Goal: Task Accomplishment & Management: Manage account settings

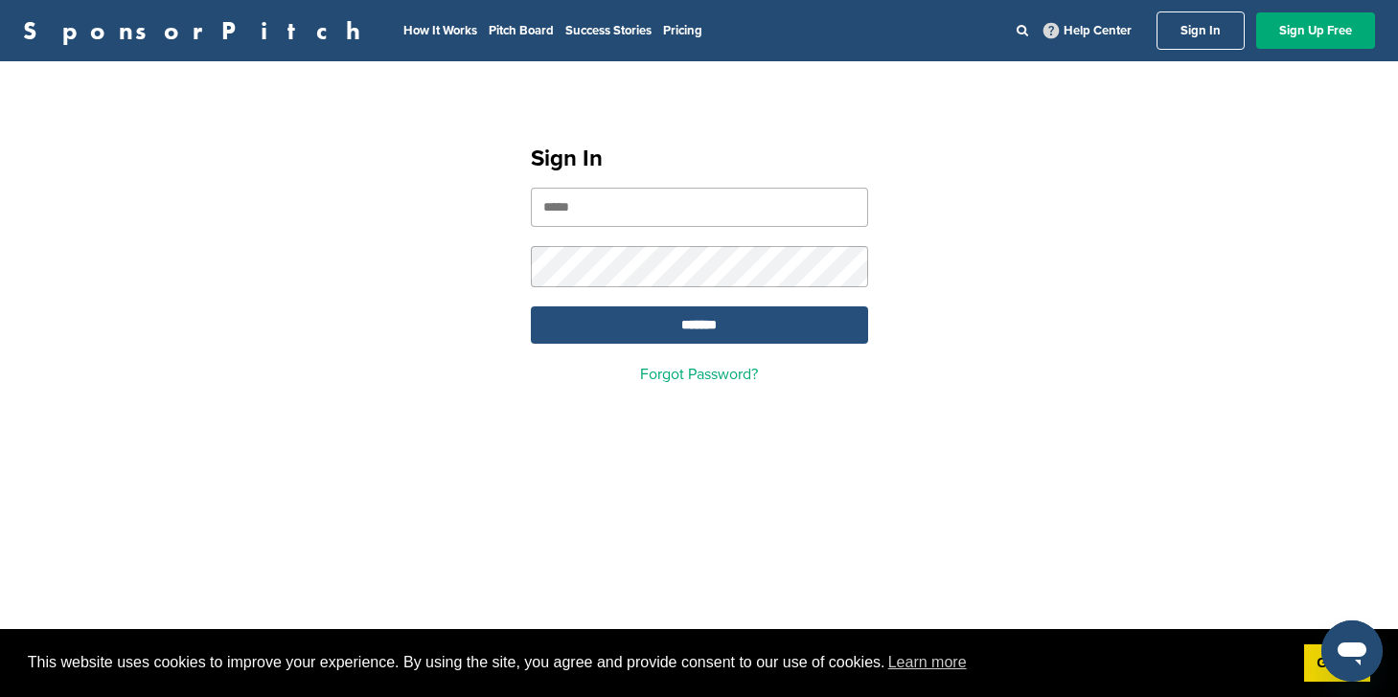
type input "**********"
click at [682, 344] on input "*******" at bounding box center [699, 325] width 337 height 37
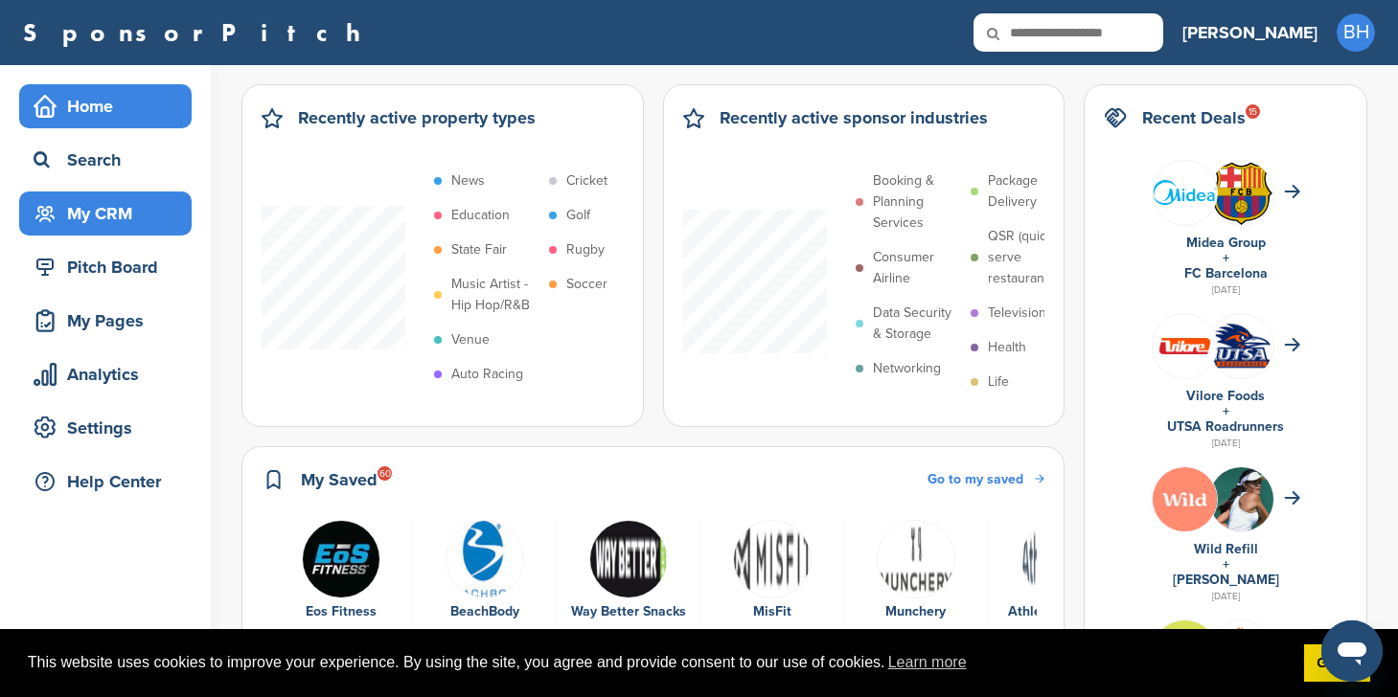
click at [108, 216] on div "My CRM" at bounding box center [110, 213] width 163 height 34
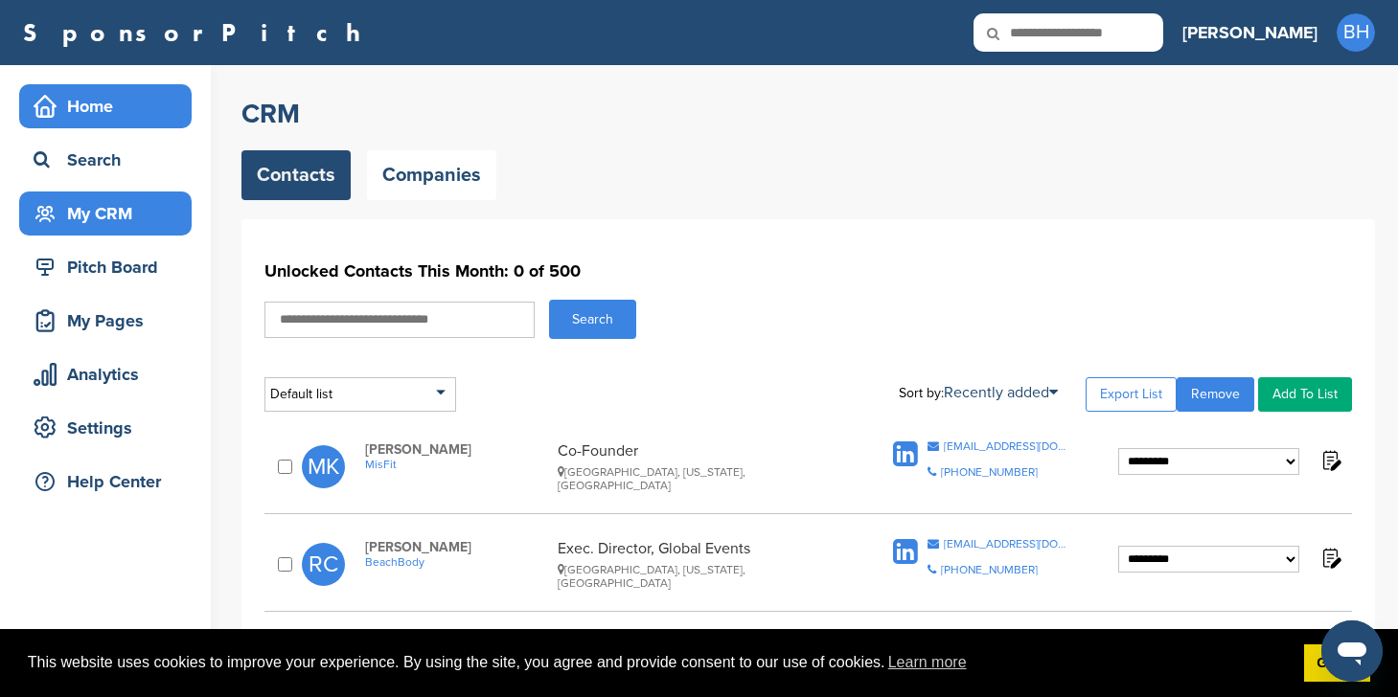
click at [88, 89] on div "Home" at bounding box center [110, 106] width 163 height 34
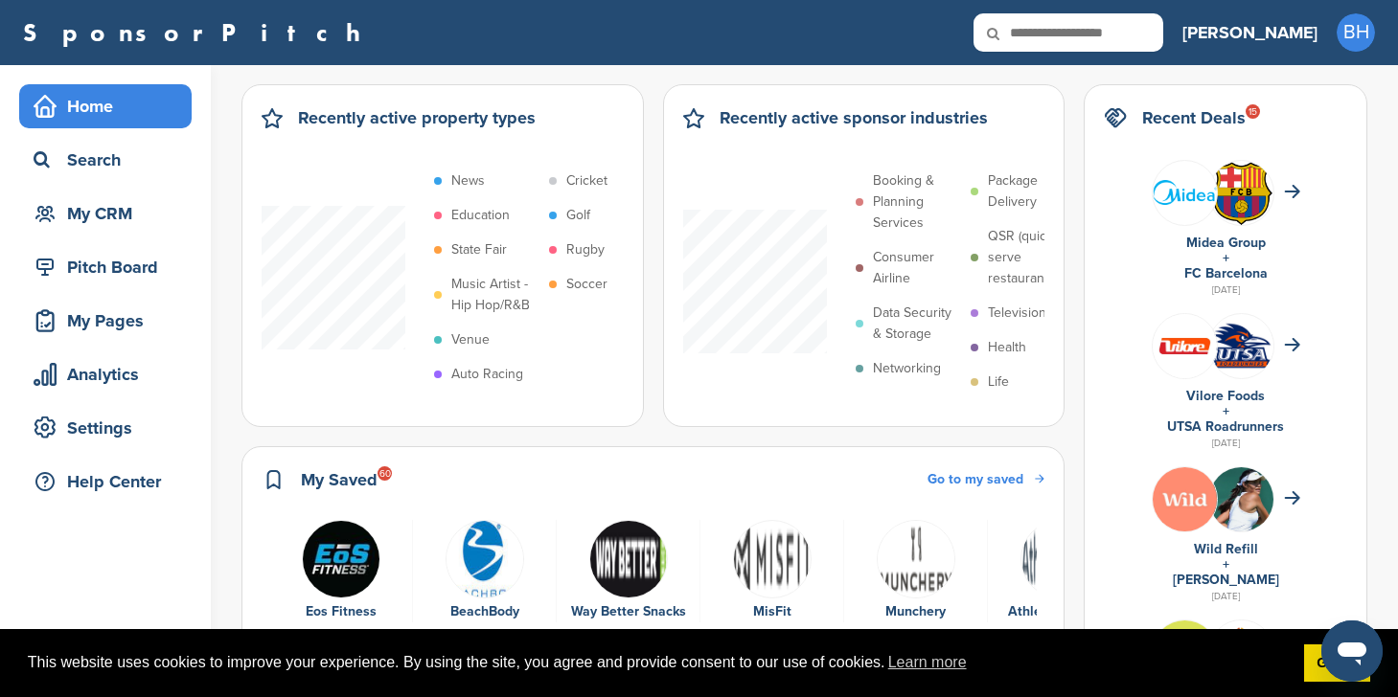
click at [1023, 477] on span "Go to my saved" at bounding box center [975, 479] width 96 height 16
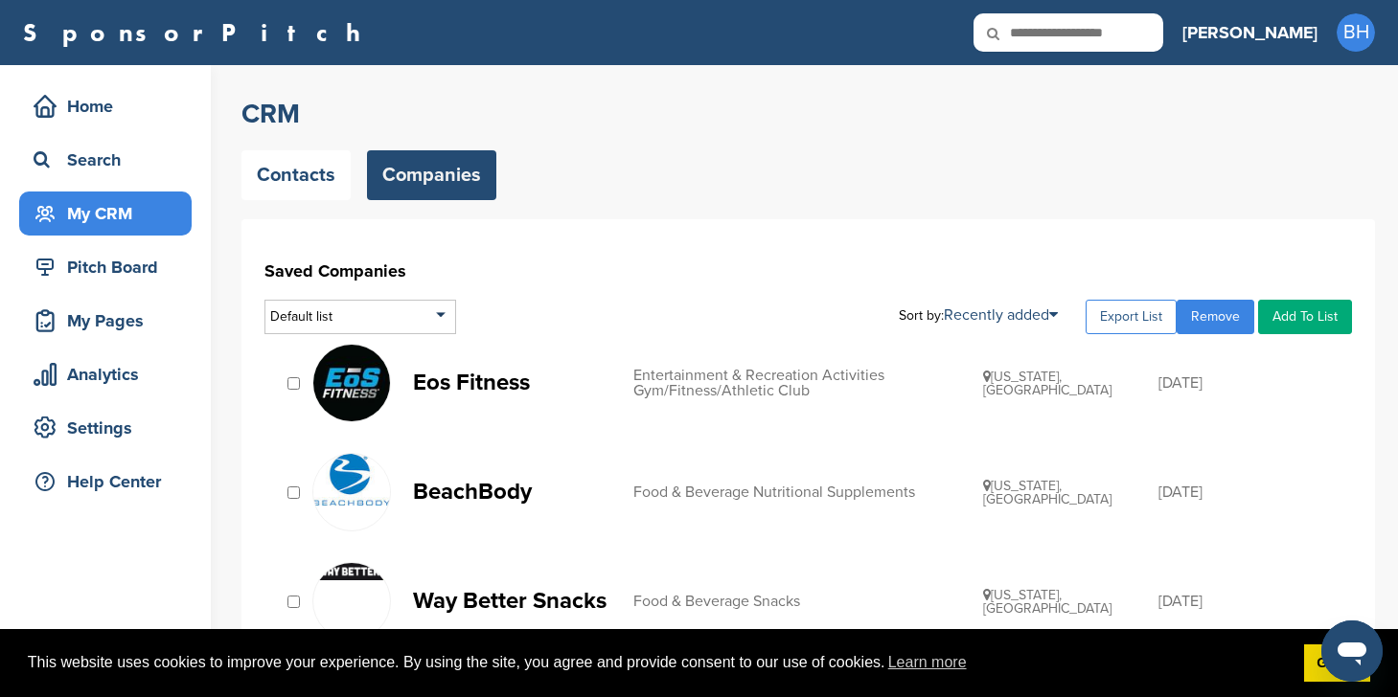
click at [1126, 316] on link "Export List" at bounding box center [1130, 317] width 91 height 34
click at [516, 394] on p "Eos Fitness" at bounding box center [513, 383] width 201 height 24
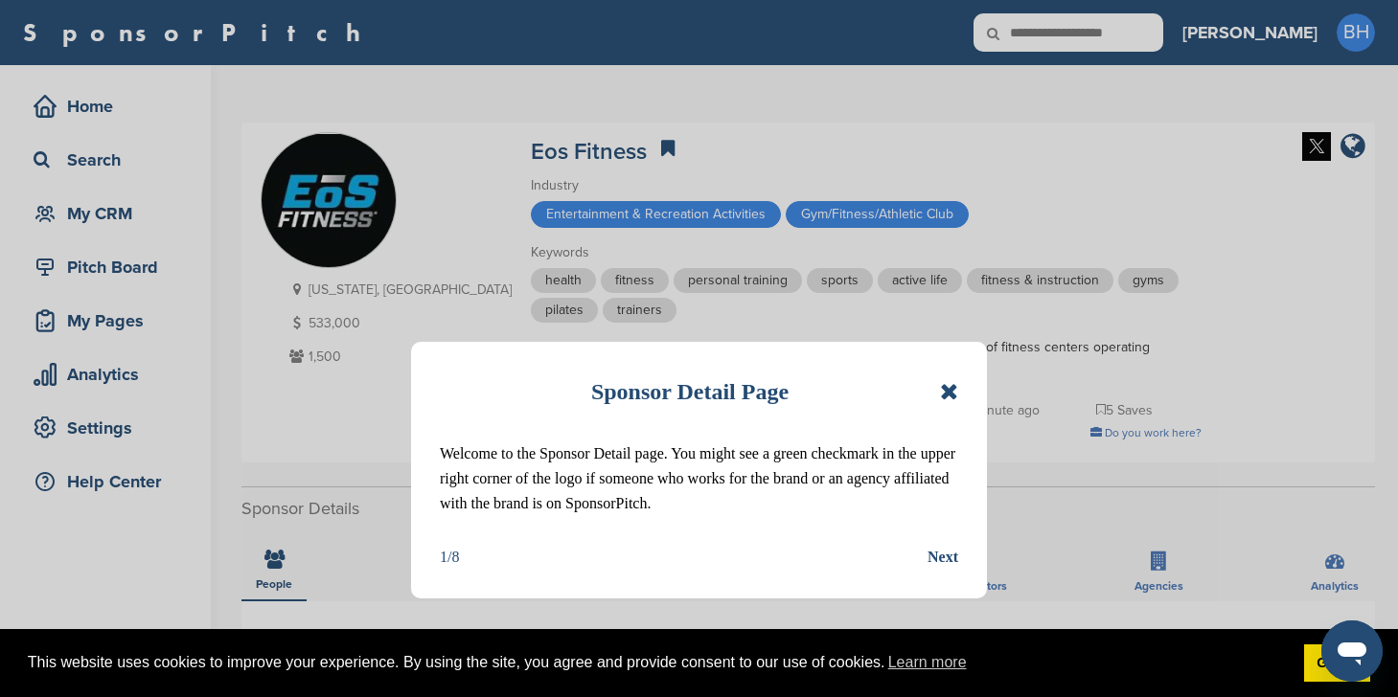
click at [922, 389] on div "Sponsor Detail Page" at bounding box center [699, 392] width 518 height 42
click at [957, 391] on icon at bounding box center [949, 391] width 18 height 23
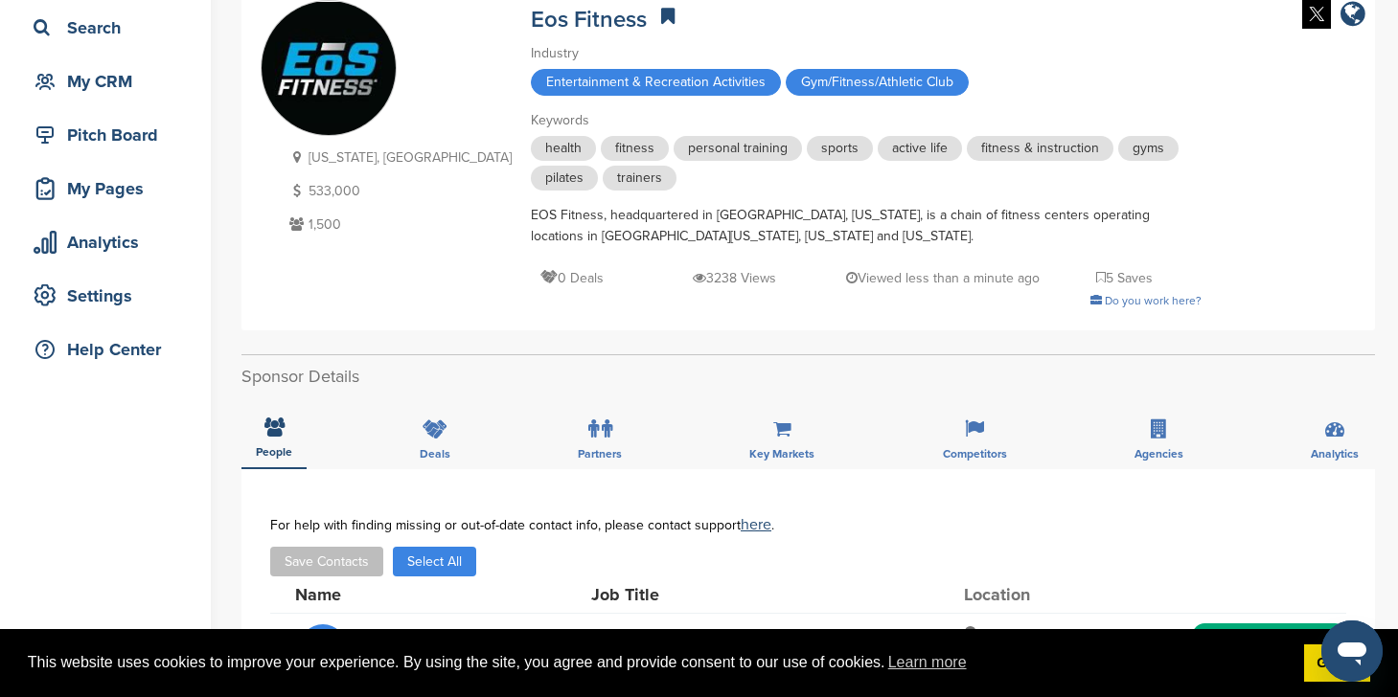
scroll to position [305, 0]
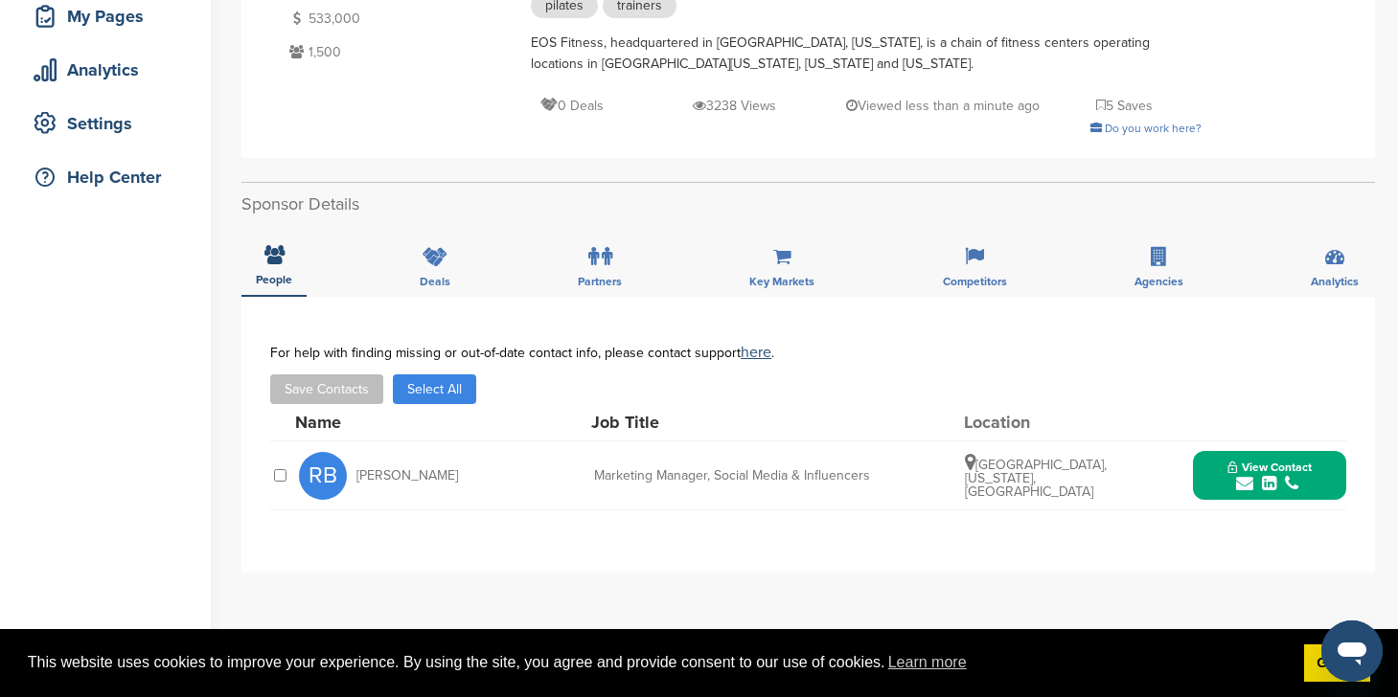
click at [1271, 466] on span "View Contact" at bounding box center [1269, 467] width 84 height 13
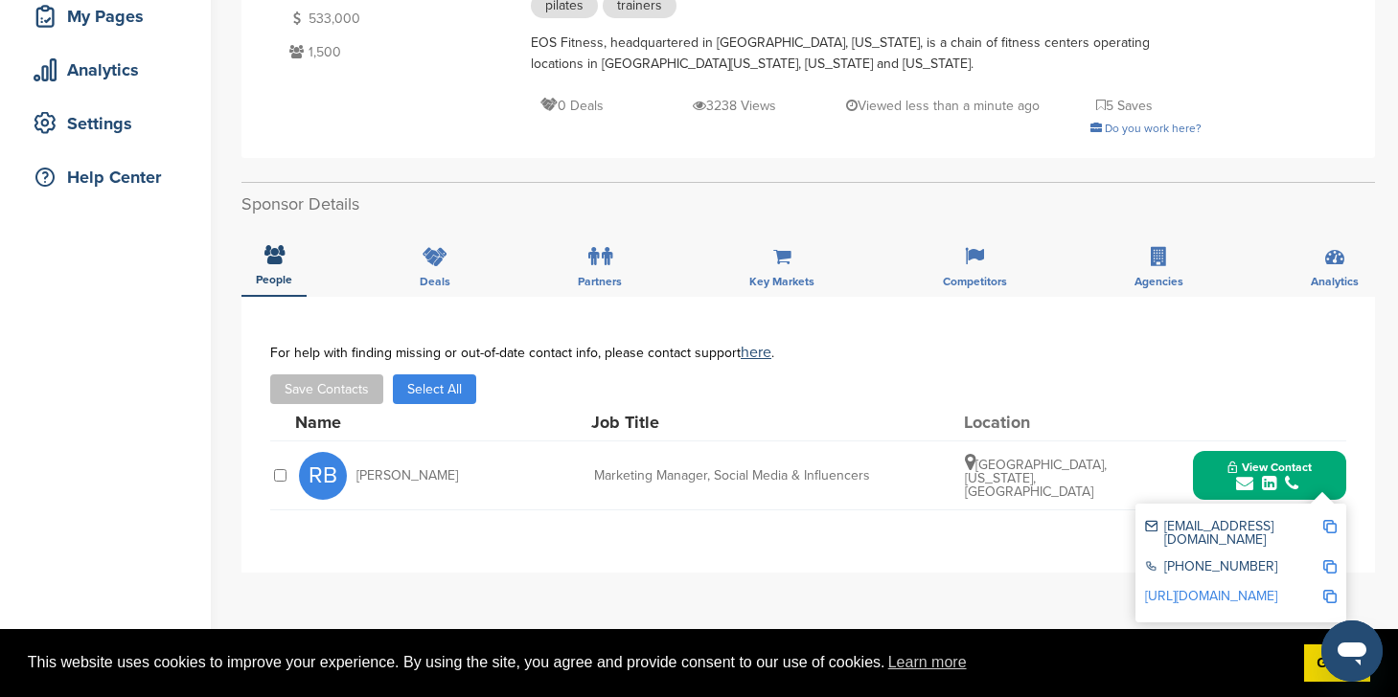
click at [989, 559] on div "**********" at bounding box center [807, 435] width 1133 height 276
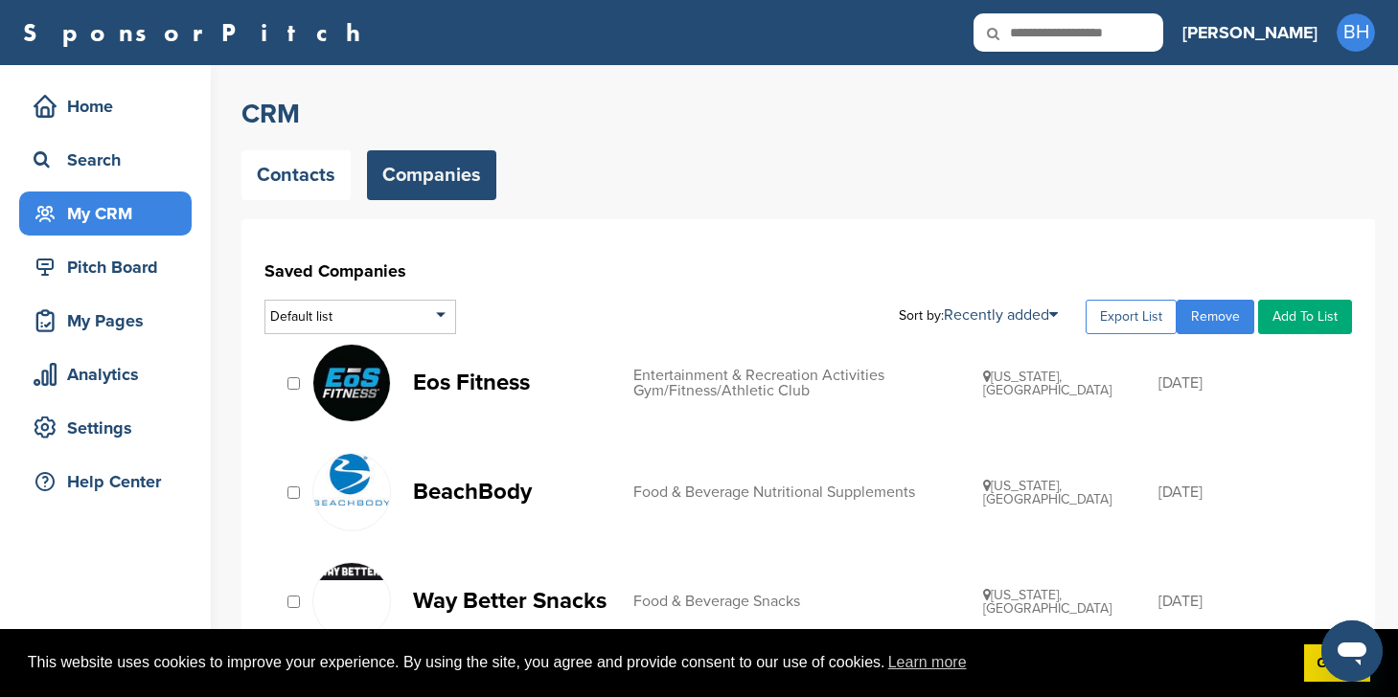
click at [1140, 311] on link "Export List" at bounding box center [1130, 317] width 91 height 34
click at [1323, 308] on link "Add To List" at bounding box center [1305, 317] width 94 height 34
click at [1311, 316] on link "Add To List" at bounding box center [1305, 317] width 94 height 34
click at [467, 381] on p "Eos Fitness" at bounding box center [513, 383] width 201 height 24
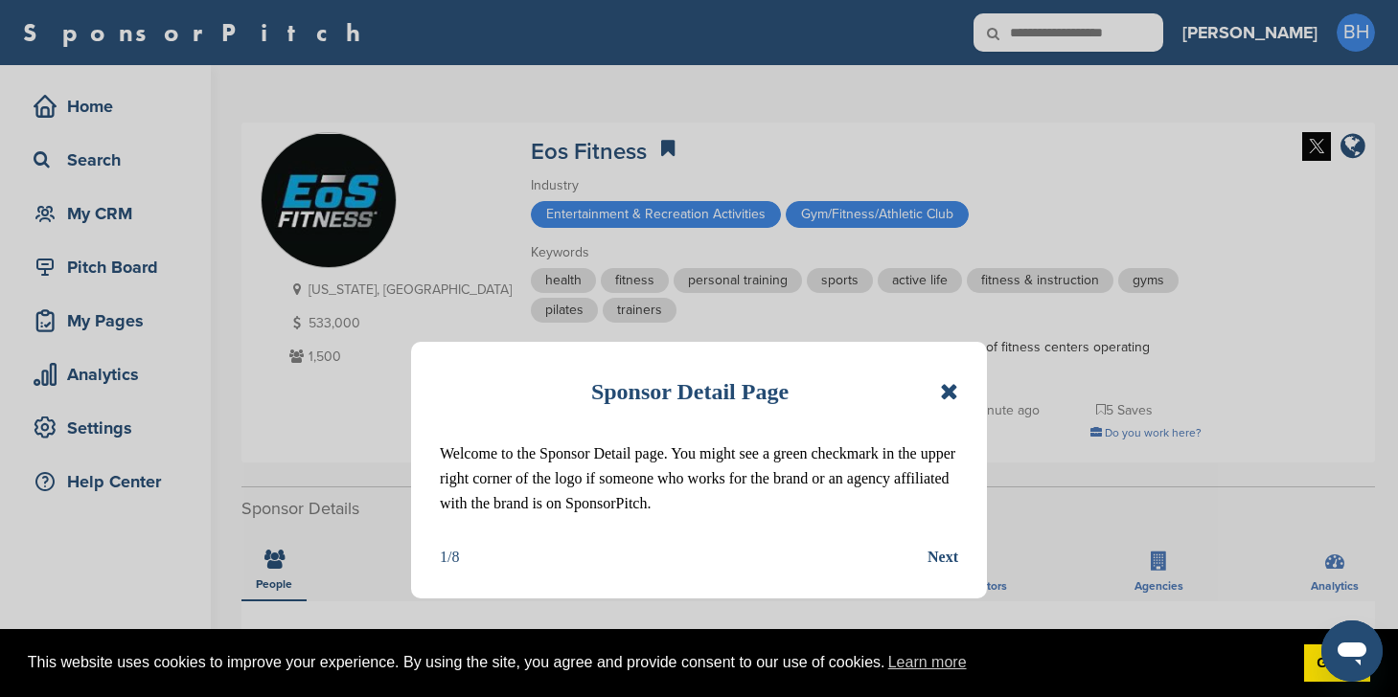
click at [946, 395] on icon at bounding box center [949, 391] width 18 height 23
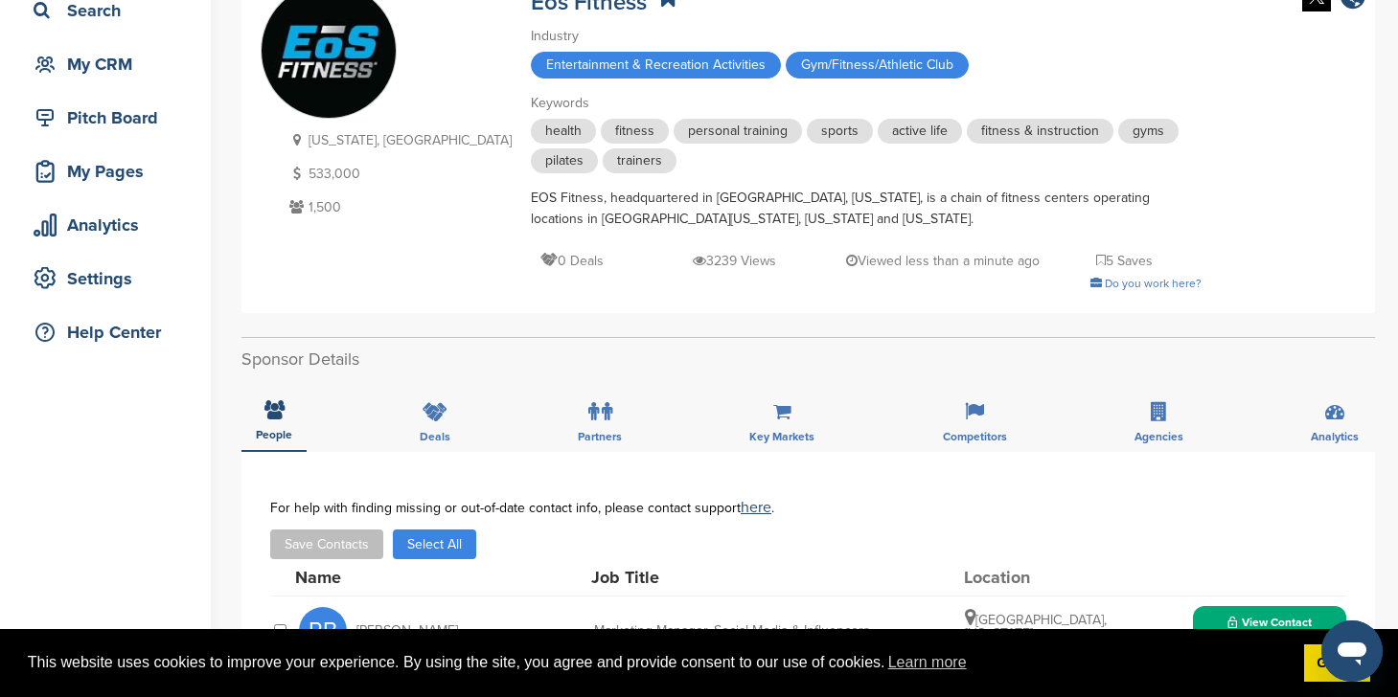
scroll to position [305, 0]
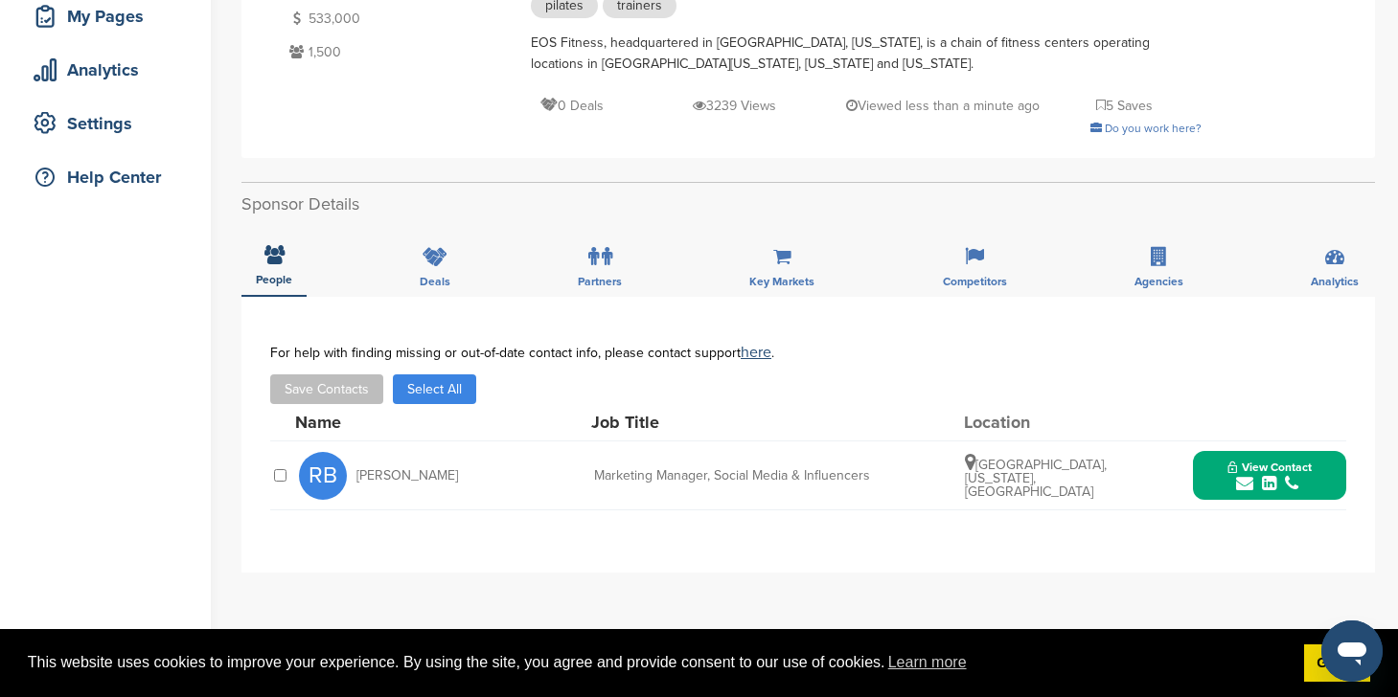
click at [1327, 491] on button "View Contact" at bounding box center [1269, 475] width 130 height 57
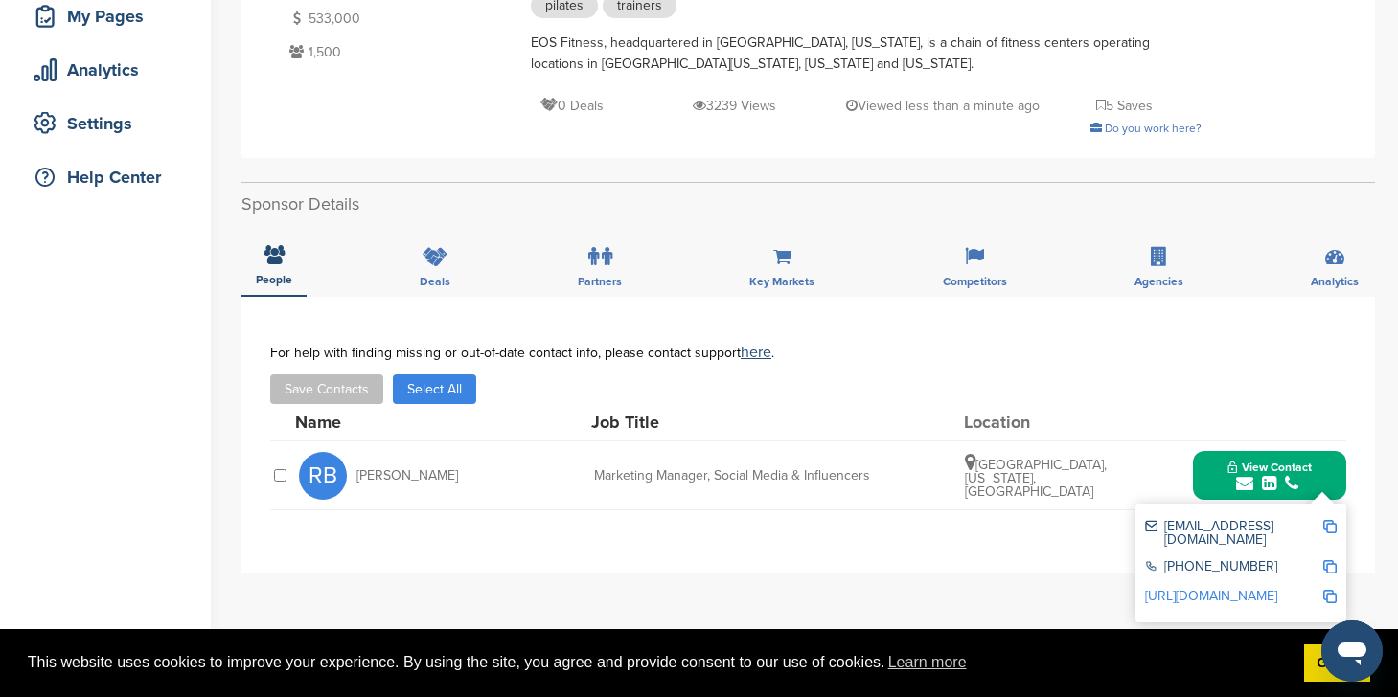
click at [943, 391] on div "Save Contacts Select All" at bounding box center [808, 390] width 1076 height 30
click at [306, 397] on button "Save Contacts" at bounding box center [326, 390] width 113 height 30
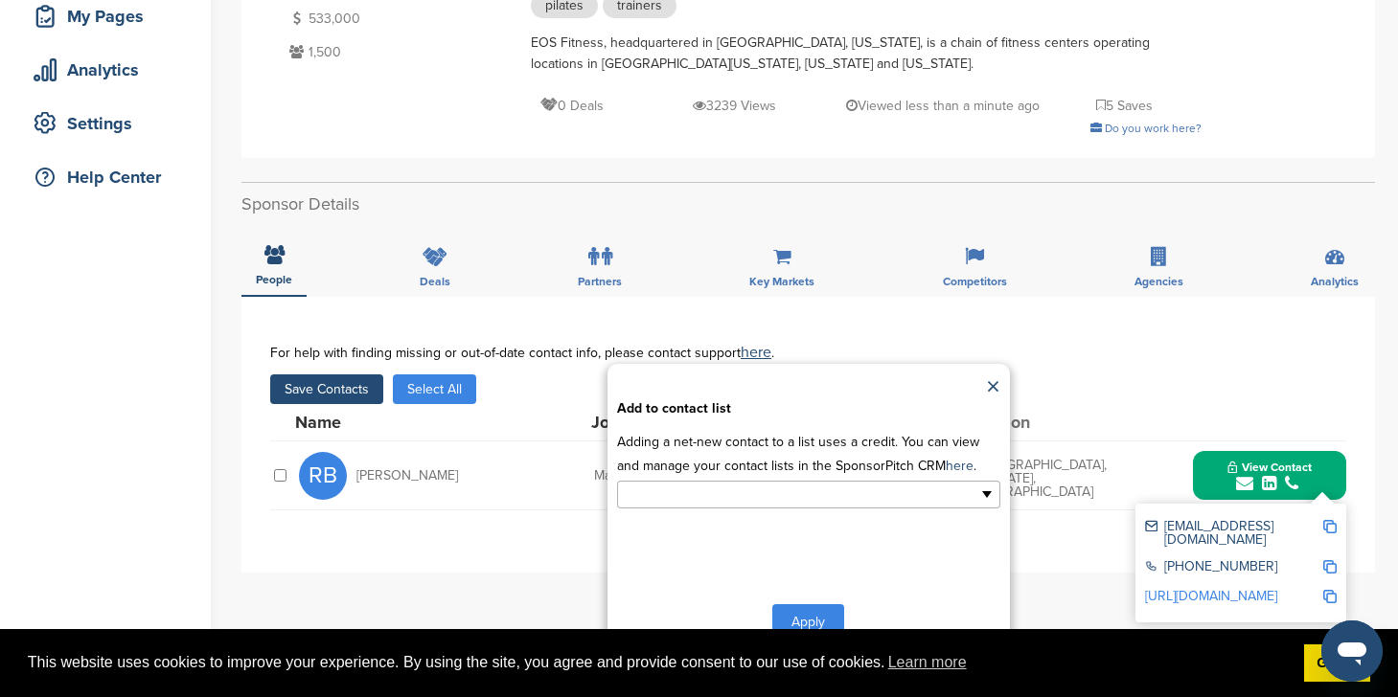
click at [826, 495] on ul at bounding box center [808, 495] width 383 height 28
click at [723, 559] on div "**********" at bounding box center [808, 517] width 402 height 307
type input "**********"
click at [749, 496] on input "text" at bounding box center [725, 495] width 201 height 22
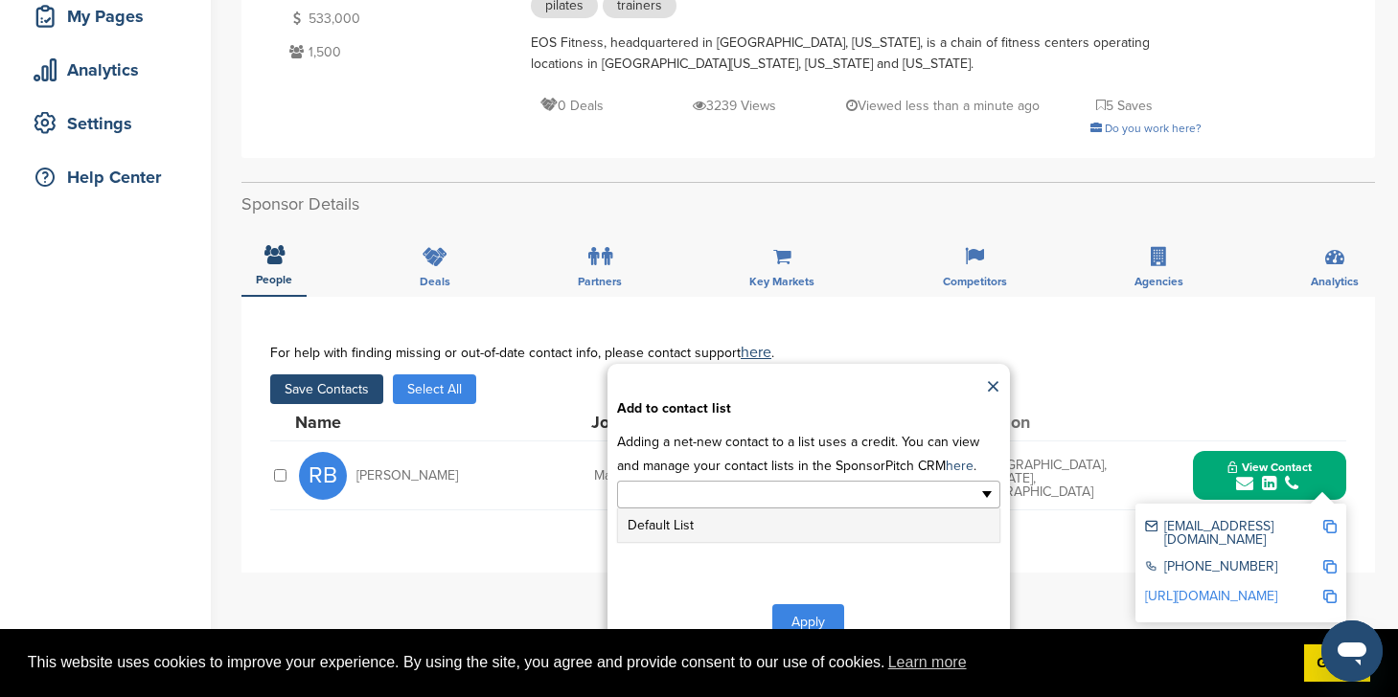
click at [710, 534] on li "Default List" at bounding box center [808, 526] width 381 height 34
click at [790, 618] on button "Apply" at bounding box center [808, 625] width 72 height 35
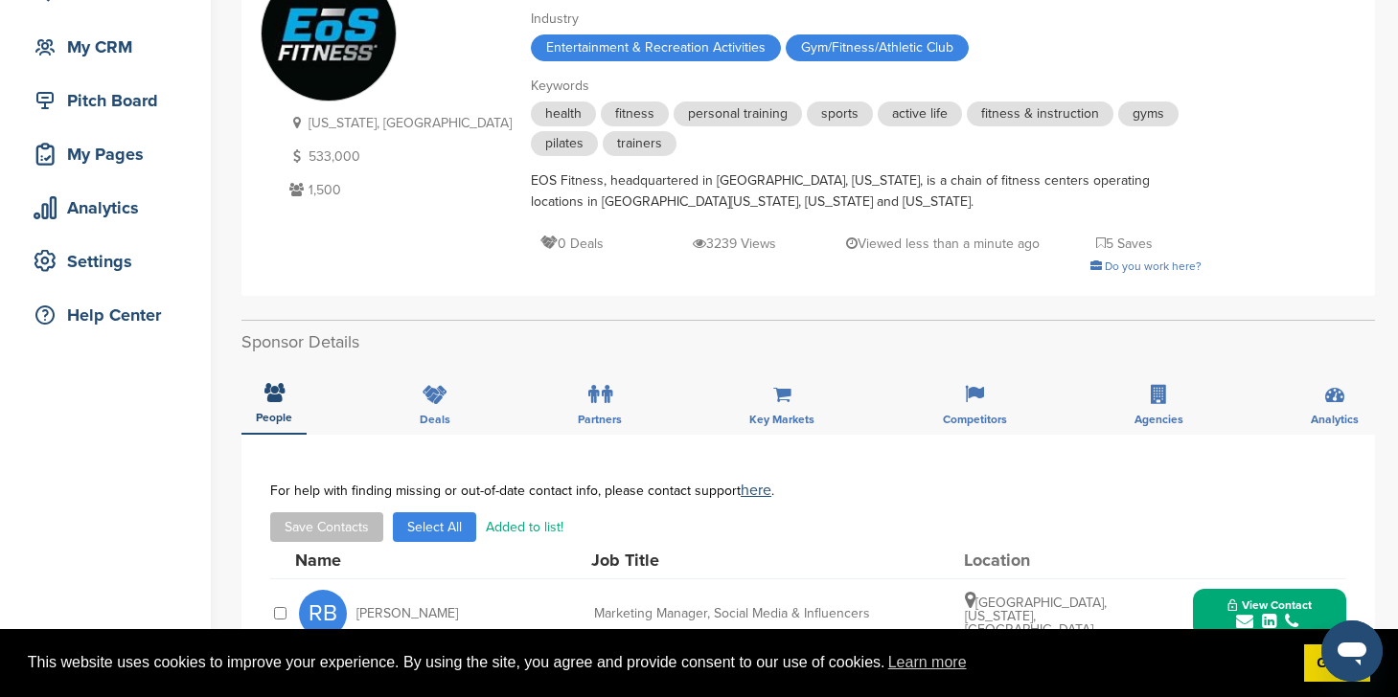
scroll to position [0, 0]
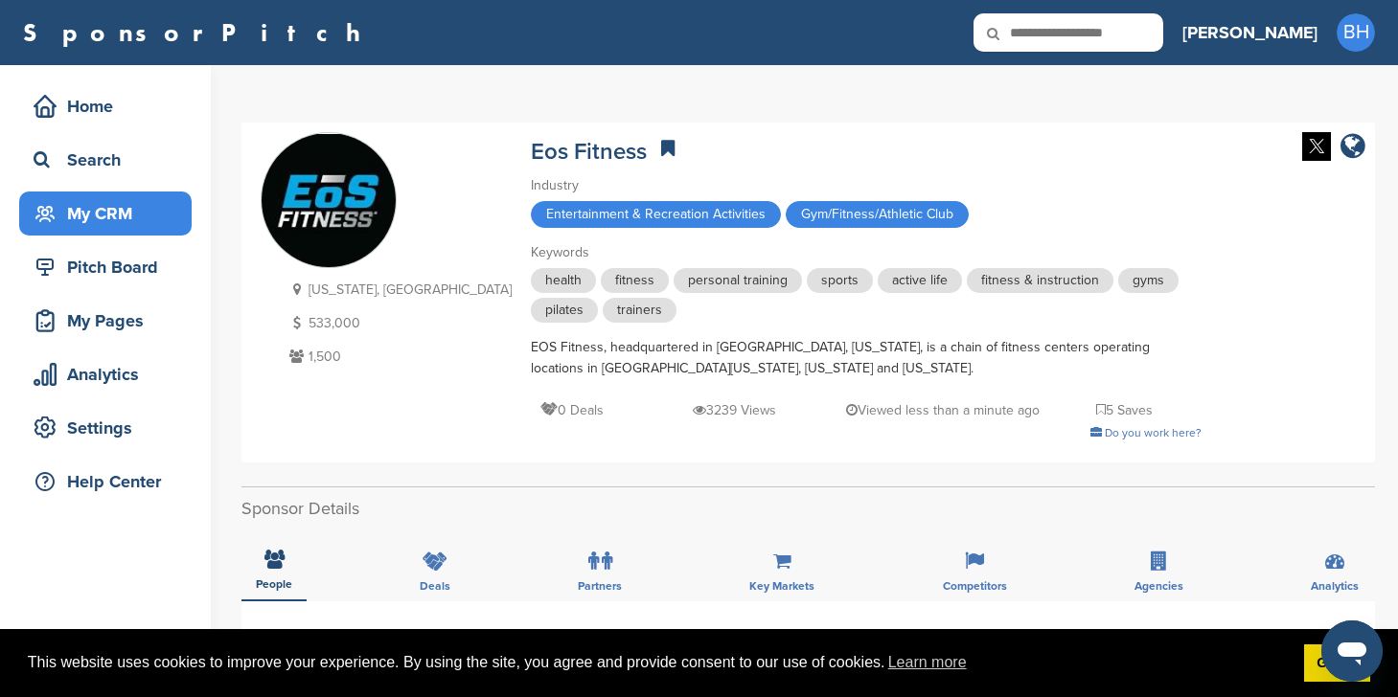
click at [95, 229] on div "My CRM" at bounding box center [110, 213] width 163 height 34
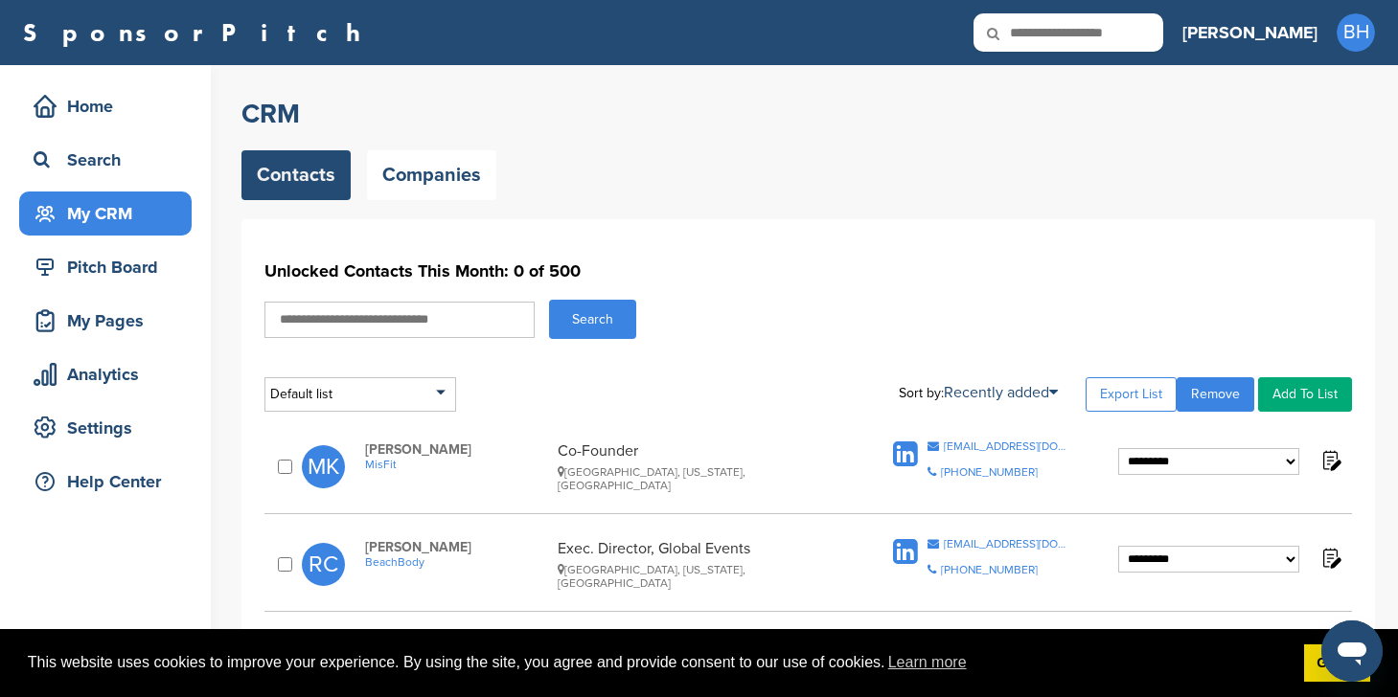
click at [829, 459] on div "Co-Founder [GEOGRAPHIC_DATA], [US_STATE], [GEOGRAPHIC_DATA]" at bounding box center [701, 467] width 288 height 51
click at [430, 196] on link "Companies" at bounding box center [431, 175] width 129 height 50
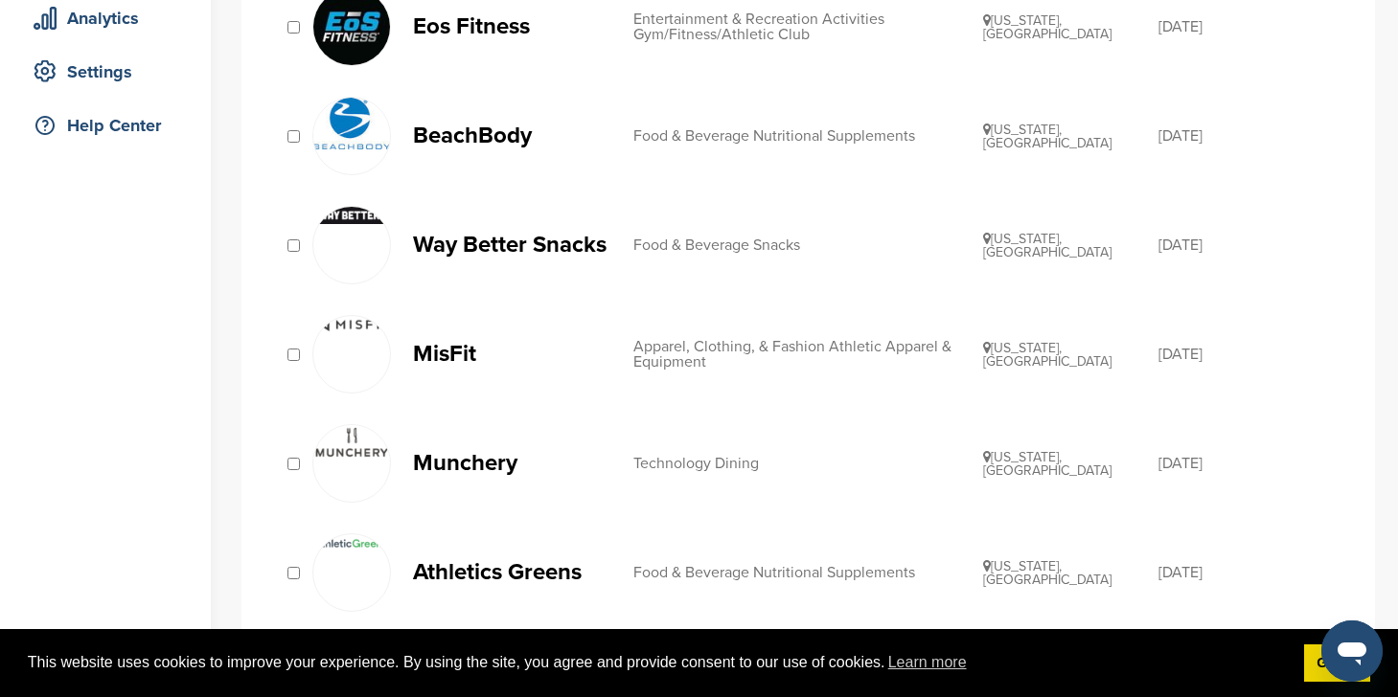
scroll to position [429, 0]
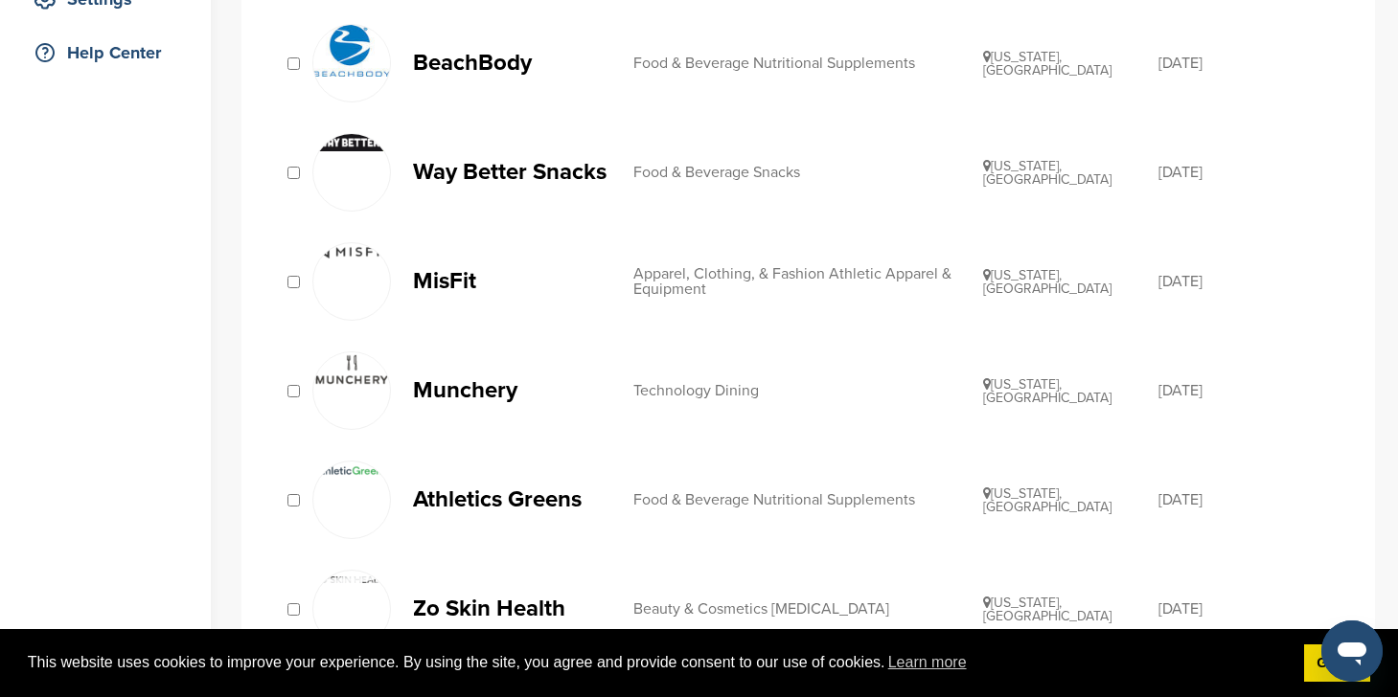
click at [462, 496] on p "Athletics Greens" at bounding box center [513, 500] width 201 height 24
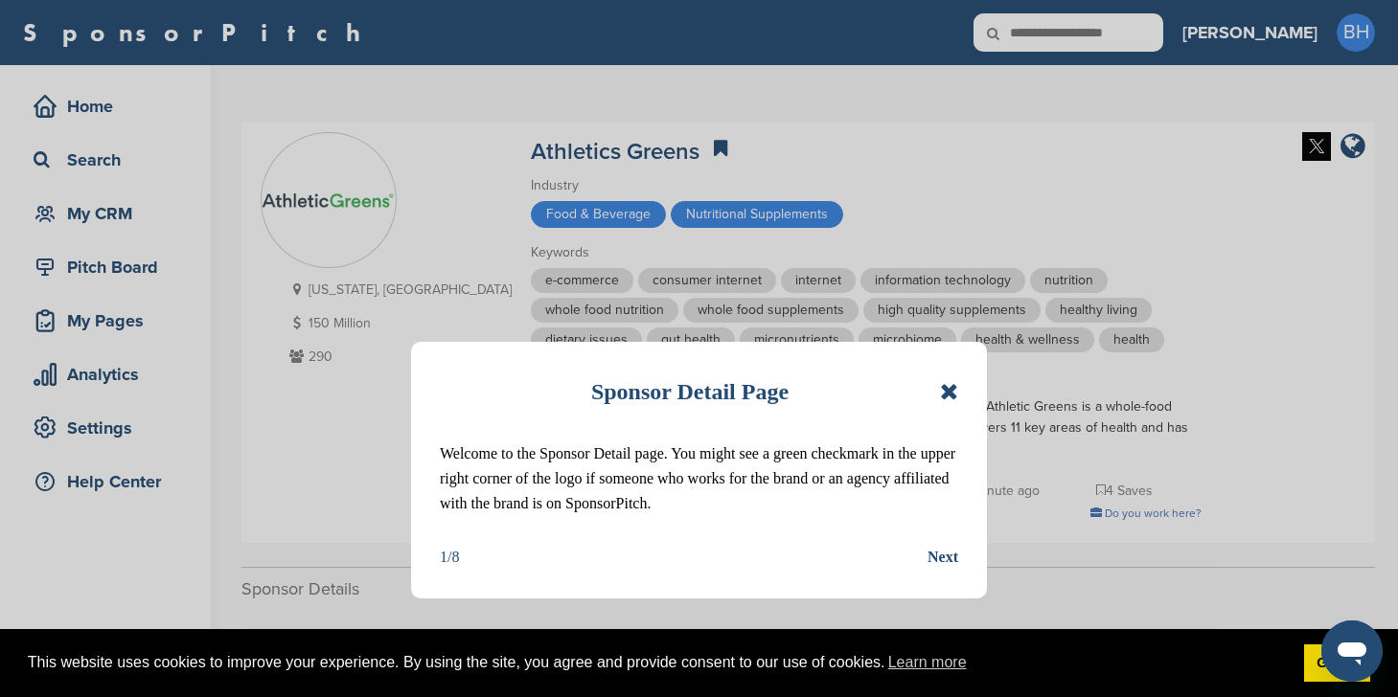
click at [945, 388] on icon at bounding box center [949, 391] width 18 height 23
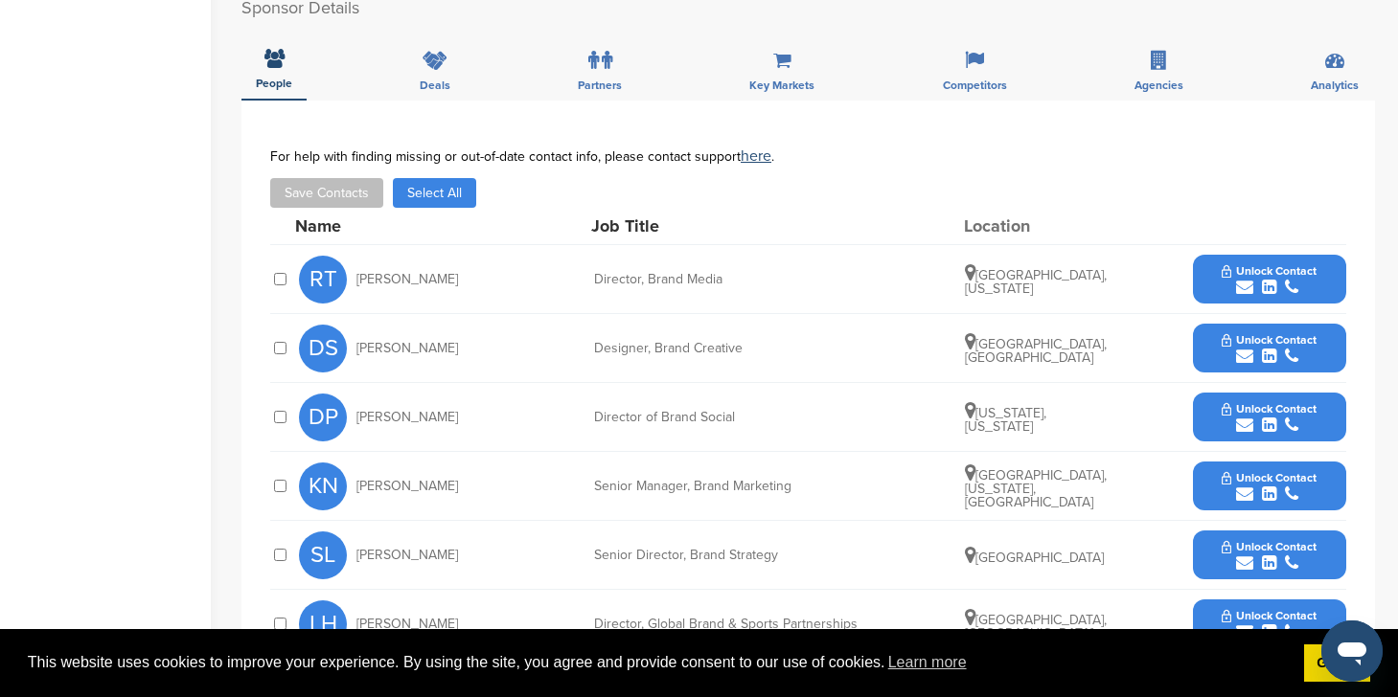
scroll to position [567, 0]
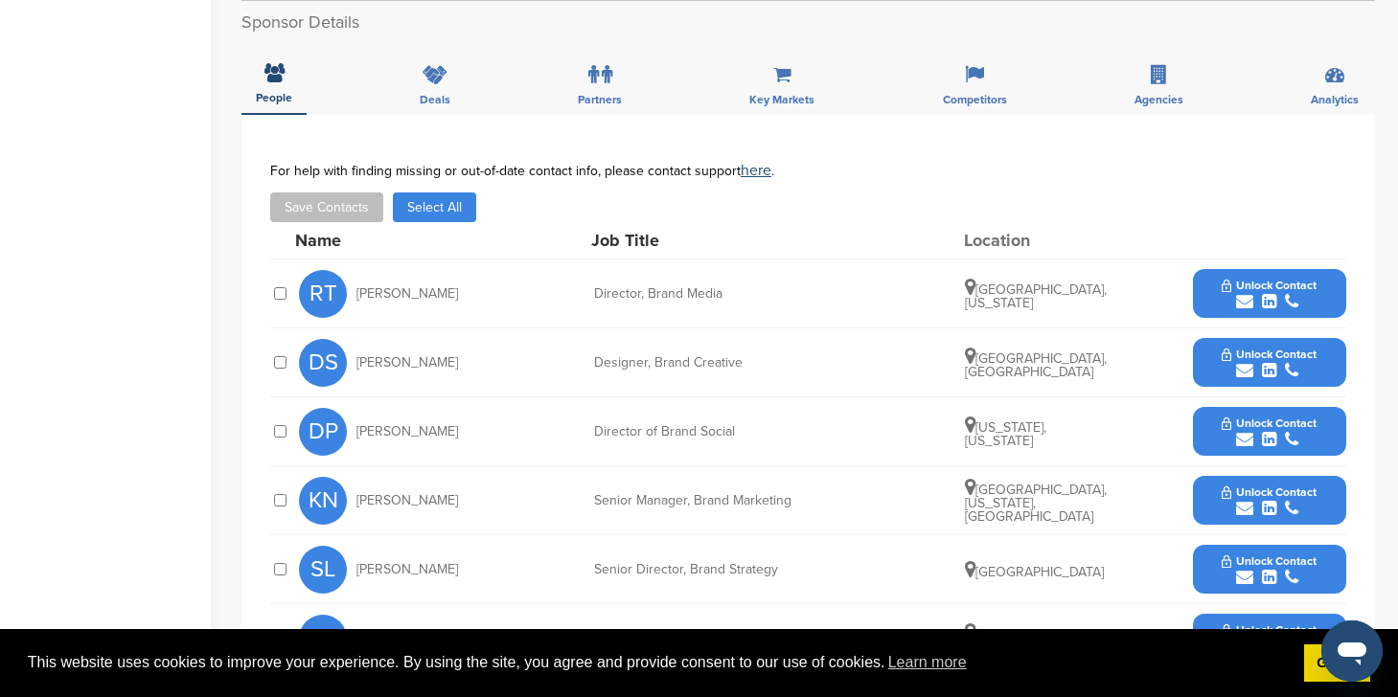
click at [436, 216] on button "Select All" at bounding box center [434, 208] width 83 height 30
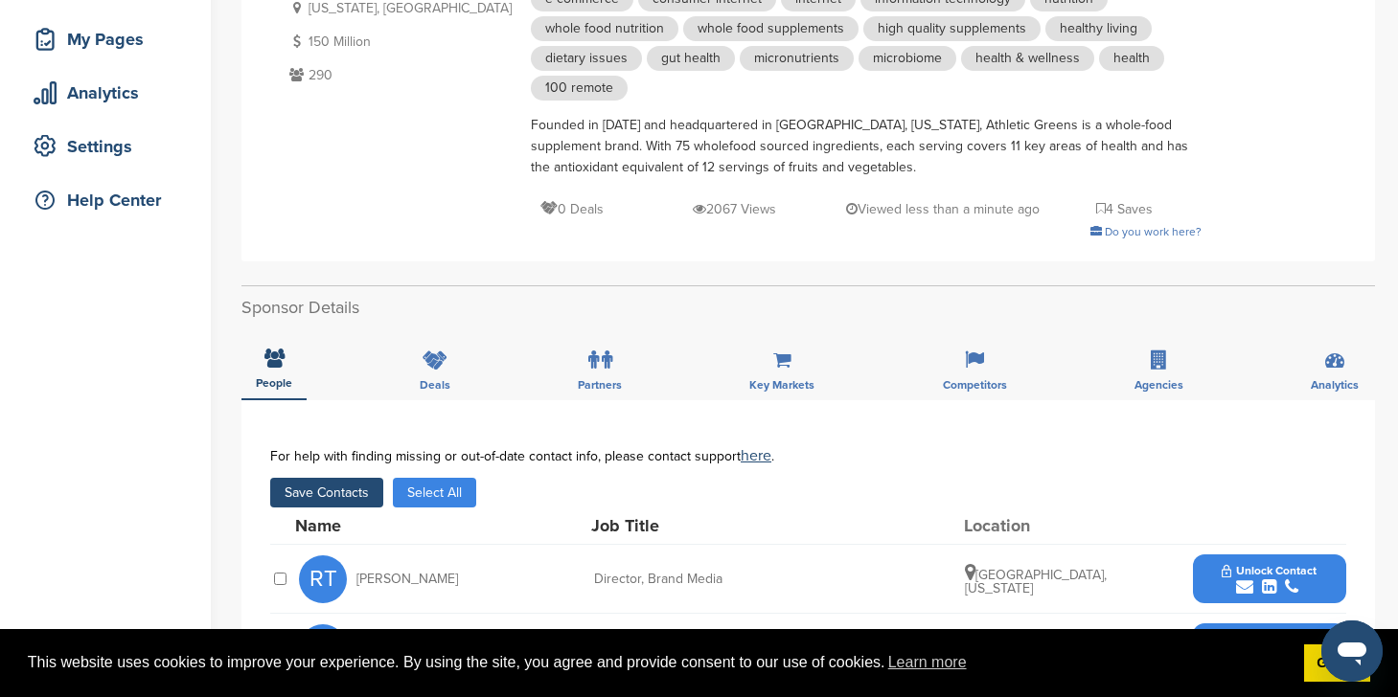
scroll to position [445, 0]
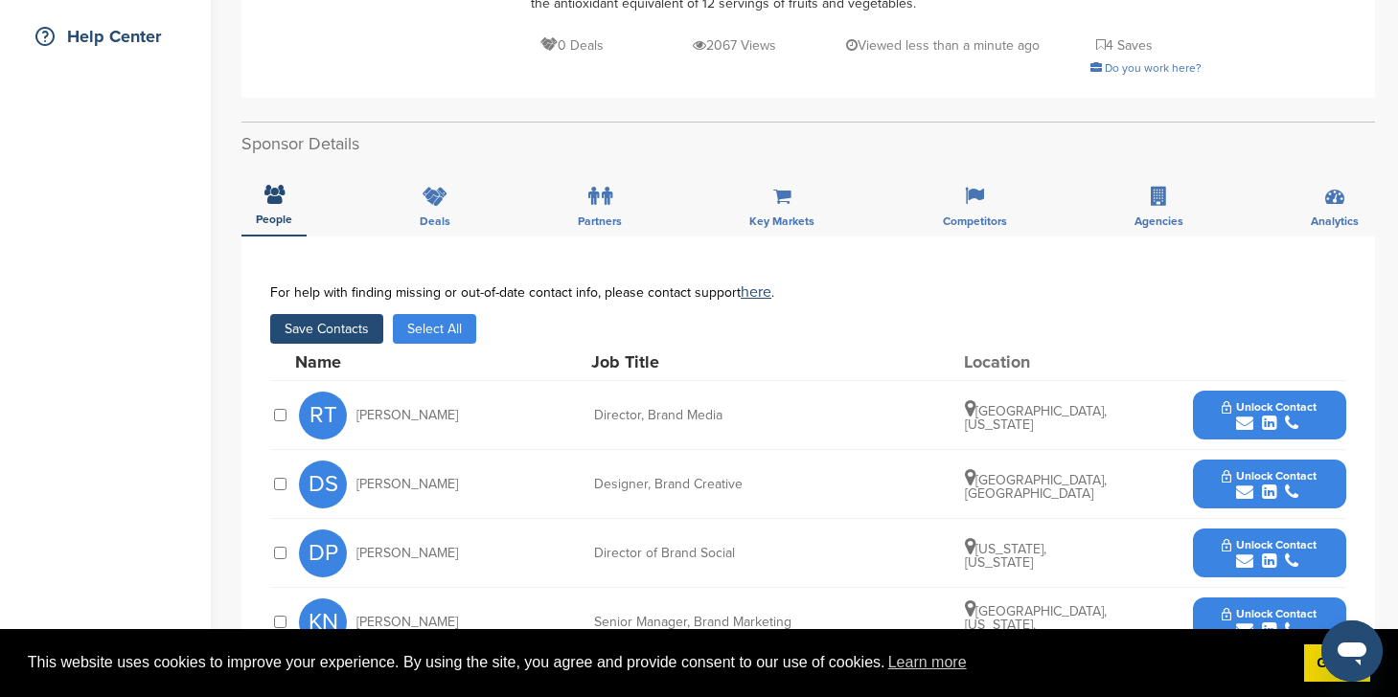
click at [328, 330] on button "Save Contacts" at bounding box center [326, 329] width 113 height 30
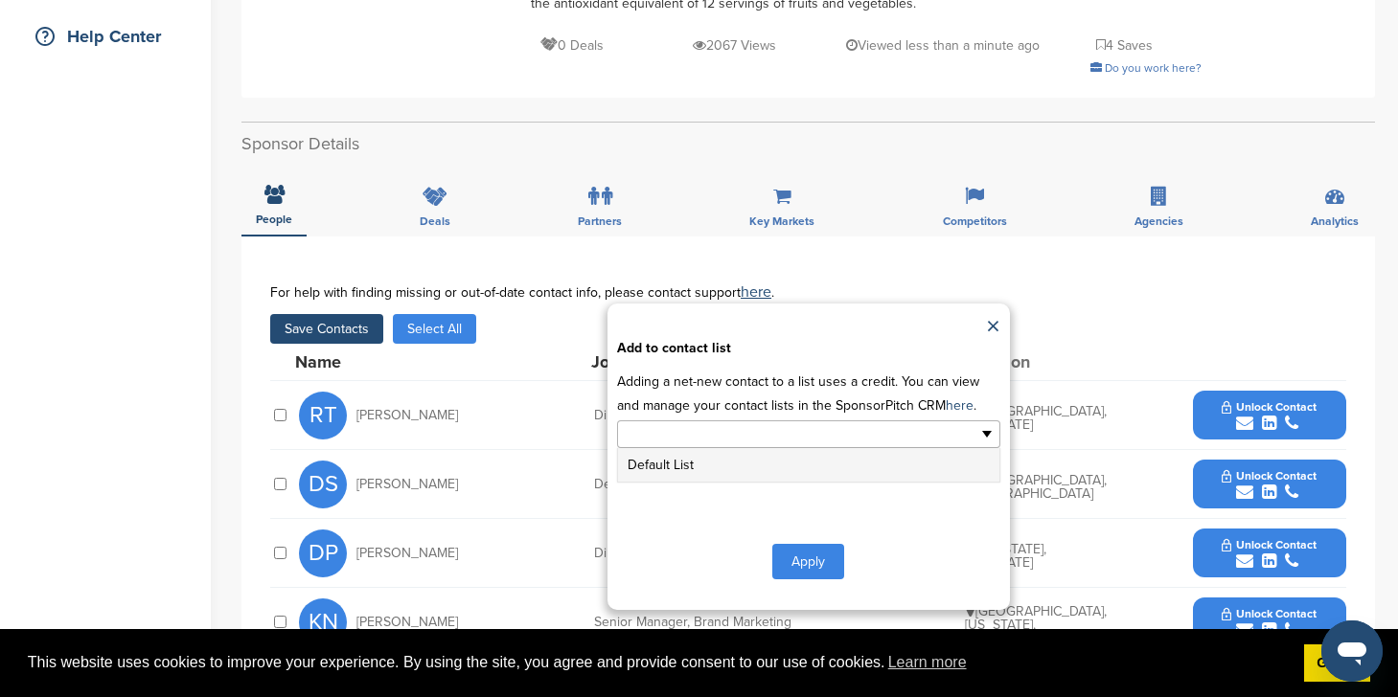
click at [827, 436] on ul at bounding box center [808, 435] width 383 height 28
click at [792, 474] on li "Default List" at bounding box center [808, 465] width 381 height 34
click at [802, 575] on button "Apply" at bounding box center [808, 565] width 72 height 35
click at [809, 564] on button "Apply" at bounding box center [808, 565] width 72 height 35
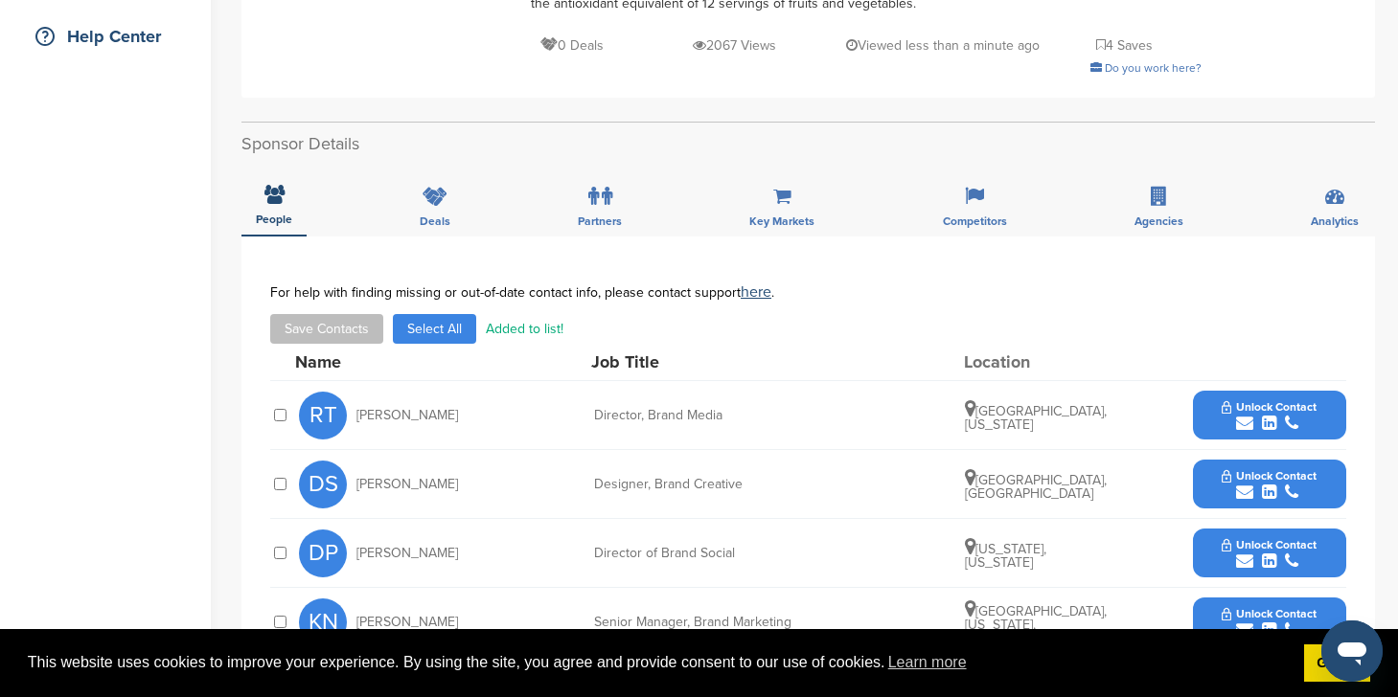
scroll to position [0, 0]
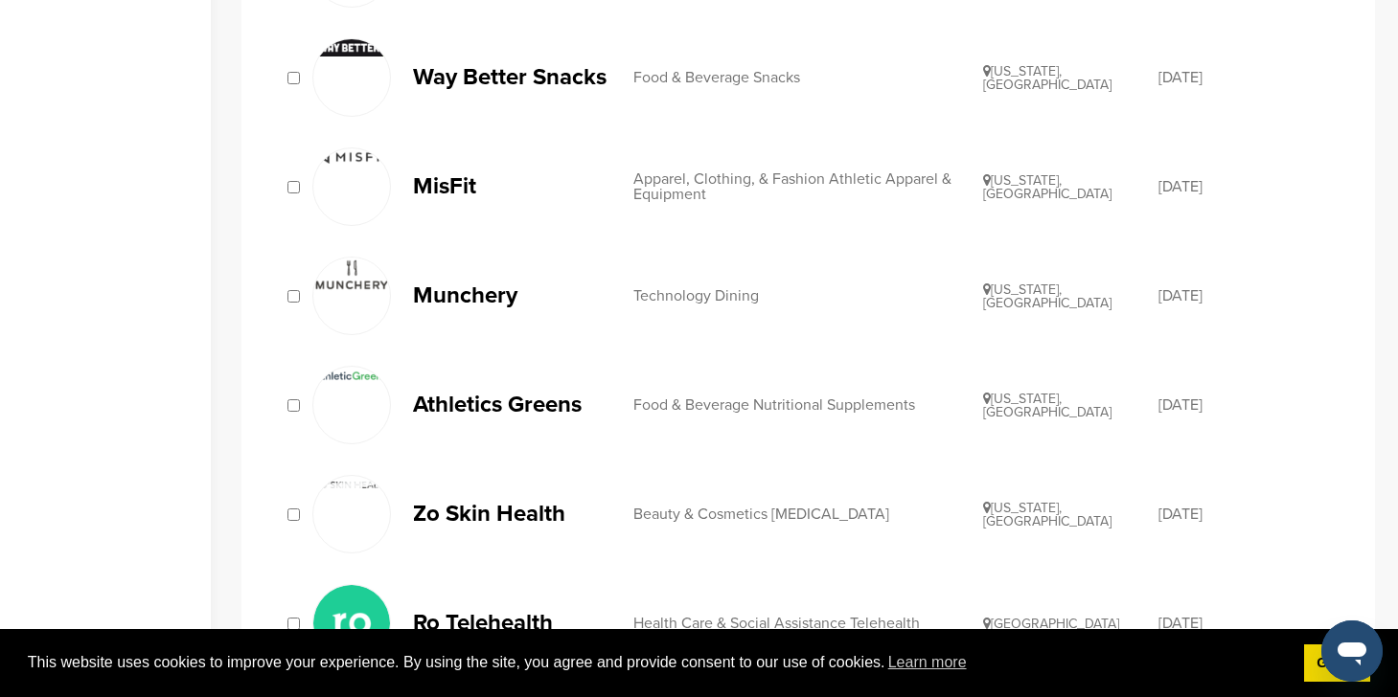
scroll to position [719, 0]
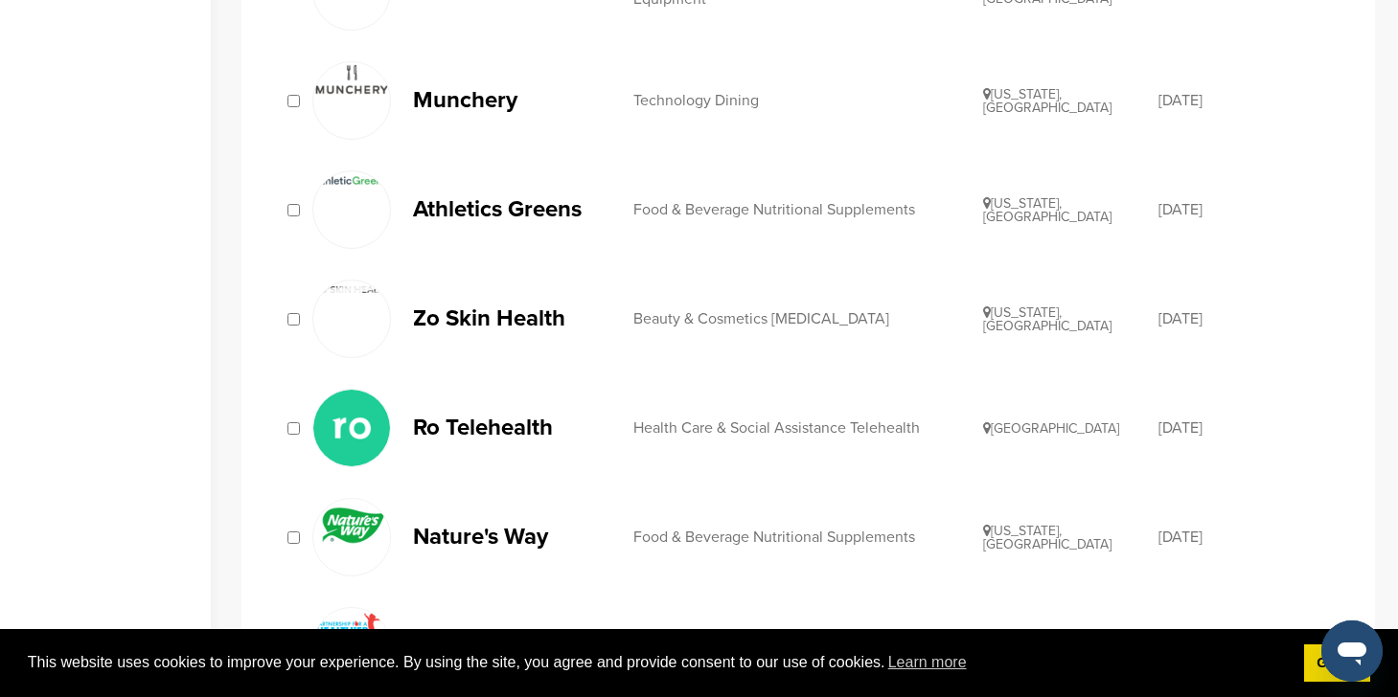
click at [504, 327] on p "Zo Skin Health" at bounding box center [513, 319] width 201 height 24
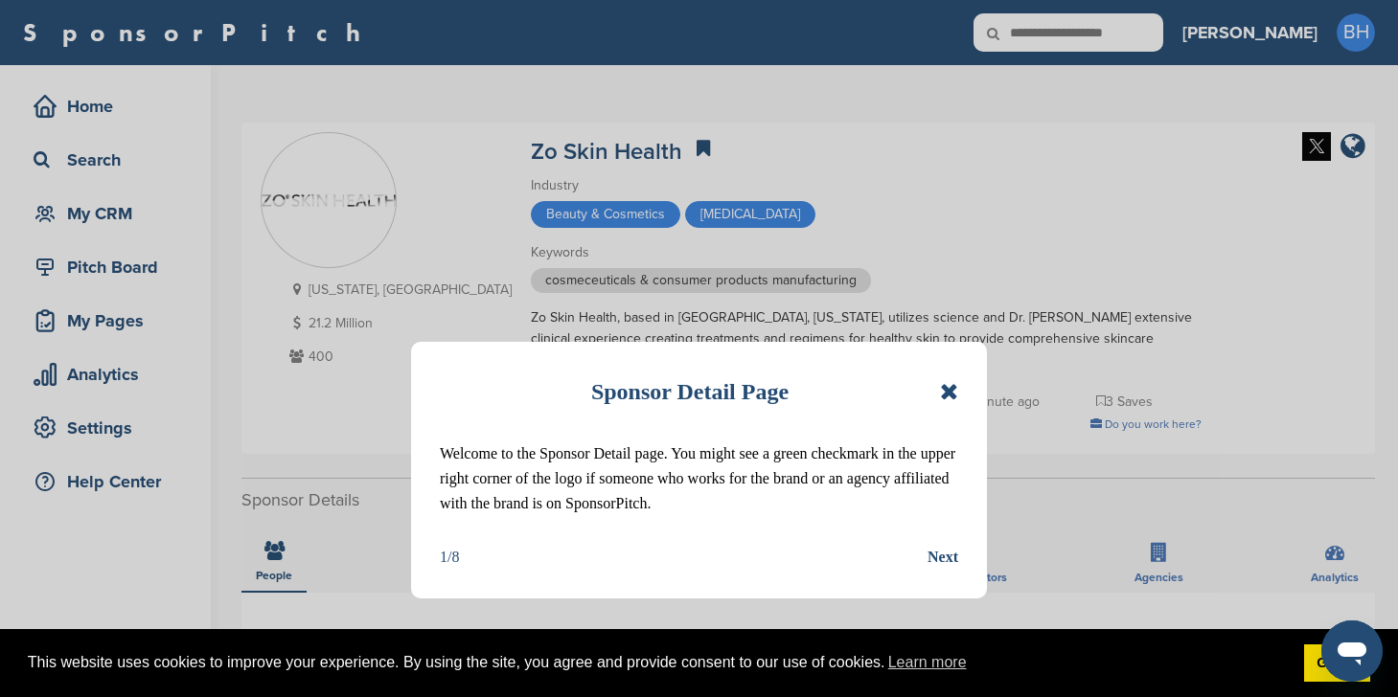
click at [939, 385] on div "Sponsor Detail Page" at bounding box center [699, 392] width 518 height 42
click at [945, 388] on icon at bounding box center [949, 391] width 18 height 23
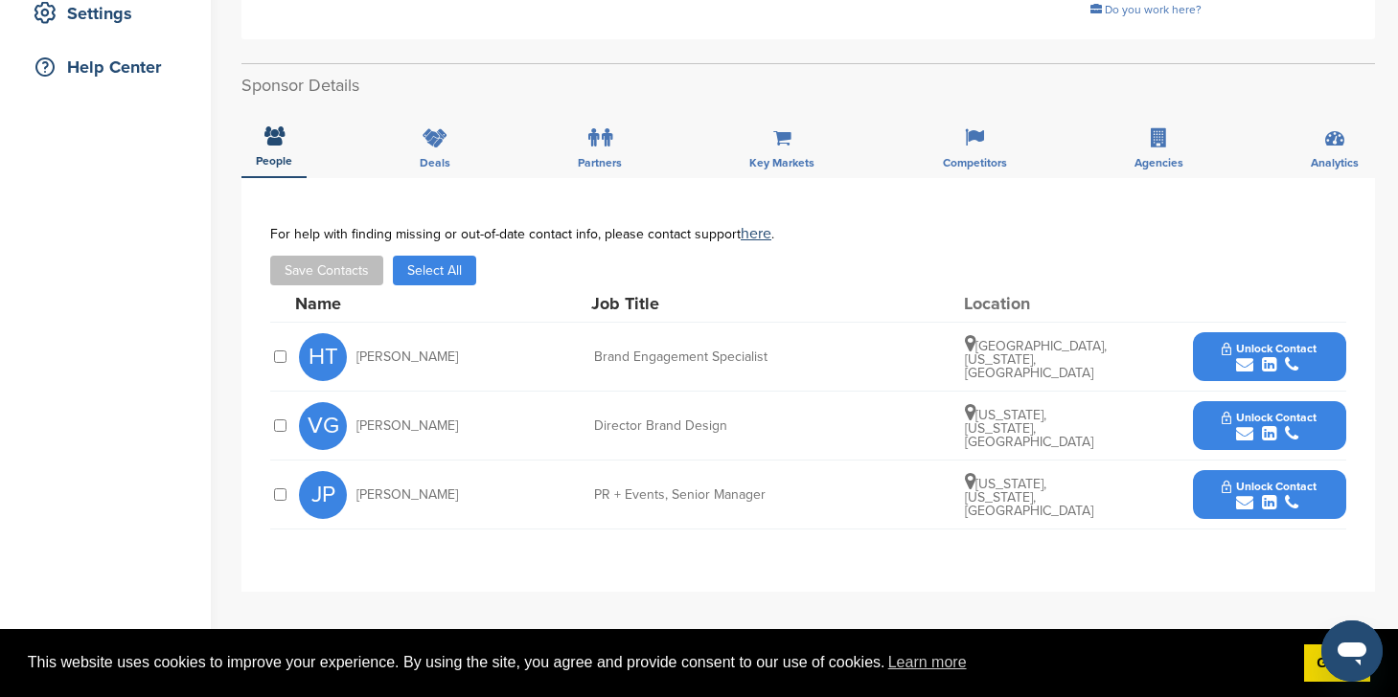
scroll to position [447, 0]
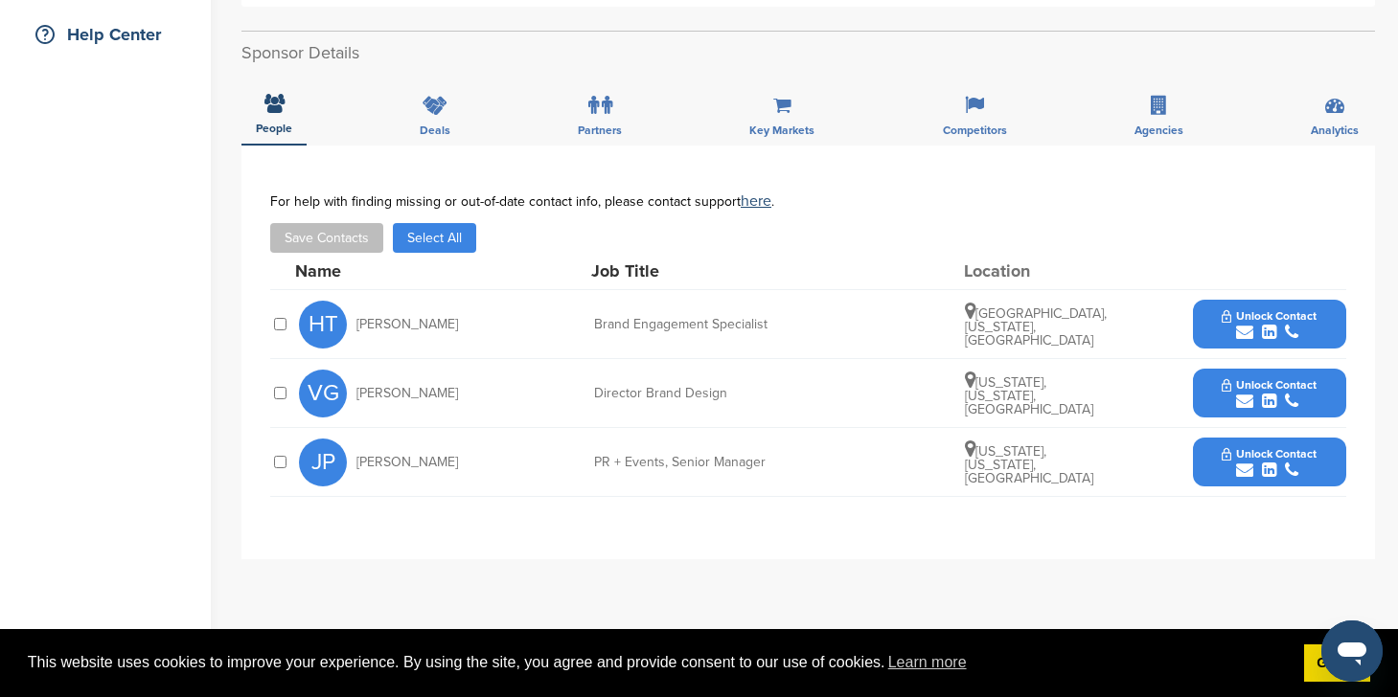
click at [423, 241] on button "Select All" at bounding box center [434, 238] width 83 height 30
click at [350, 240] on button "Save Contacts" at bounding box center [326, 238] width 113 height 30
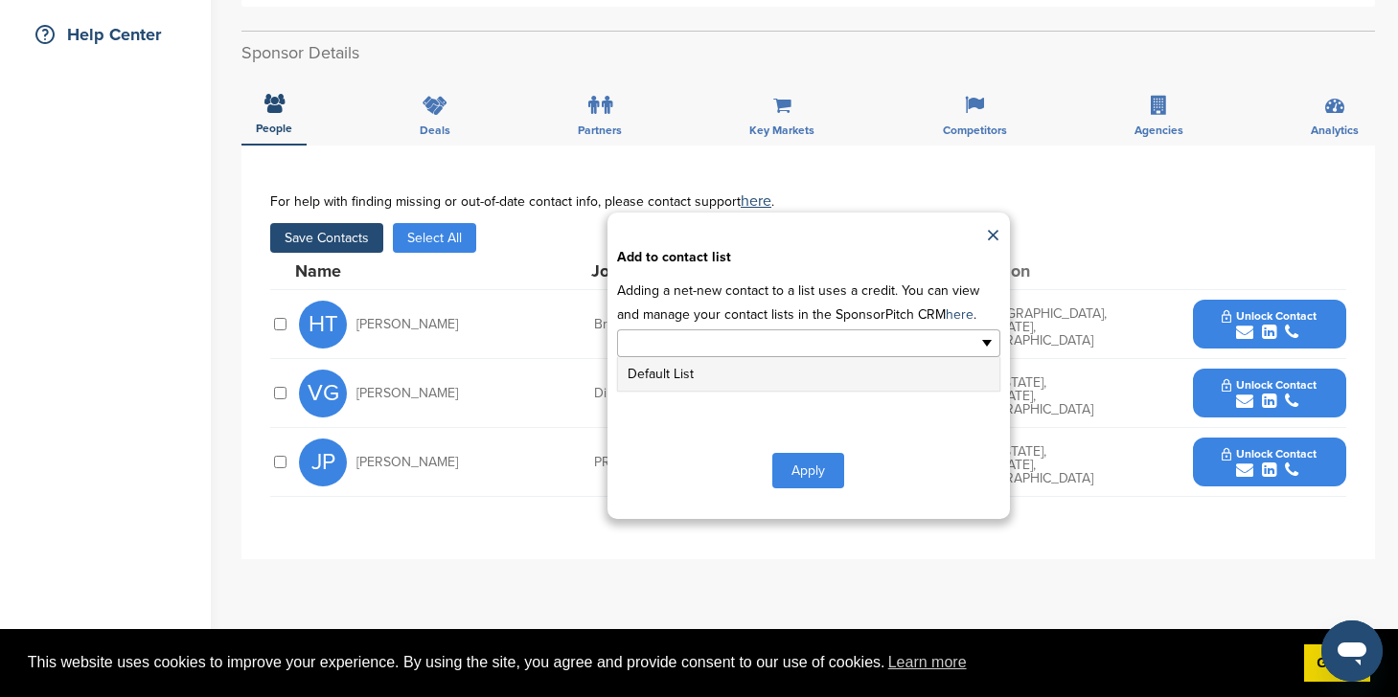
click at [831, 338] on ul at bounding box center [808, 344] width 383 height 28
click at [796, 378] on li "Default List" at bounding box center [808, 374] width 381 height 34
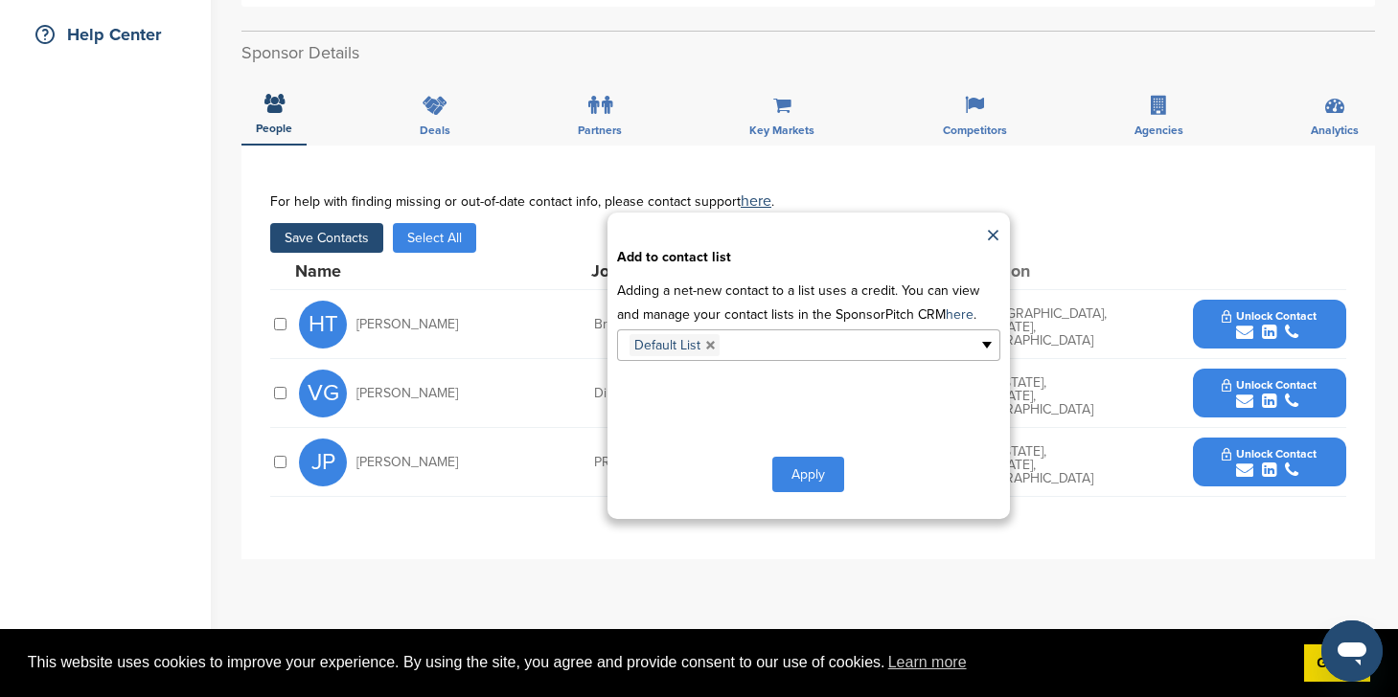
click at [796, 476] on button "Apply" at bounding box center [808, 474] width 72 height 35
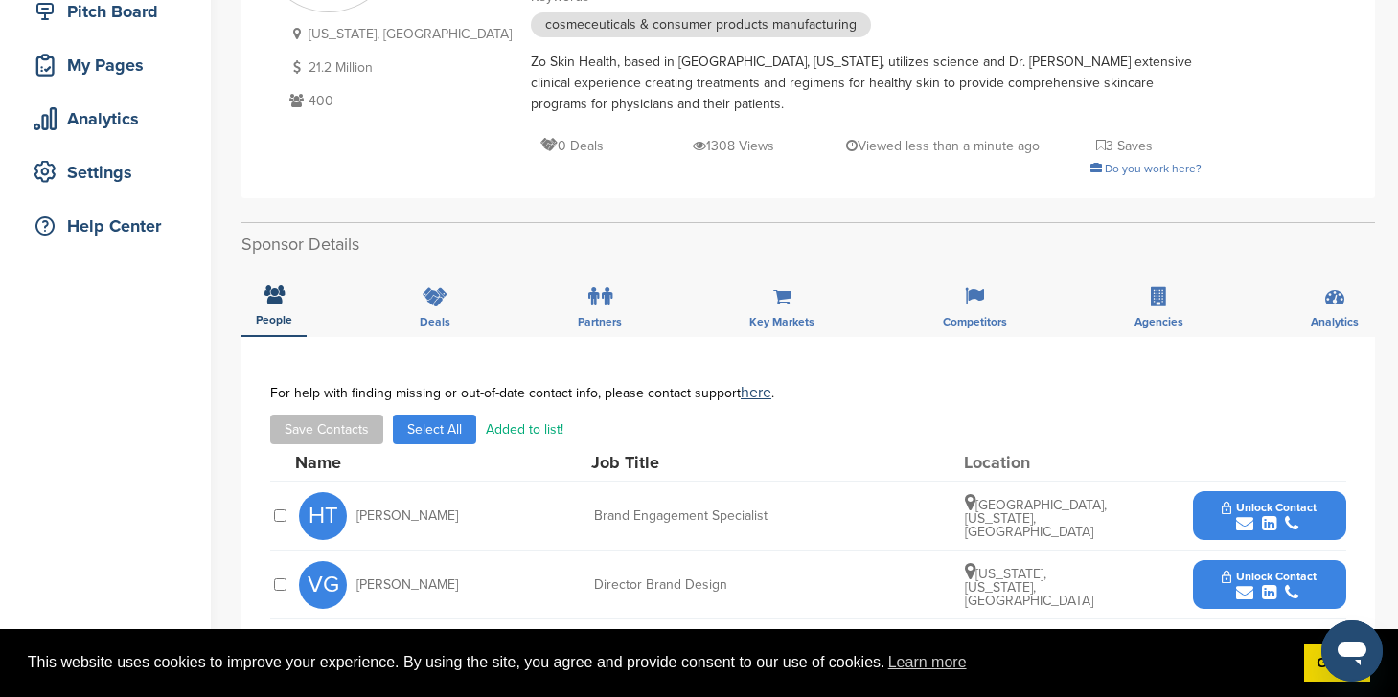
scroll to position [0, 0]
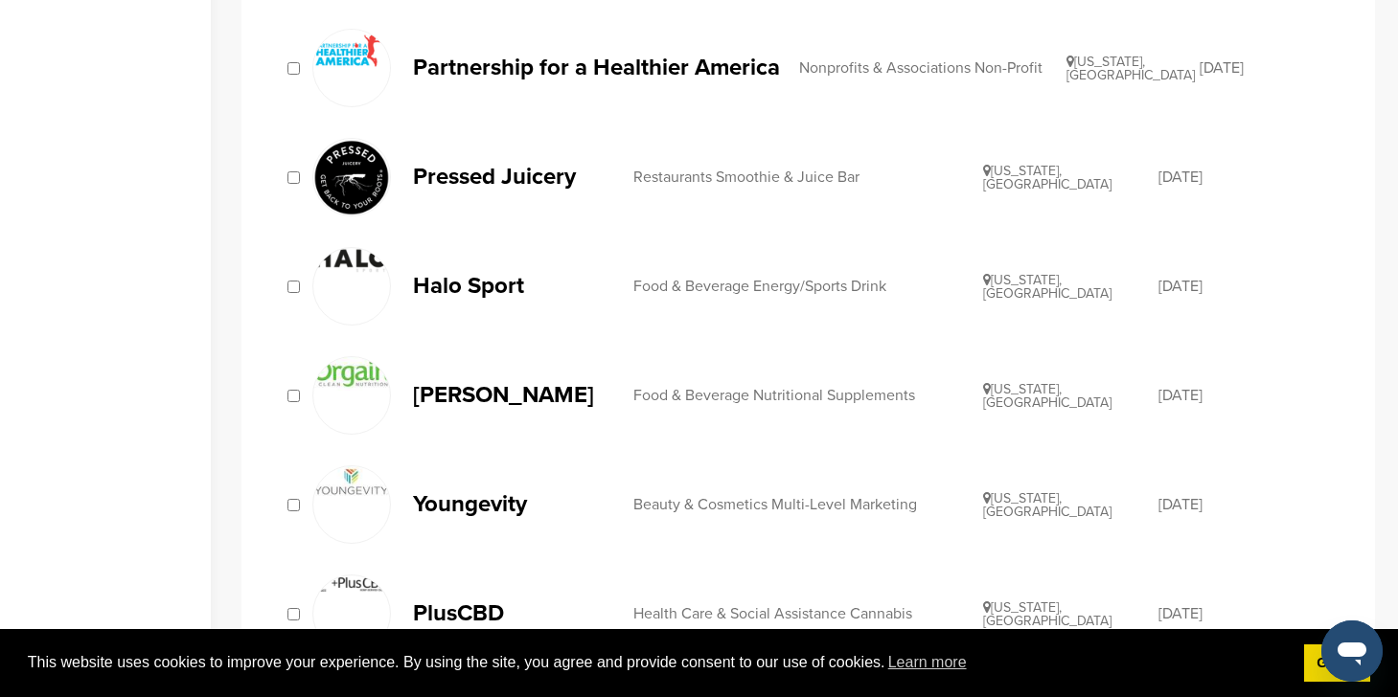
scroll to position [1299, 0]
click at [459, 506] on p "Youngevity" at bounding box center [513, 503] width 201 height 24
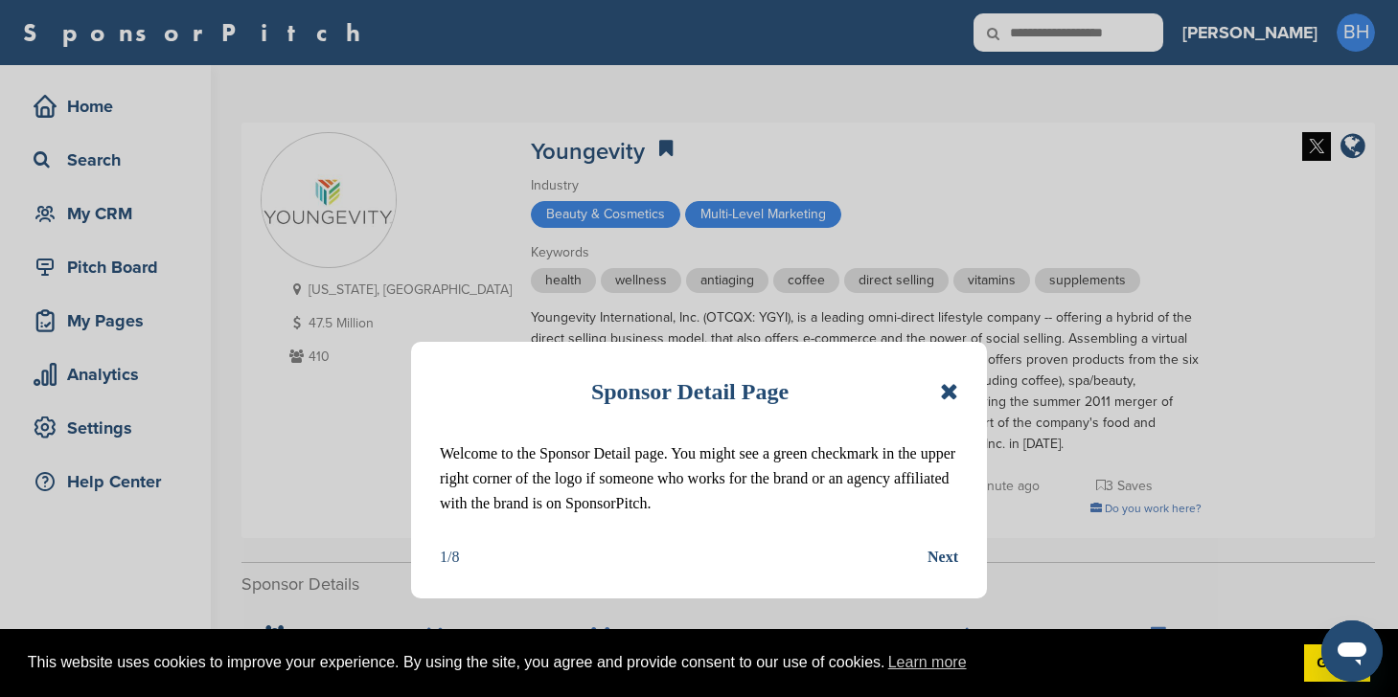
click at [962, 389] on div "Sponsor Detail Page Welcome to the Sponsor Detail page. You might see a green c…" at bounding box center [699, 470] width 576 height 257
click at [947, 388] on icon at bounding box center [949, 391] width 18 height 23
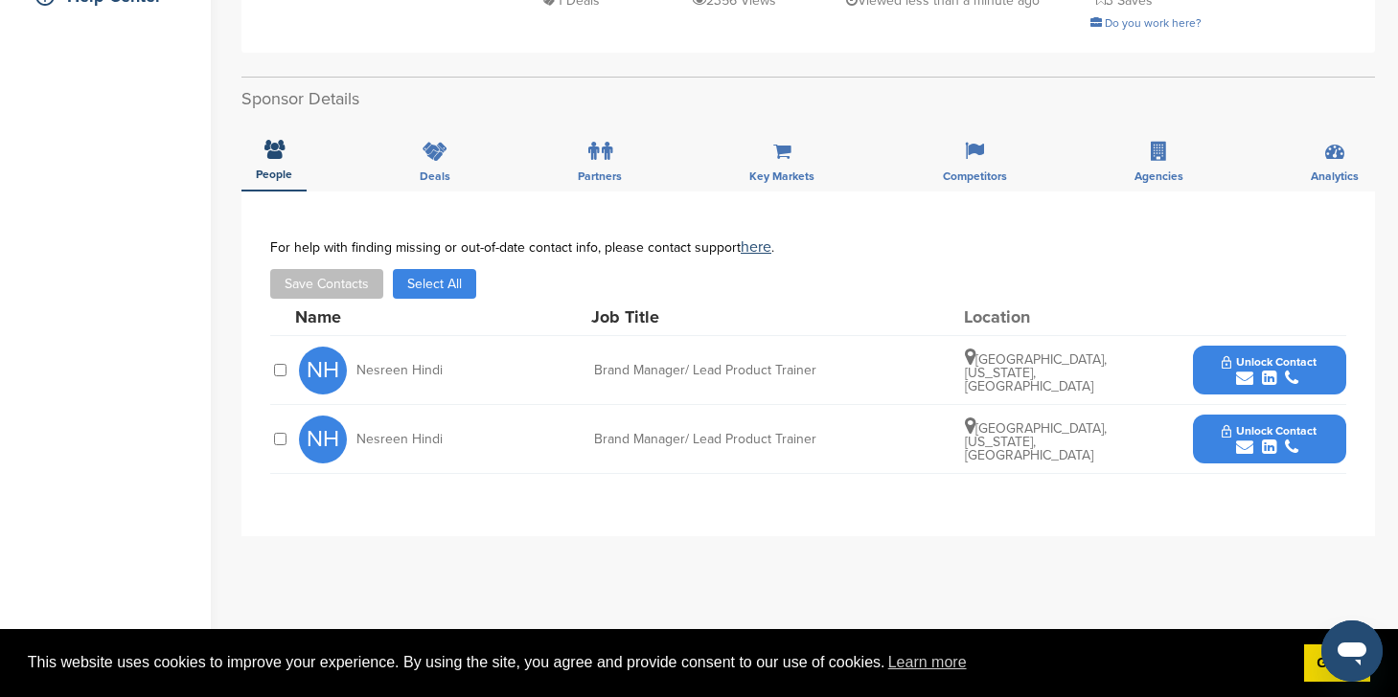
scroll to position [493, 0]
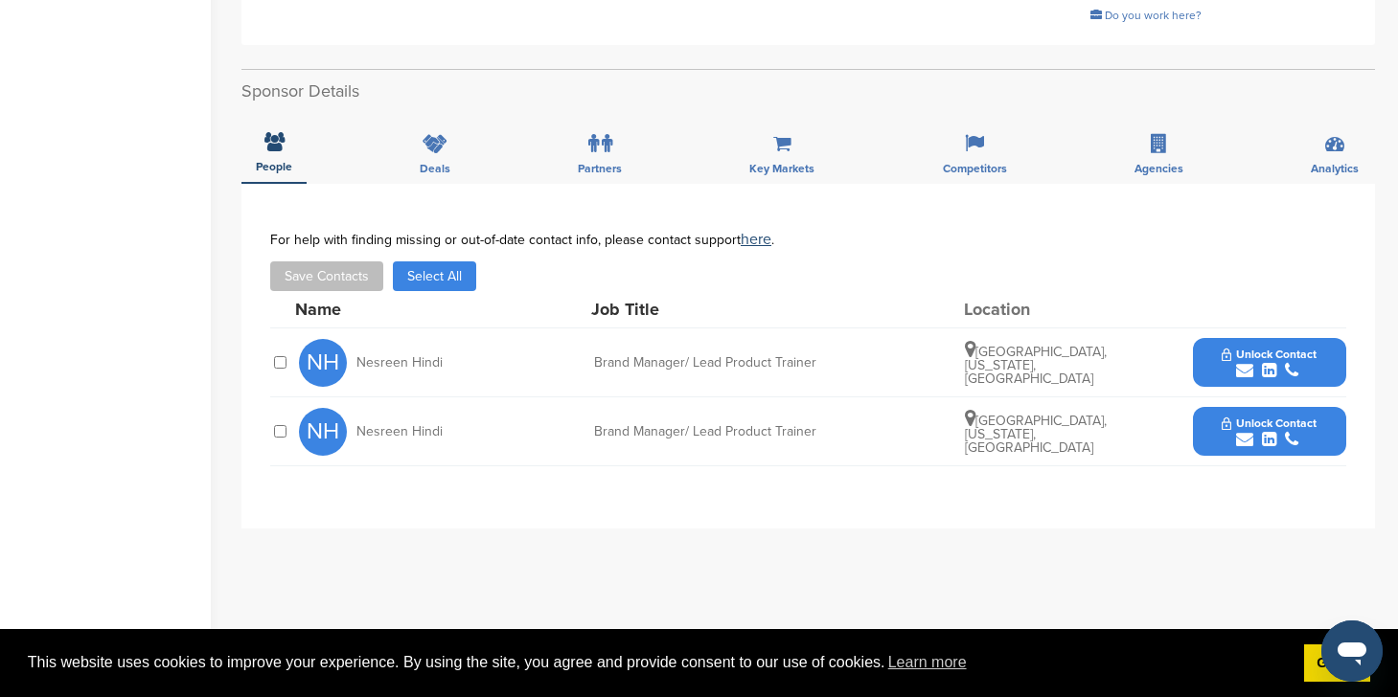
click at [466, 278] on button "Select All" at bounding box center [434, 276] width 83 height 30
click at [327, 272] on button "Save Contacts" at bounding box center [326, 276] width 113 height 30
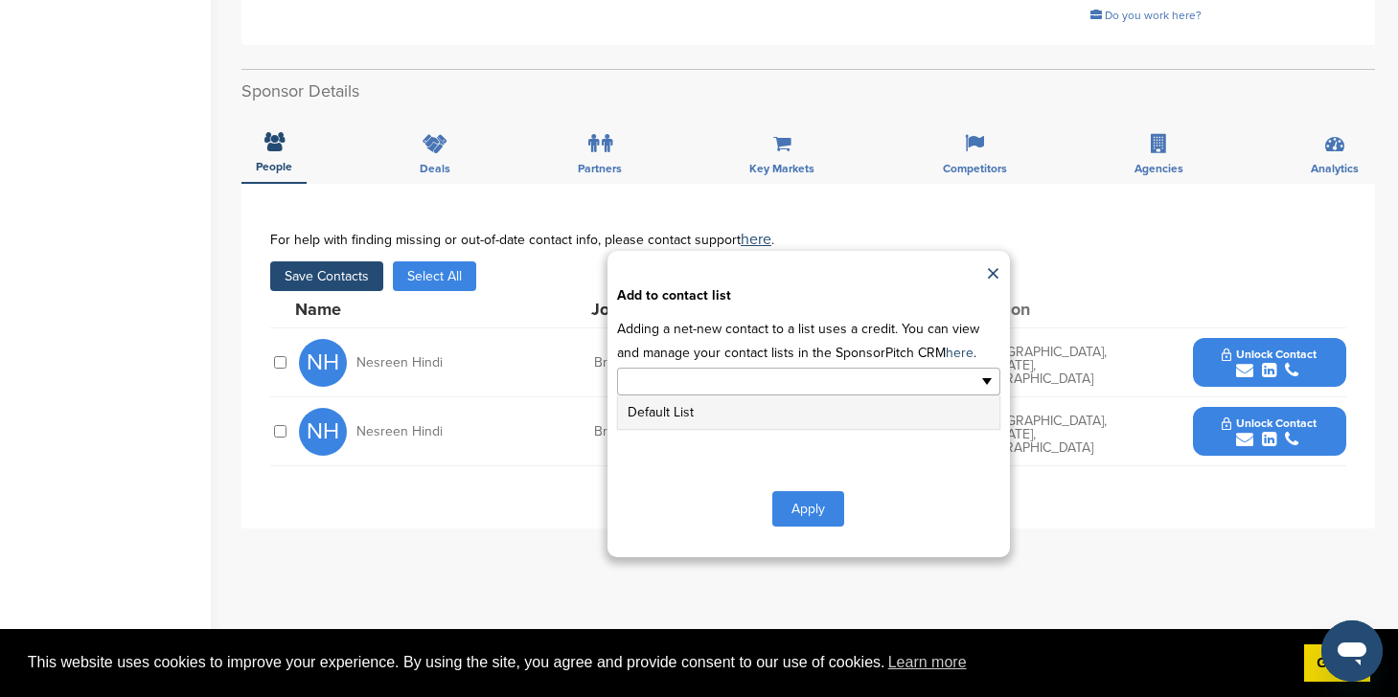
click at [775, 384] on input "text" at bounding box center [725, 382] width 201 height 22
click at [757, 412] on li "Default List" at bounding box center [808, 413] width 381 height 34
click at [805, 508] on button "Apply" at bounding box center [808, 512] width 72 height 35
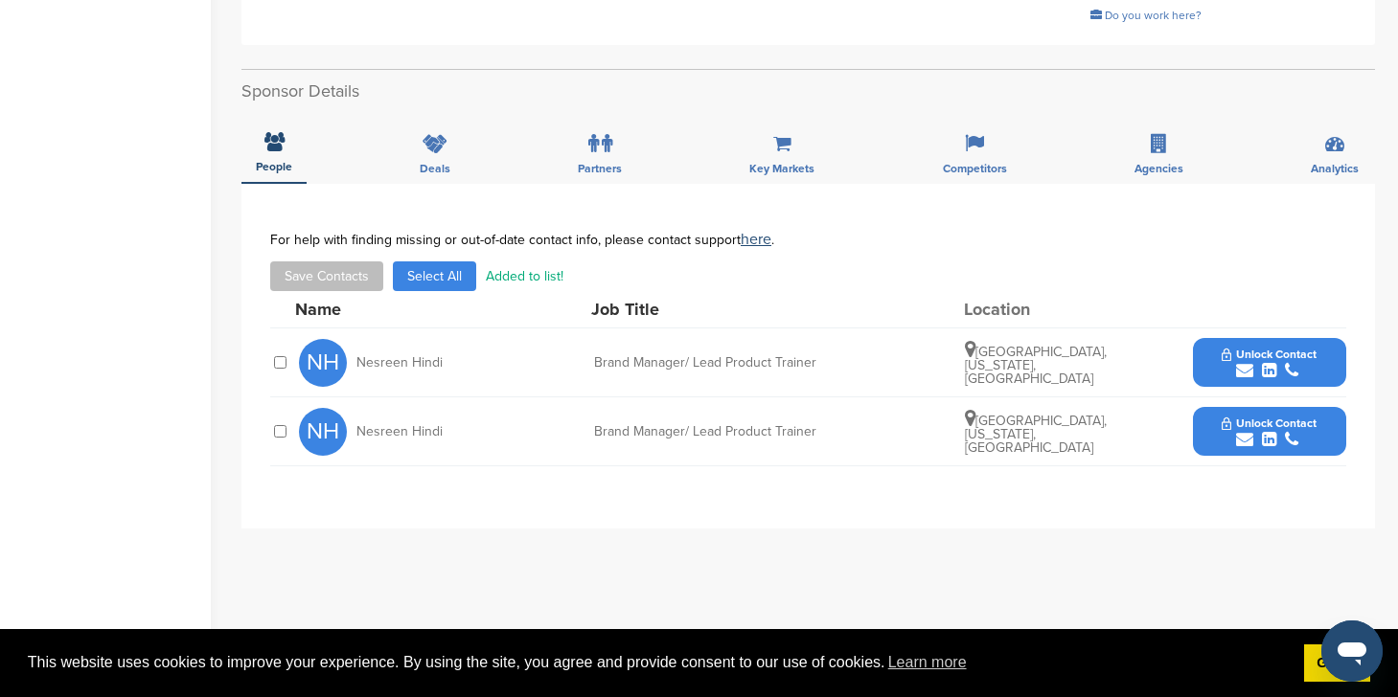
click at [1249, 352] on span "Unlock Contact" at bounding box center [1268, 354] width 95 height 13
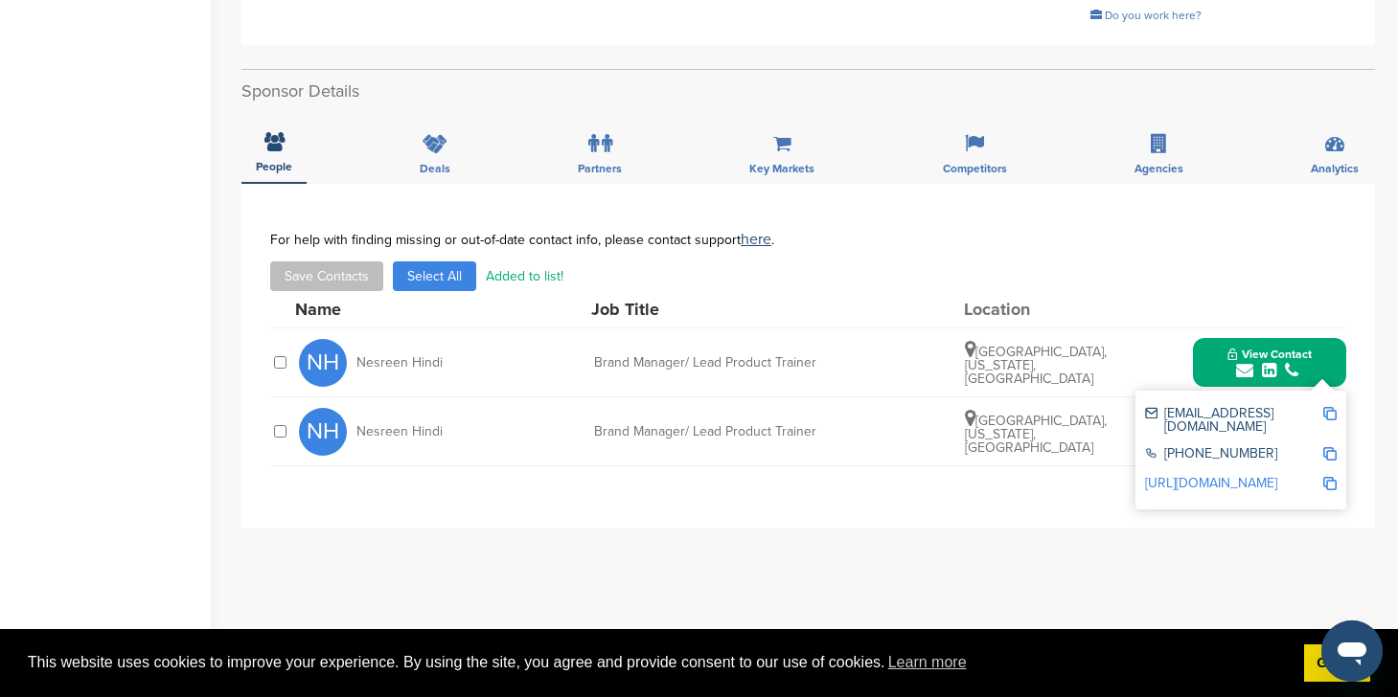
click at [1231, 577] on div "**********" at bounding box center [807, 567] width 1133 height 766
click at [1229, 569] on div "**********" at bounding box center [807, 567] width 1133 height 766
click at [1328, 537] on div "**********" at bounding box center [807, 567] width 1133 height 766
click at [1276, 259] on div "For help with finding missing or out-of-date contact info, please contact suppo…" at bounding box center [808, 261] width 1076 height 59
click at [1377, 457] on div "Sponsor Detail Page Welcome to the Sponsor Detail page. You might see a green c…" at bounding box center [819, 347] width 1156 height 1551
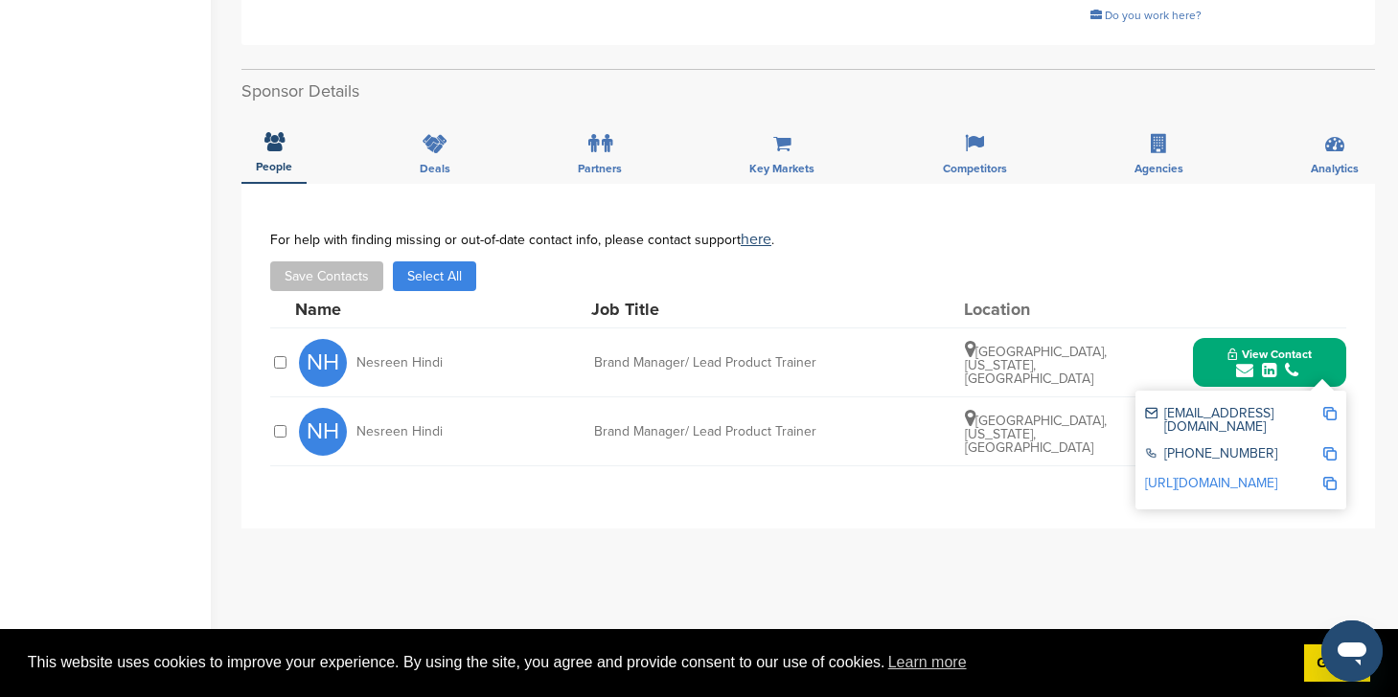
click at [1180, 325] on div "Name Job Title Location" at bounding box center [820, 309] width 1051 height 36
click at [1250, 350] on span "View Contact" at bounding box center [1269, 354] width 84 height 13
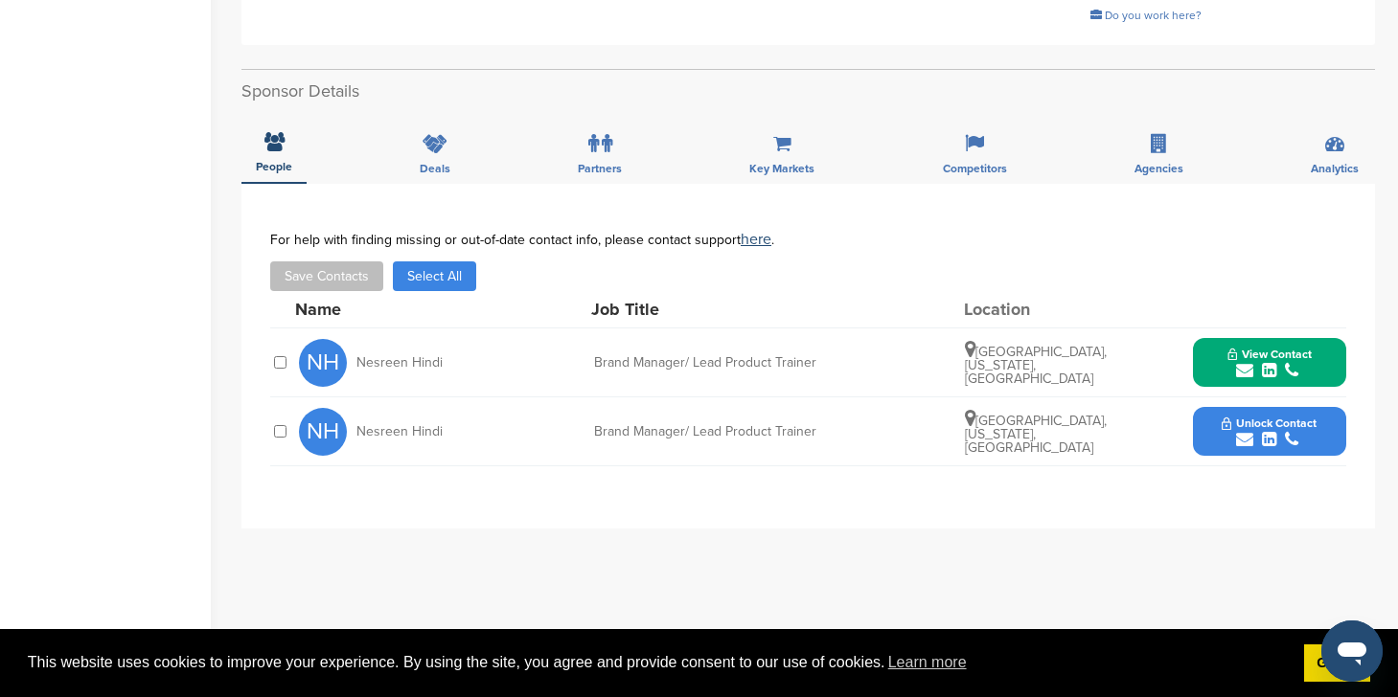
click at [1254, 422] on span "Unlock Contact" at bounding box center [1268, 423] width 95 height 13
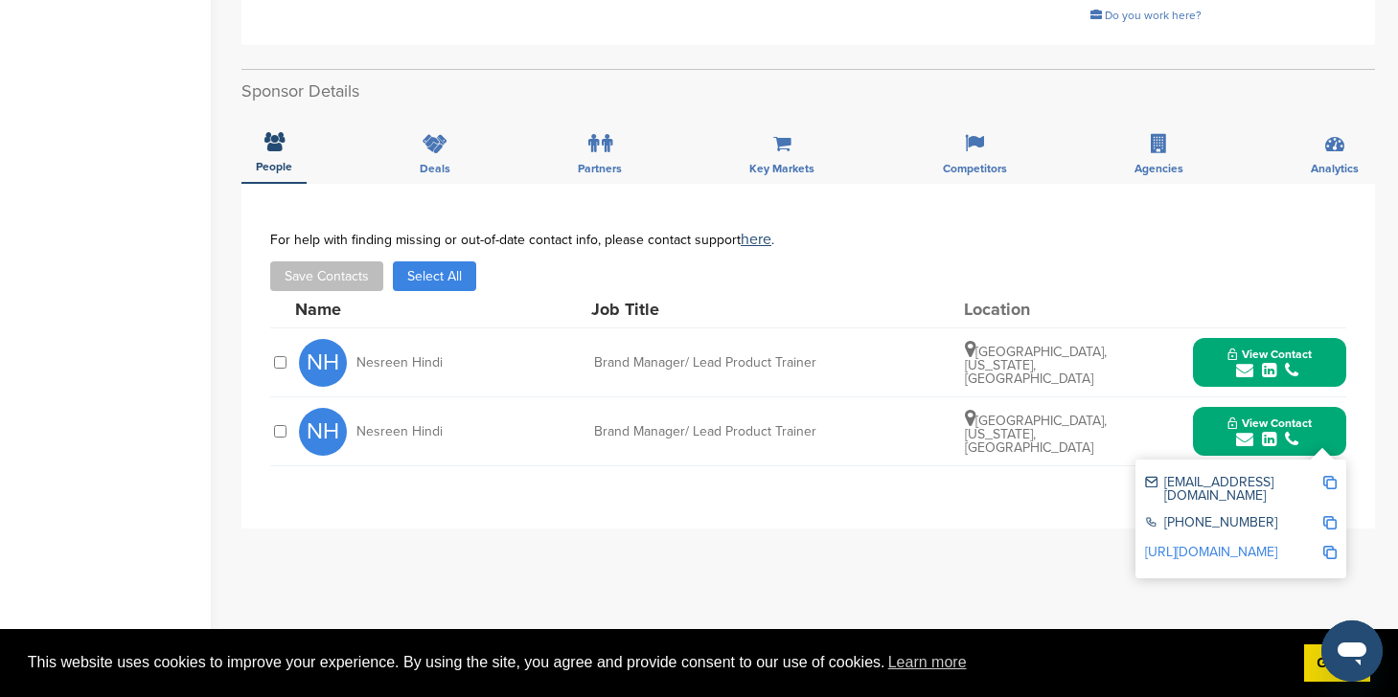
click at [429, 276] on button "Select All" at bounding box center [434, 276] width 83 height 30
click at [345, 289] on button "Save Contacts" at bounding box center [326, 276] width 113 height 30
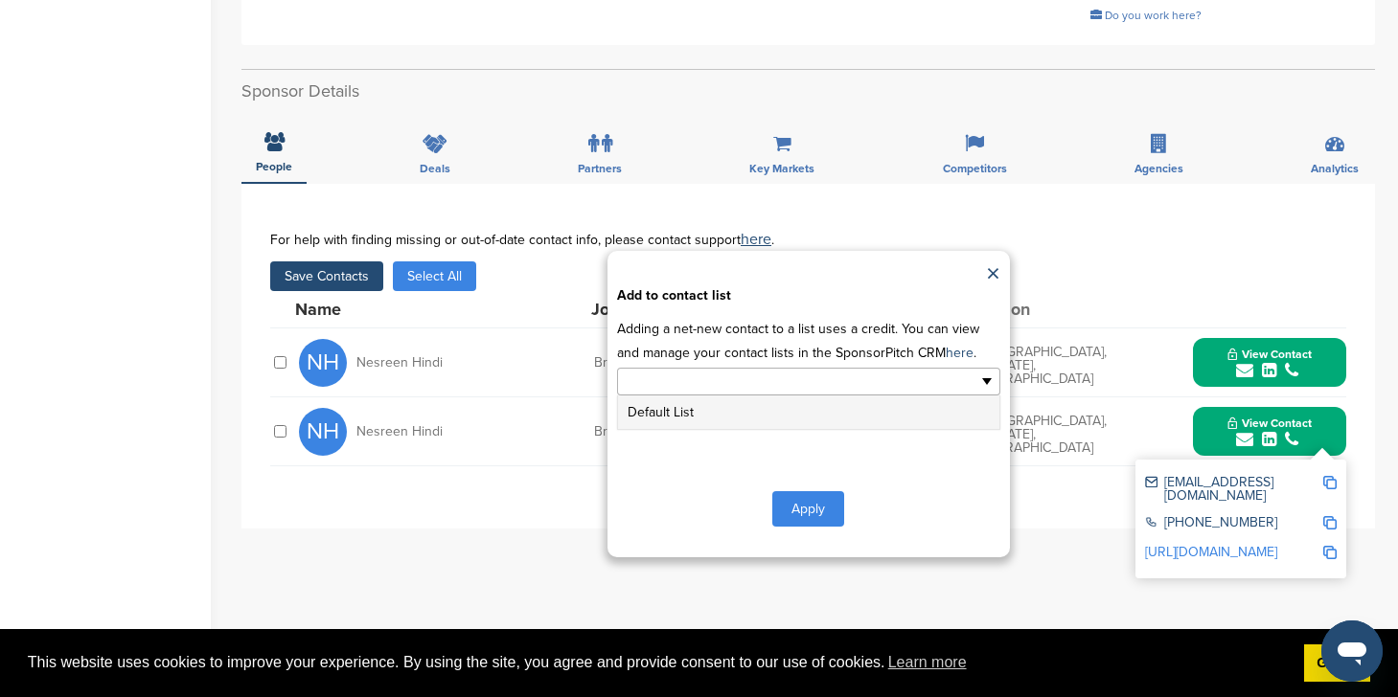
click at [793, 392] on input "text" at bounding box center [725, 382] width 201 height 22
click at [784, 414] on li "Default List" at bounding box center [808, 413] width 381 height 34
click at [814, 491] on div "**********" at bounding box center [808, 404] width 402 height 307
click at [807, 521] on button "Apply" at bounding box center [808, 512] width 72 height 35
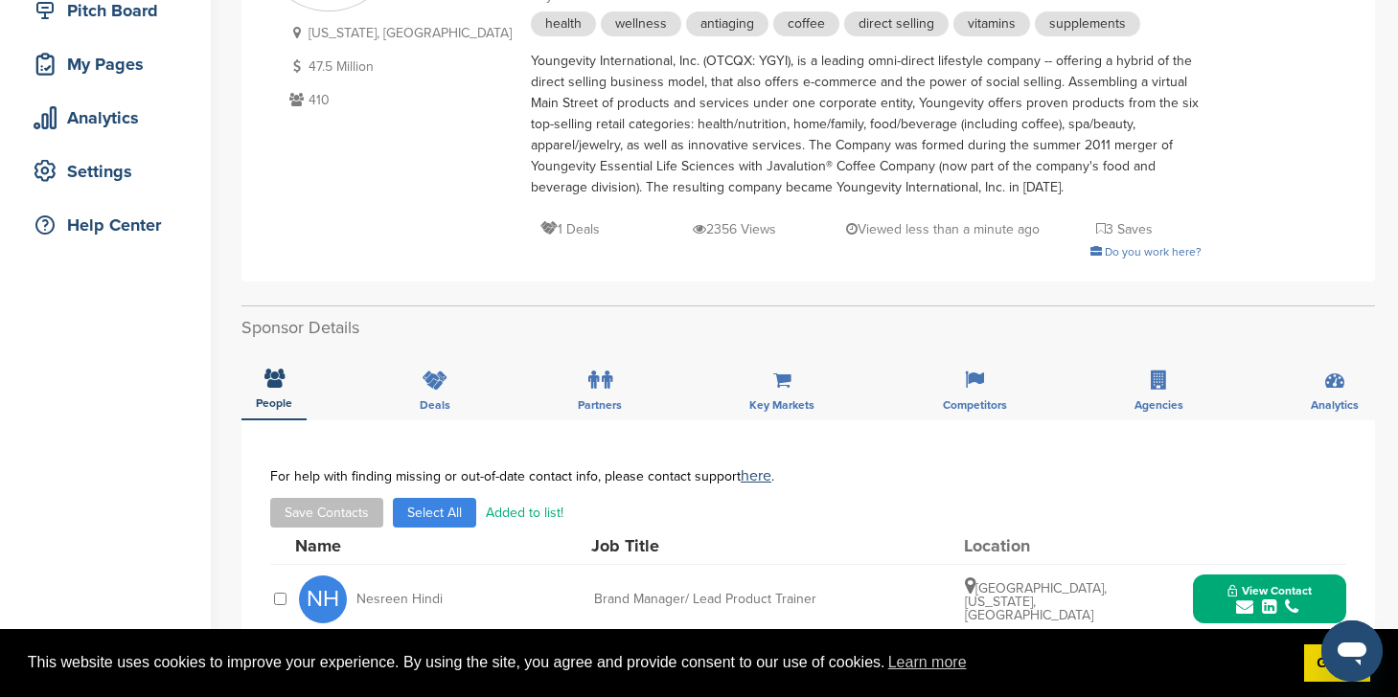
scroll to position [0, 0]
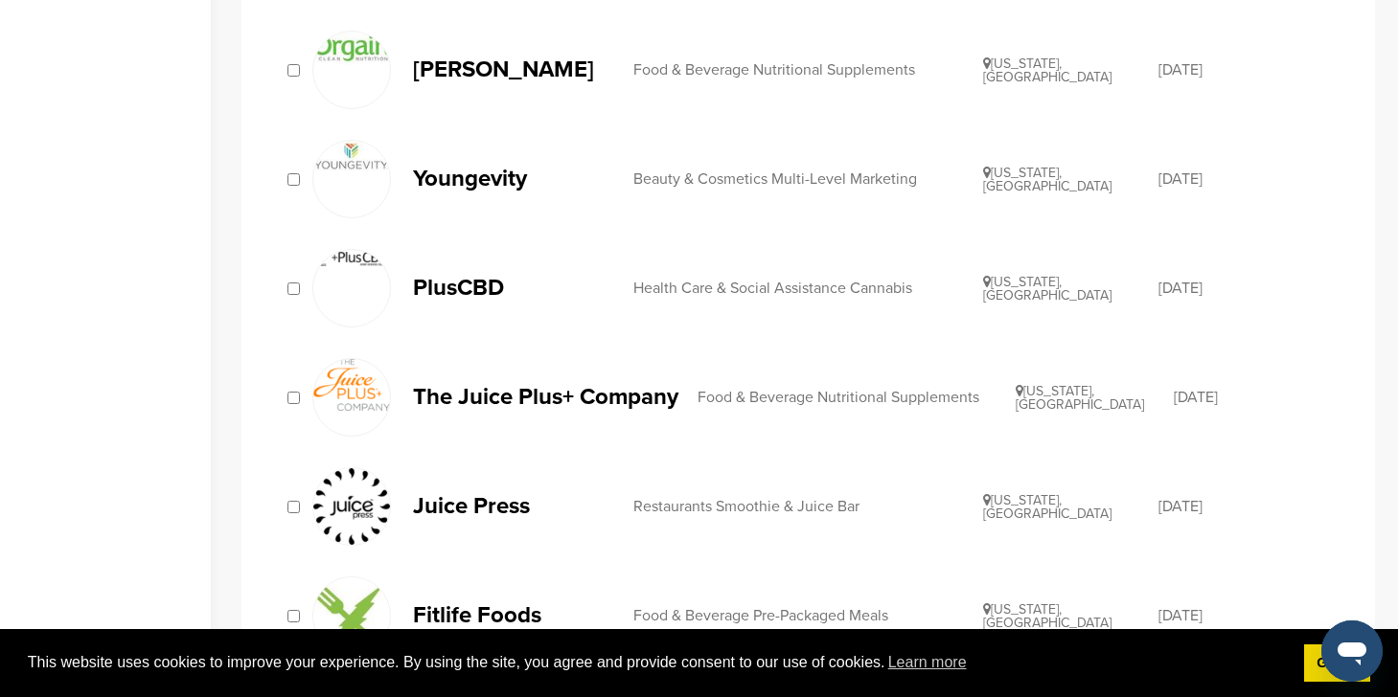
scroll to position [1625, 0]
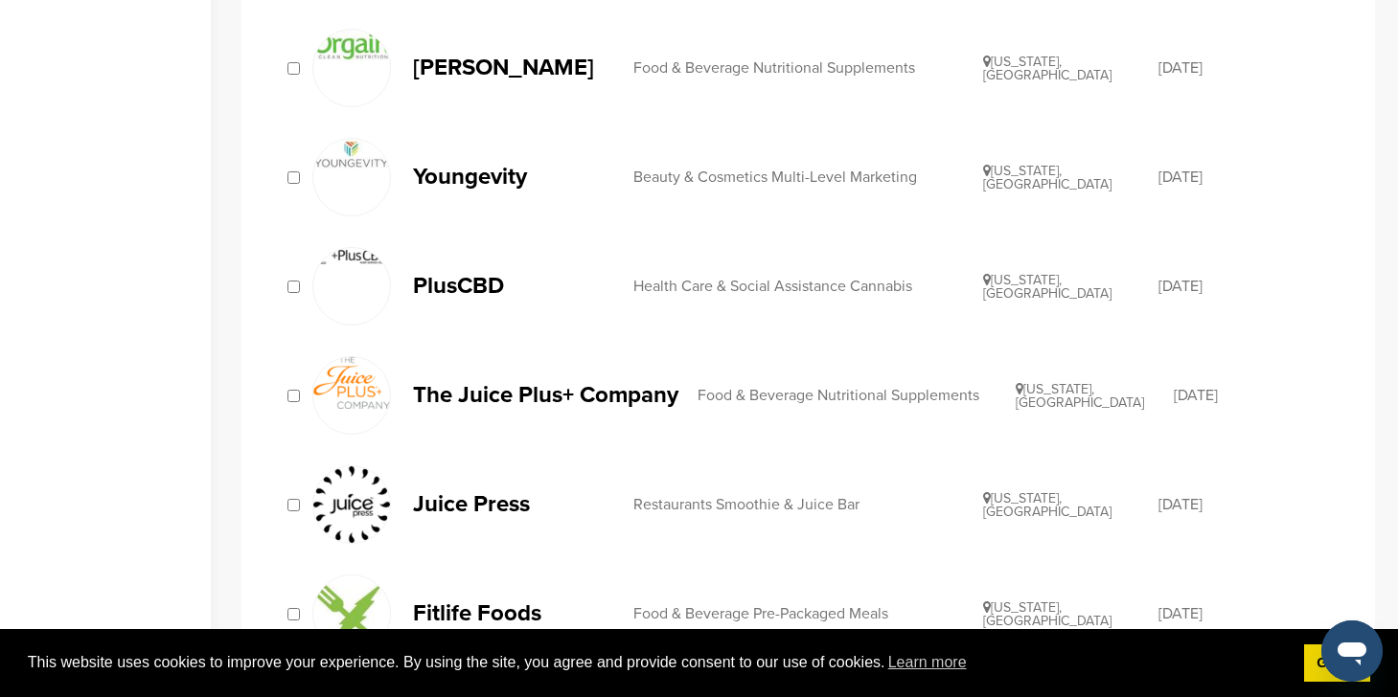
click at [442, 279] on p "PlusCBD" at bounding box center [513, 286] width 201 height 24
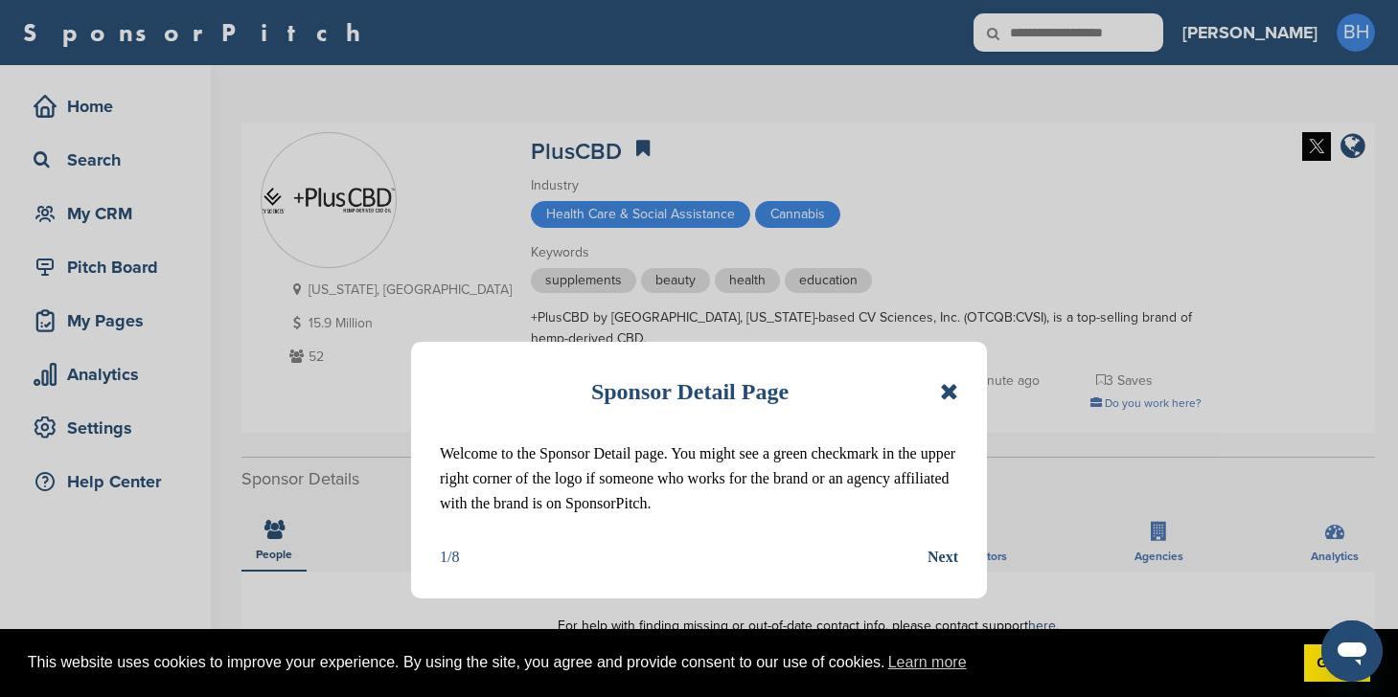
click at [933, 388] on div "Sponsor Detail Page" at bounding box center [699, 392] width 518 height 42
click at [945, 394] on icon at bounding box center [949, 391] width 18 height 23
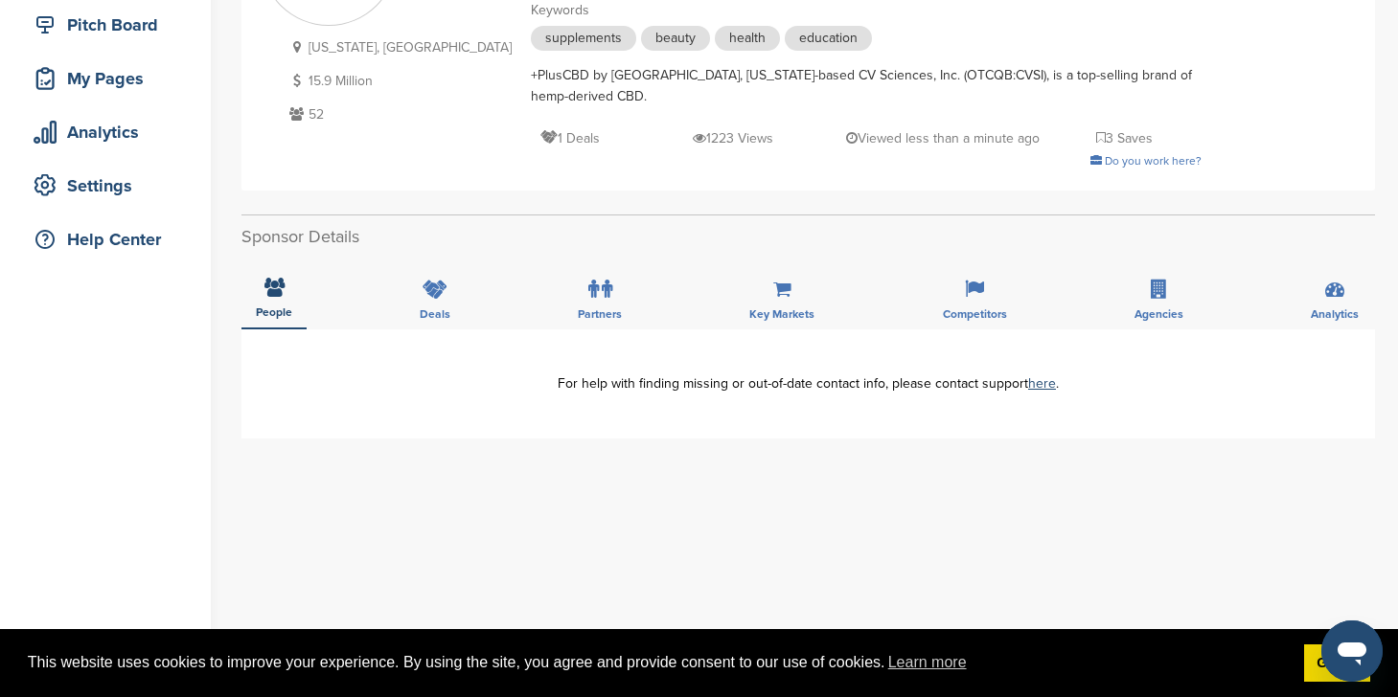
scroll to position [222, 0]
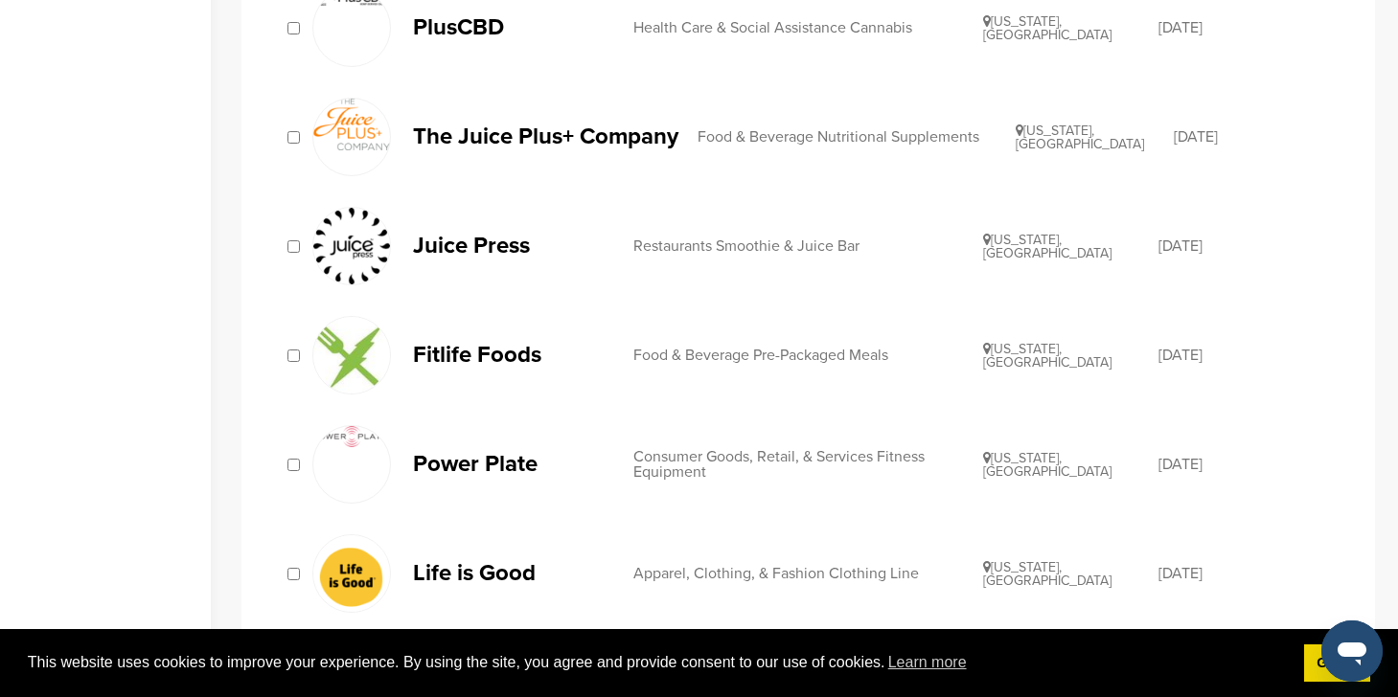
scroll to position [1919, 0]
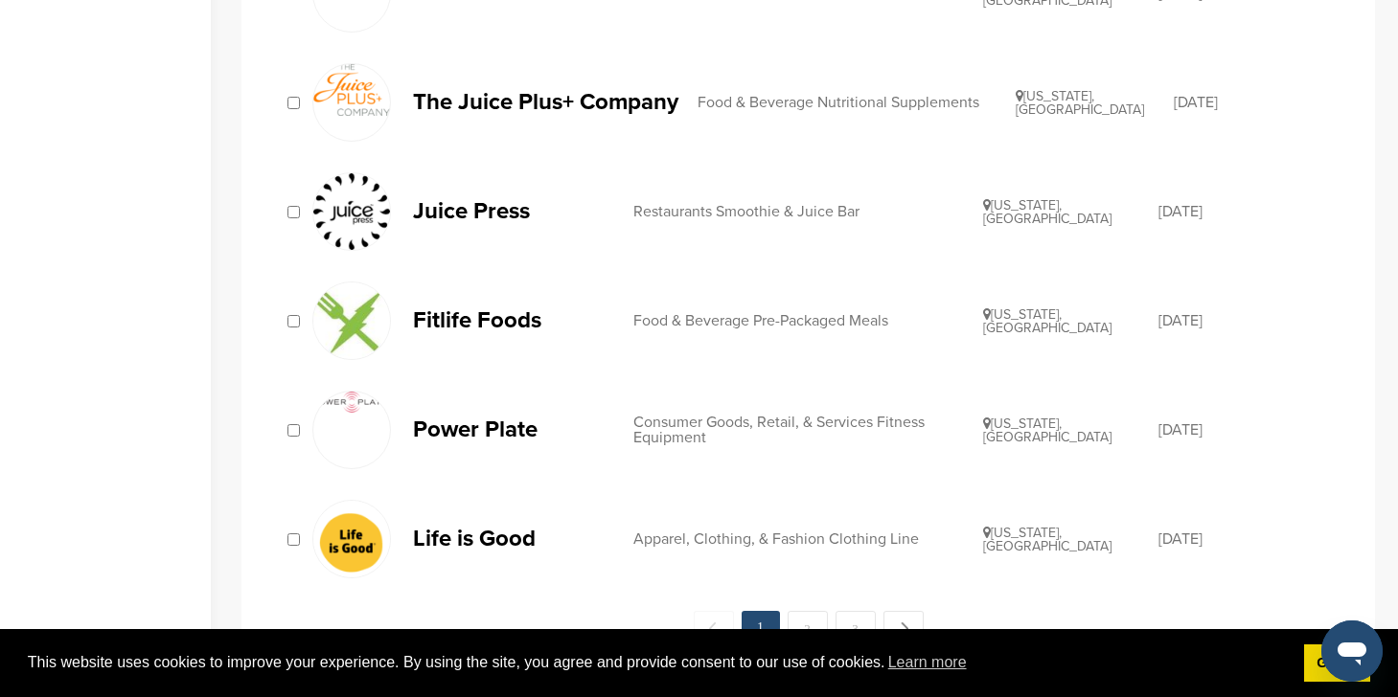
click at [488, 556] on link "Life is Good Apparel, Clothing, & Fashion Clothing Line Massachusetts, USA 11/0…" at bounding box center [822, 539] width 1020 height 79
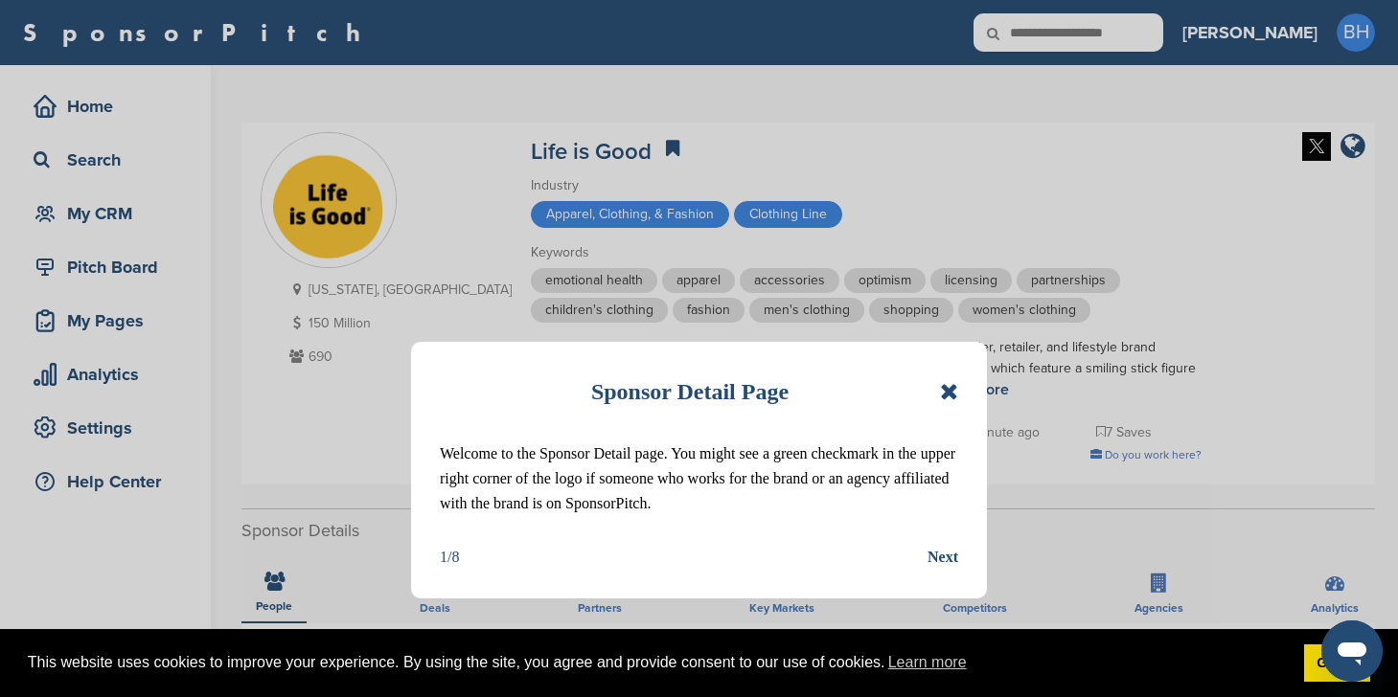
click at [931, 388] on div "Sponsor Detail Page" at bounding box center [699, 392] width 518 height 42
click at [950, 390] on icon at bounding box center [949, 391] width 18 height 23
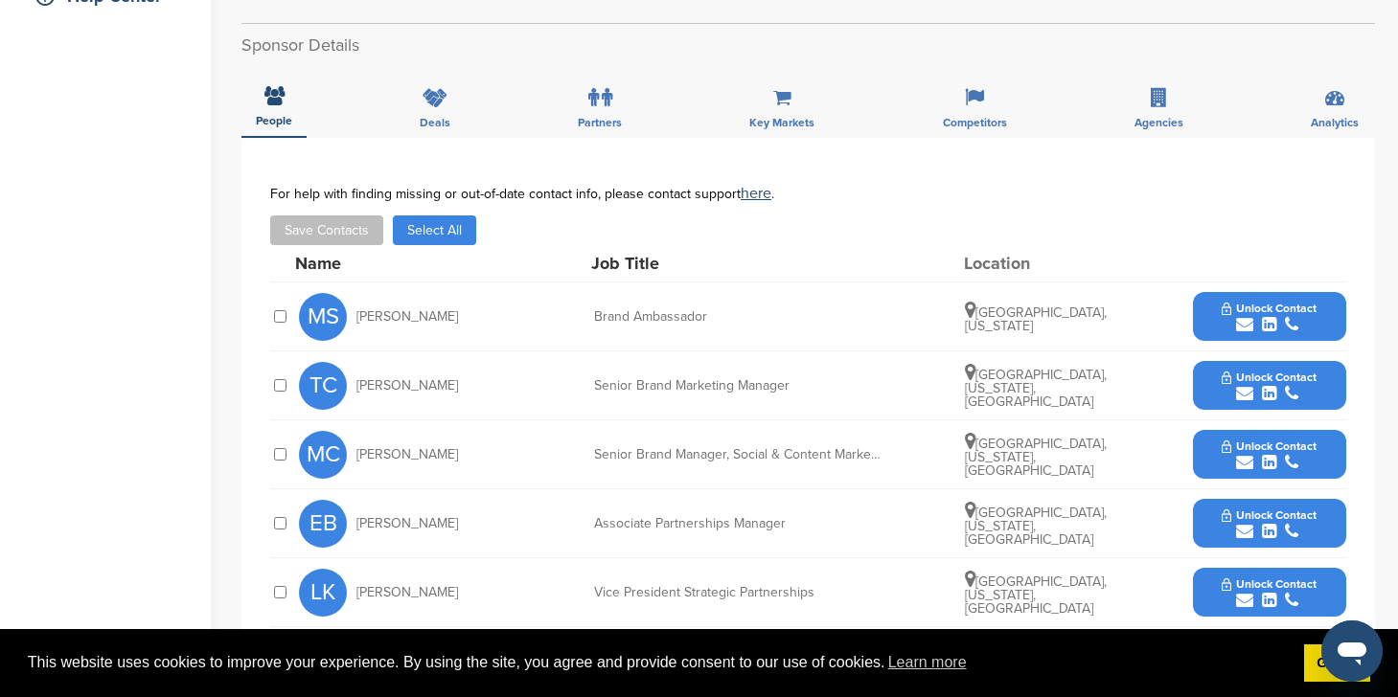
scroll to position [519, 0]
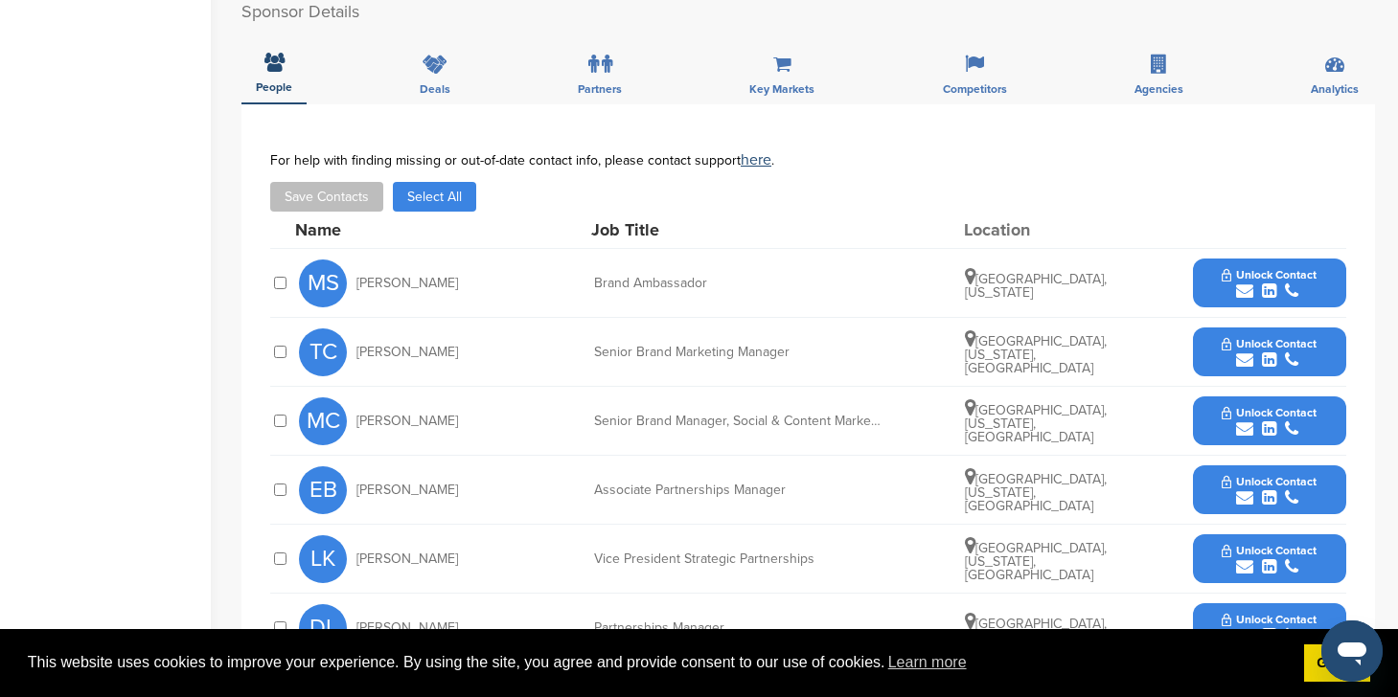
click at [1234, 340] on span "Unlock Contact" at bounding box center [1268, 343] width 95 height 13
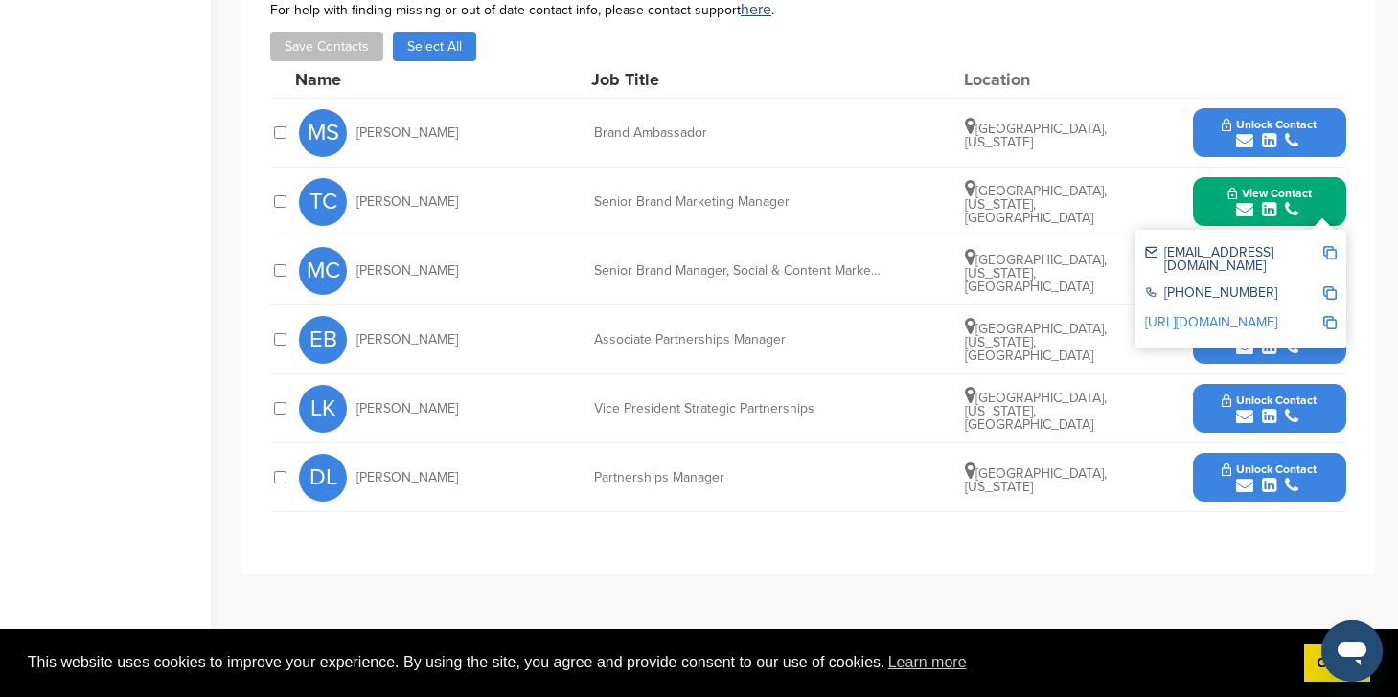
scroll to position [676, 0]
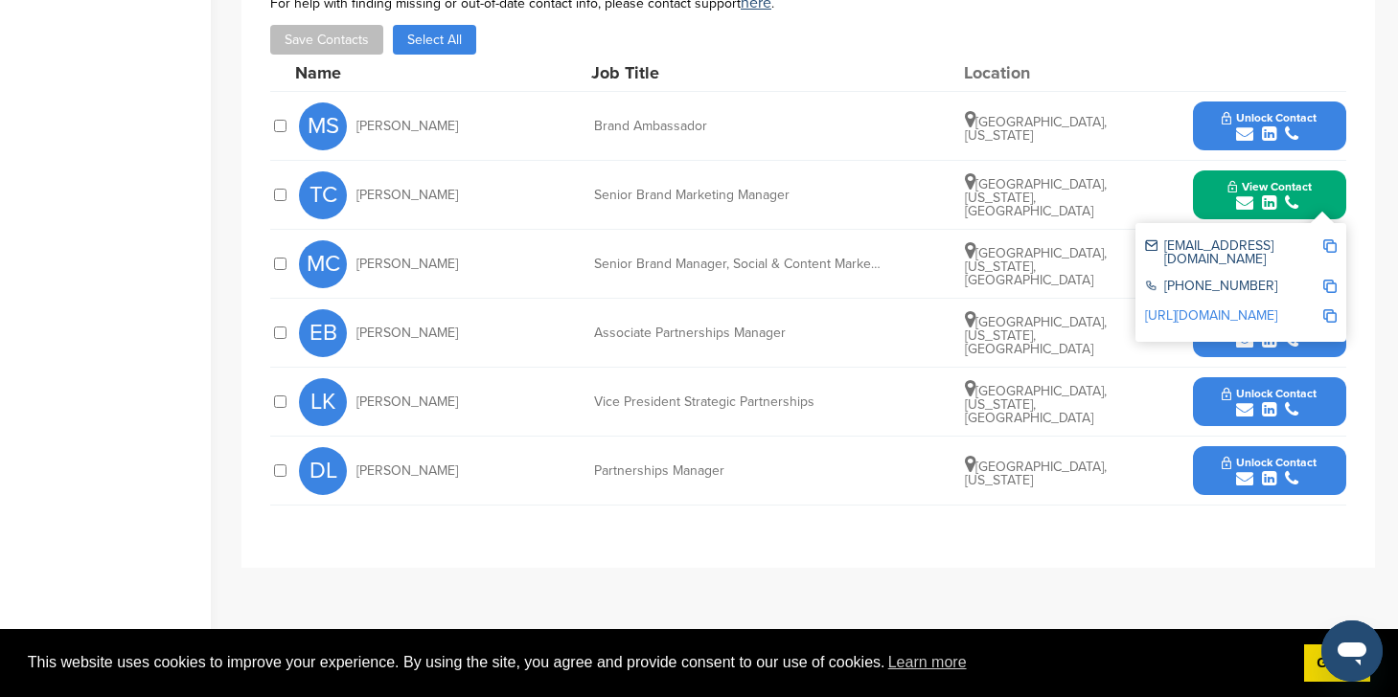
click at [1211, 466] on button "Unlock Contact" at bounding box center [1268, 471] width 141 height 57
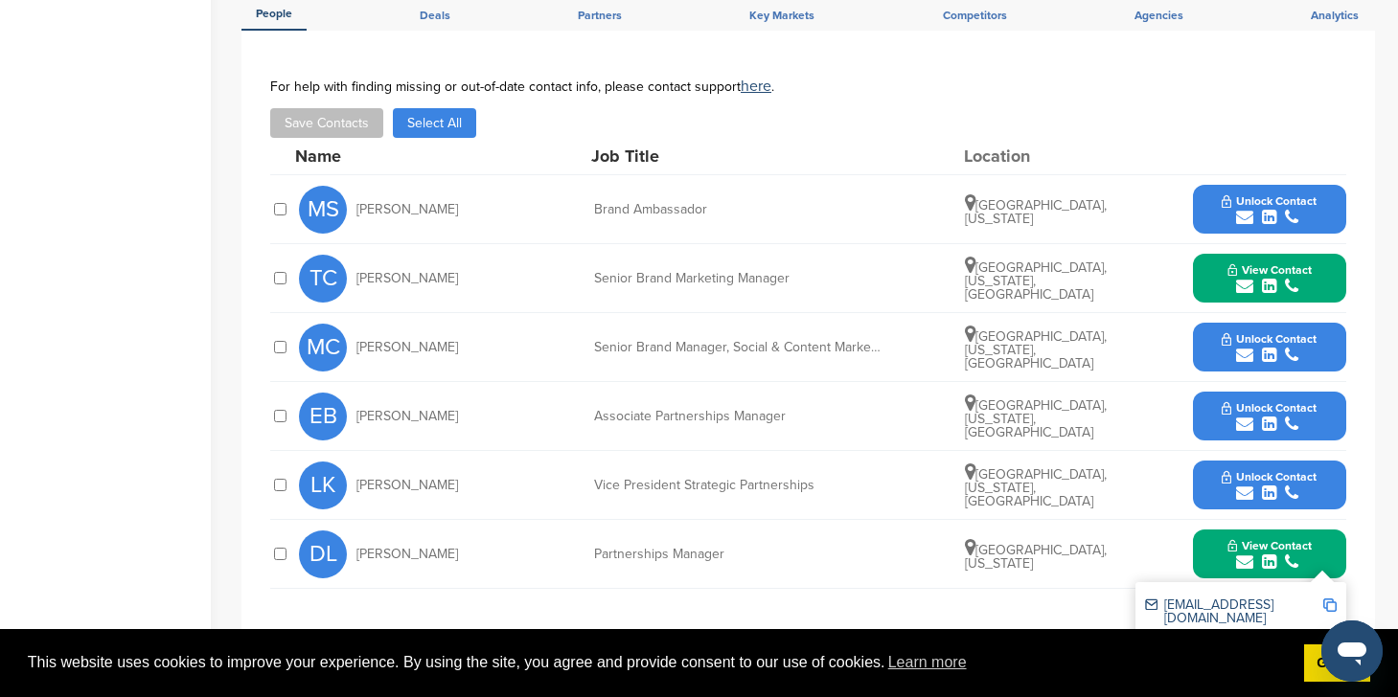
scroll to position [596, 0]
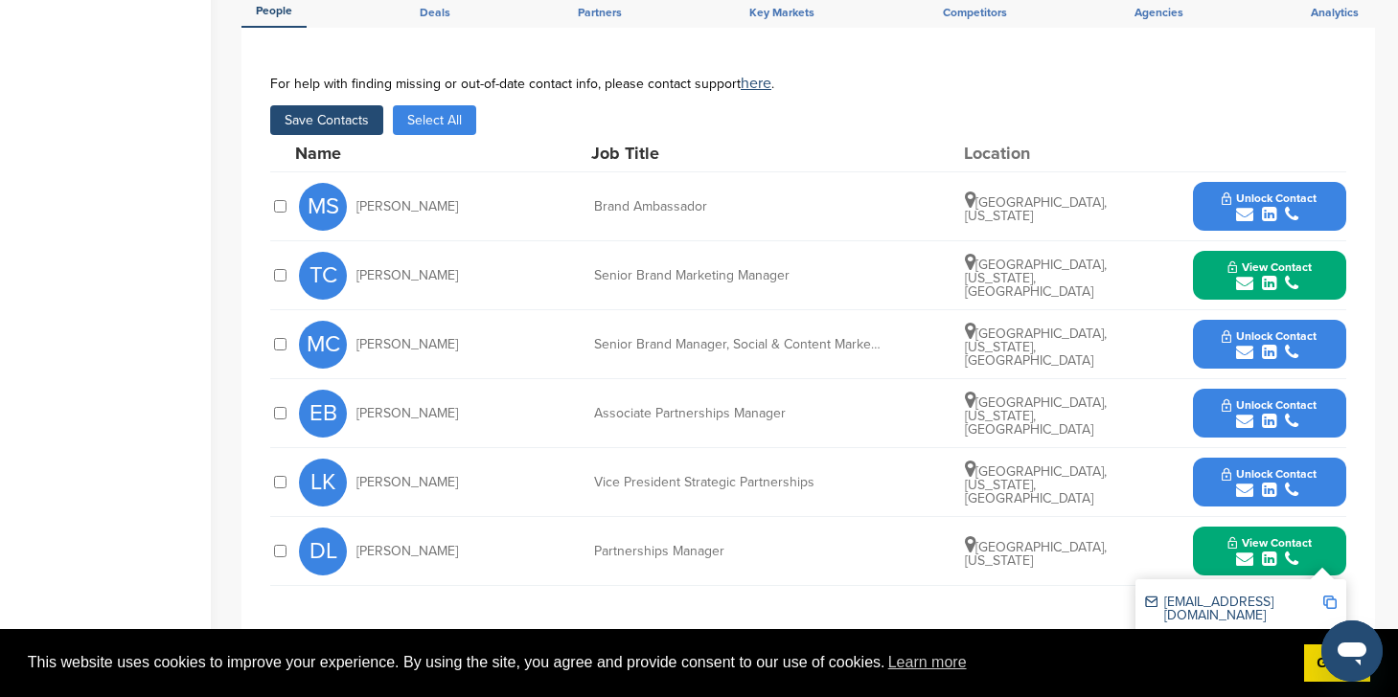
click at [421, 116] on button "Select All" at bounding box center [434, 120] width 83 height 30
click at [439, 122] on button "Select All" at bounding box center [434, 120] width 83 height 30
click at [414, 119] on button "Select All" at bounding box center [434, 120] width 83 height 30
click at [278, 422] on div at bounding box center [279, 413] width 19 height 18
click at [277, 422] on div at bounding box center [279, 413] width 19 height 18
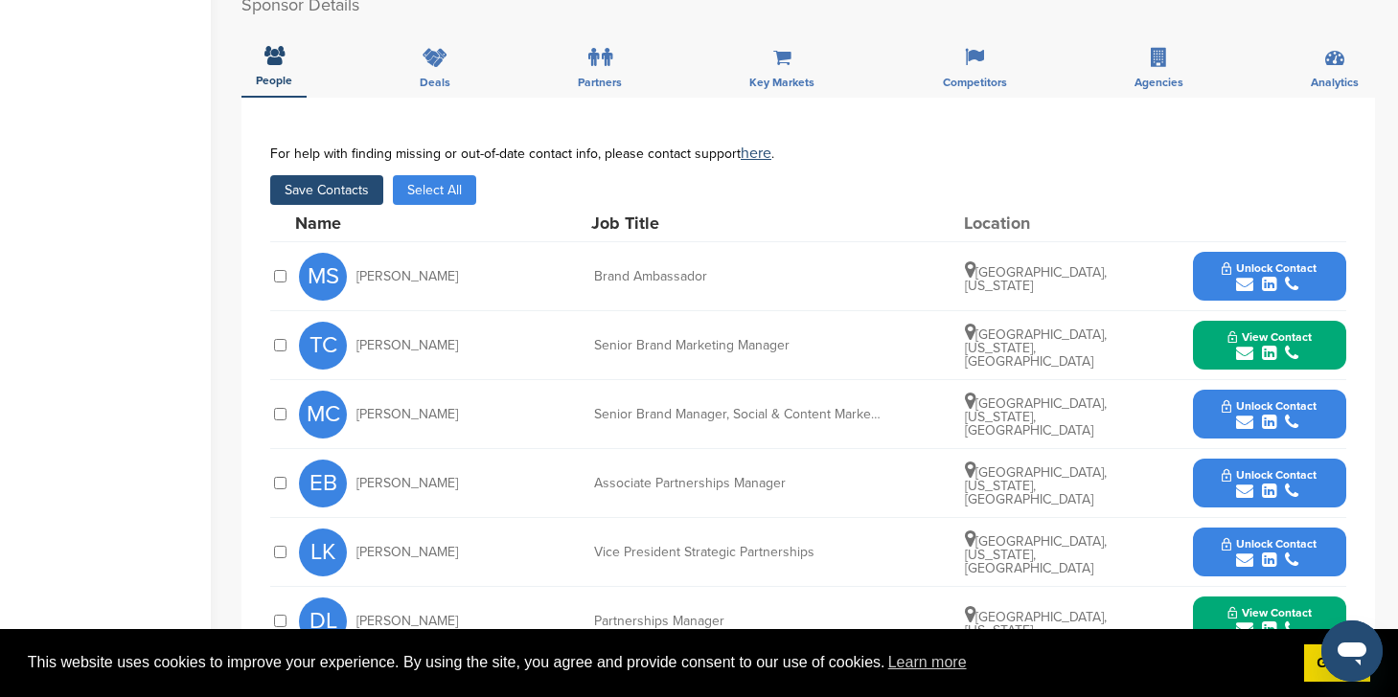
scroll to position [432, 0]
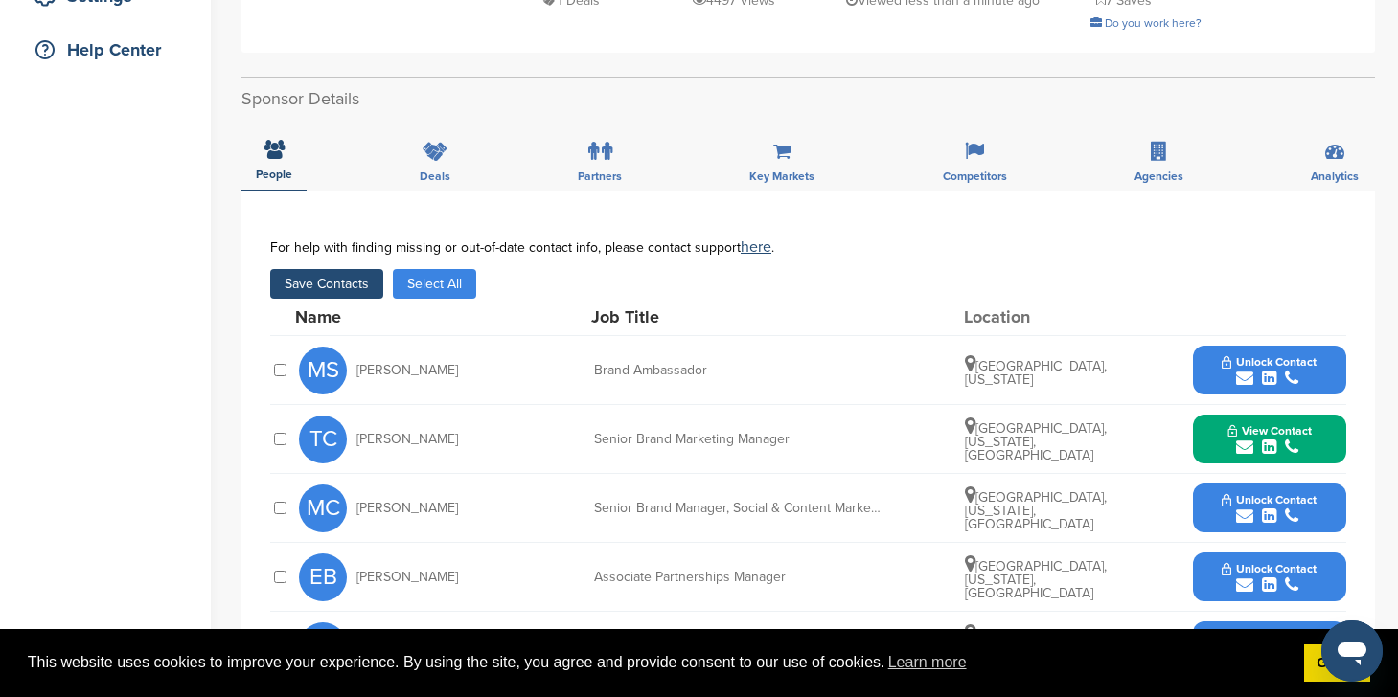
click at [344, 291] on button "Save Contacts" at bounding box center [326, 284] width 113 height 30
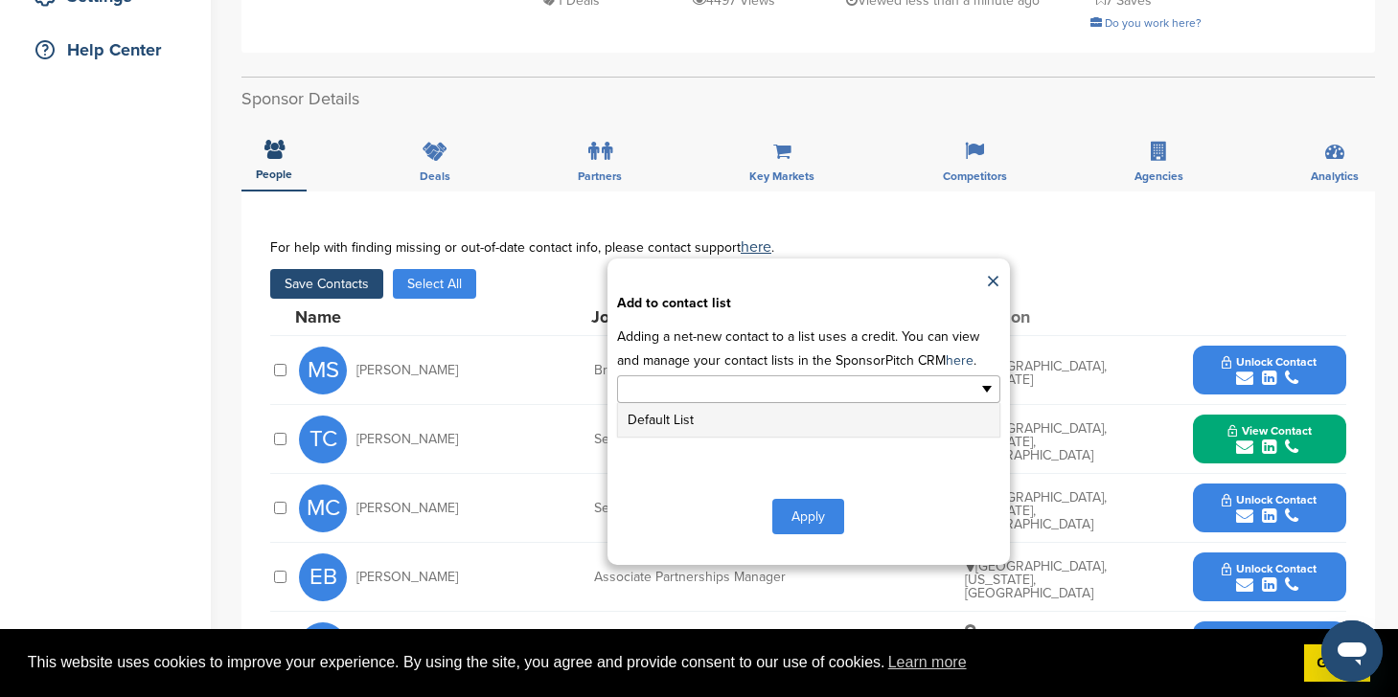
click at [761, 383] on input "text" at bounding box center [725, 389] width 201 height 22
click at [736, 431] on li "Default List" at bounding box center [808, 420] width 381 height 34
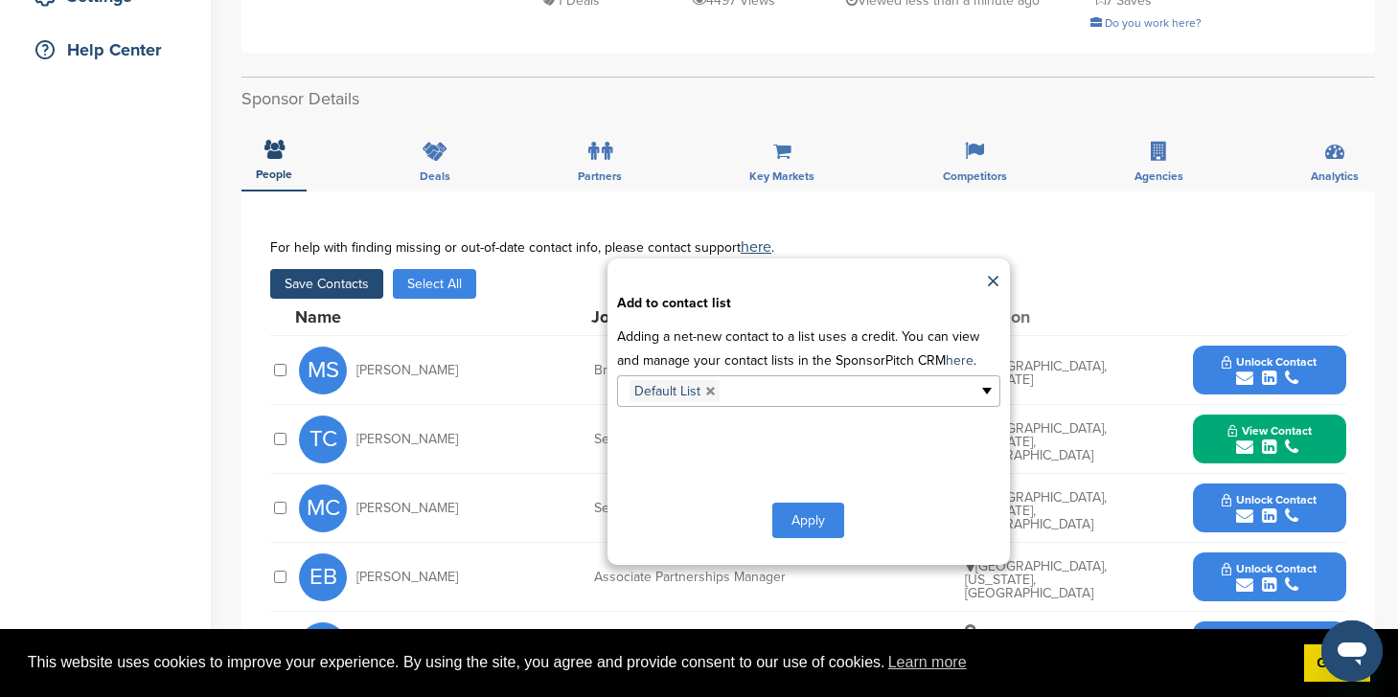
click at [793, 517] on button "Apply" at bounding box center [808, 520] width 72 height 35
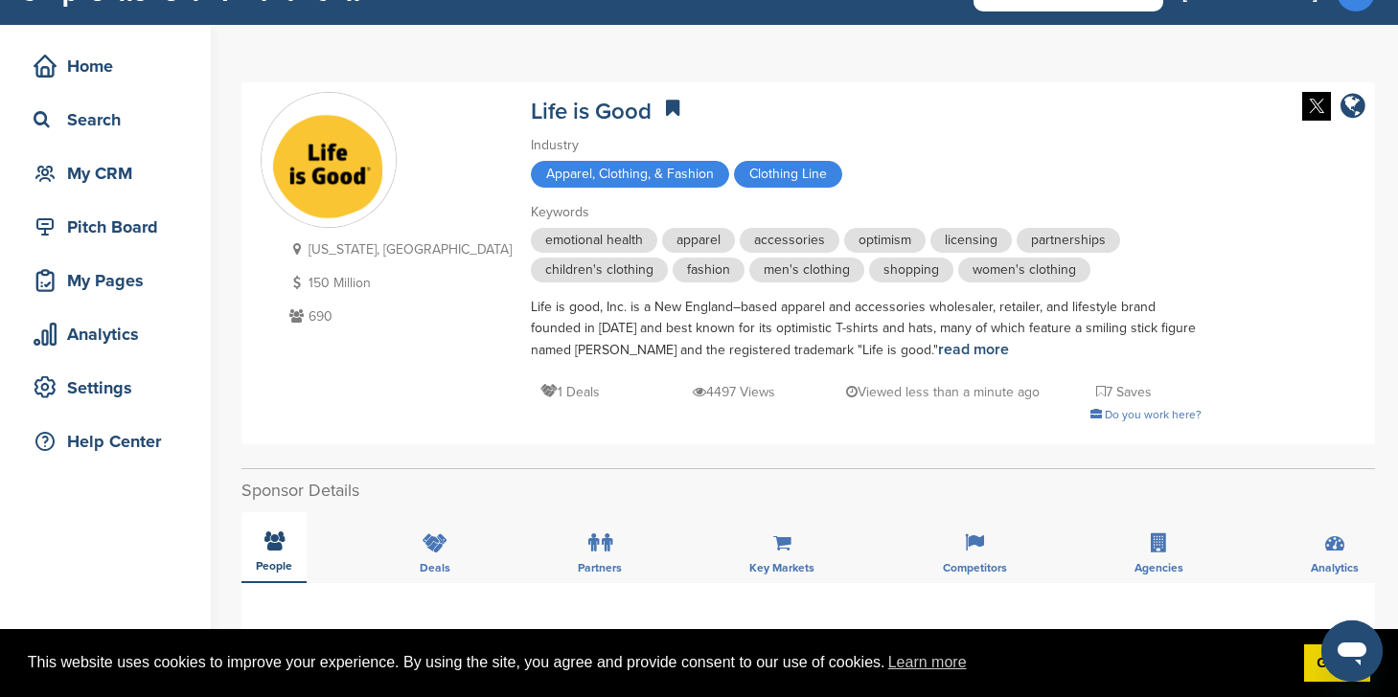
scroll to position [0, 0]
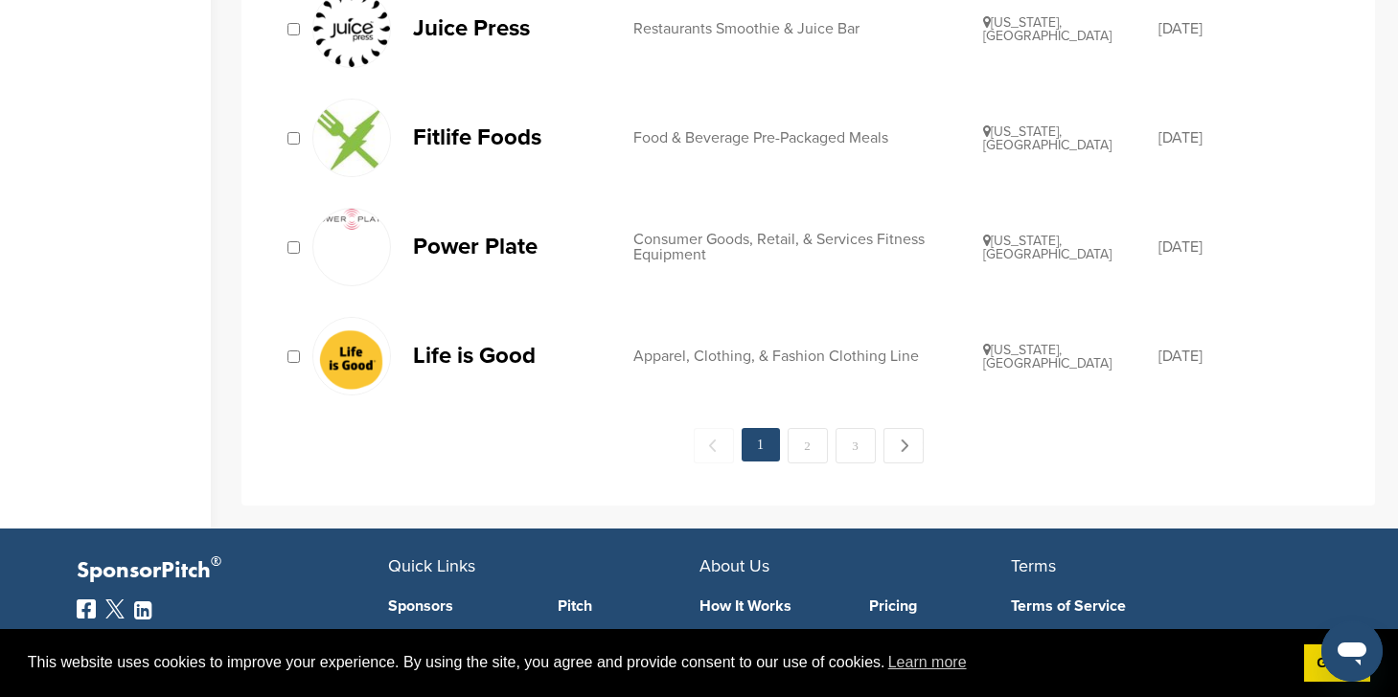
scroll to position [1990, 0]
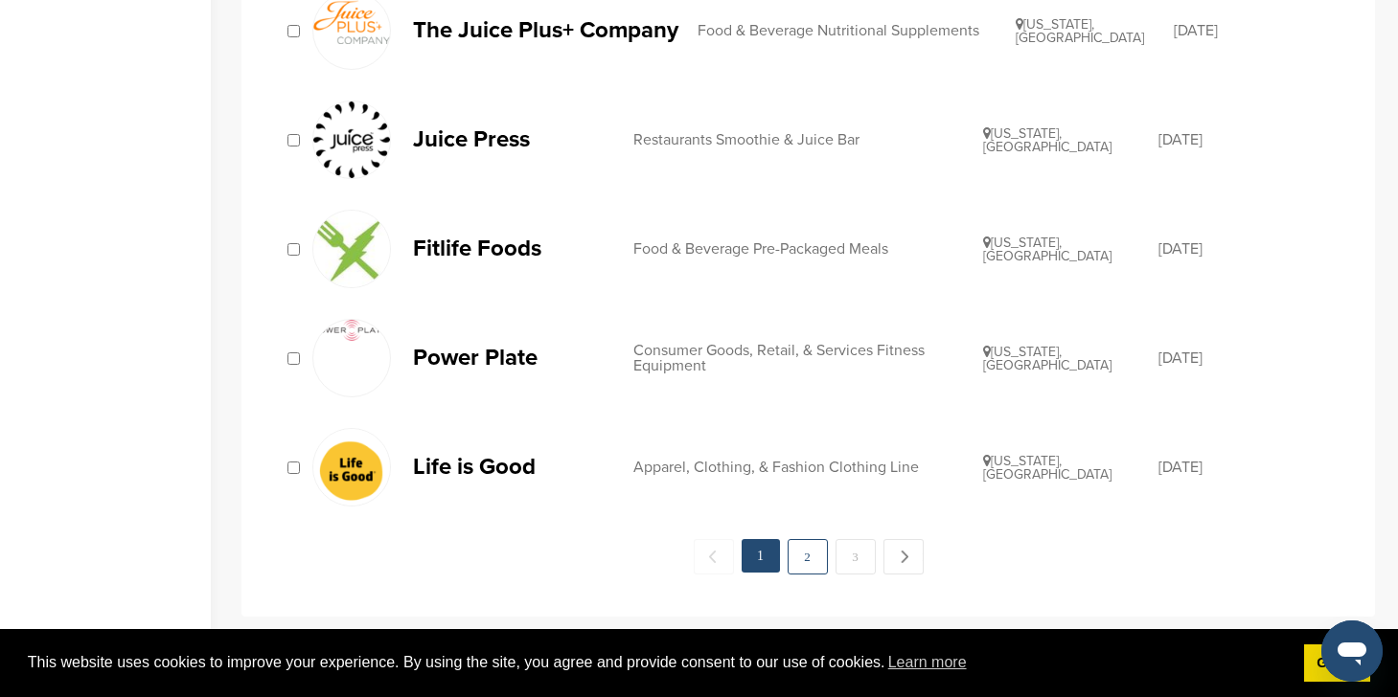
click at [806, 548] on link "2" at bounding box center [807, 556] width 40 height 35
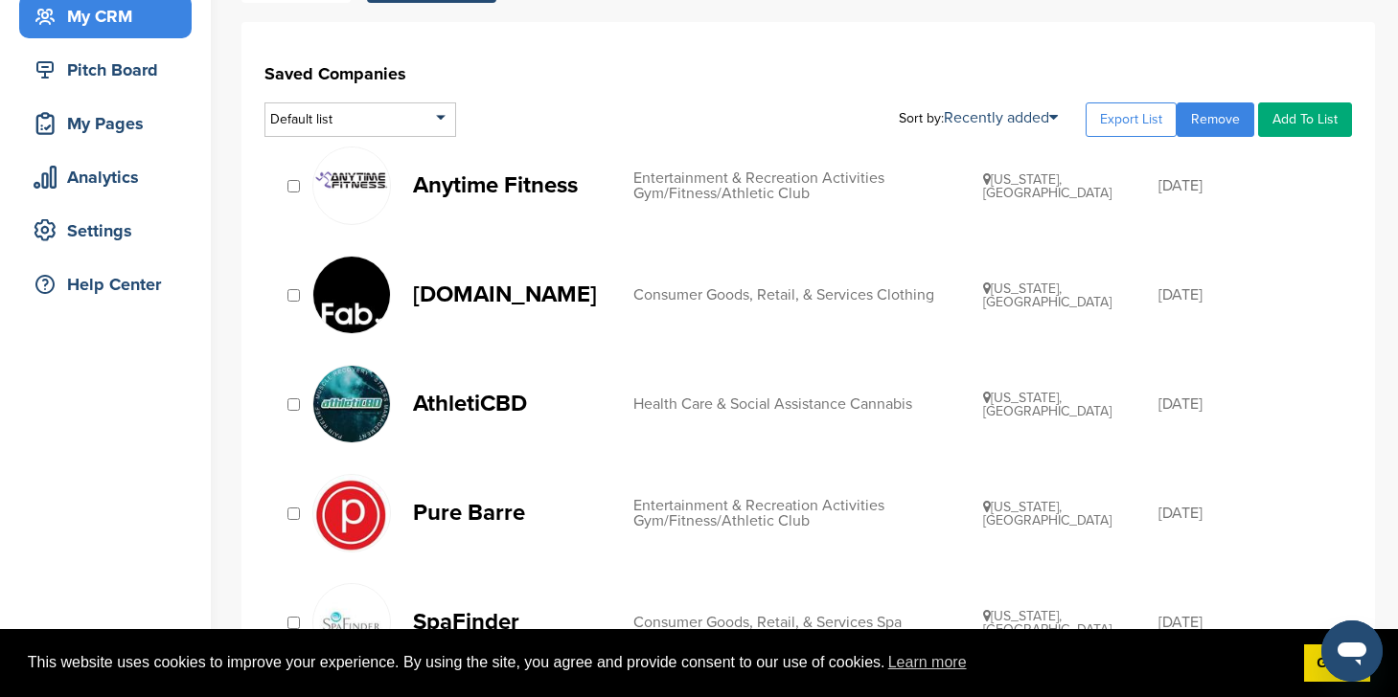
scroll to position [203, 0]
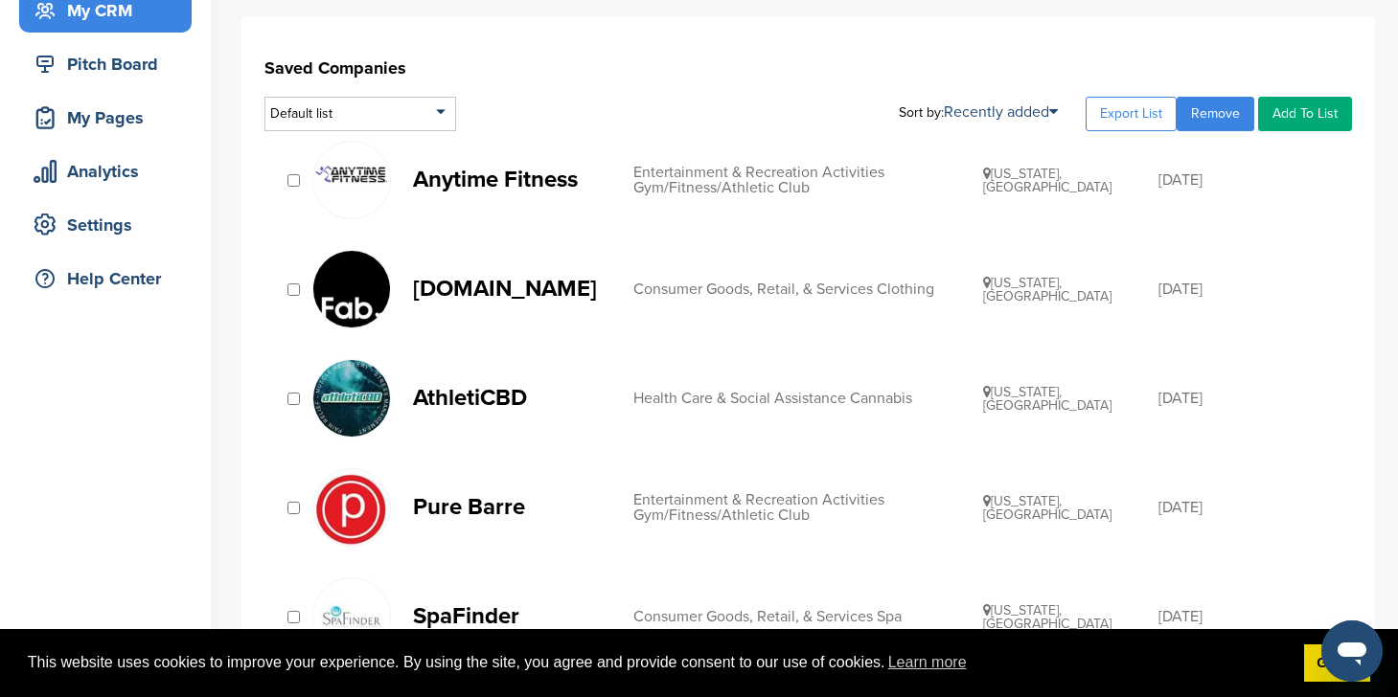
click at [433, 409] on p "AthletiCBD" at bounding box center [513, 398] width 201 height 24
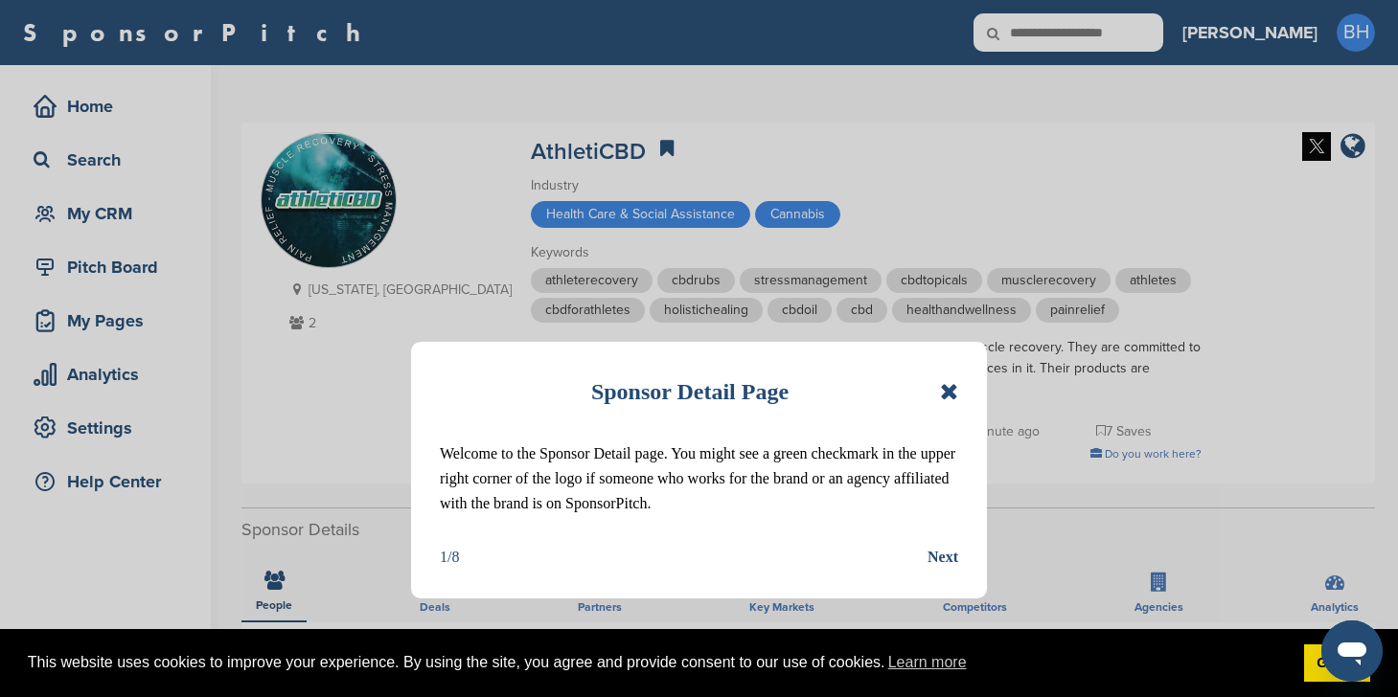
click at [962, 394] on div "Sponsor Detail Page Welcome to the Sponsor Detail page. You might see a green c…" at bounding box center [699, 470] width 576 height 257
click at [952, 394] on icon at bounding box center [949, 391] width 18 height 23
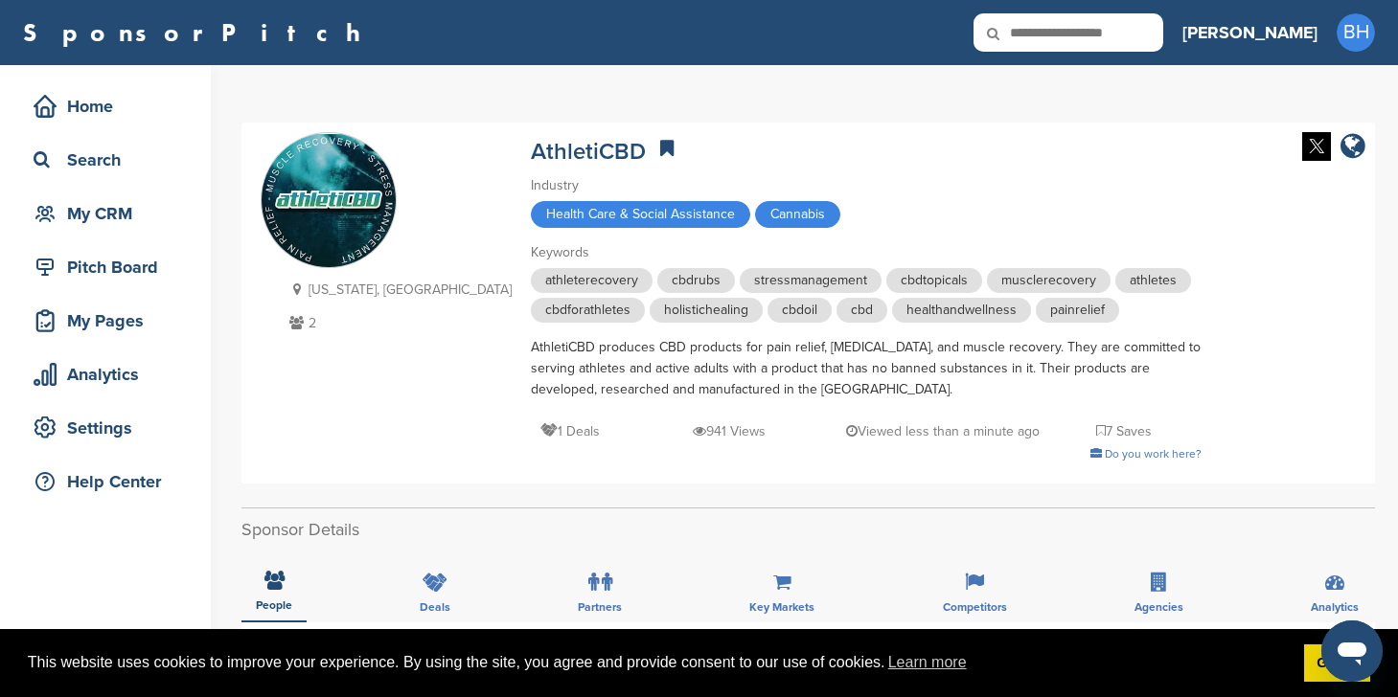
scroll to position [415, 0]
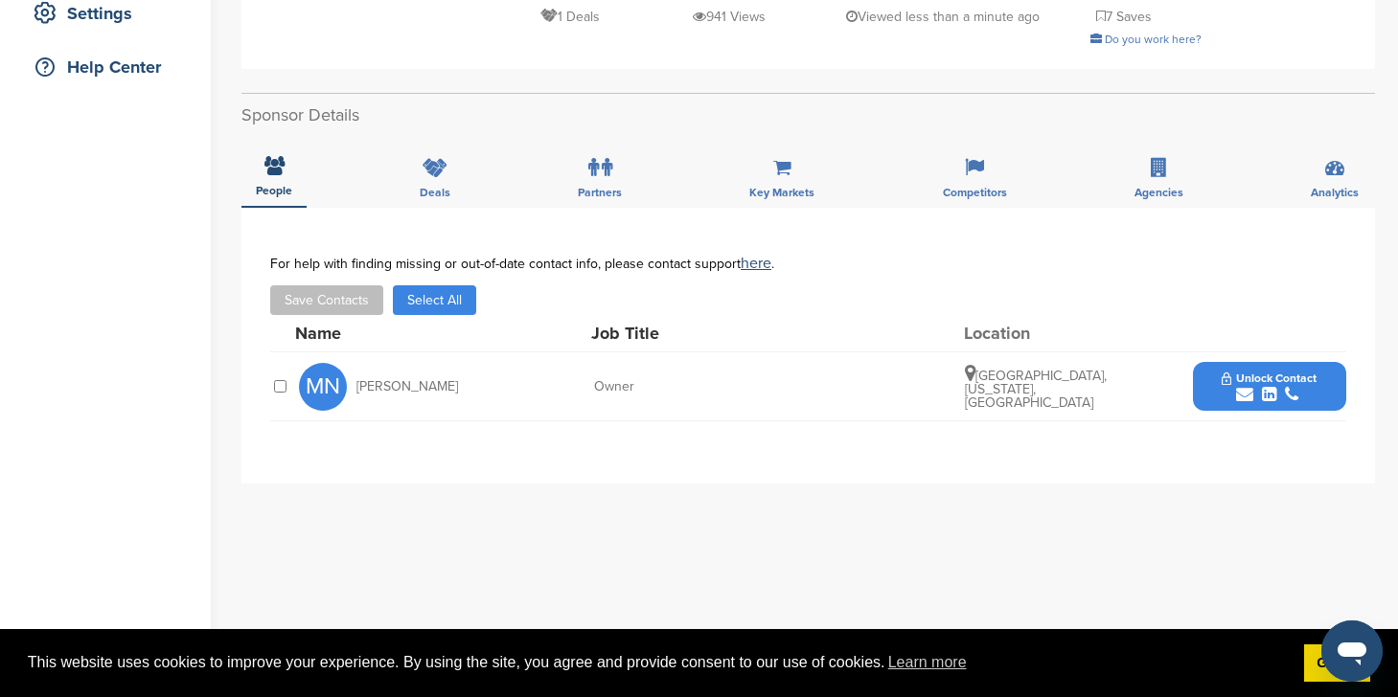
click at [1224, 371] on button "Unlock Contact" at bounding box center [1268, 386] width 141 height 57
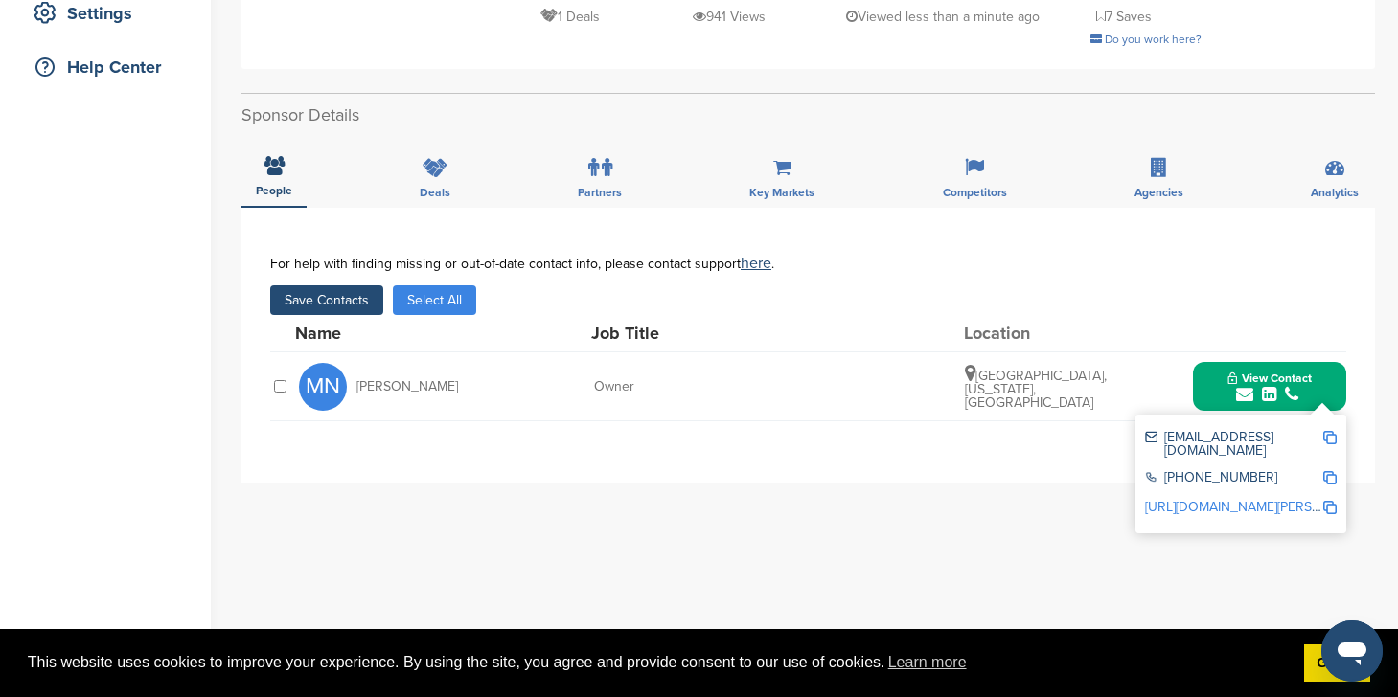
click at [329, 301] on button "Save Contacts" at bounding box center [326, 300] width 113 height 30
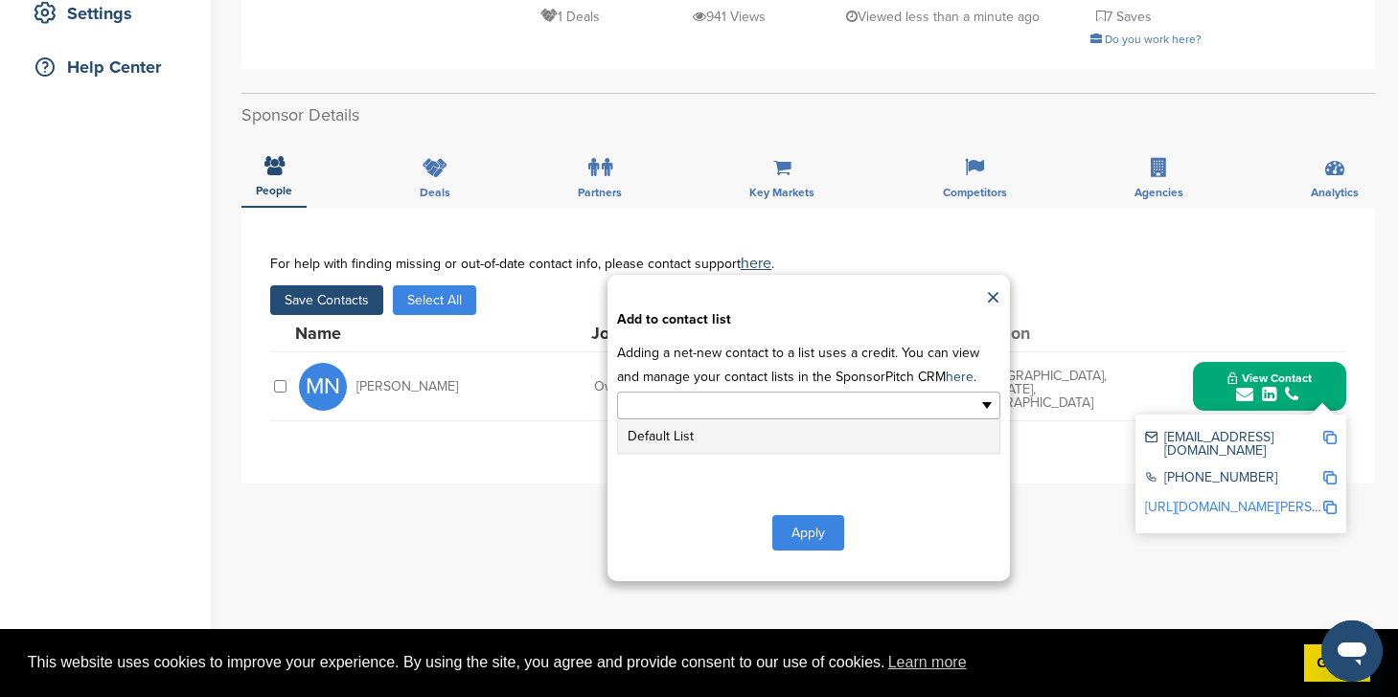
click at [784, 411] on input "text" at bounding box center [725, 406] width 201 height 22
click at [910, 439] on li "Default List" at bounding box center [808, 437] width 381 height 34
click at [816, 526] on button "Apply" at bounding box center [808, 536] width 72 height 35
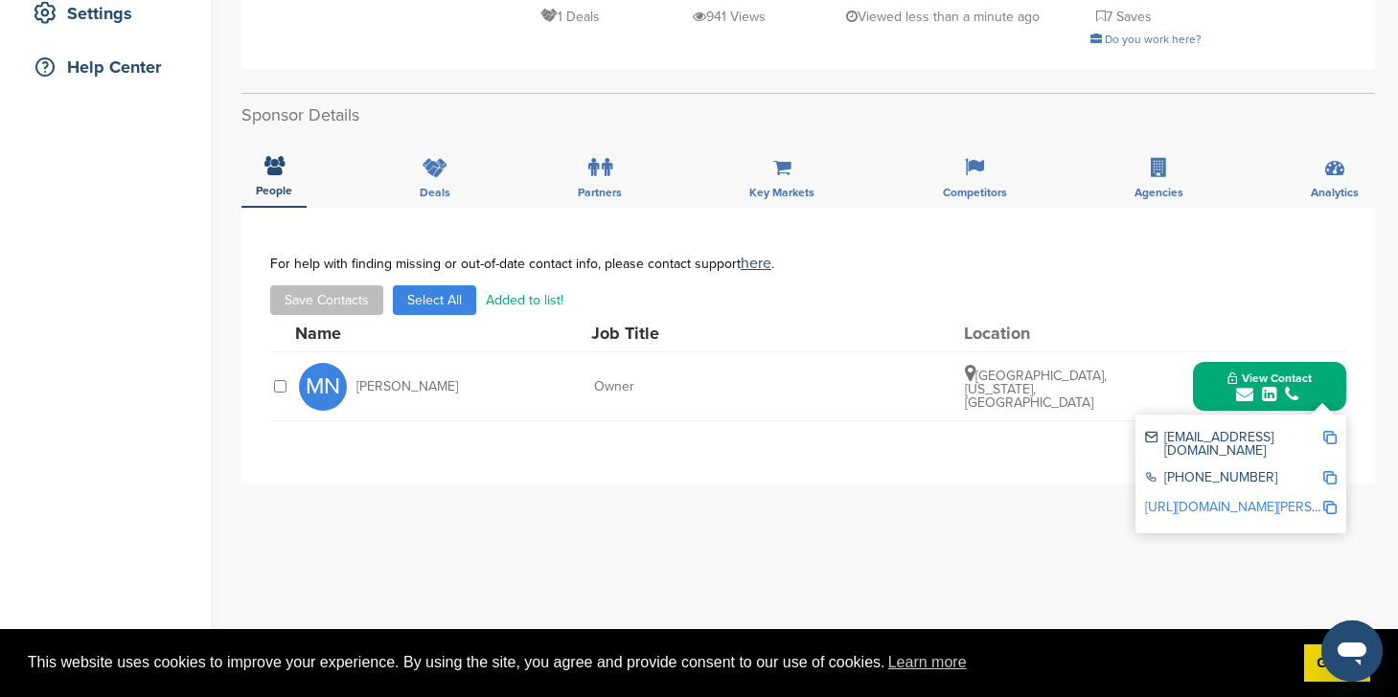
scroll to position [0, 0]
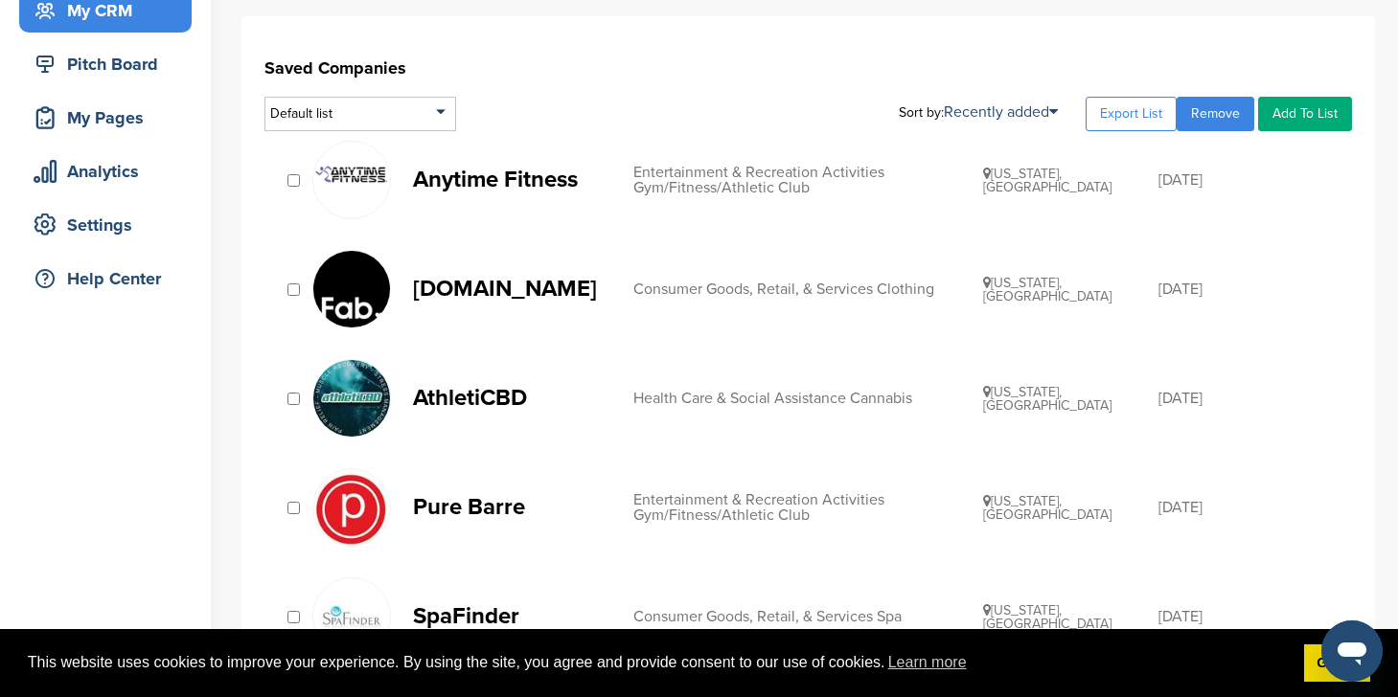
click at [466, 182] on p "Anytime Fitness" at bounding box center [513, 180] width 201 height 24
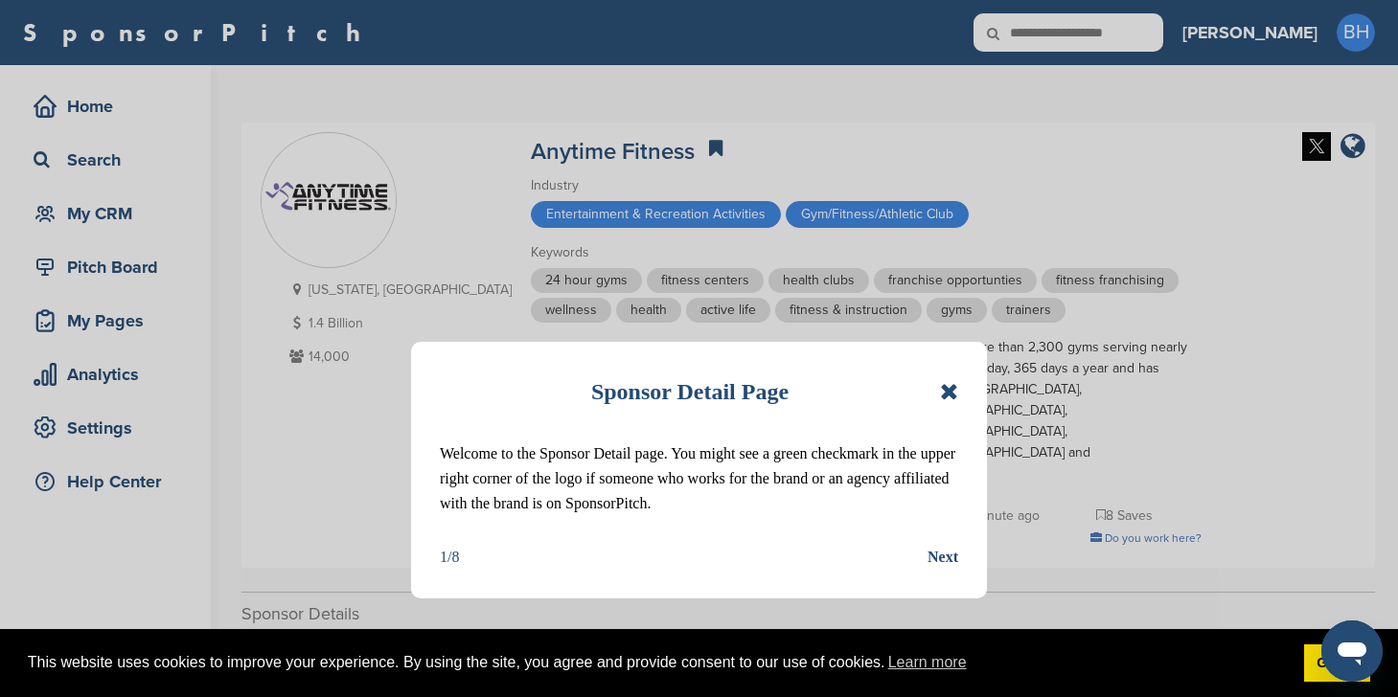
click at [948, 392] on icon at bounding box center [949, 391] width 18 height 23
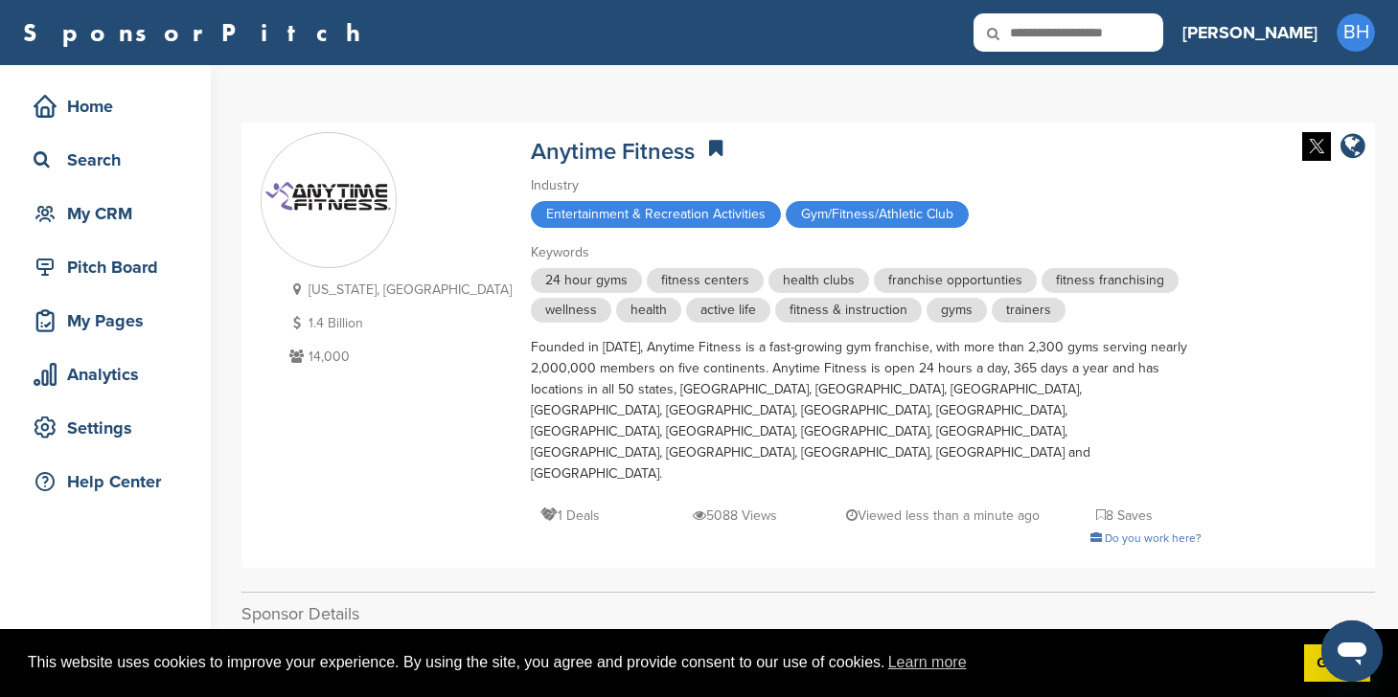
scroll to position [381, 0]
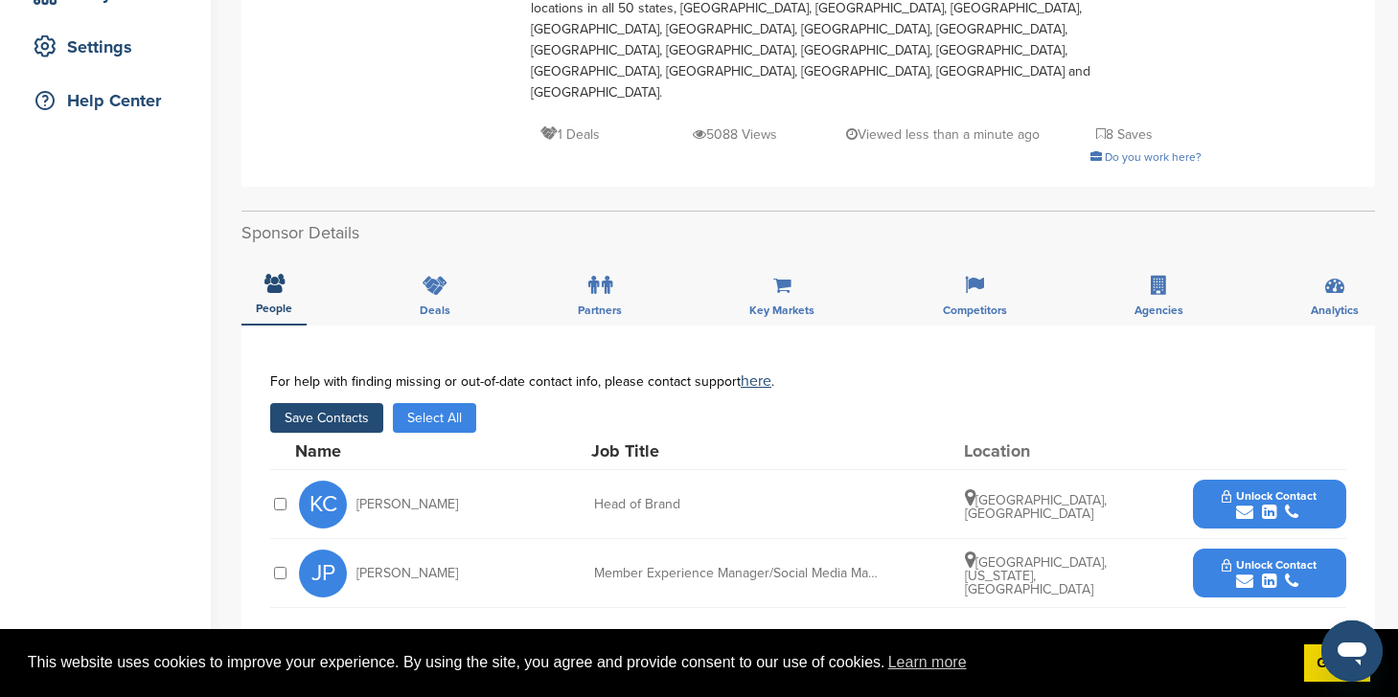
click at [1274, 489] on span "Unlock Contact" at bounding box center [1268, 495] width 95 height 13
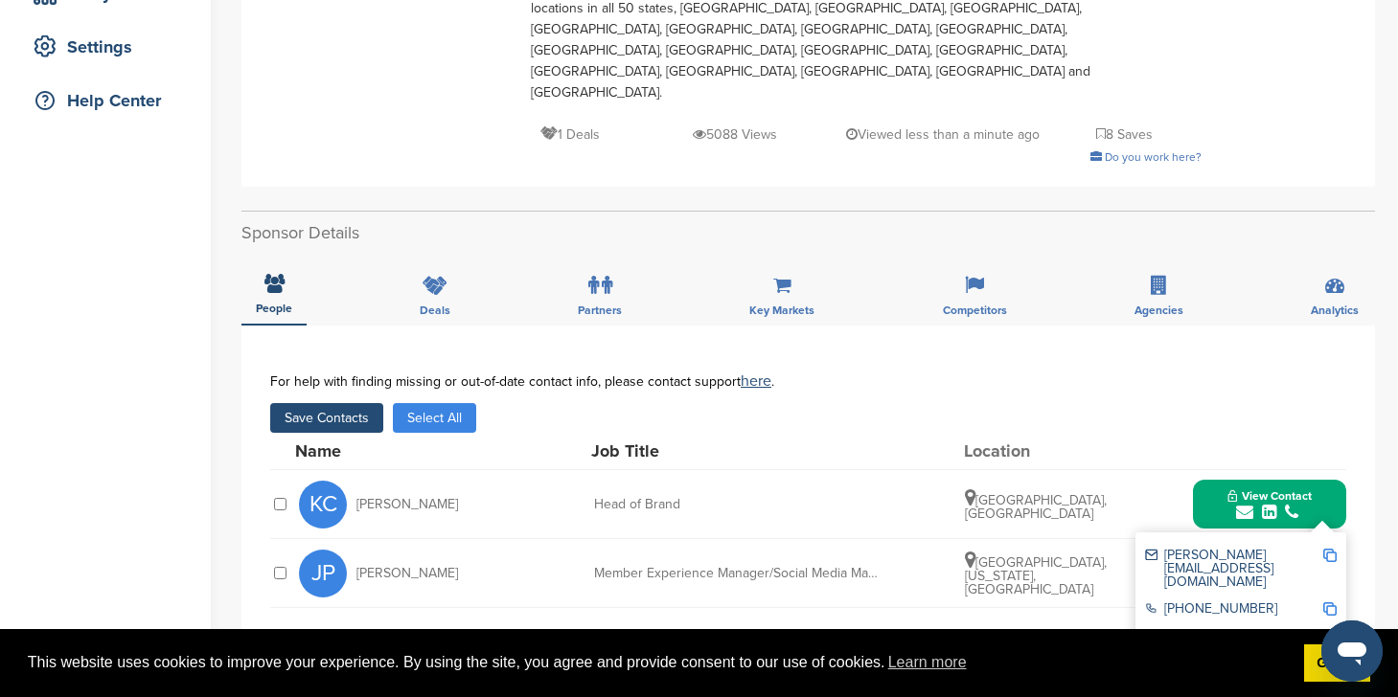
click at [382, 403] on button "Save Contacts" at bounding box center [326, 418] width 113 height 30
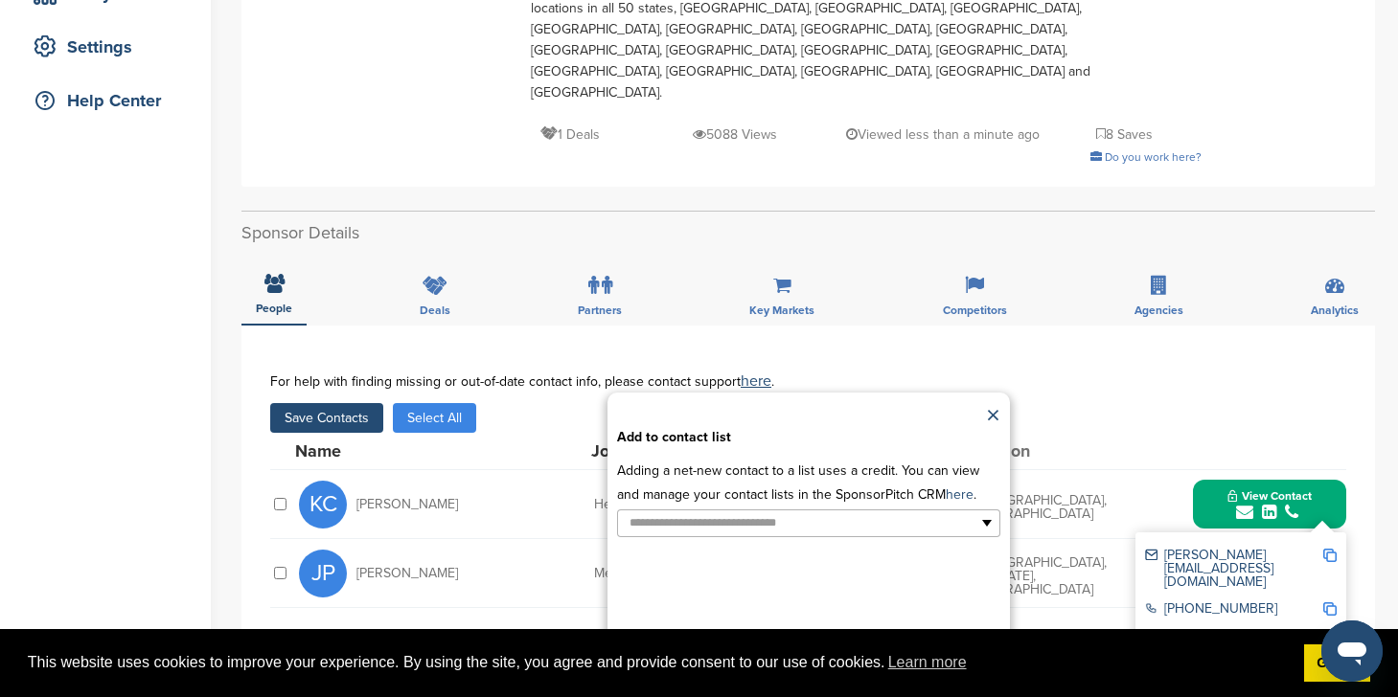
click at [355, 374] on div "**********" at bounding box center [808, 537] width 1076 height 326
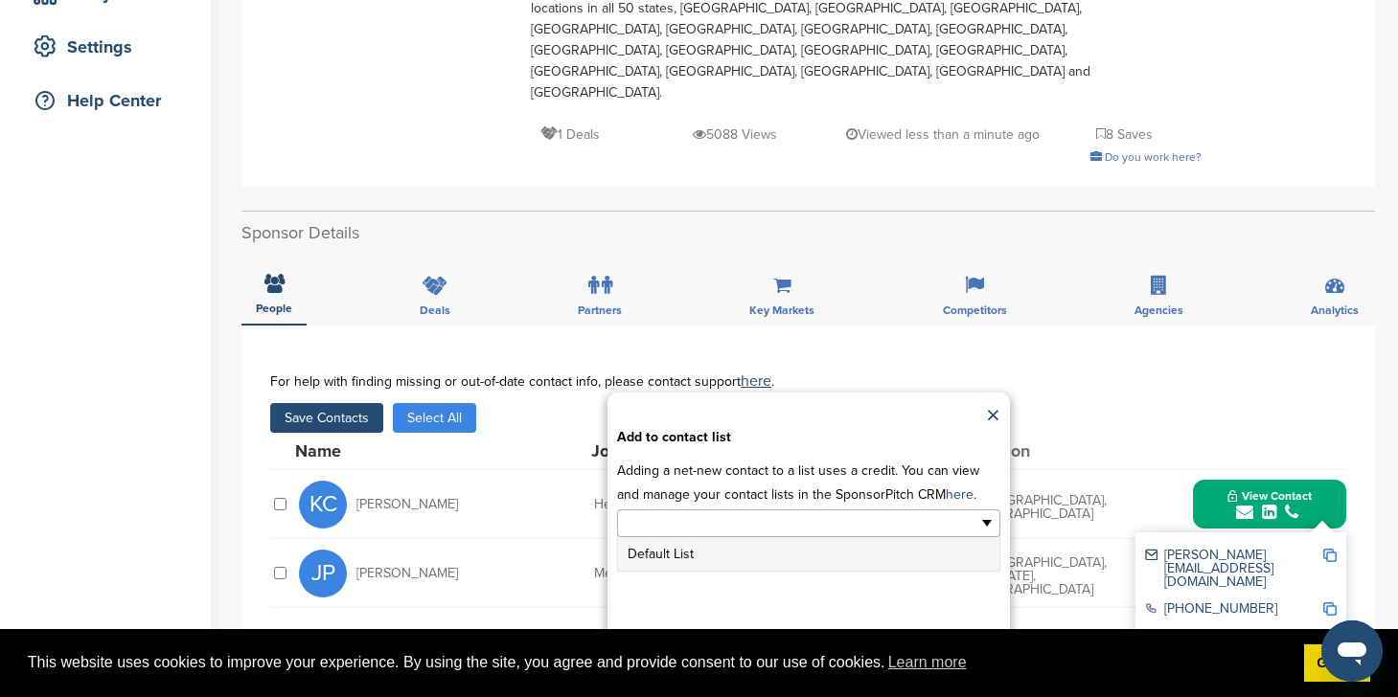
click at [694, 508] on div "Default List" at bounding box center [808, 523] width 383 height 30
click at [674, 537] on li "Default List" at bounding box center [808, 554] width 381 height 34
click at [794, 637] on button "Apply" at bounding box center [808, 654] width 72 height 35
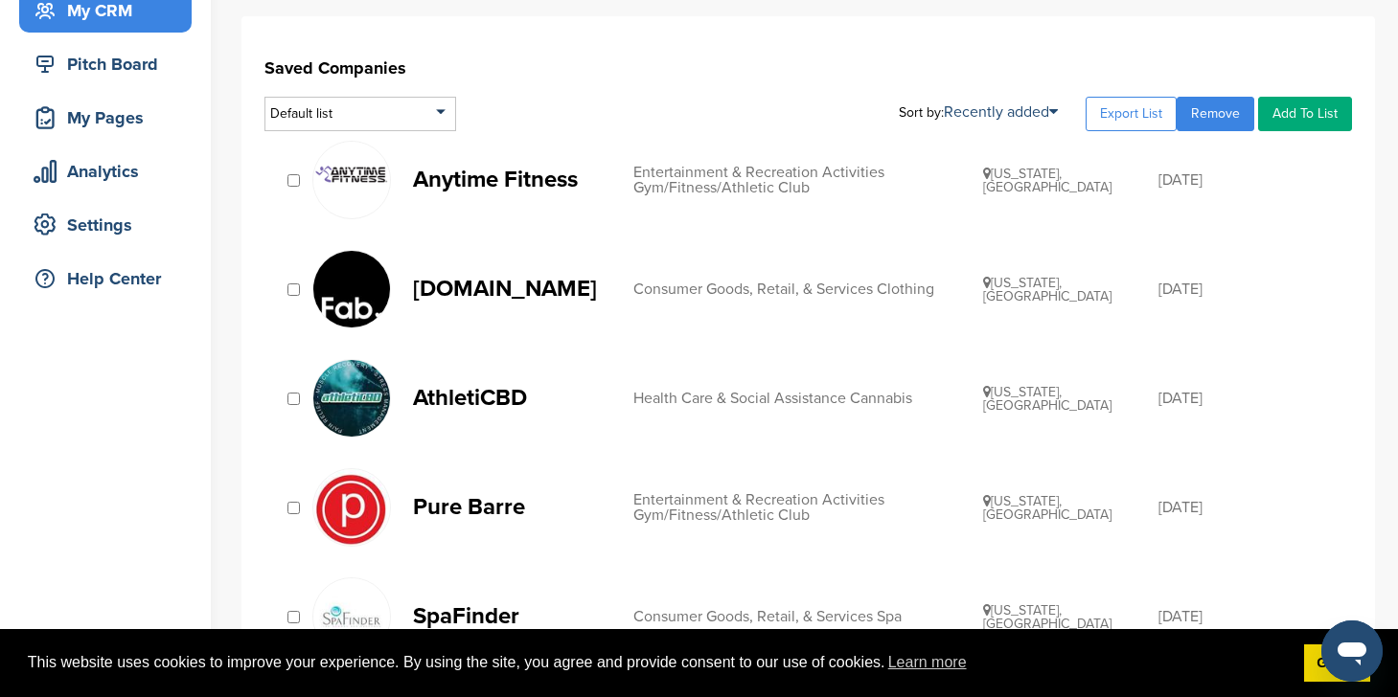
click at [467, 500] on p "Pure Barre" at bounding box center [513, 507] width 201 height 24
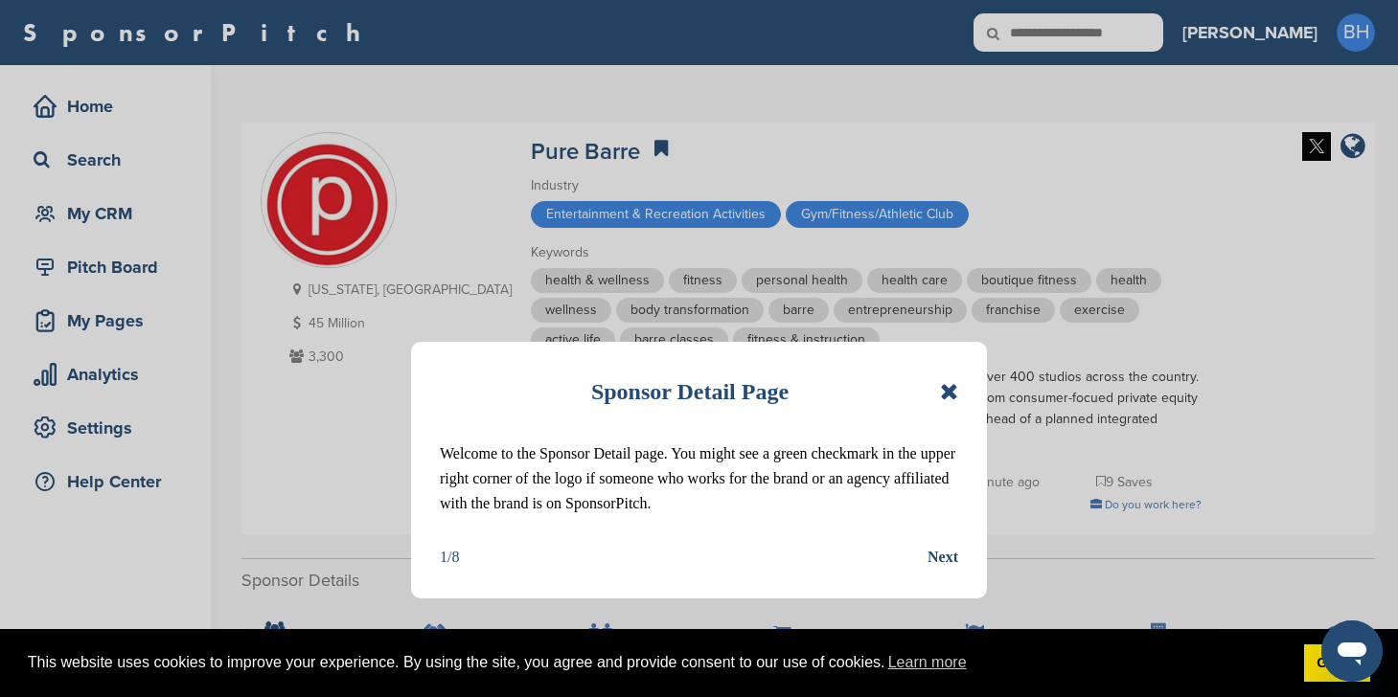
click at [953, 393] on icon at bounding box center [949, 391] width 18 height 23
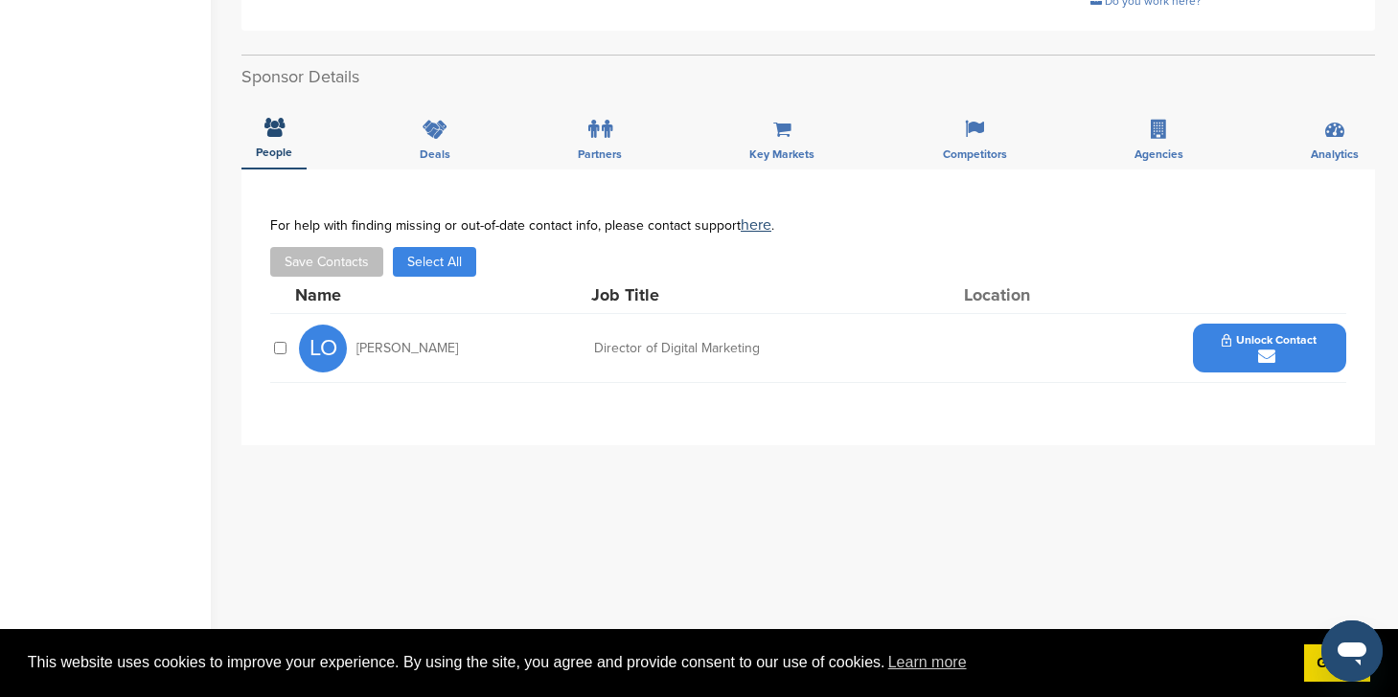
scroll to position [533, 0]
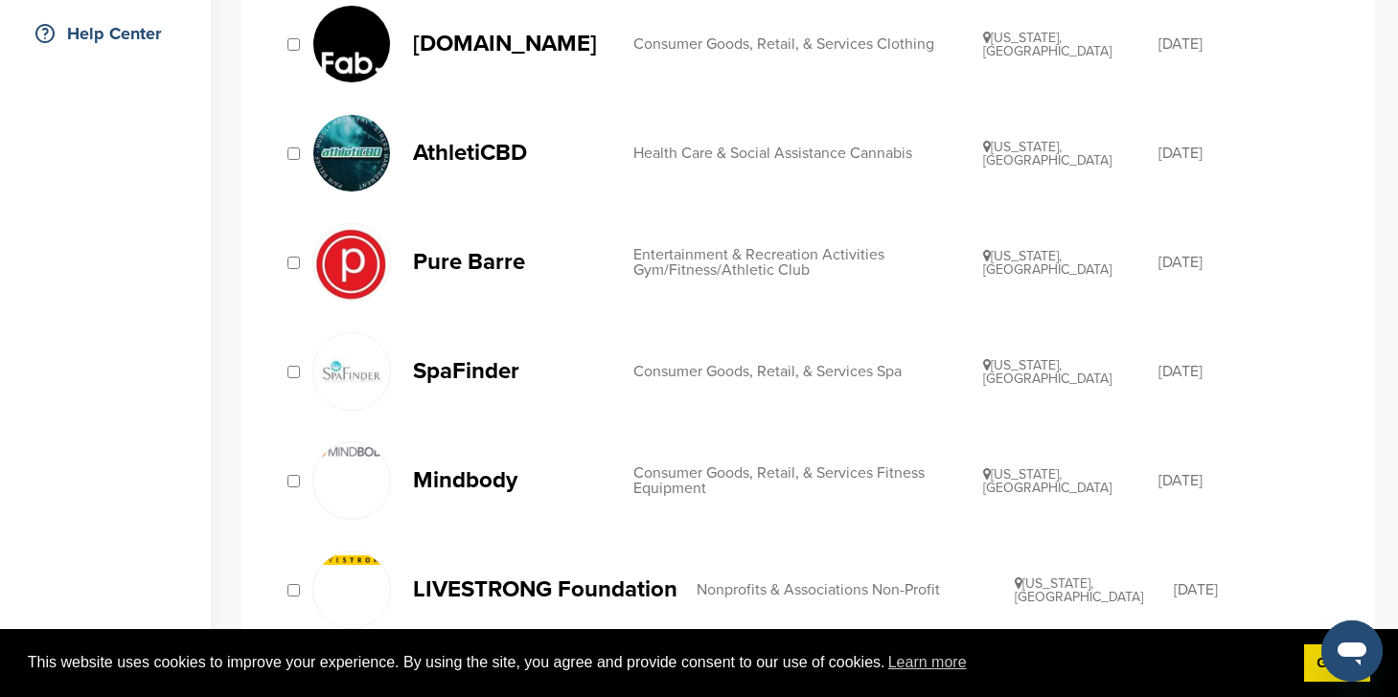
scroll to position [466, 0]
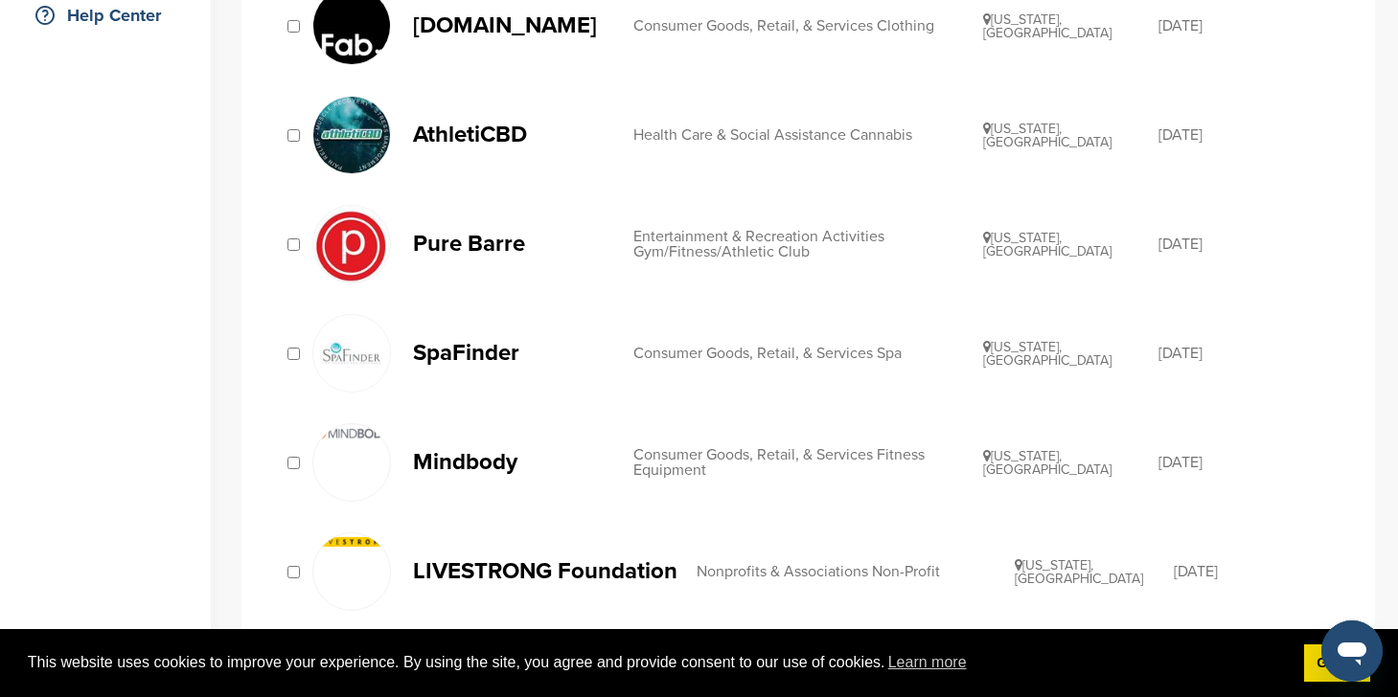
click at [463, 353] on p "SpaFinder" at bounding box center [513, 353] width 201 height 24
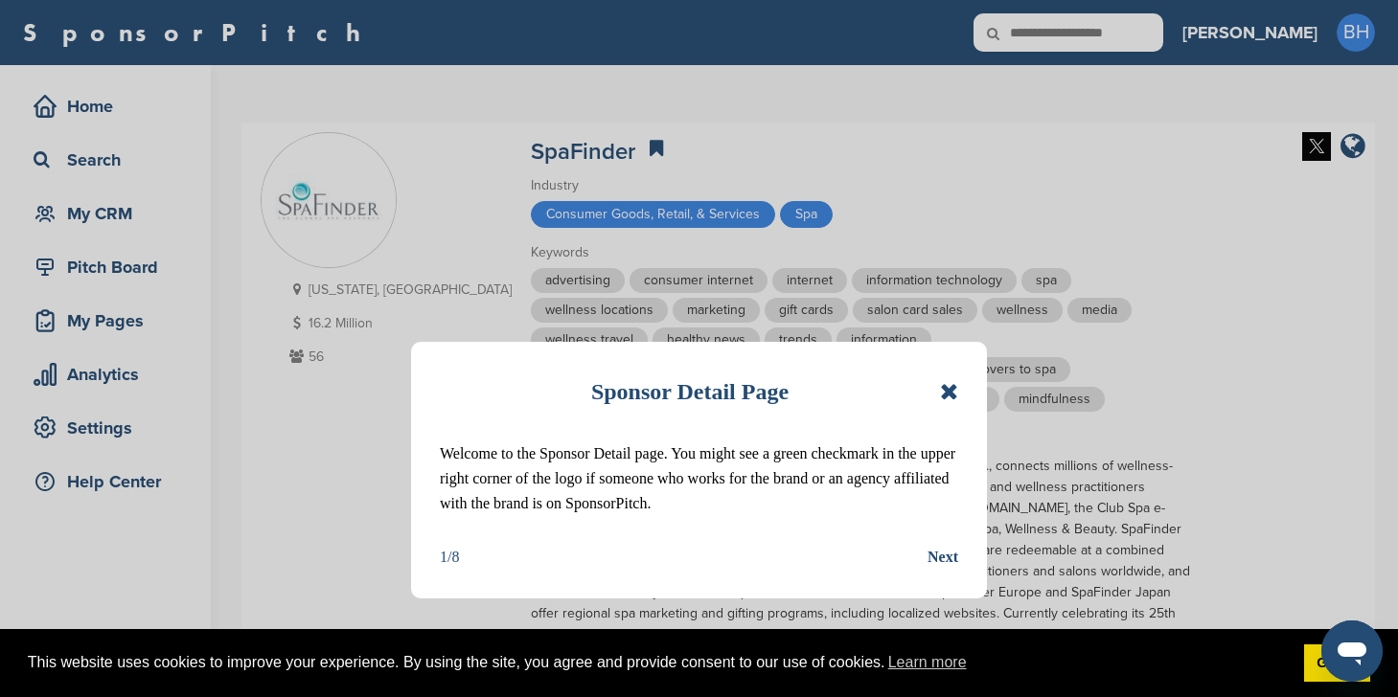
click at [957, 381] on icon at bounding box center [949, 391] width 18 height 23
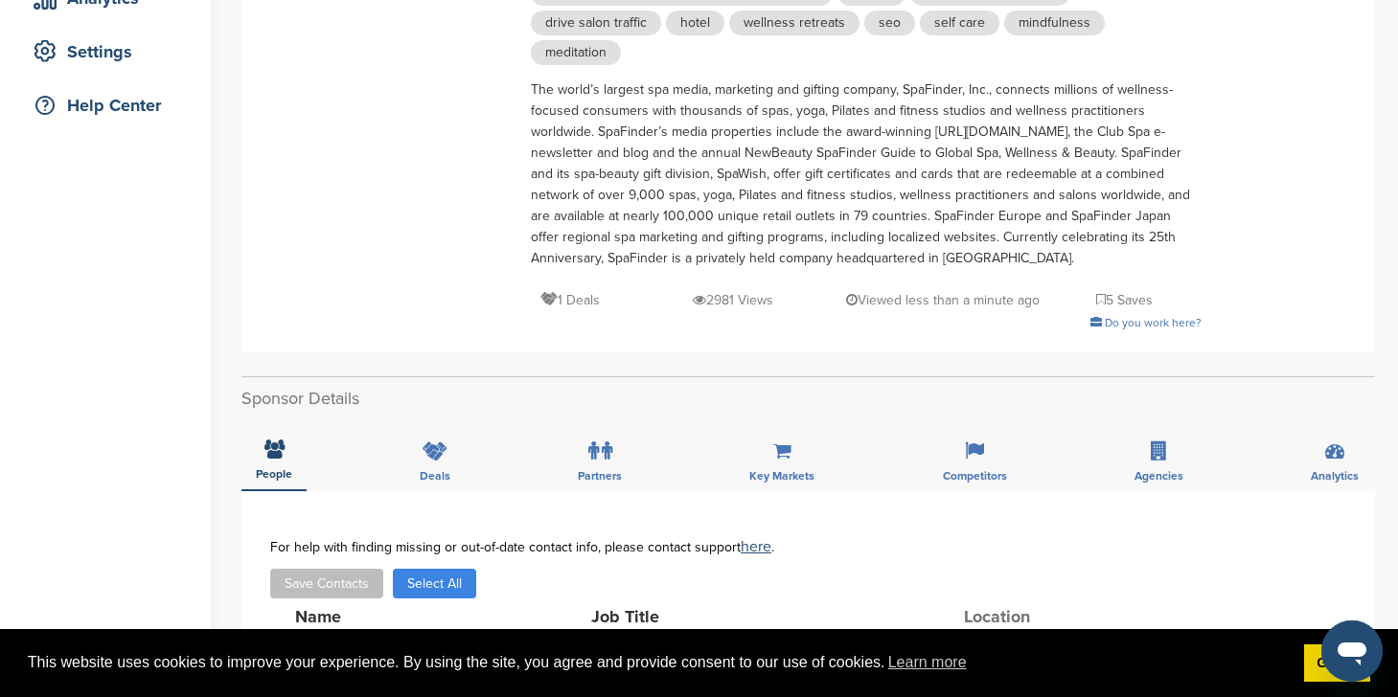
scroll to position [767, 0]
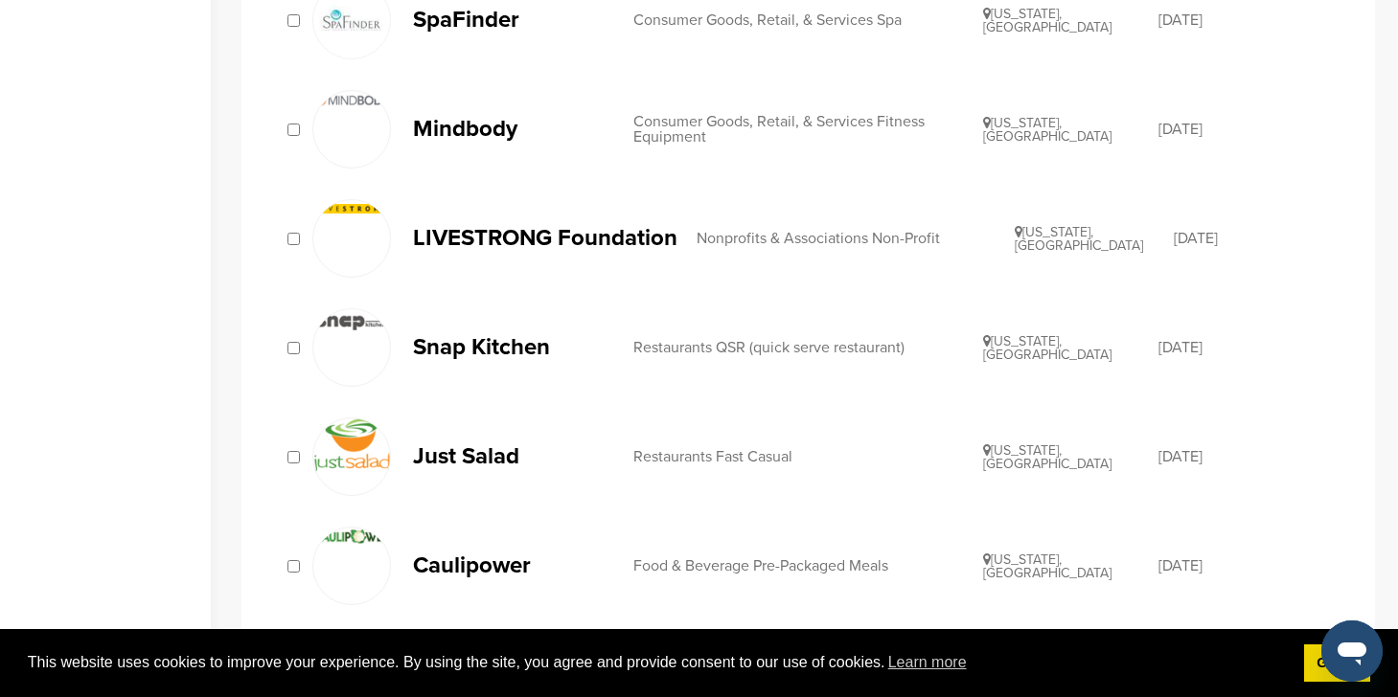
scroll to position [843, 0]
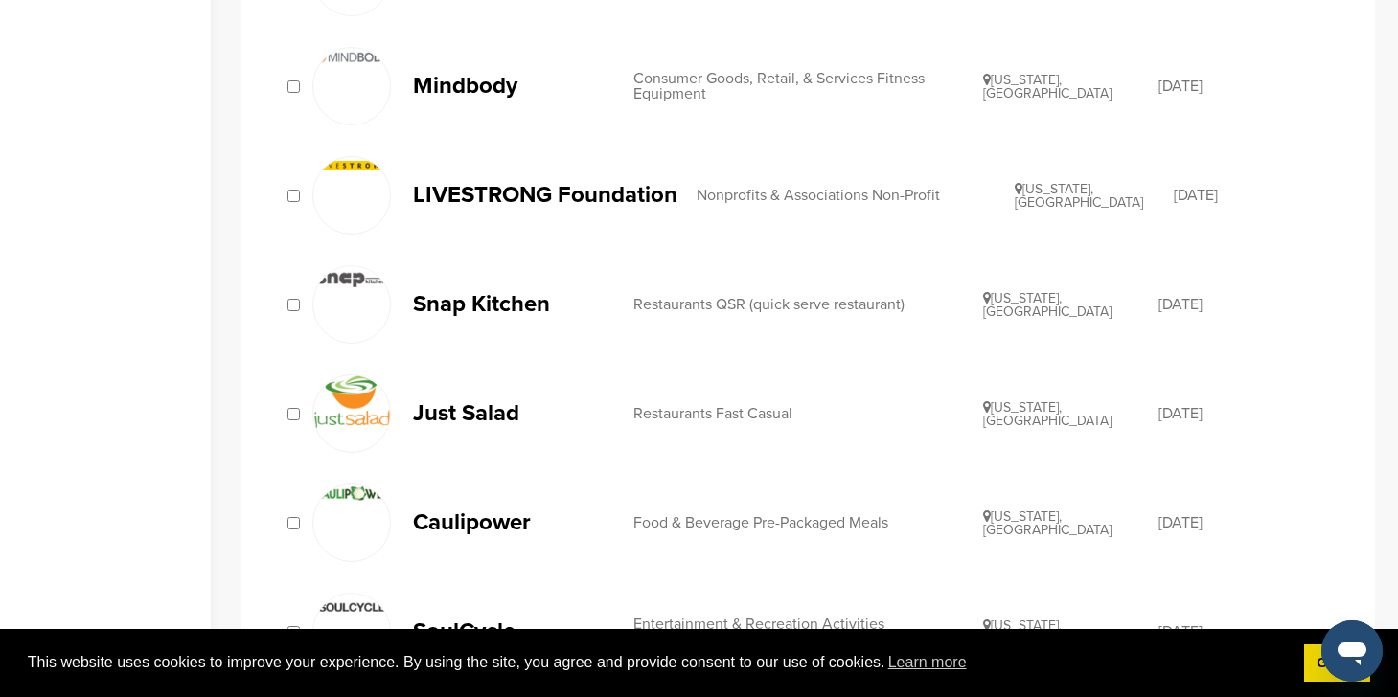
click at [444, 520] on p "Caulipower" at bounding box center [513, 523] width 201 height 24
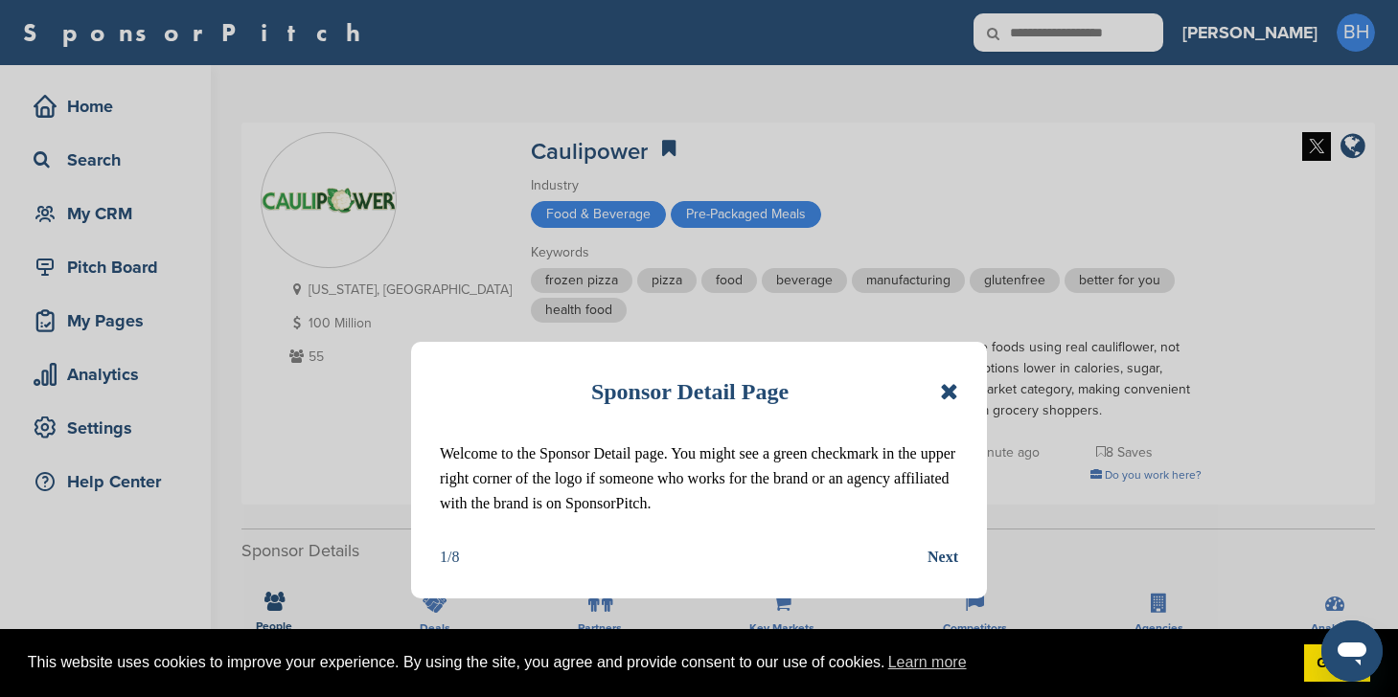
click at [945, 389] on icon at bounding box center [949, 391] width 18 height 23
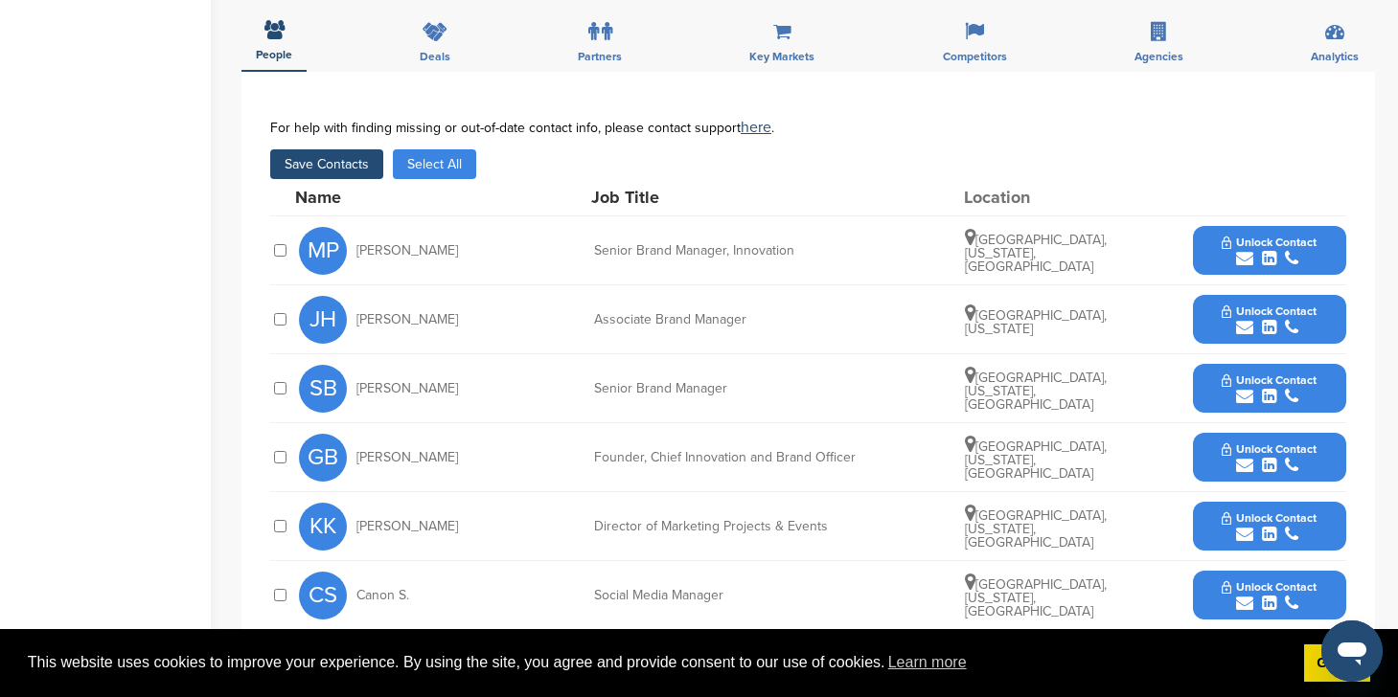
scroll to position [573, 0]
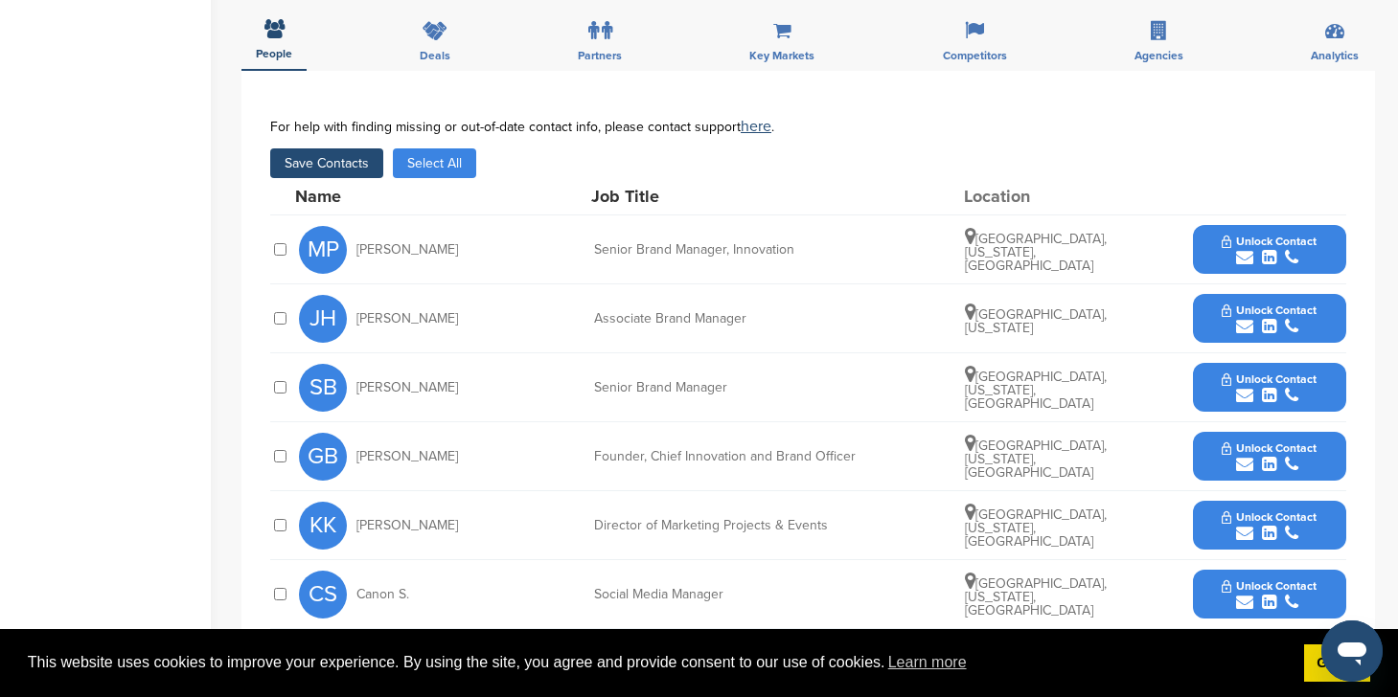
click at [322, 170] on button "Save Contacts" at bounding box center [326, 163] width 113 height 30
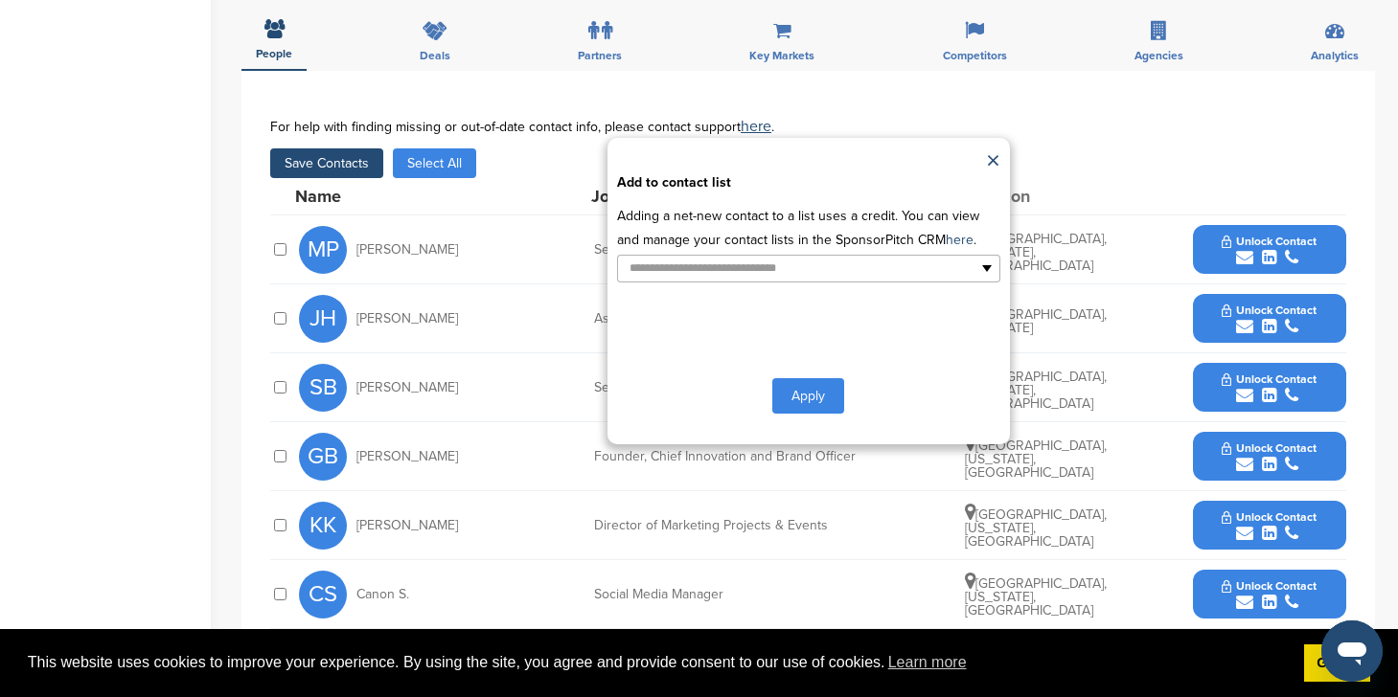
click at [1282, 246] on span "Unlock Contact" at bounding box center [1268, 241] width 95 height 13
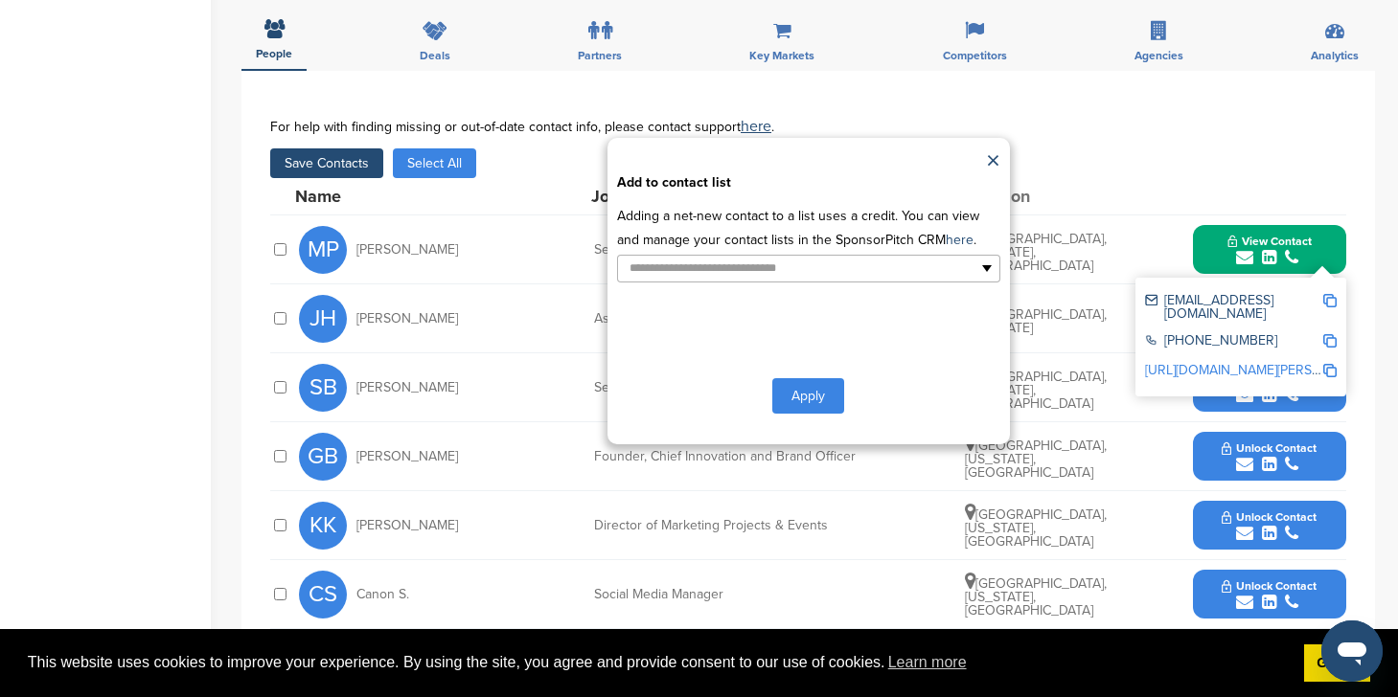
click at [1169, 429] on div "**********" at bounding box center [808, 282] width 1076 height 326
click at [1205, 404] on button "Unlock Contact" at bounding box center [1268, 387] width 141 height 57
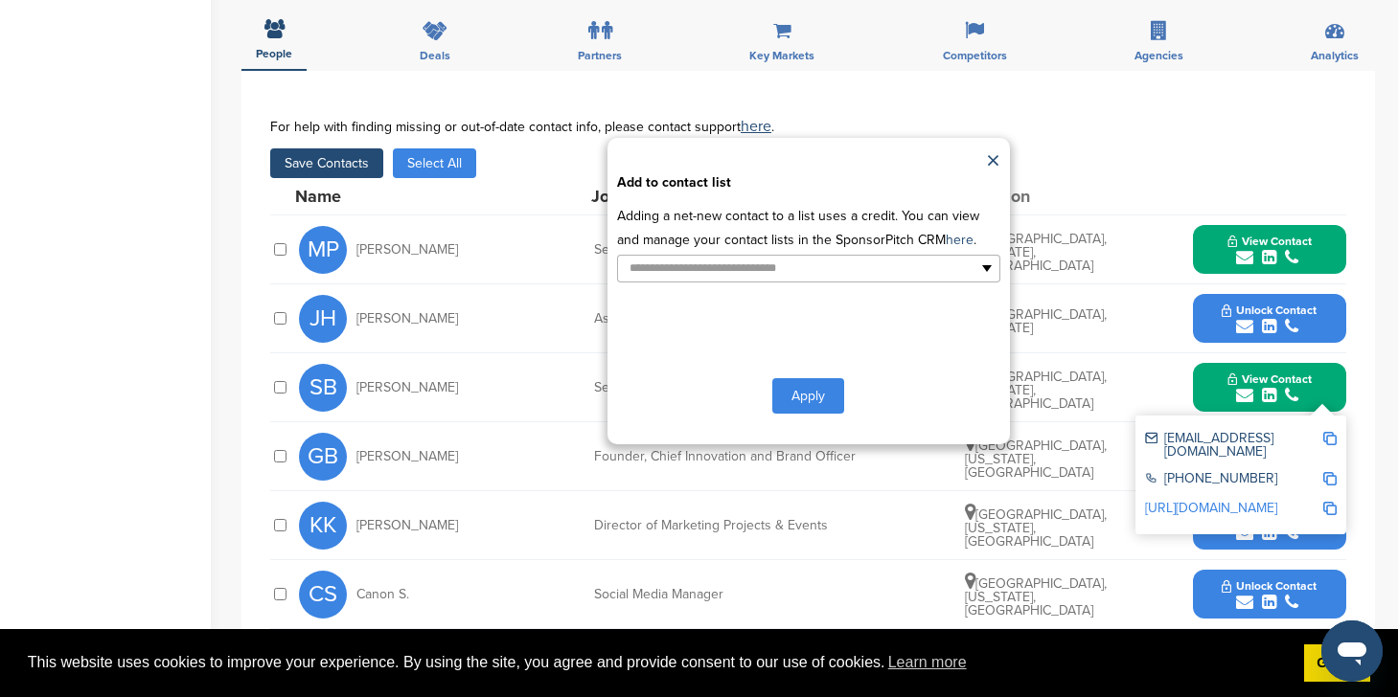
click at [1146, 529] on div "KK Kami Knudsen Director of Marketing Projects & Events Los Angeles, California…" at bounding box center [822, 525] width 1047 height 68
click at [1358, 440] on div "**********" at bounding box center [807, 381] width 1133 height 621
click at [1285, 390] on icon "submit" at bounding box center [1290, 395] width 13 height 17
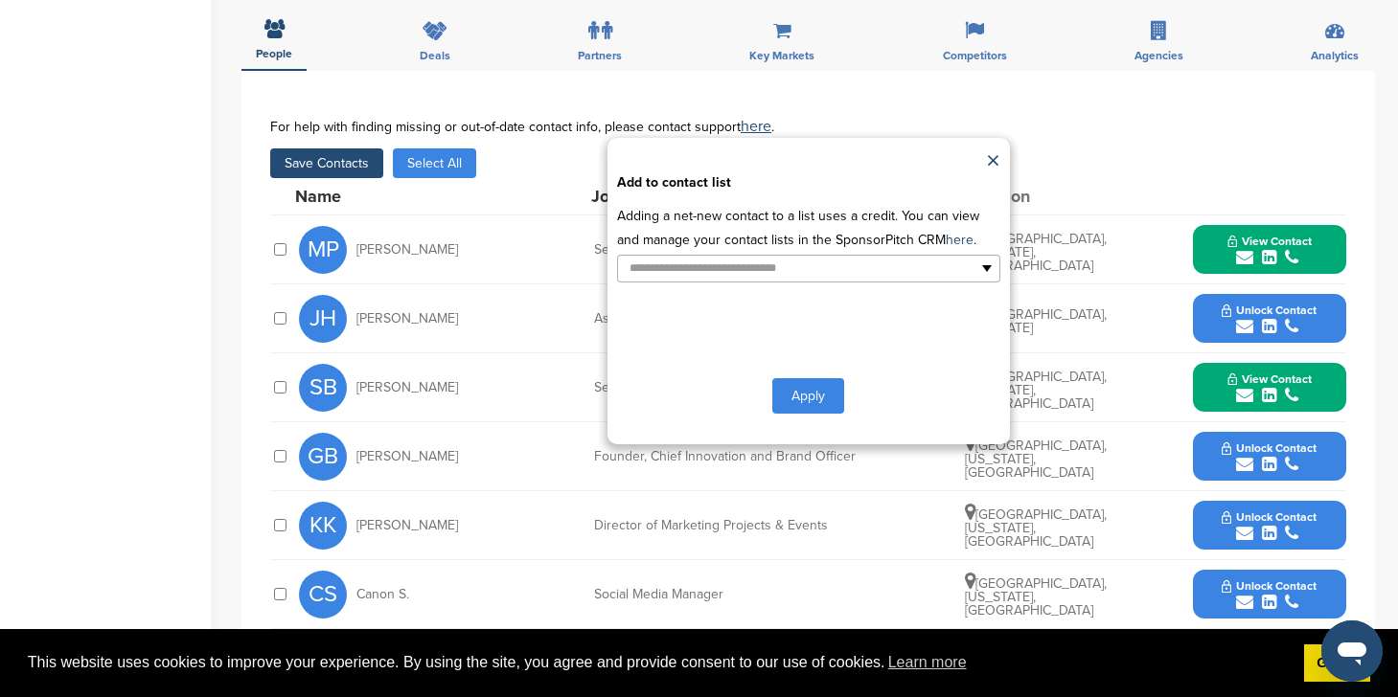
click at [1247, 451] on span "Unlock Contact" at bounding box center [1268, 448] width 95 height 13
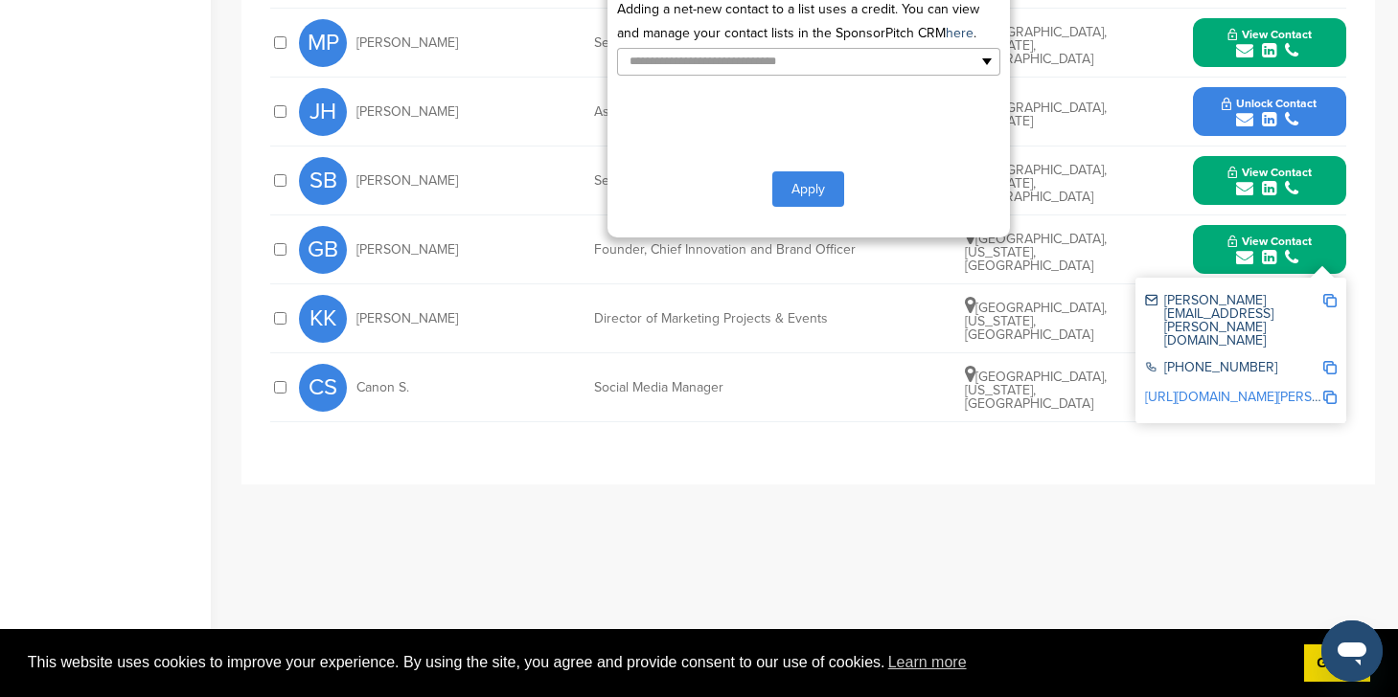
scroll to position [577, 0]
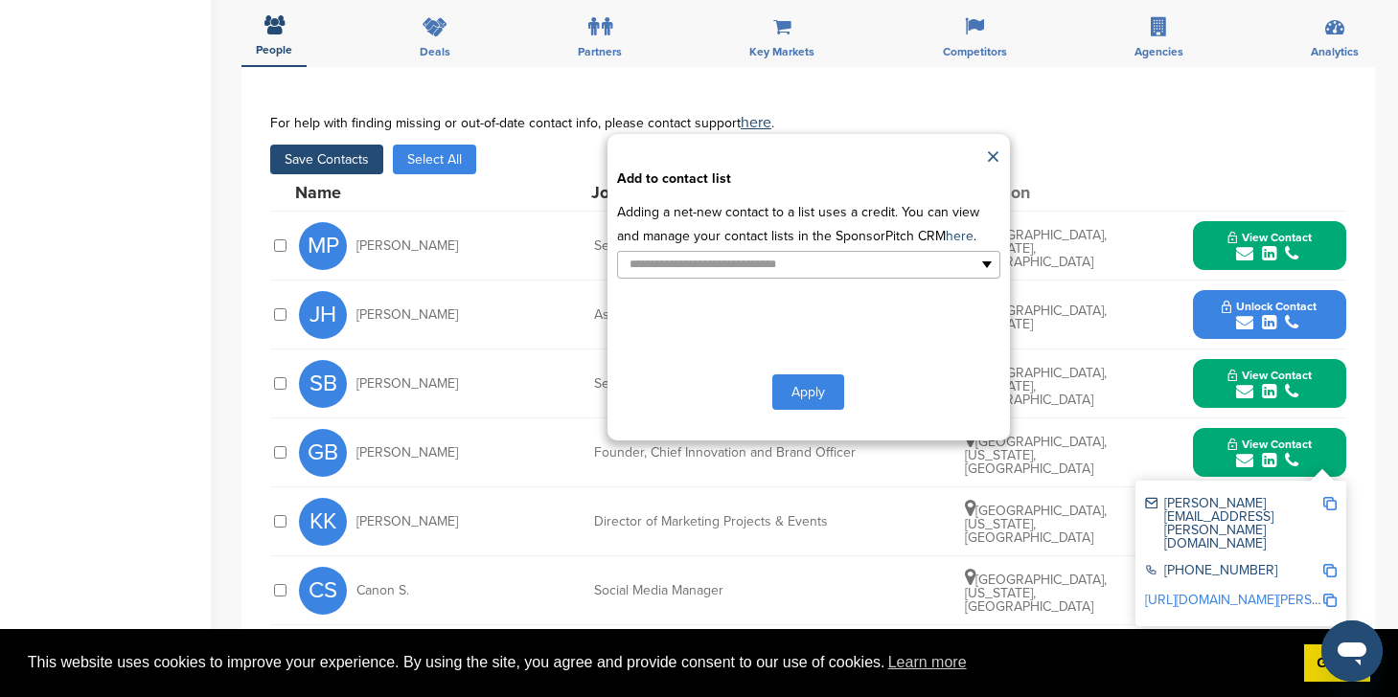
click at [991, 149] on link "×" at bounding box center [993, 158] width 14 height 29
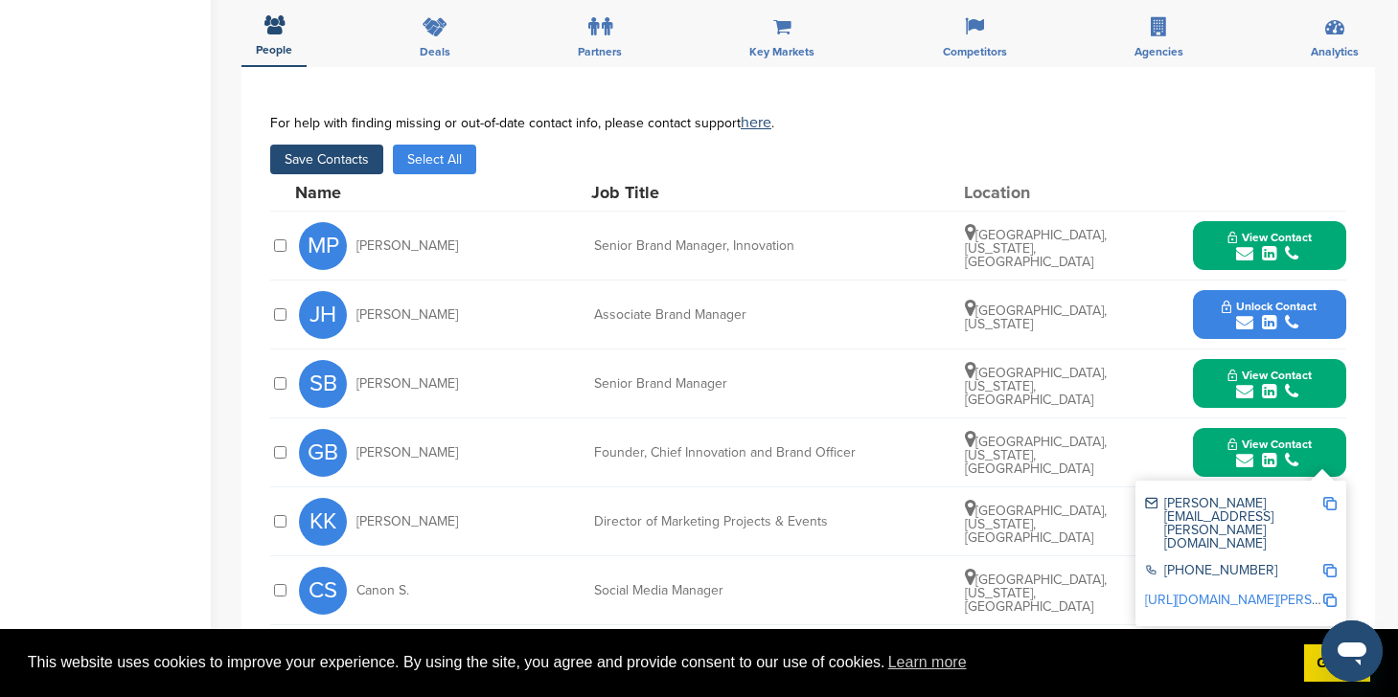
click at [352, 154] on button "Save Contacts" at bounding box center [326, 160] width 113 height 30
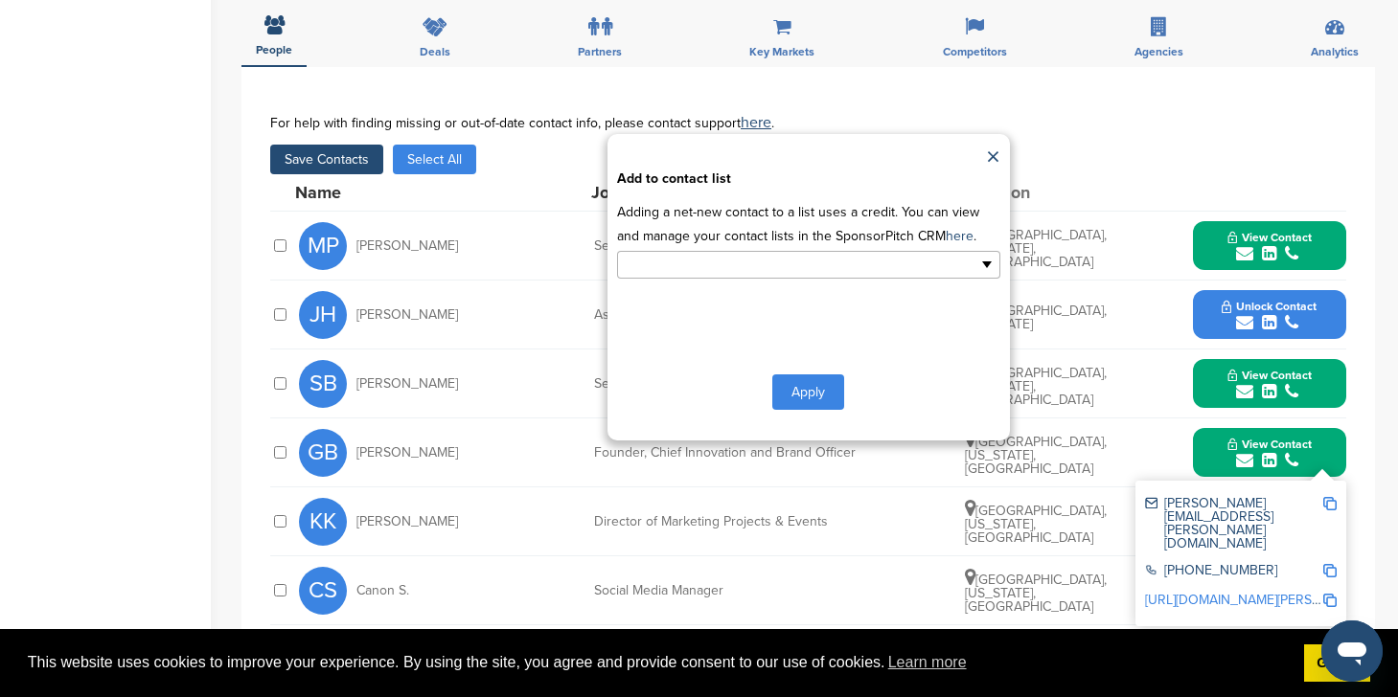
click at [830, 255] on ul at bounding box center [808, 265] width 383 height 28
click at [796, 307] on li "Default List" at bounding box center [808, 296] width 381 height 34
click at [794, 387] on button "Apply" at bounding box center [808, 395] width 72 height 35
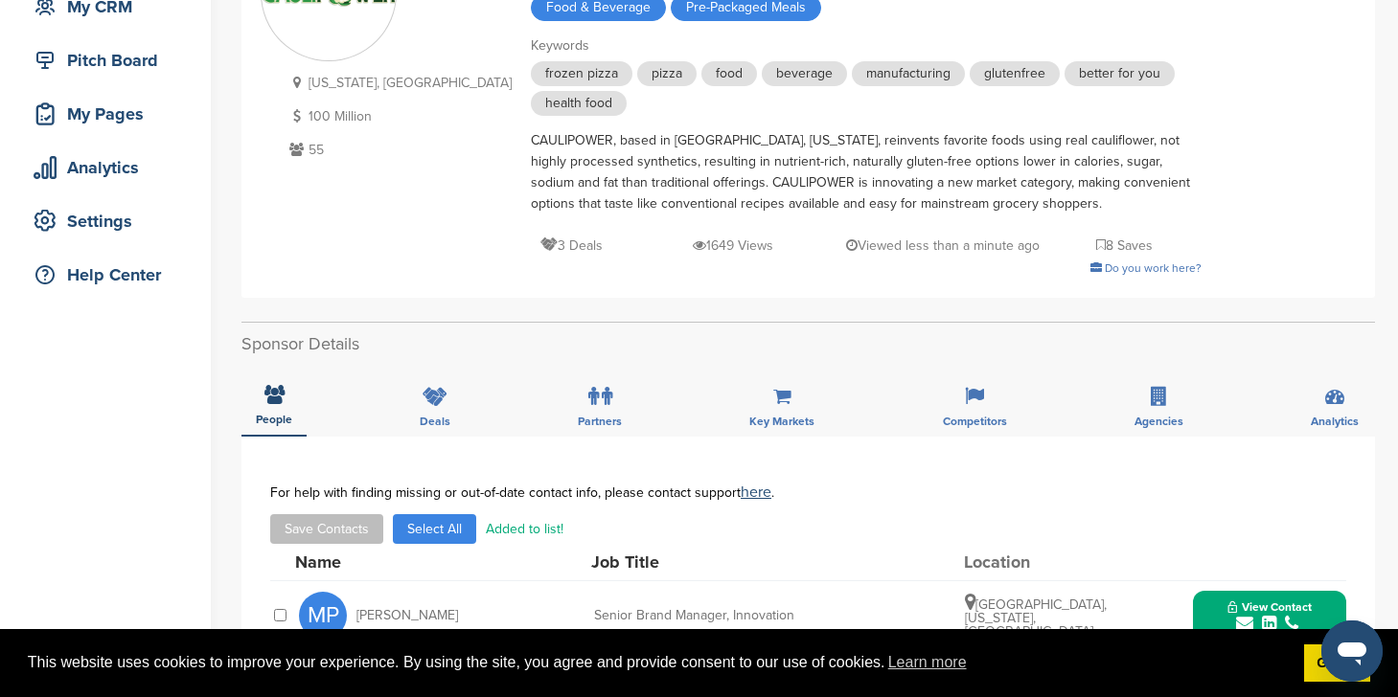
scroll to position [0, 0]
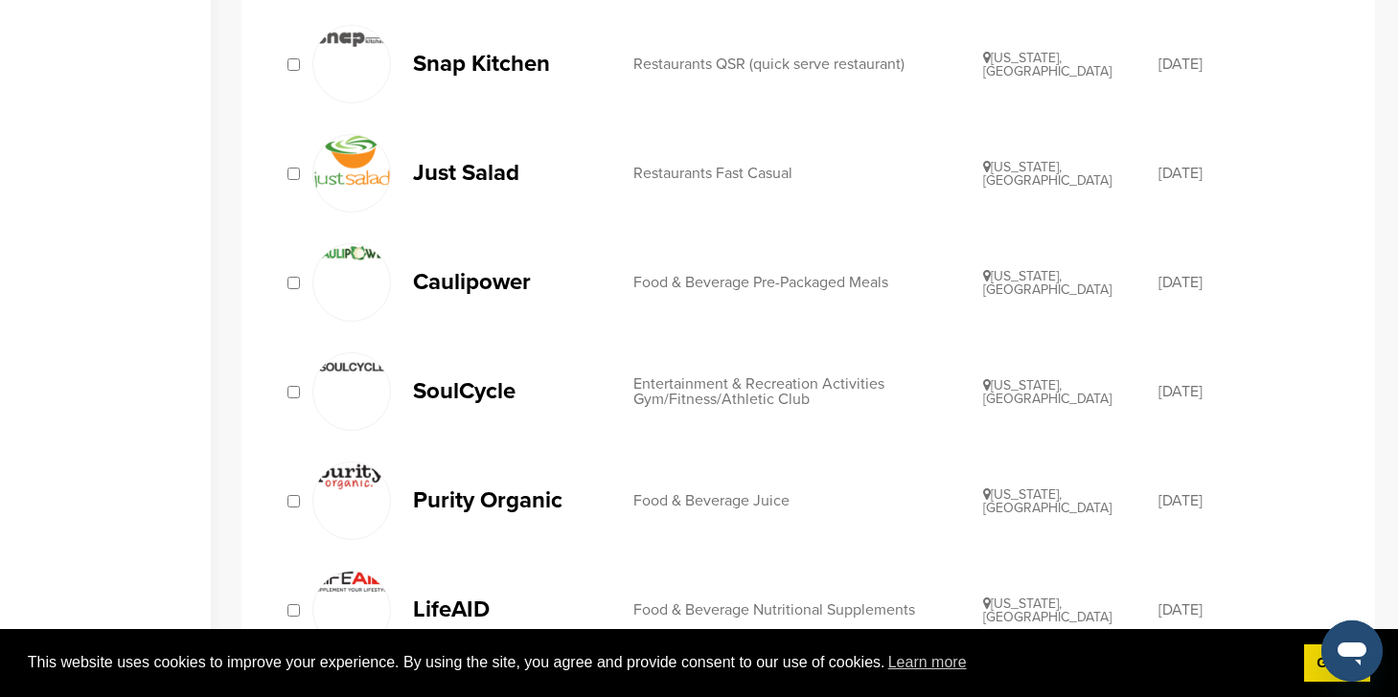
scroll to position [1147, 0]
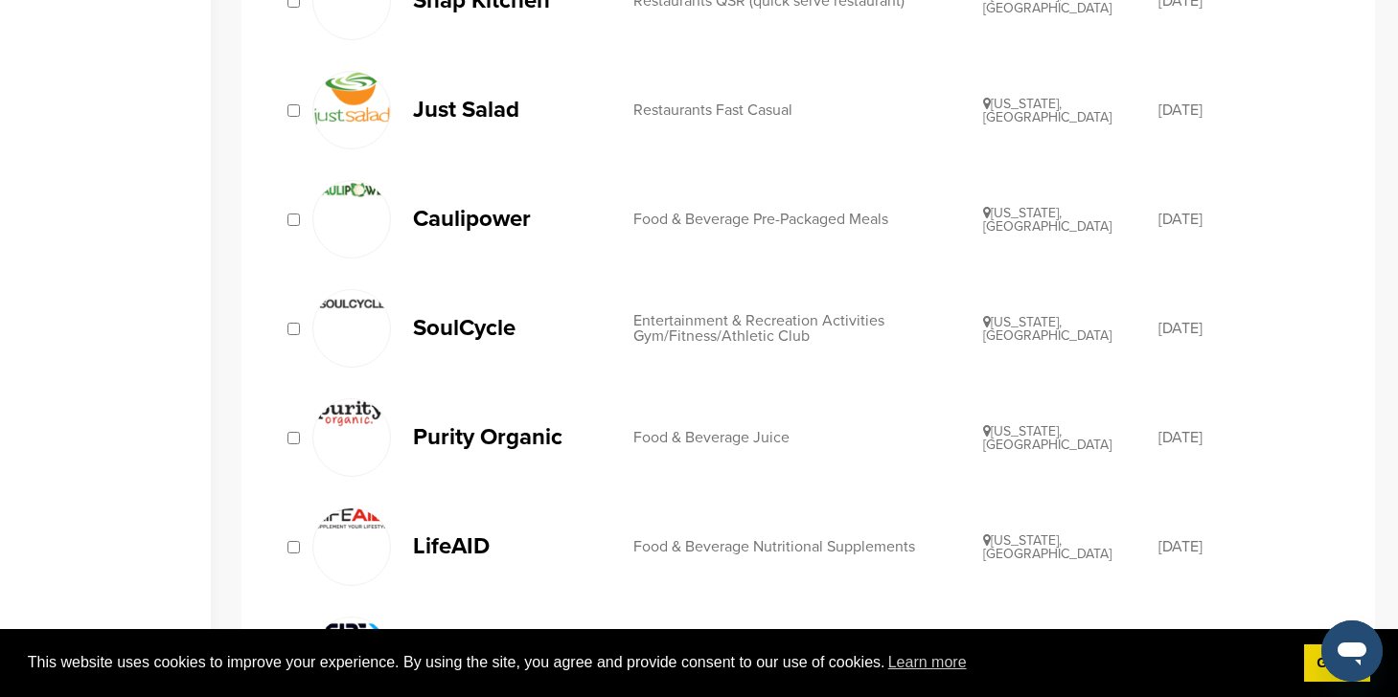
click at [427, 552] on p "LifeAID" at bounding box center [513, 546] width 201 height 24
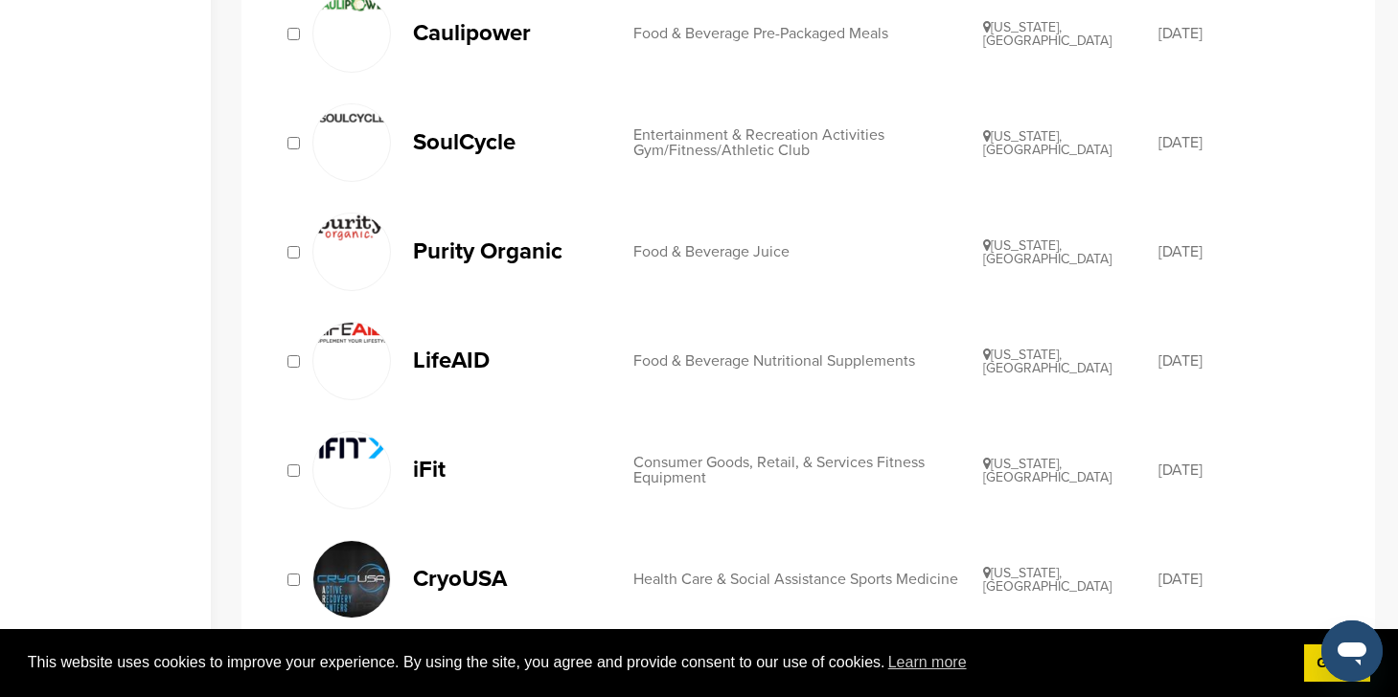
scroll to position [1504, 0]
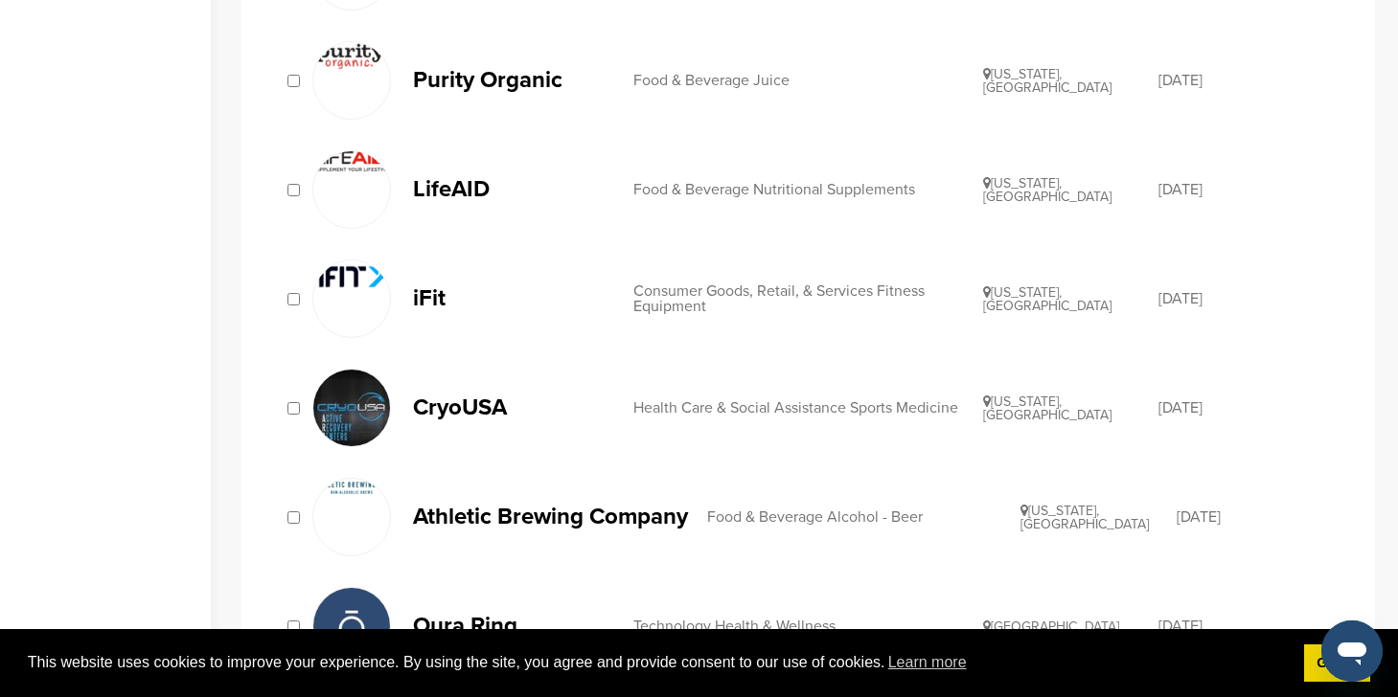
click at [431, 413] on p "CryoUSA" at bounding box center [513, 408] width 201 height 24
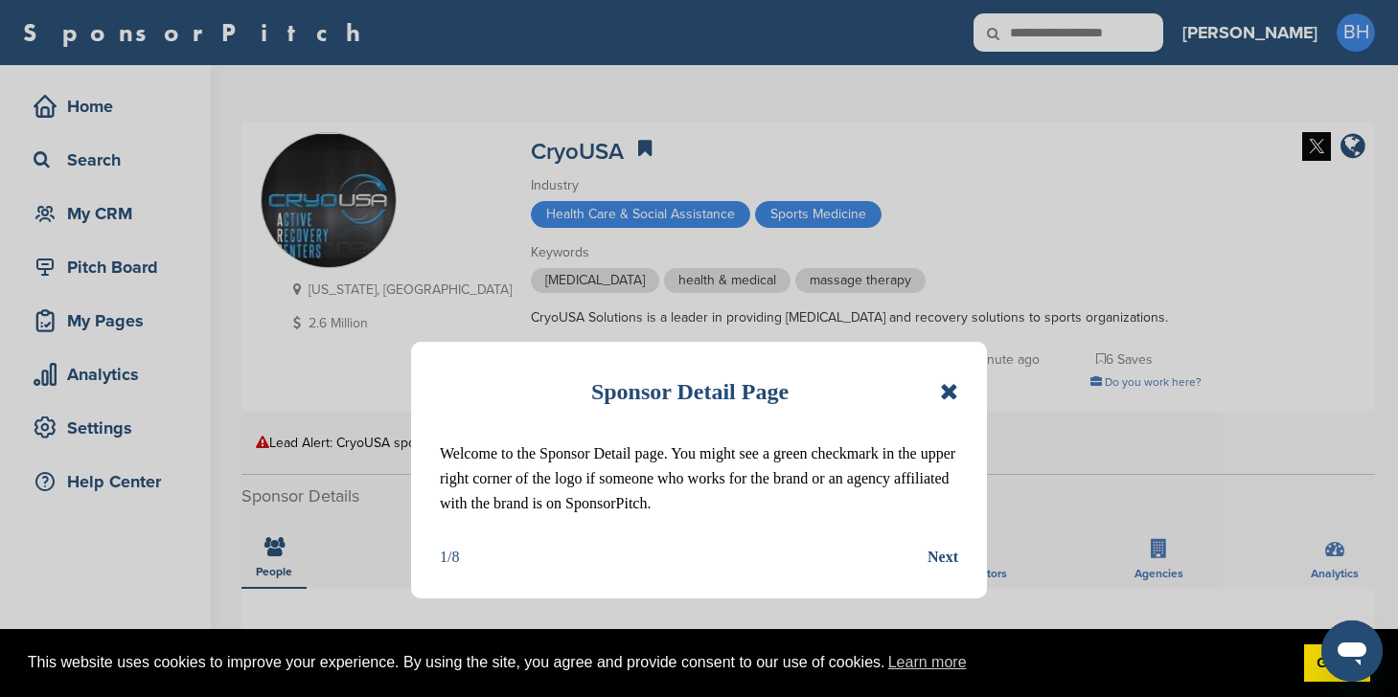
click at [946, 384] on icon at bounding box center [949, 391] width 18 height 23
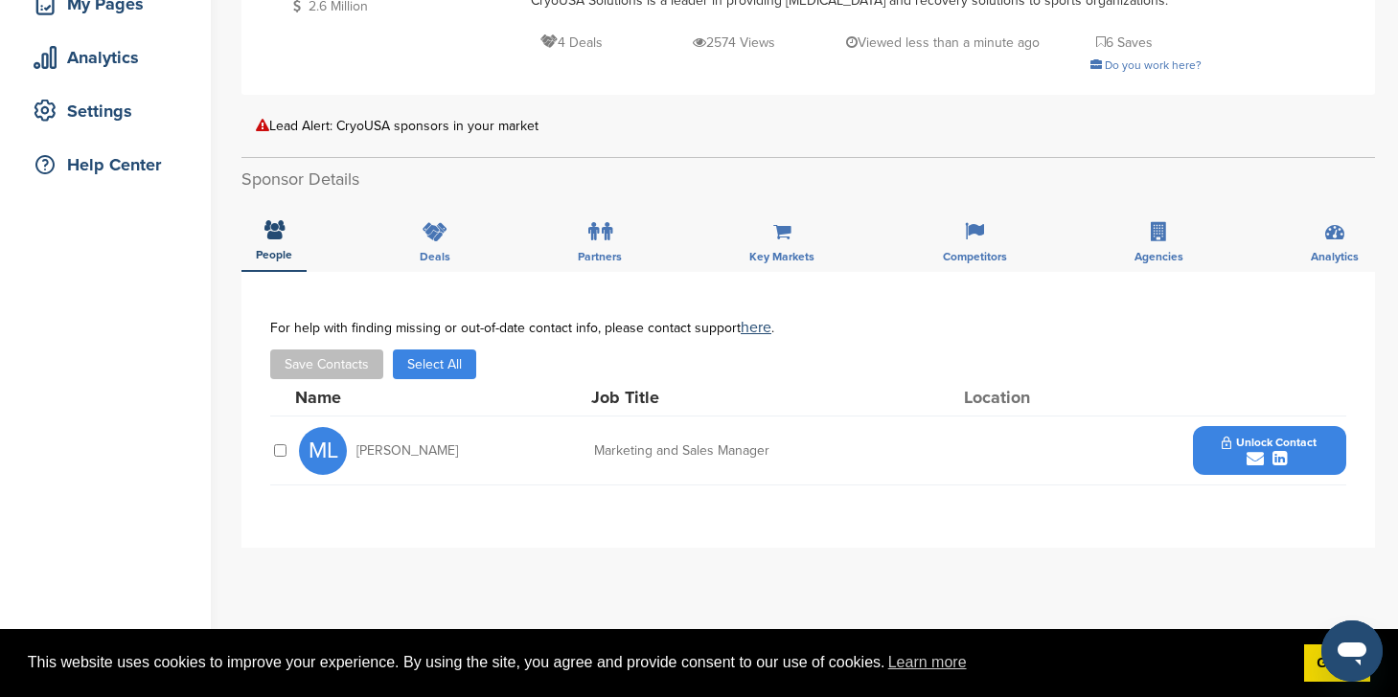
scroll to position [340, 0]
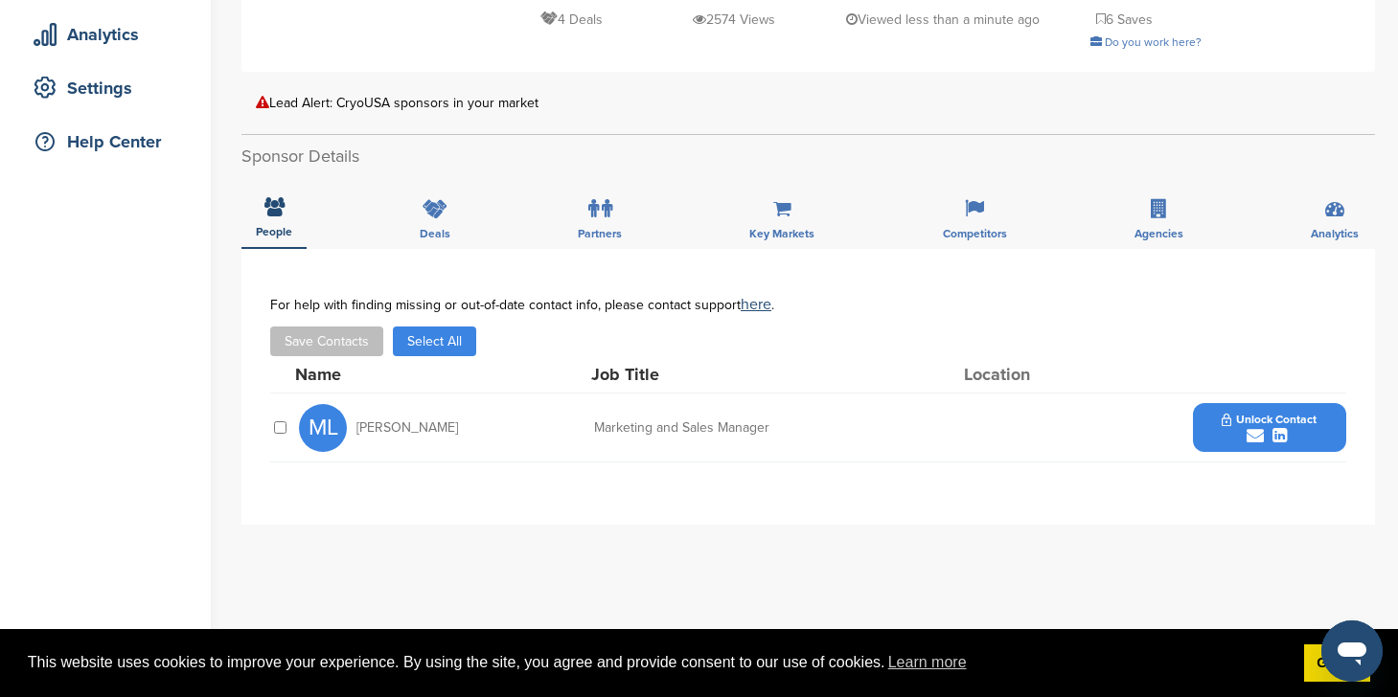
click at [1254, 414] on span "Unlock Contact" at bounding box center [1268, 419] width 95 height 13
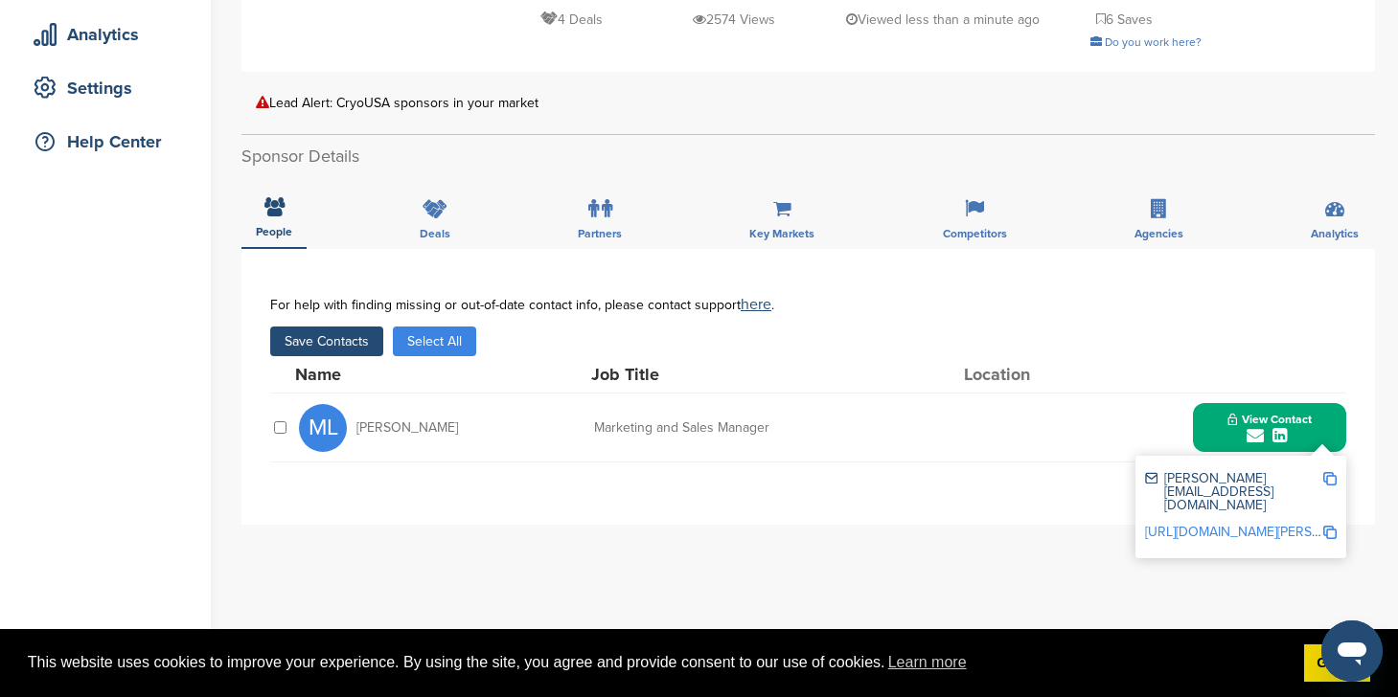
click at [338, 341] on button "Save Contacts" at bounding box center [326, 342] width 113 height 30
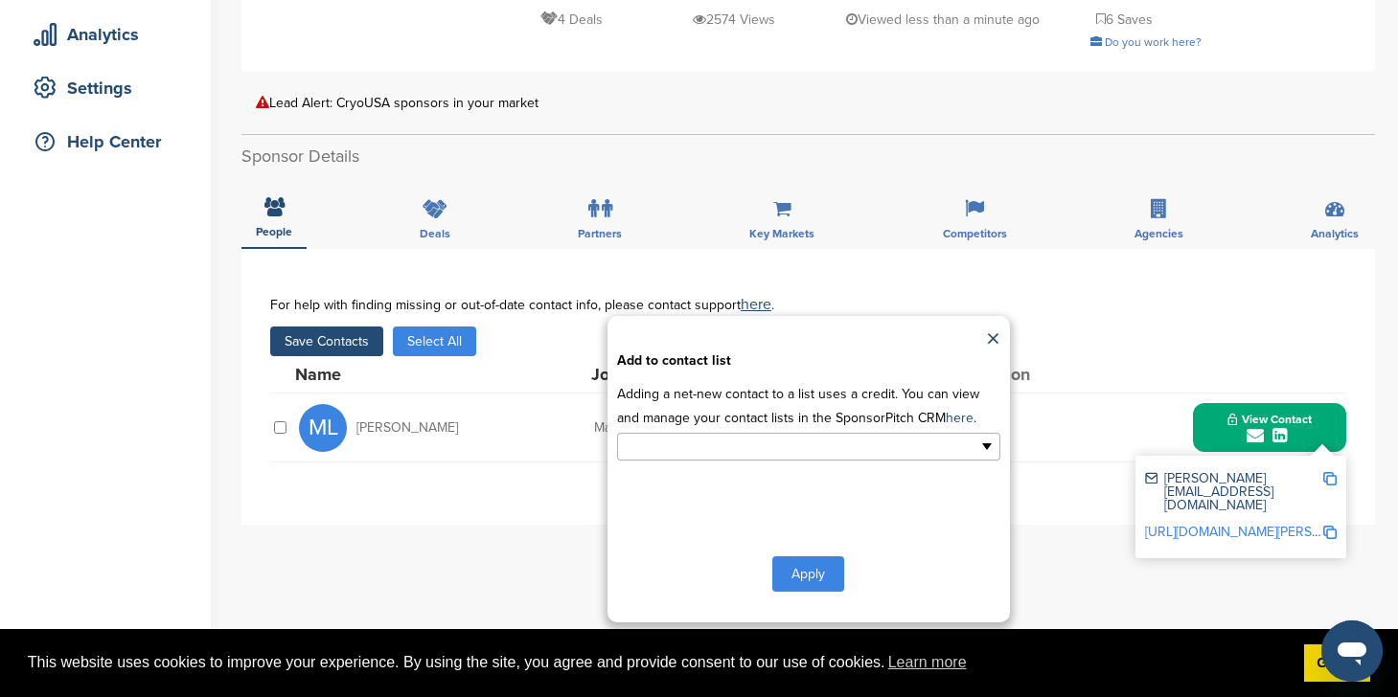
click at [723, 455] on input "text" at bounding box center [725, 447] width 201 height 22
click at [716, 474] on li "Default List" at bounding box center [808, 478] width 381 height 34
click at [806, 590] on button "Apply" at bounding box center [808, 577] width 72 height 35
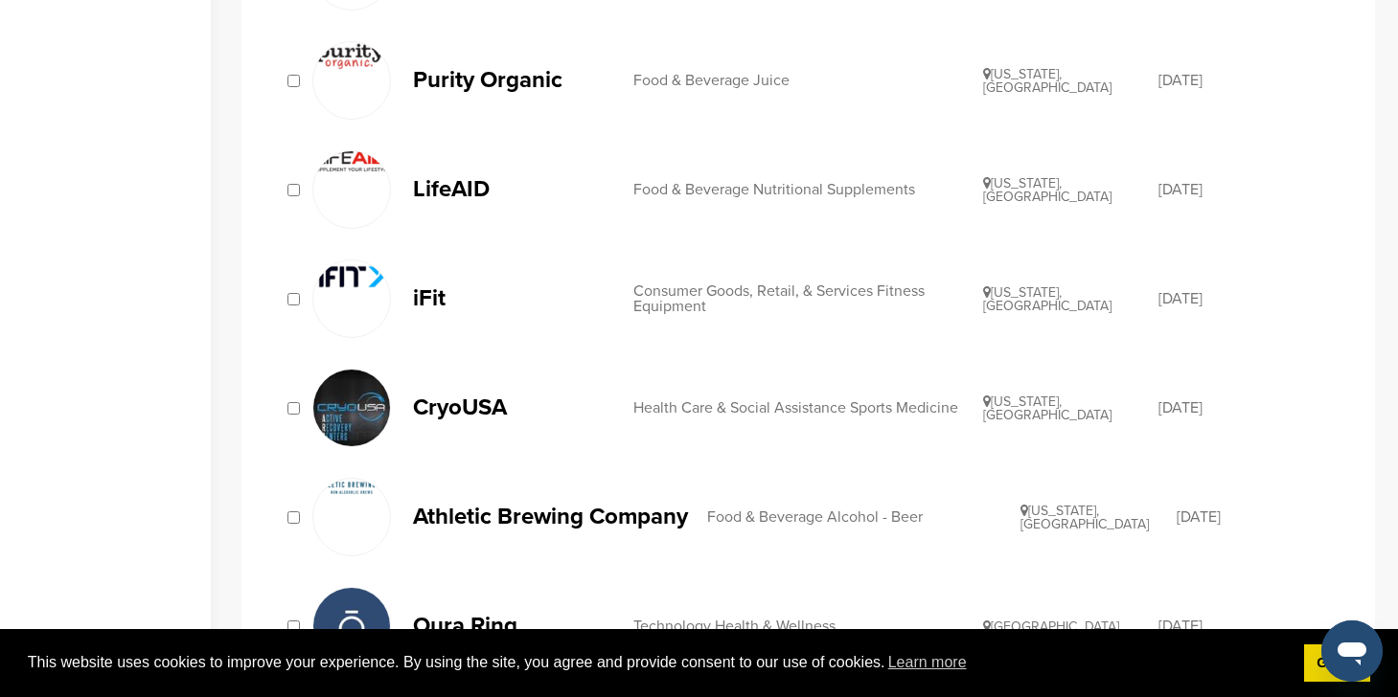
scroll to position [1778, 0]
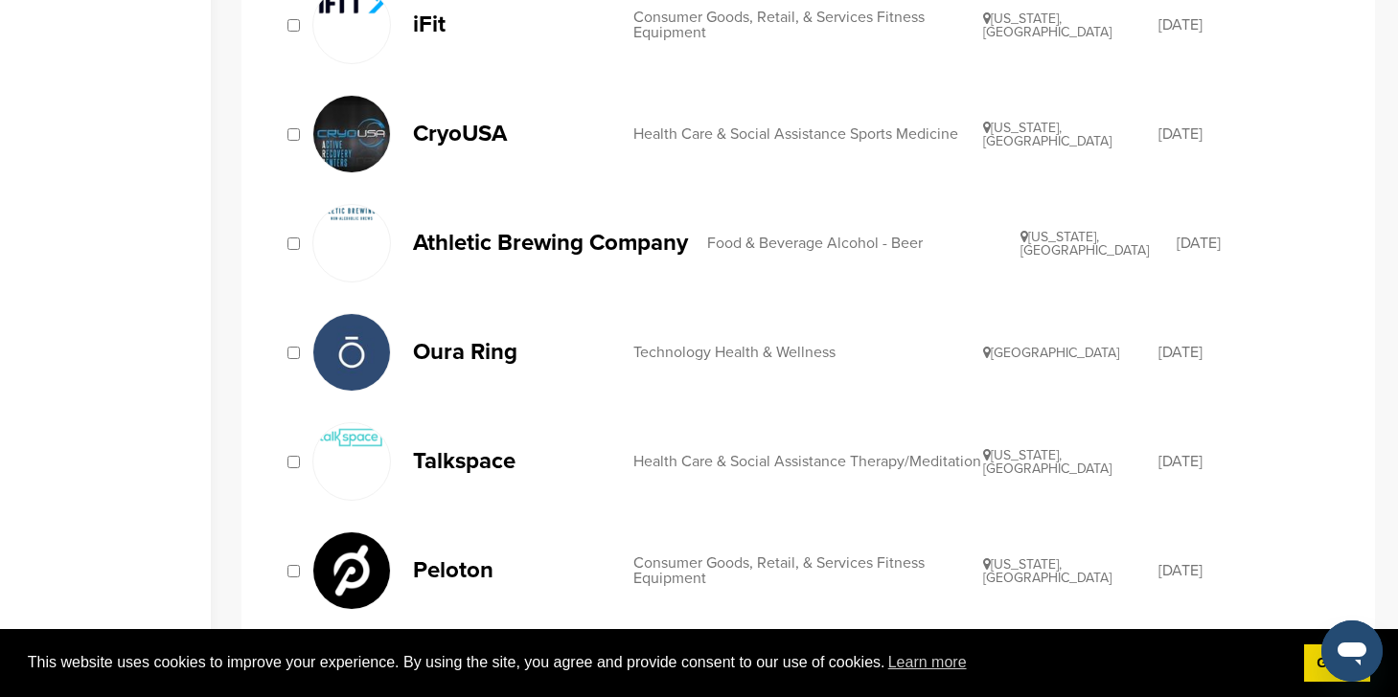
click at [411, 336] on link "Oura Ring Technology Health & Wellness Finland 07/30/2020" at bounding box center [822, 352] width 1020 height 79
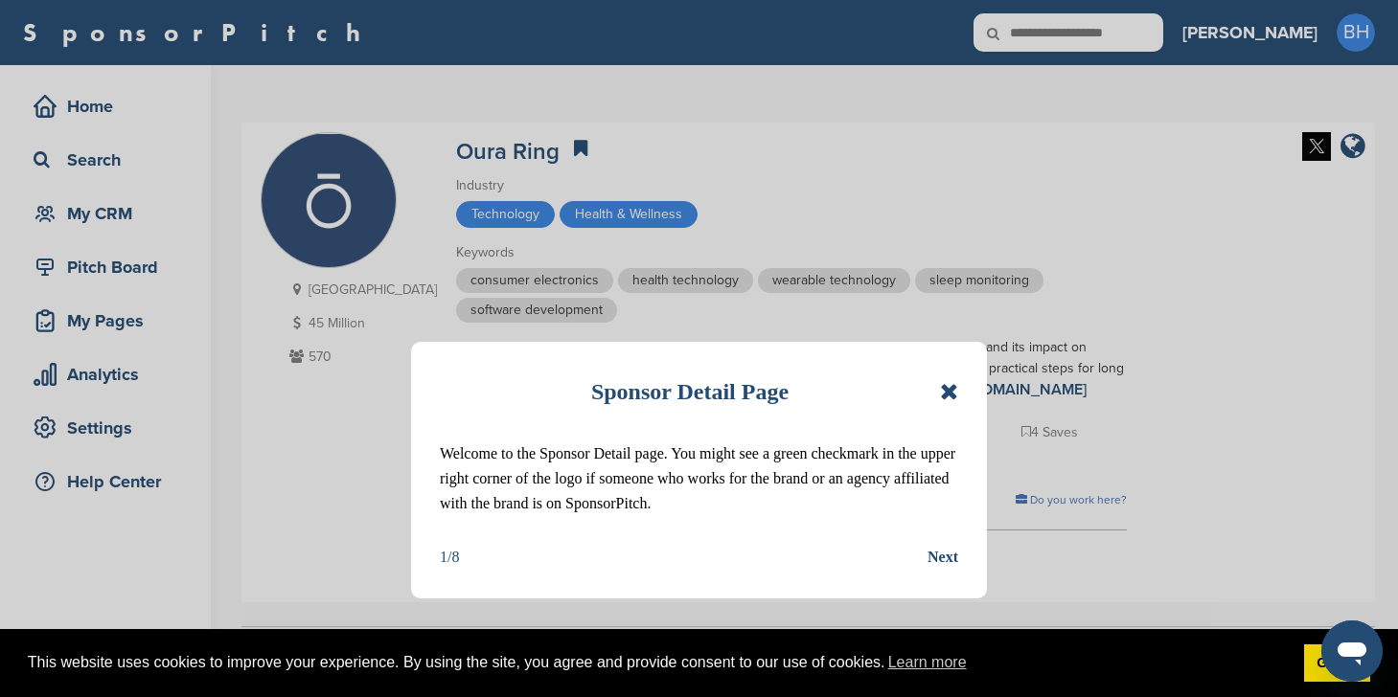
click at [951, 396] on icon at bounding box center [949, 391] width 18 height 23
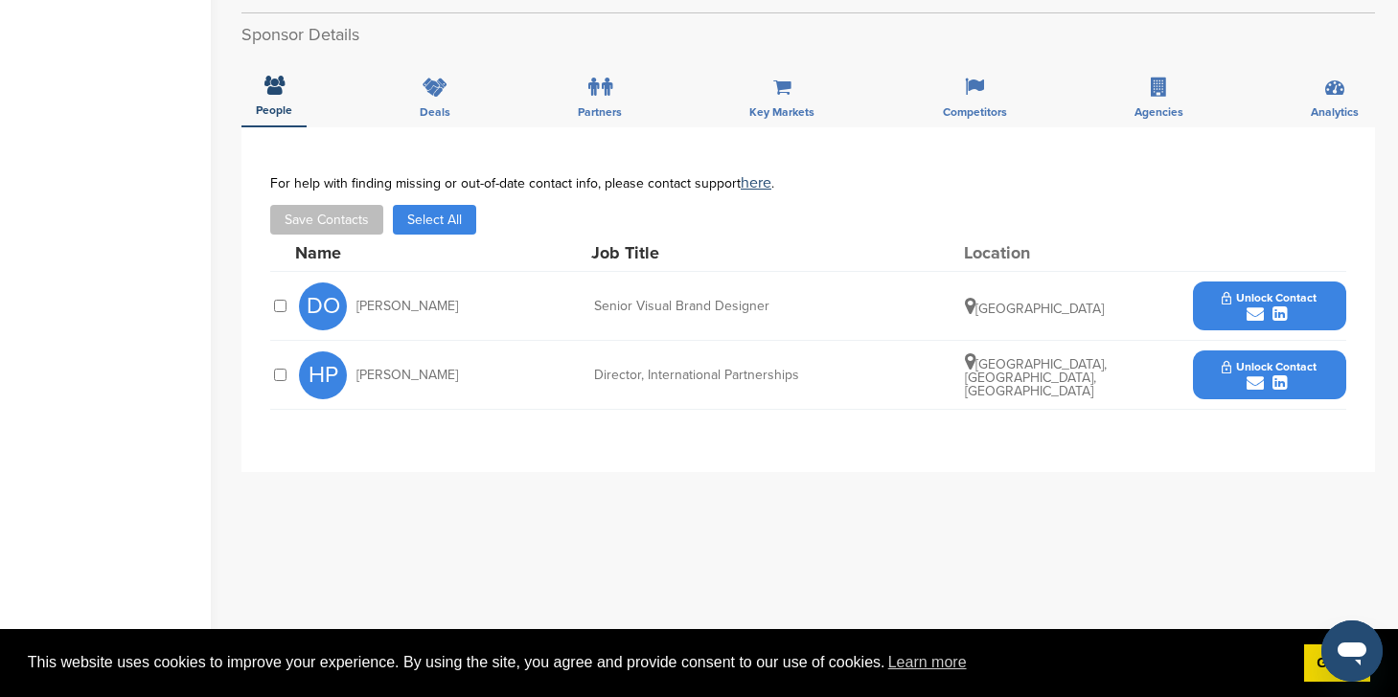
scroll to position [690, 0]
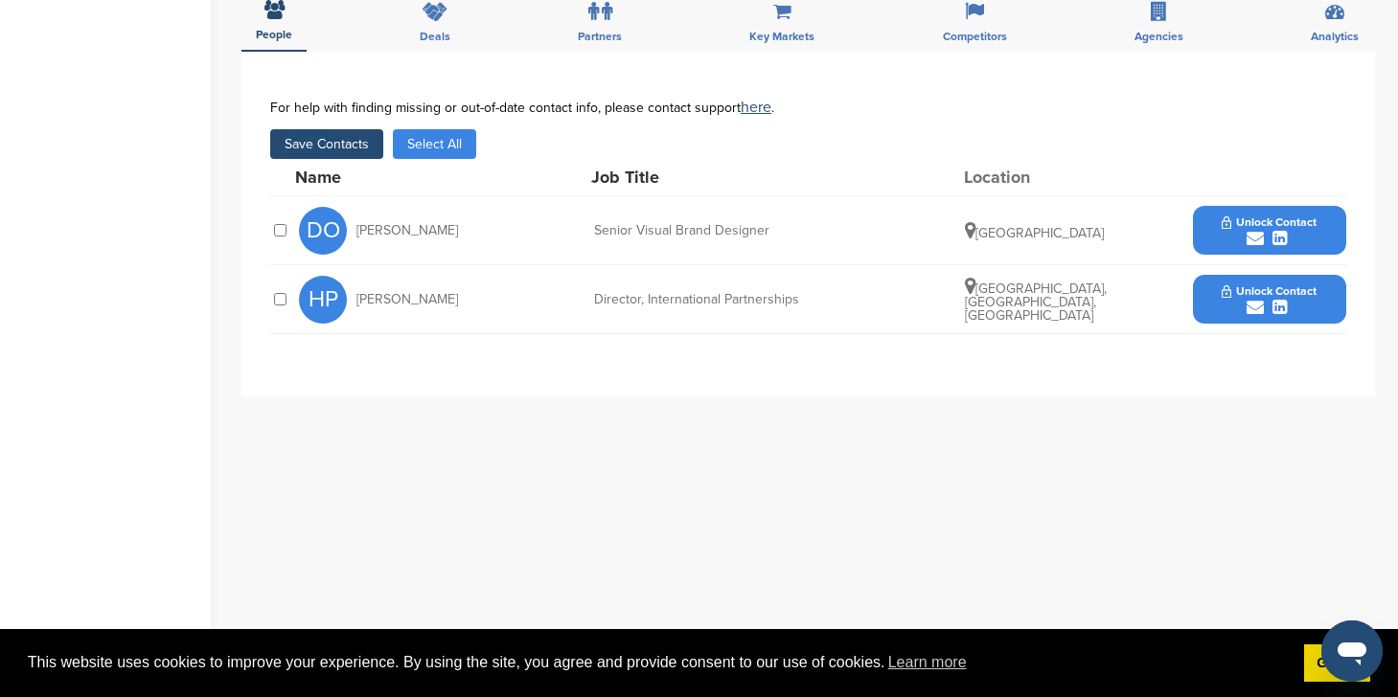
click at [1215, 288] on button "Unlock Contact" at bounding box center [1268, 299] width 141 height 57
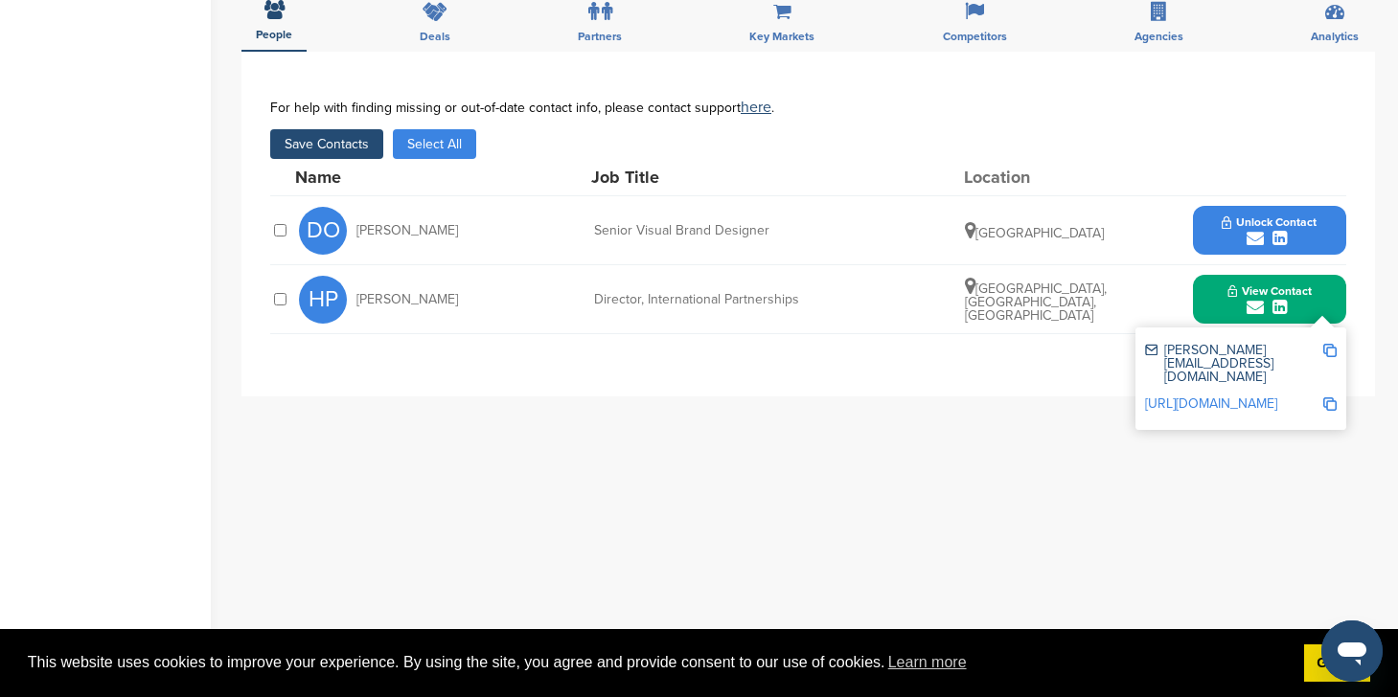
click at [312, 139] on button "Save Contacts" at bounding box center [326, 144] width 113 height 30
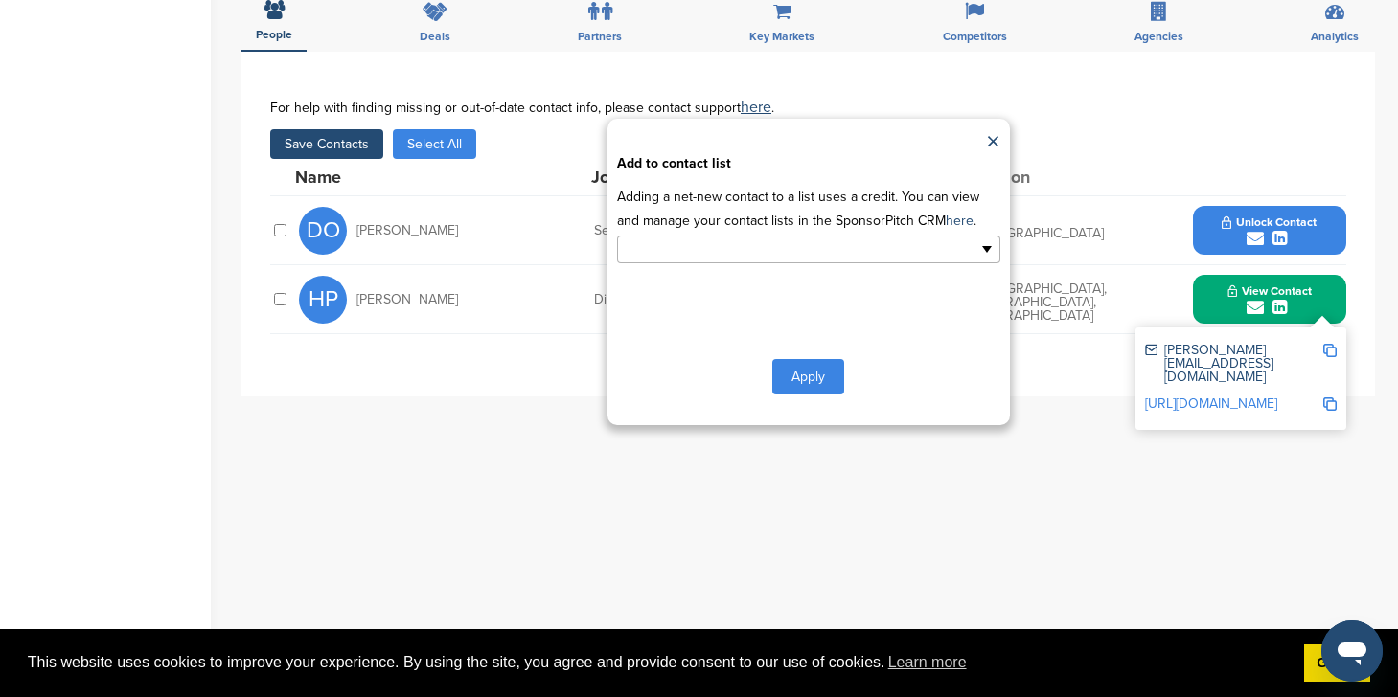
click at [770, 245] on input "text" at bounding box center [725, 250] width 201 height 22
click at [753, 280] on li "Default List" at bounding box center [808, 280] width 381 height 34
click at [781, 361] on div "**********" at bounding box center [808, 272] width 402 height 307
click at [789, 381] on button "Apply" at bounding box center [808, 380] width 72 height 35
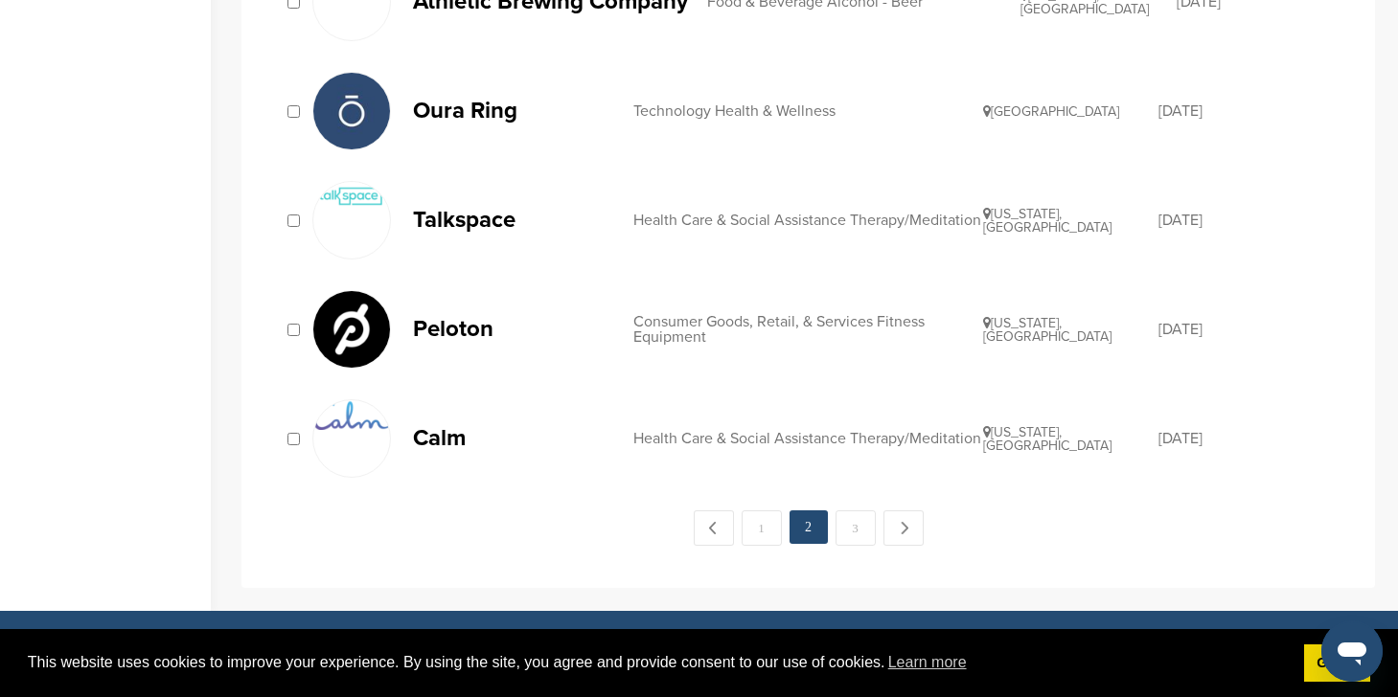
scroll to position [2180, 0]
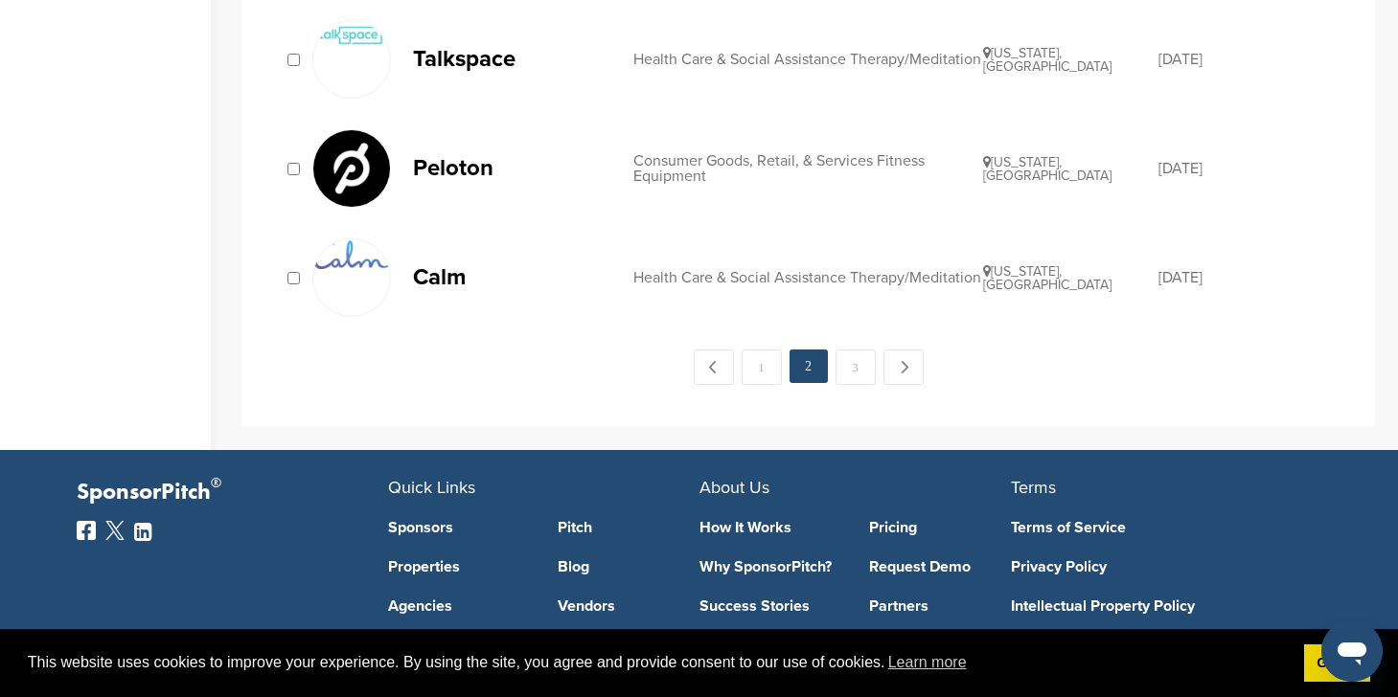
click at [421, 272] on p "Calm" at bounding box center [513, 277] width 201 height 24
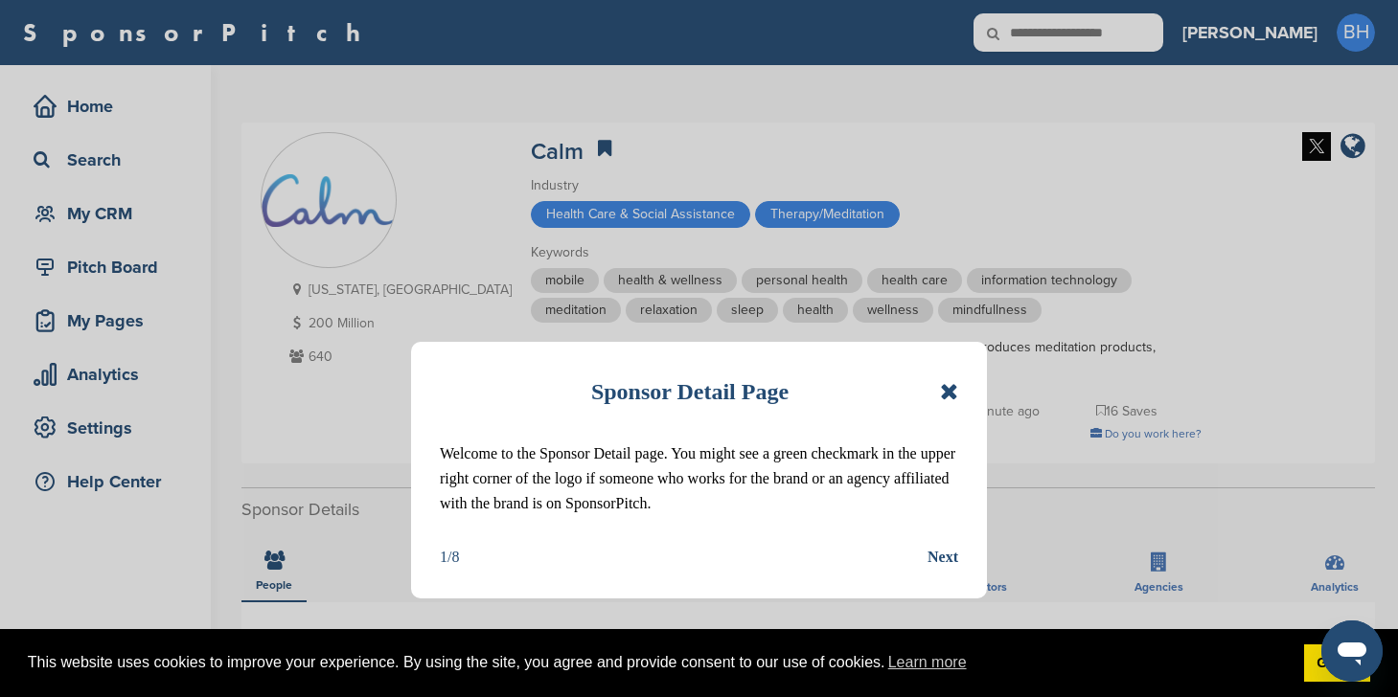
click at [954, 390] on icon at bounding box center [949, 391] width 18 height 23
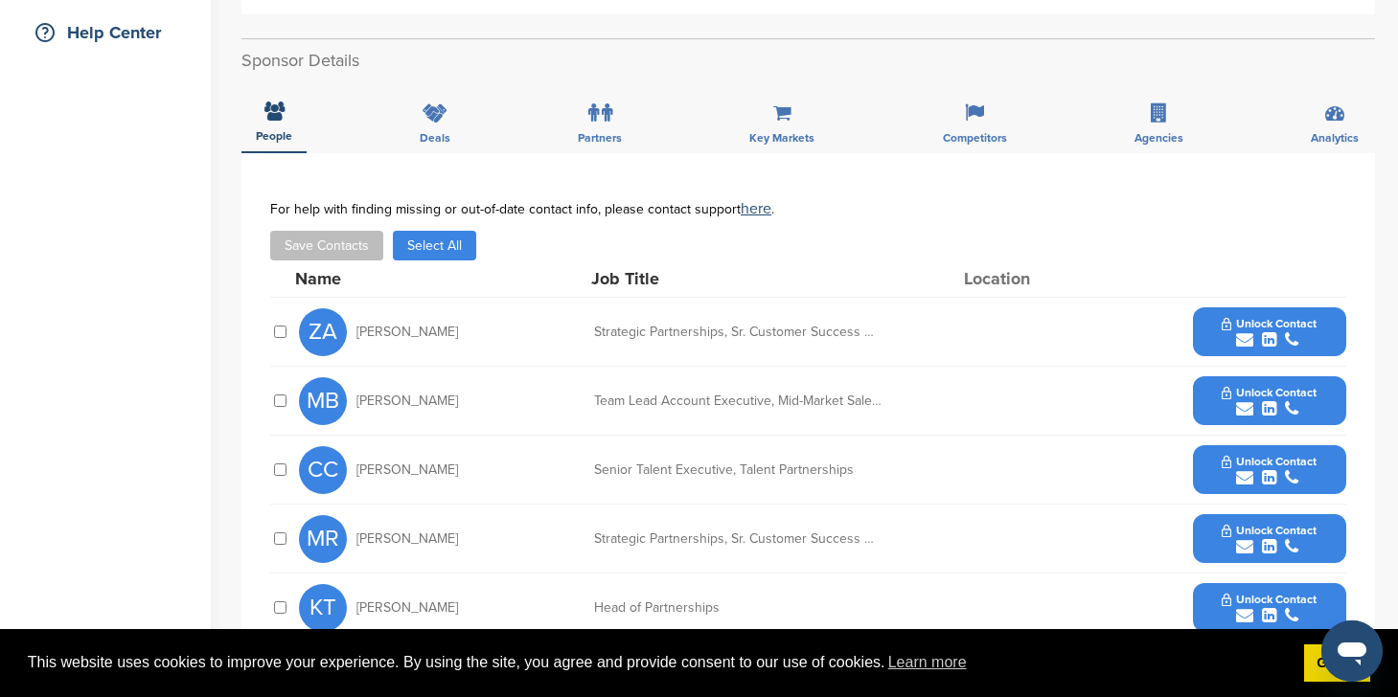
scroll to position [517, 0]
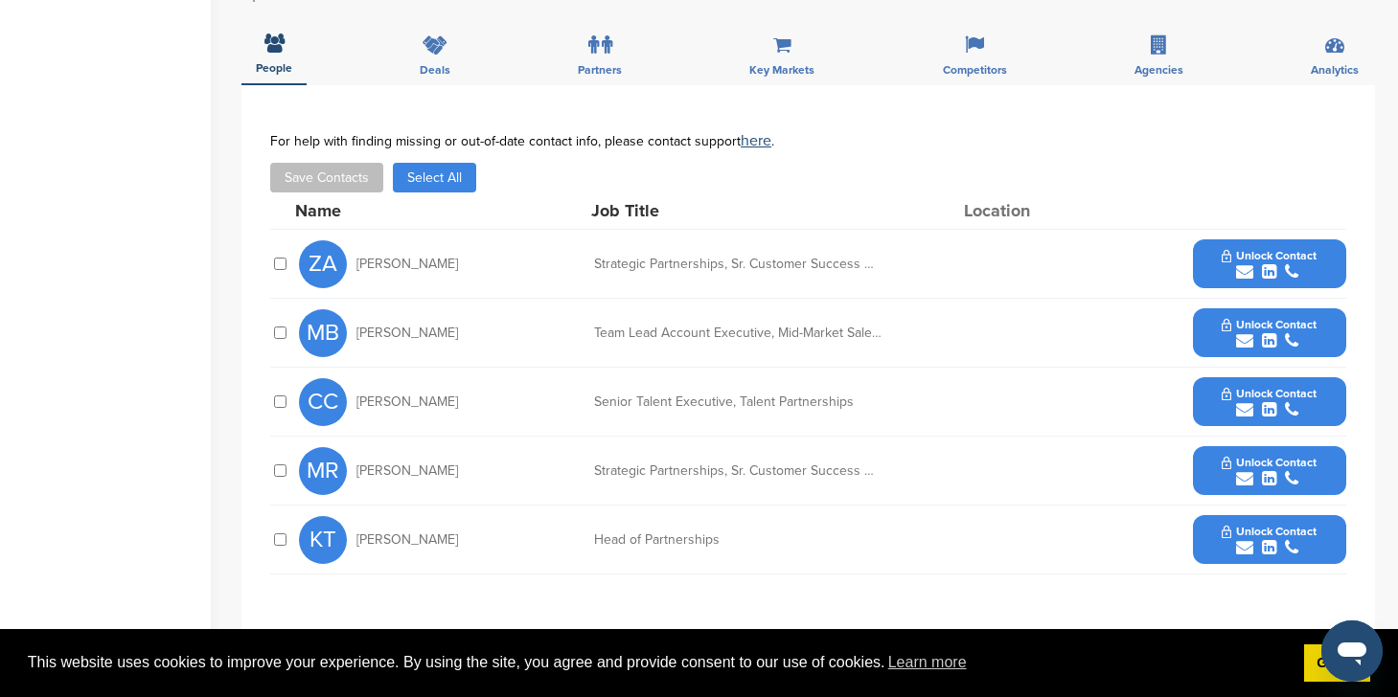
click at [1224, 263] on div "submit" at bounding box center [1268, 272] width 95 height 18
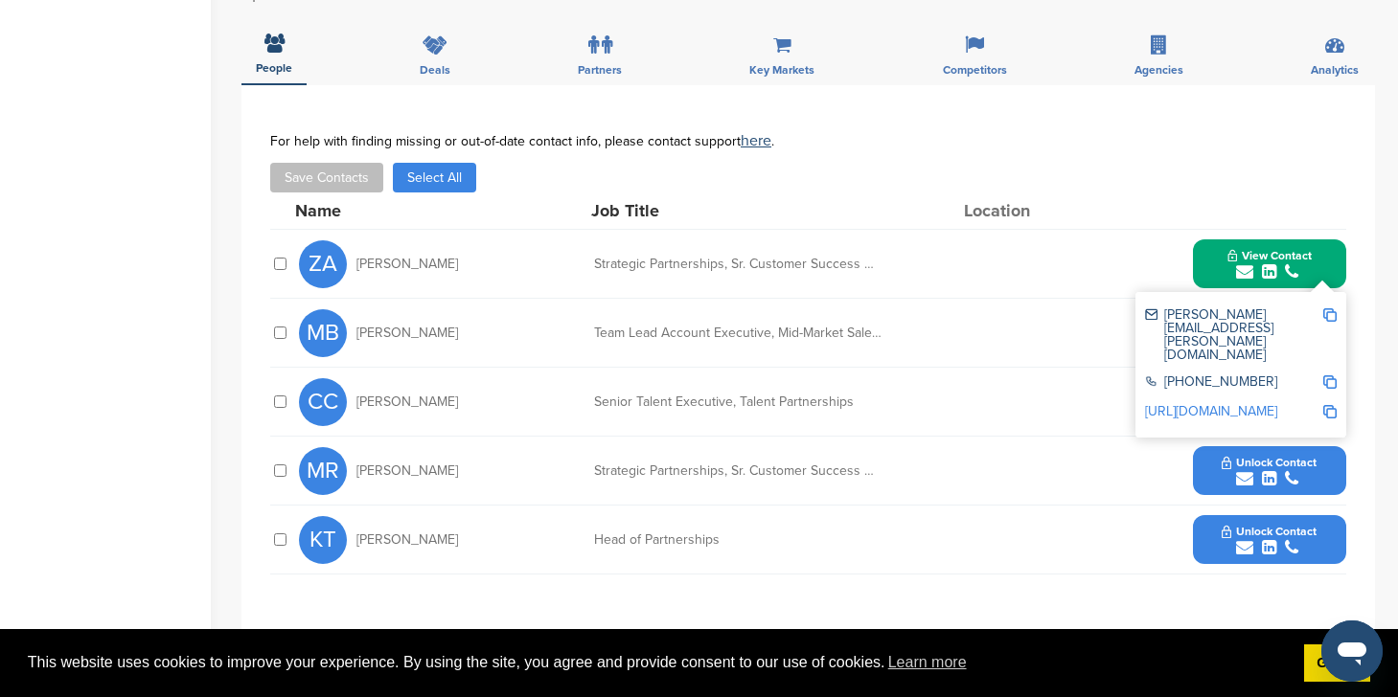
click at [1210, 537] on button "Unlock Contact" at bounding box center [1268, 539] width 141 height 57
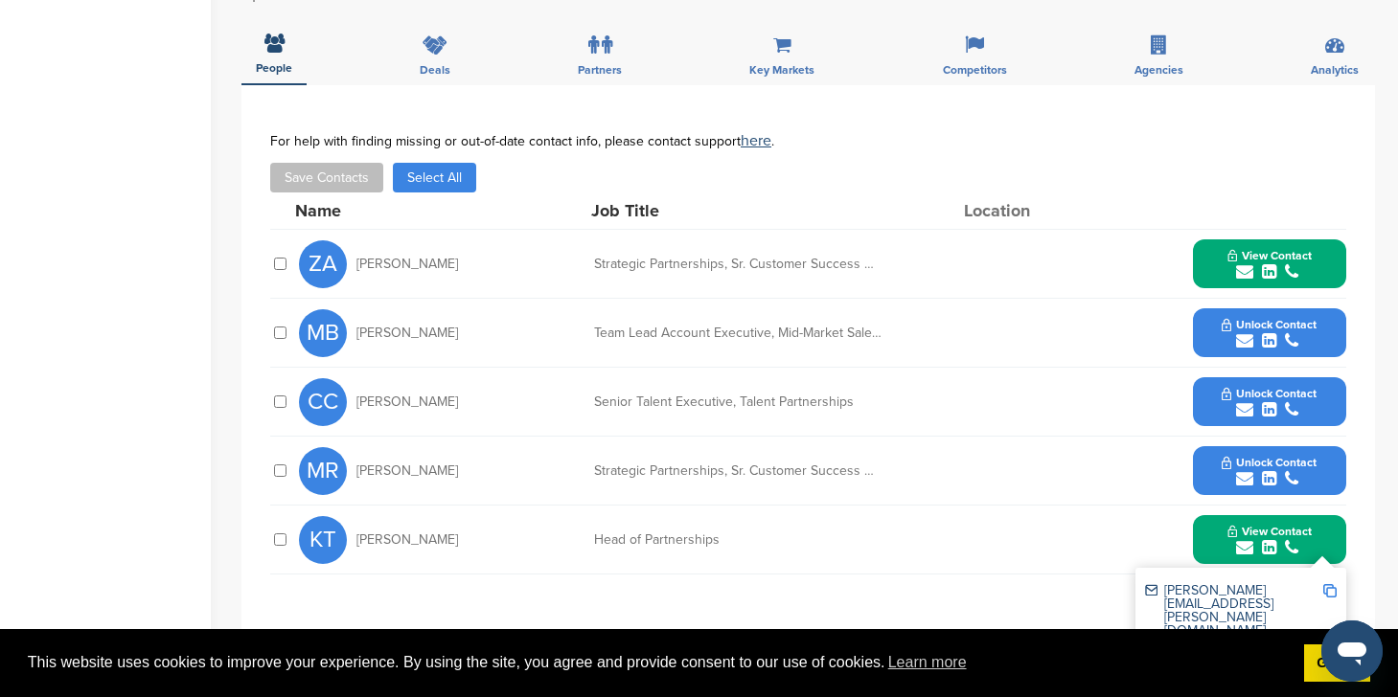
click at [1220, 478] on button "Unlock Contact" at bounding box center [1268, 471] width 141 height 57
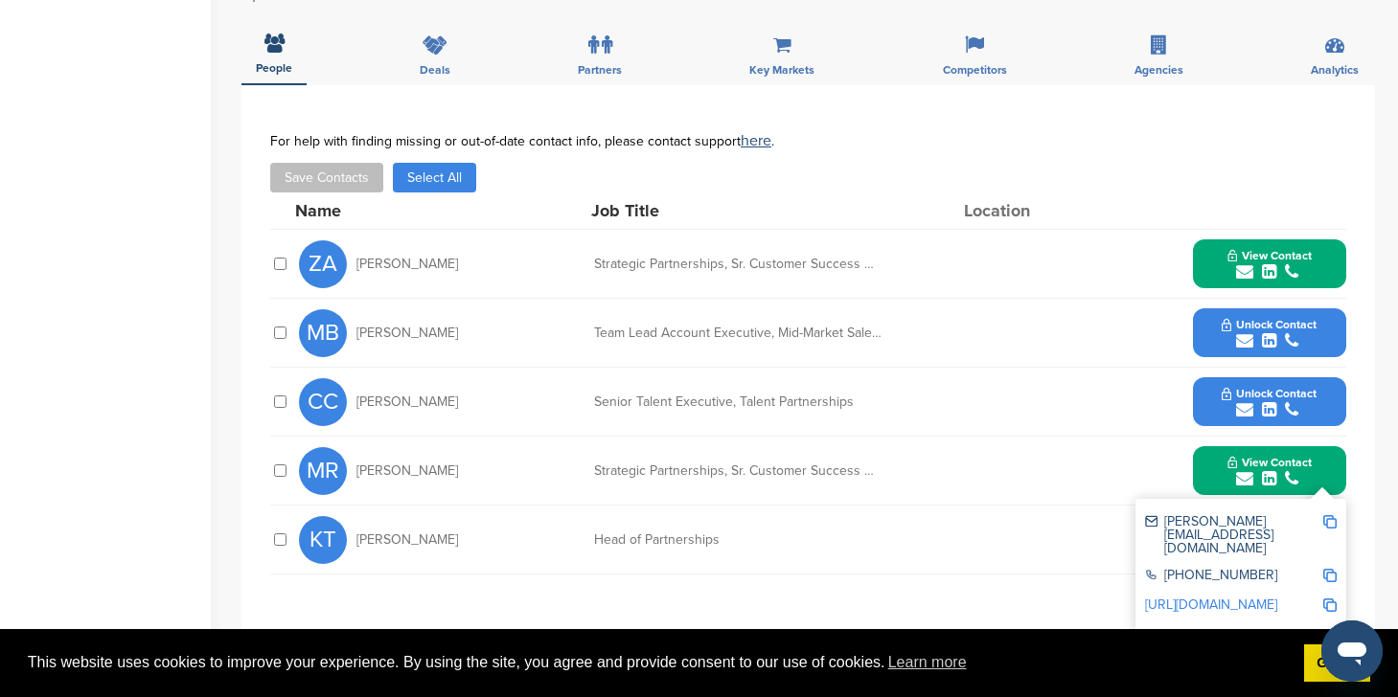
click at [1215, 405] on button "Unlock Contact" at bounding box center [1268, 402] width 141 height 57
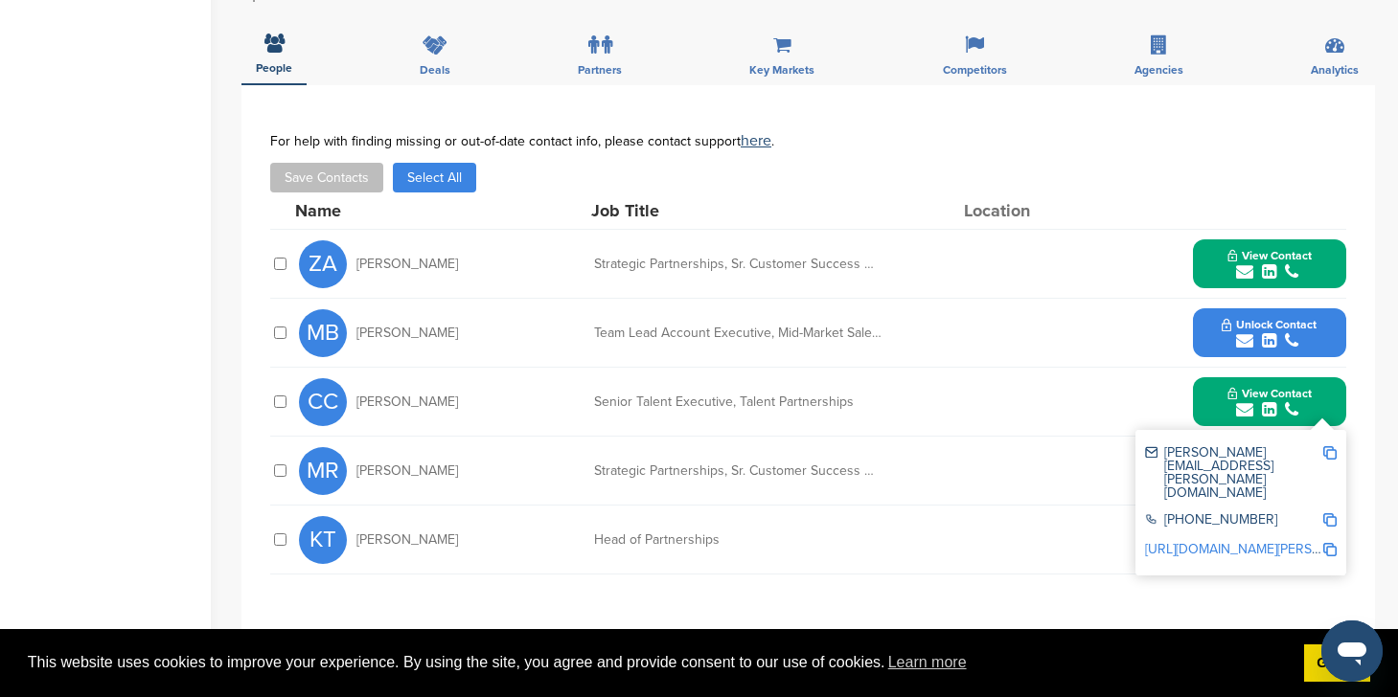
click at [1211, 337] on button "Unlock Contact" at bounding box center [1268, 333] width 141 height 57
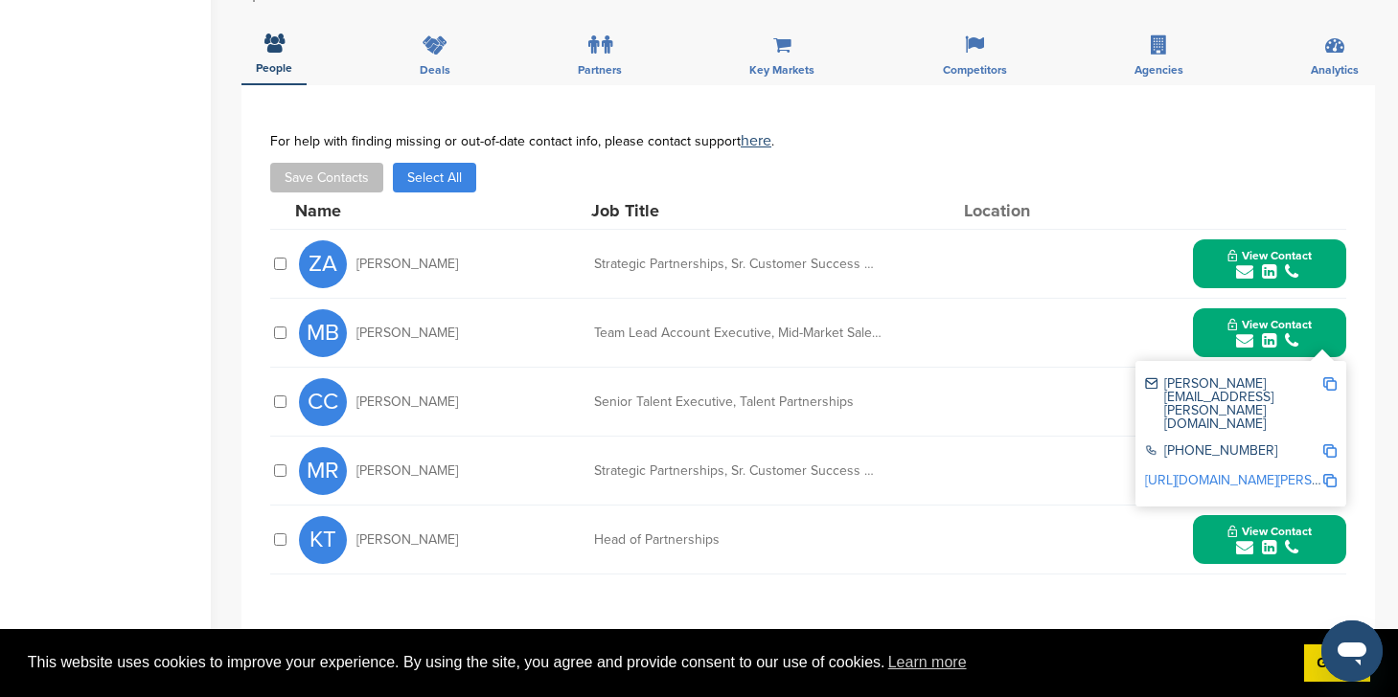
click at [405, 180] on button "Select All" at bounding box center [434, 178] width 83 height 30
click at [328, 182] on button "Save Contacts" at bounding box center [326, 178] width 113 height 30
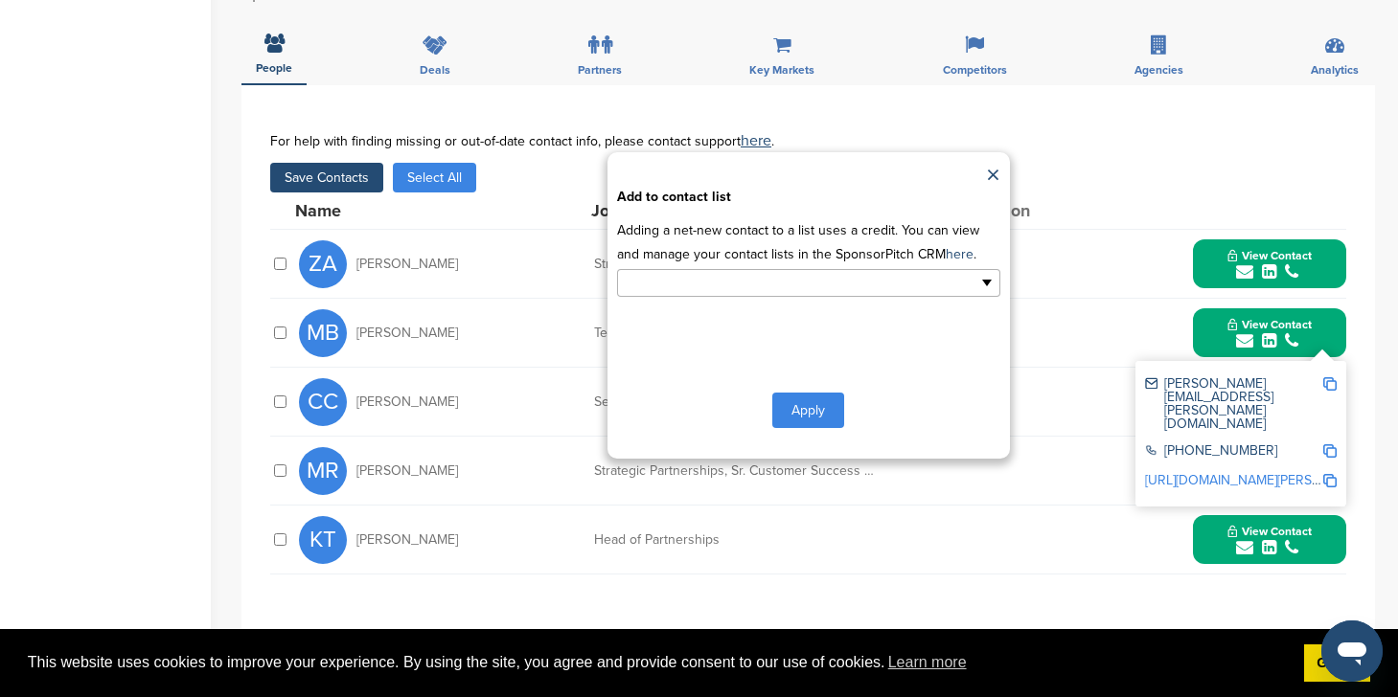
click at [728, 282] on input "text" at bounding box center [725, 283] width 201 height 22
click at [718, 308] on li "Default List" at bounding box center [808, 314] width 381 height 34
click at [806, 410] on button "Apply" at bounding box center [808, 414] width 72 height 35
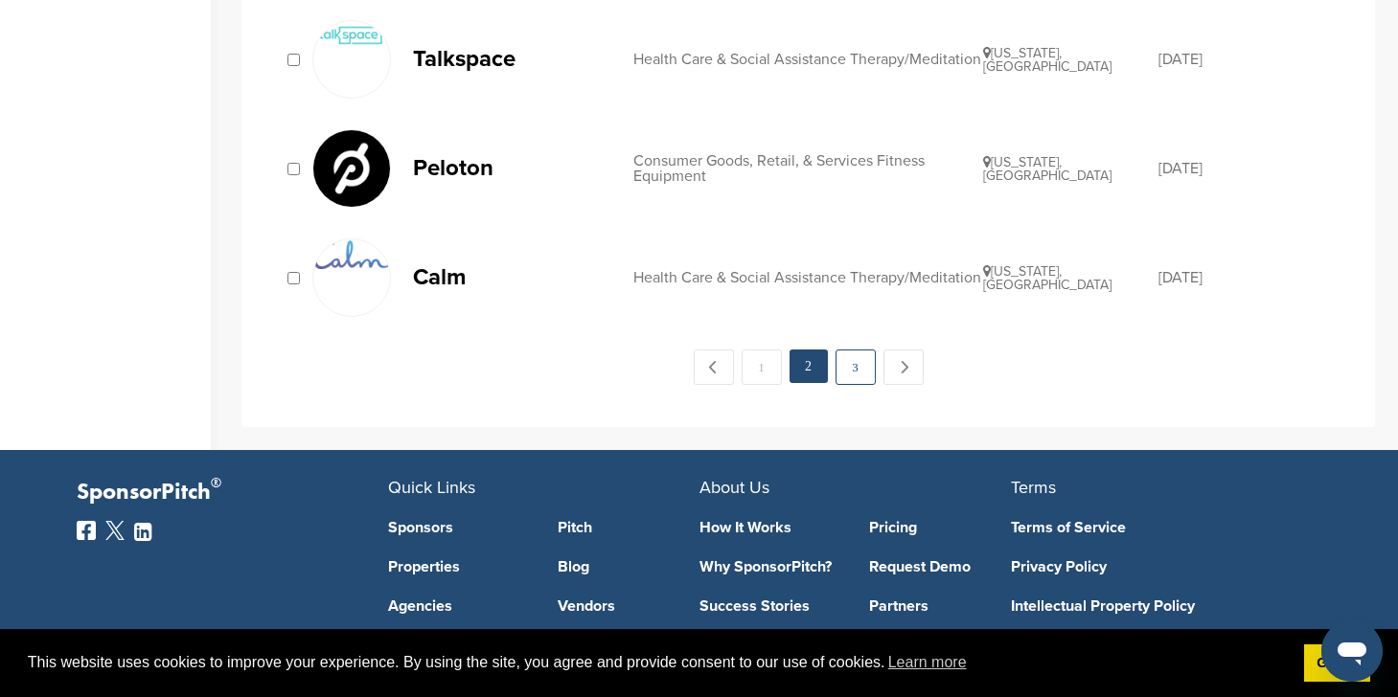
click at [845, 358] on link "3" at bounding box center [855, 367] width 40 height 35
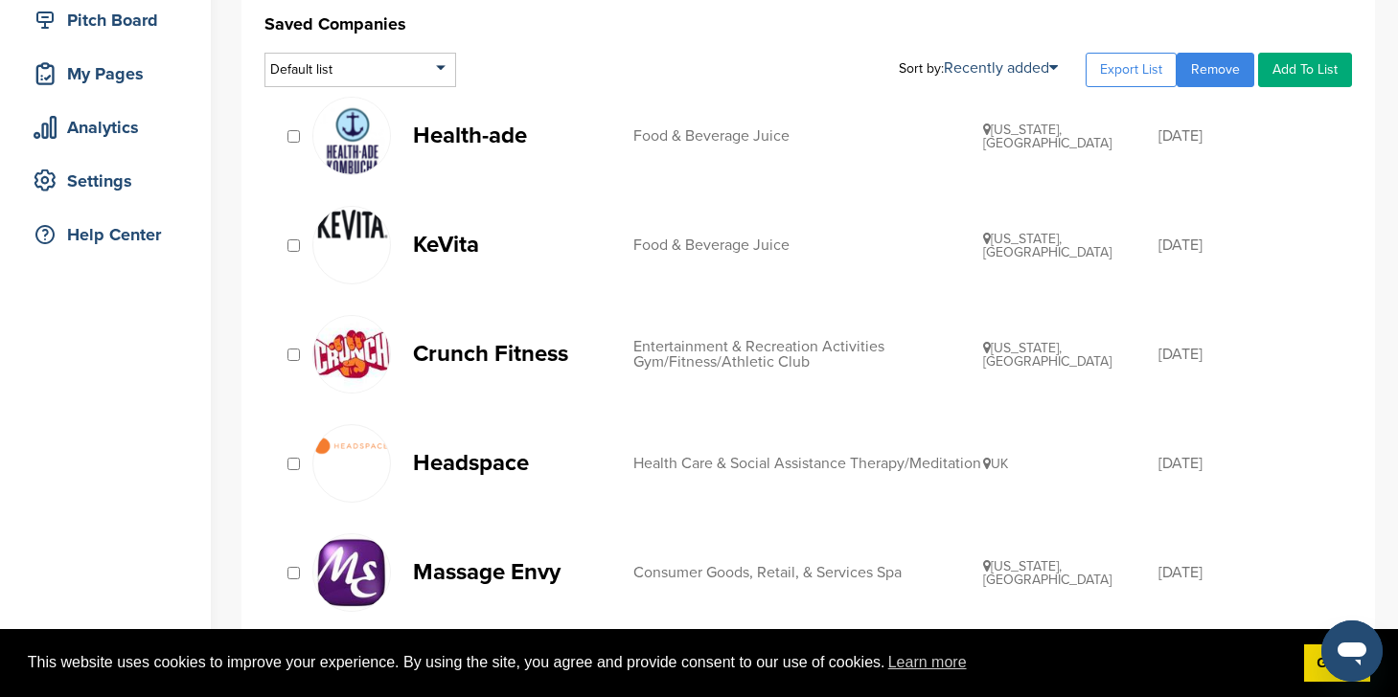
scroll to position [250, 0]
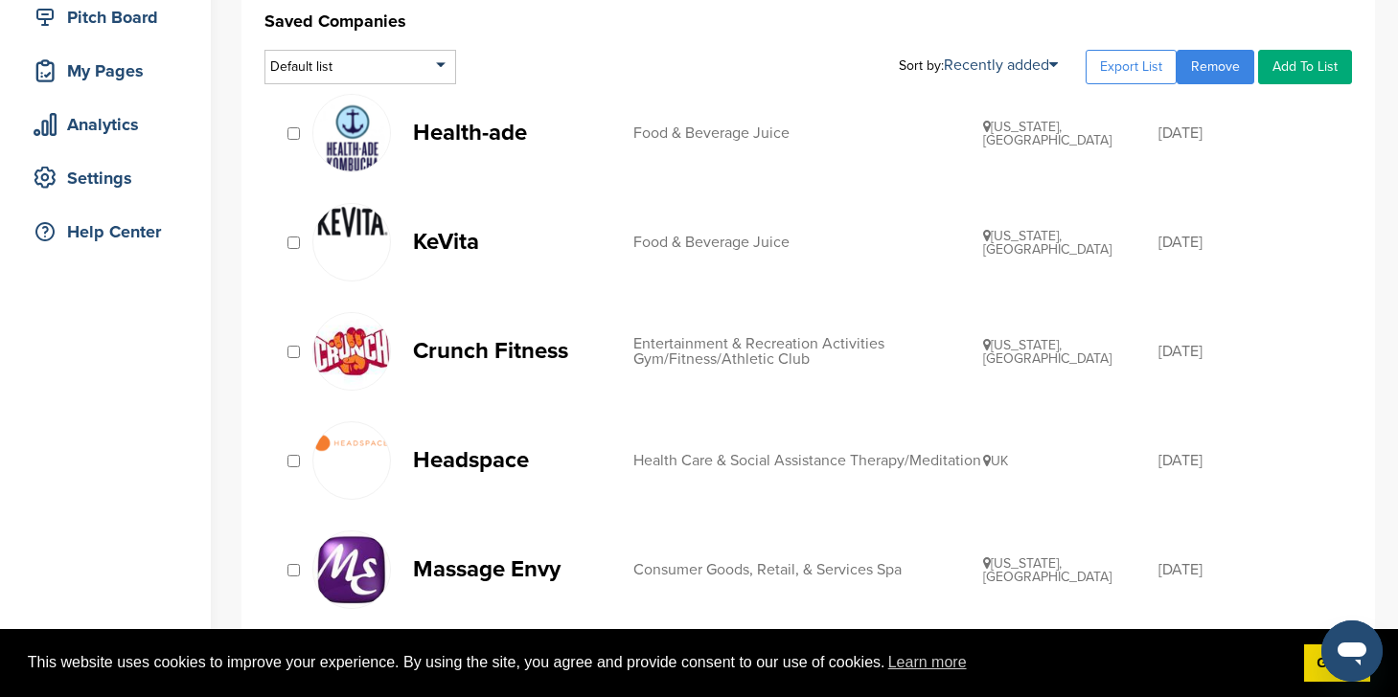
click at [459, 456] on p "Headspace" at bounding box center [513, 460] width 201 height 24
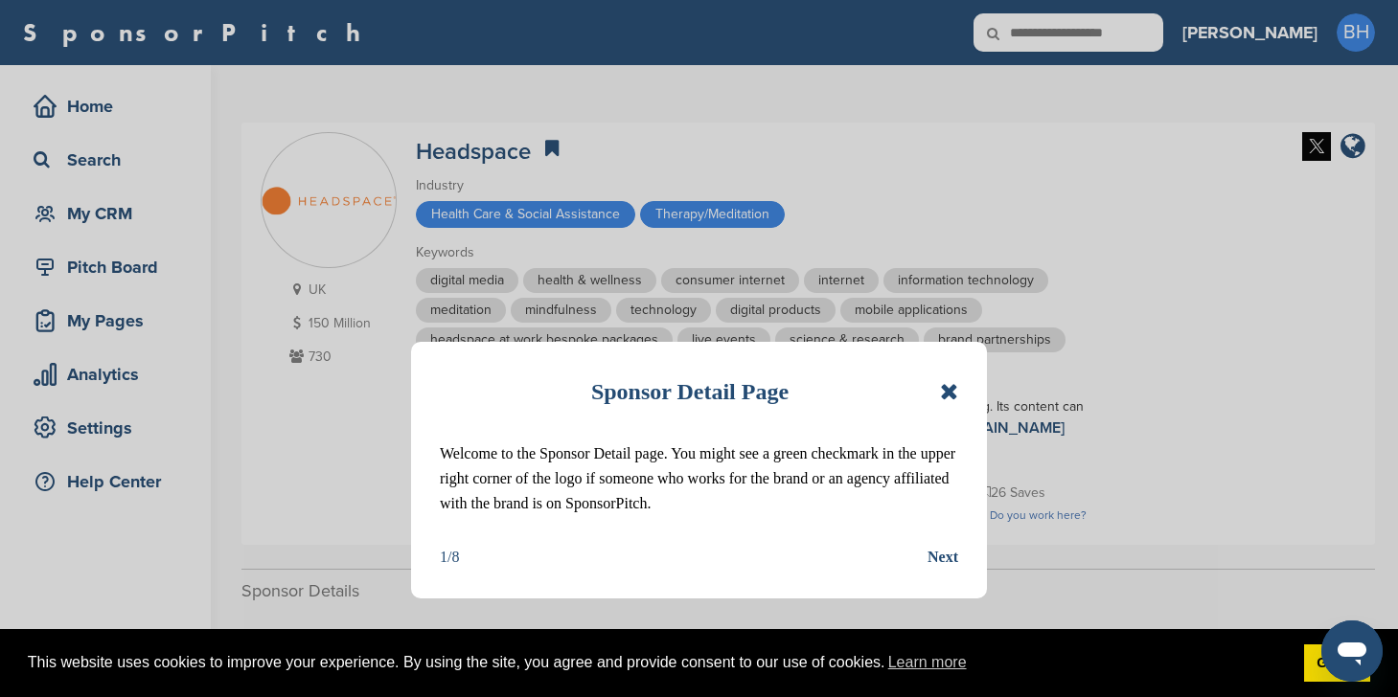
click at [954, 382] on icon at bounding box center [949, 391] width 18 height 23
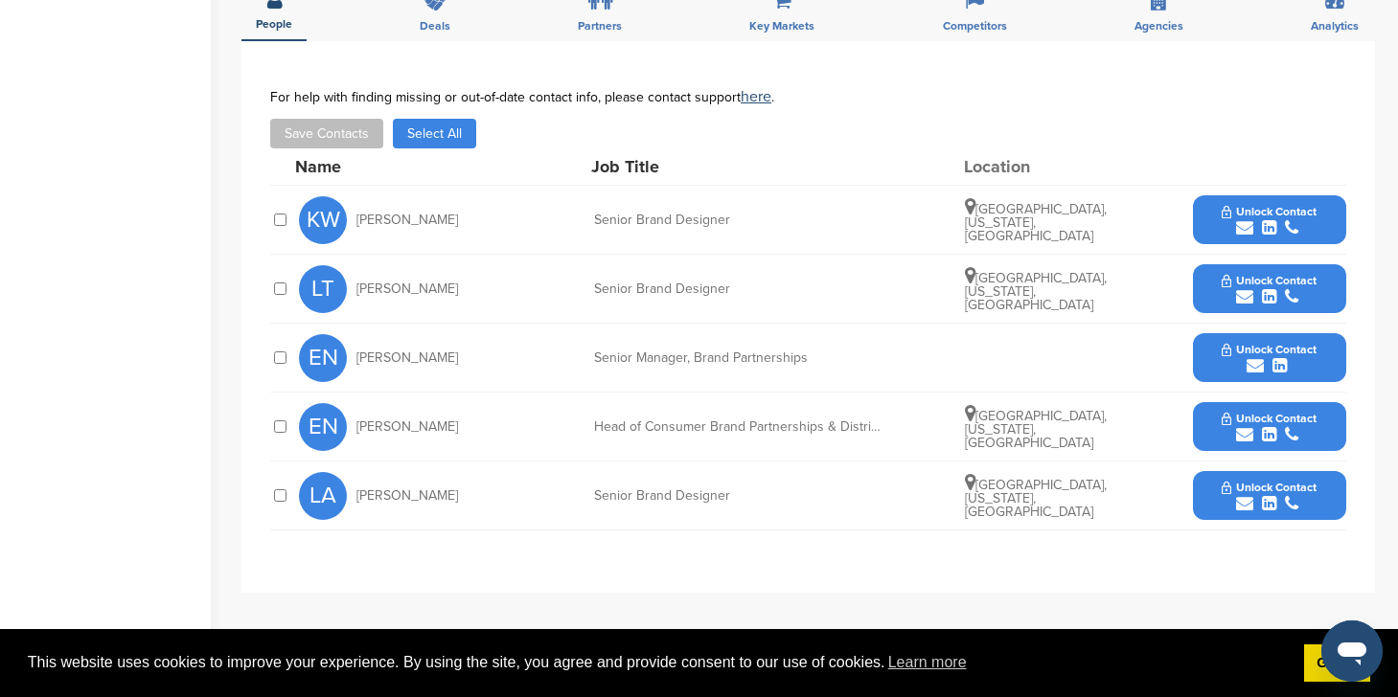
scroll to position [673, 0]
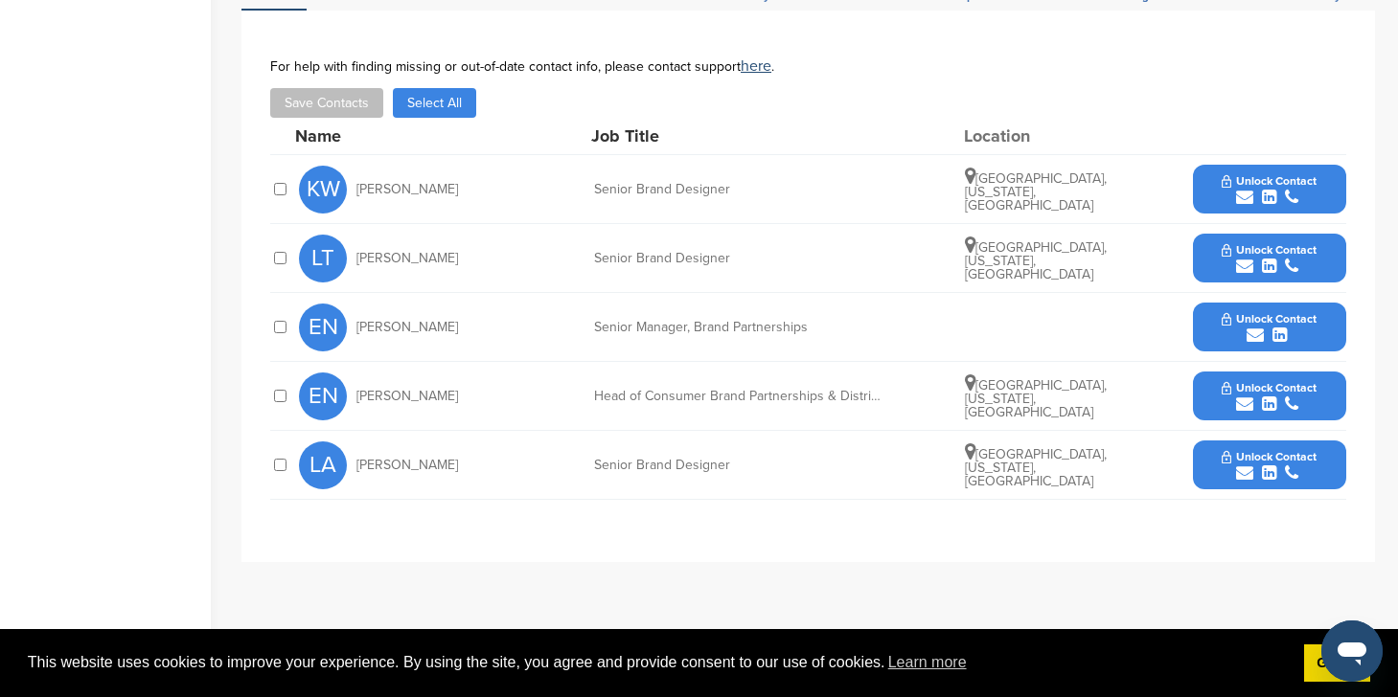
click at [1230, 312] on span "Unlock Contact" at bounding box center [1268, 318] width 95 height 13
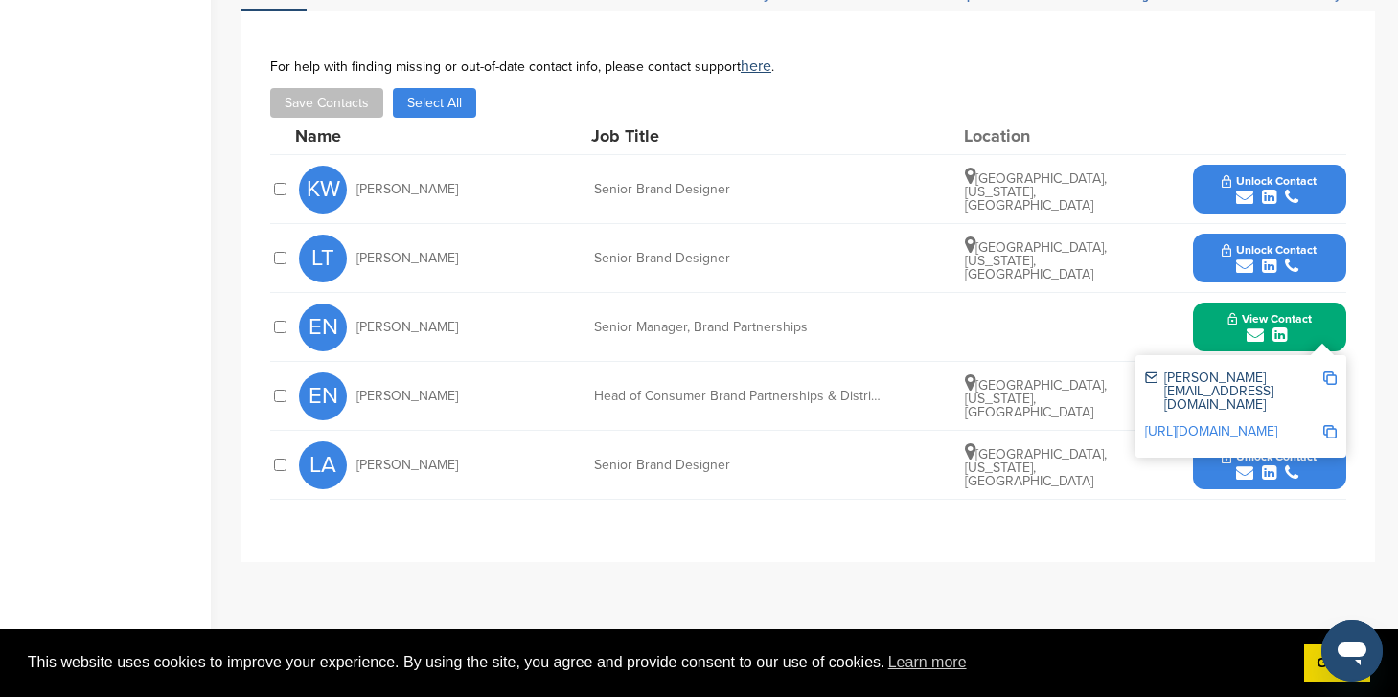
click at [1373, 417] on div "**********" at bounding box center [807, 287] width 1133 height 552
click at [1240, 299] on button "View Contact" at bounding box center [1269, 327] width 130 height 57
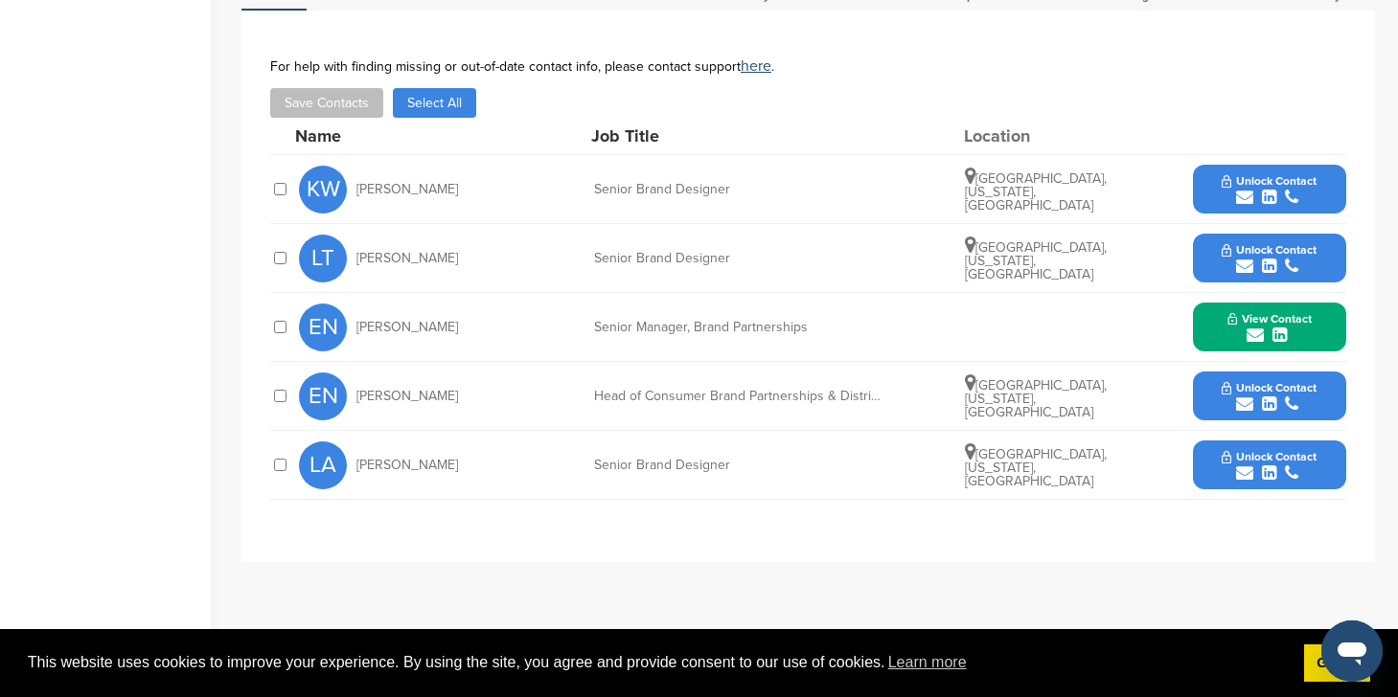
click at [1212, 378] on button "Unlock Contact" at bounding box center [1268, 396] width 141 height 57
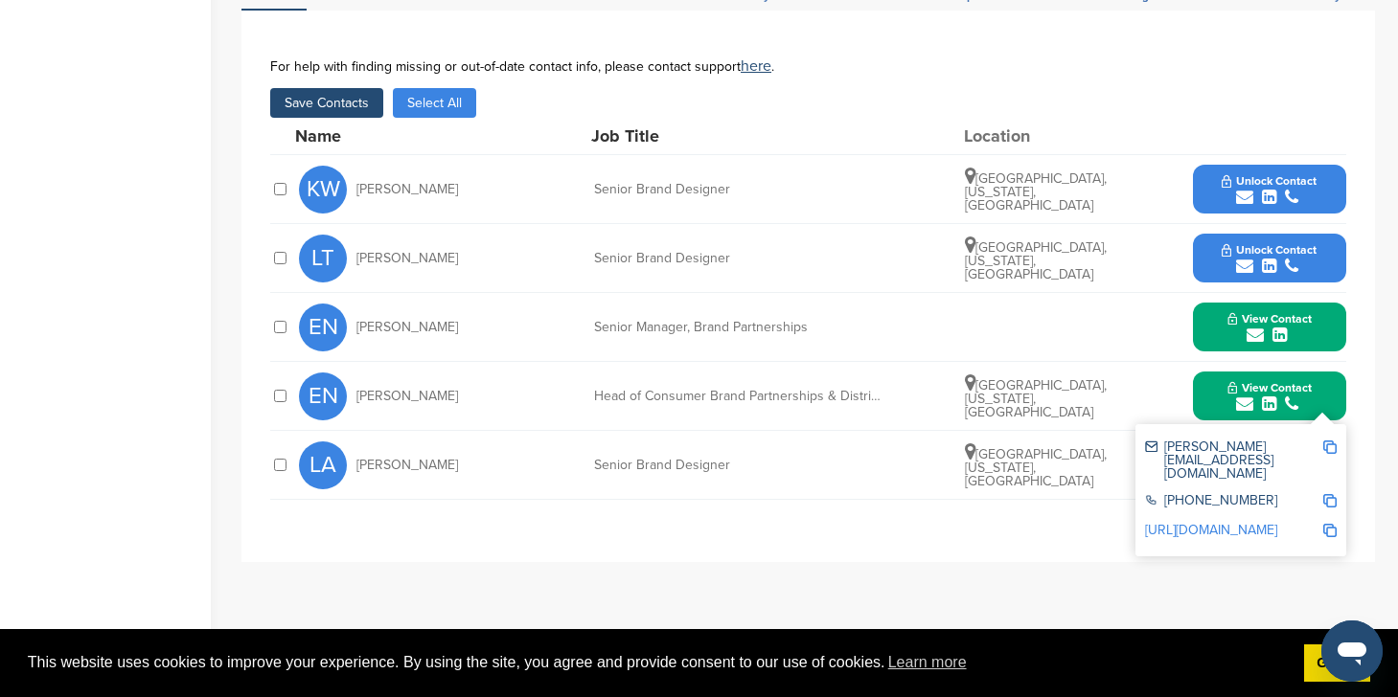
click at [350, 93] on button "Save Contacts" at bounding box center [326, 103] width 113 height 30
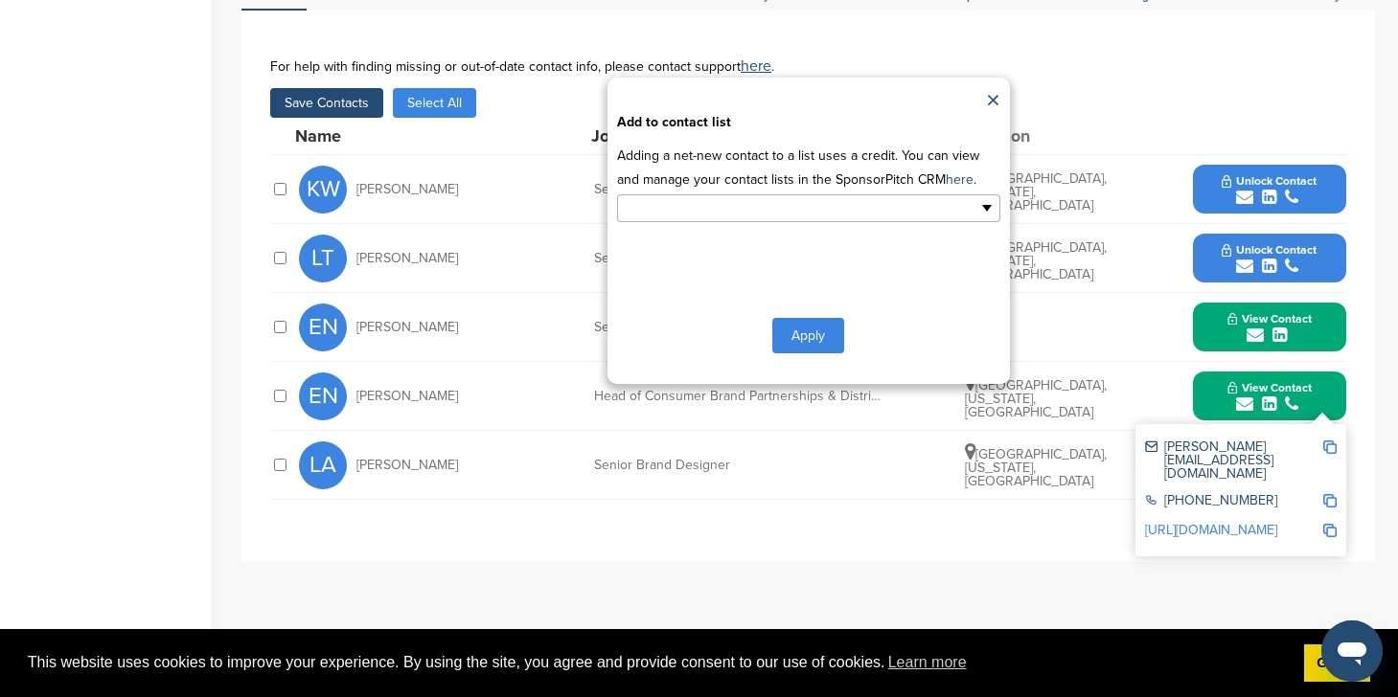
click at [684, 197] on input "text" at bounding box center [725, 208] width 201 height 22
click at [684, 222] on li "Default List" at bounding box center [808, 239] width 381 height 34
click at [813, 322] on button "Apply" at bounding box center [808, 339] width 72 height 35
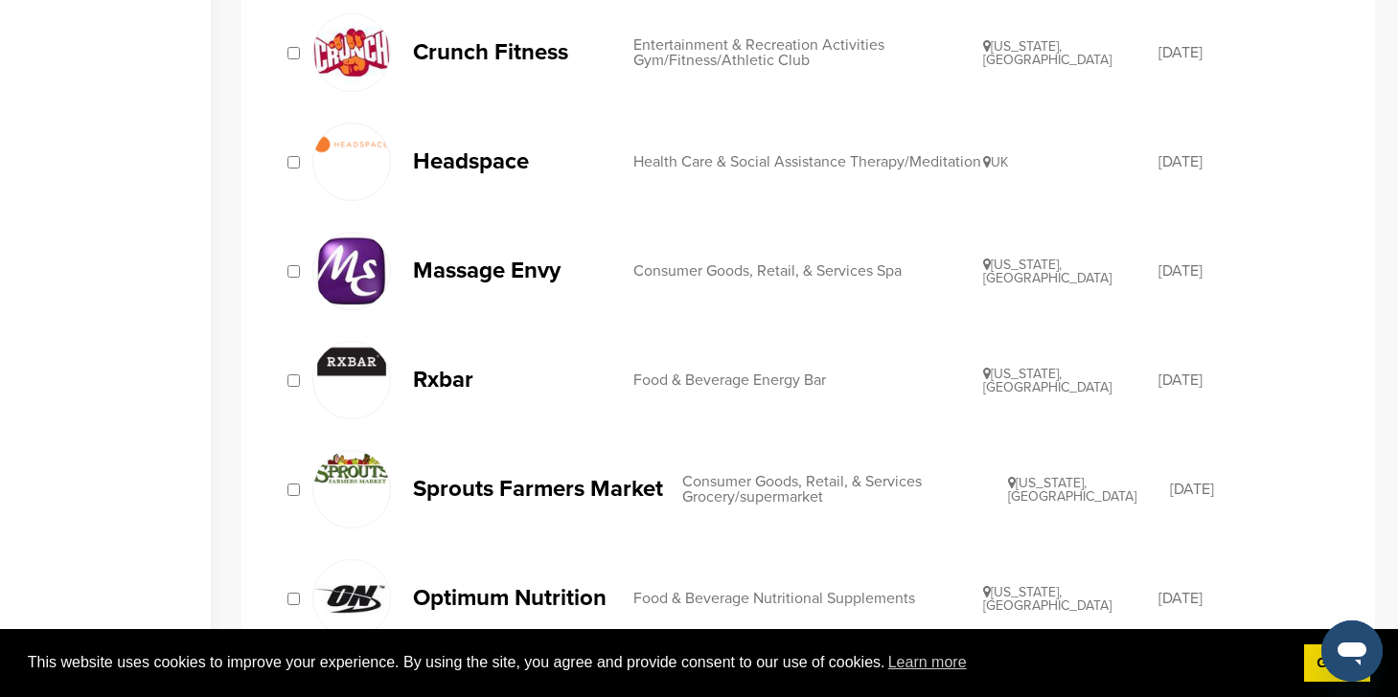
scroll to position [648, 0]
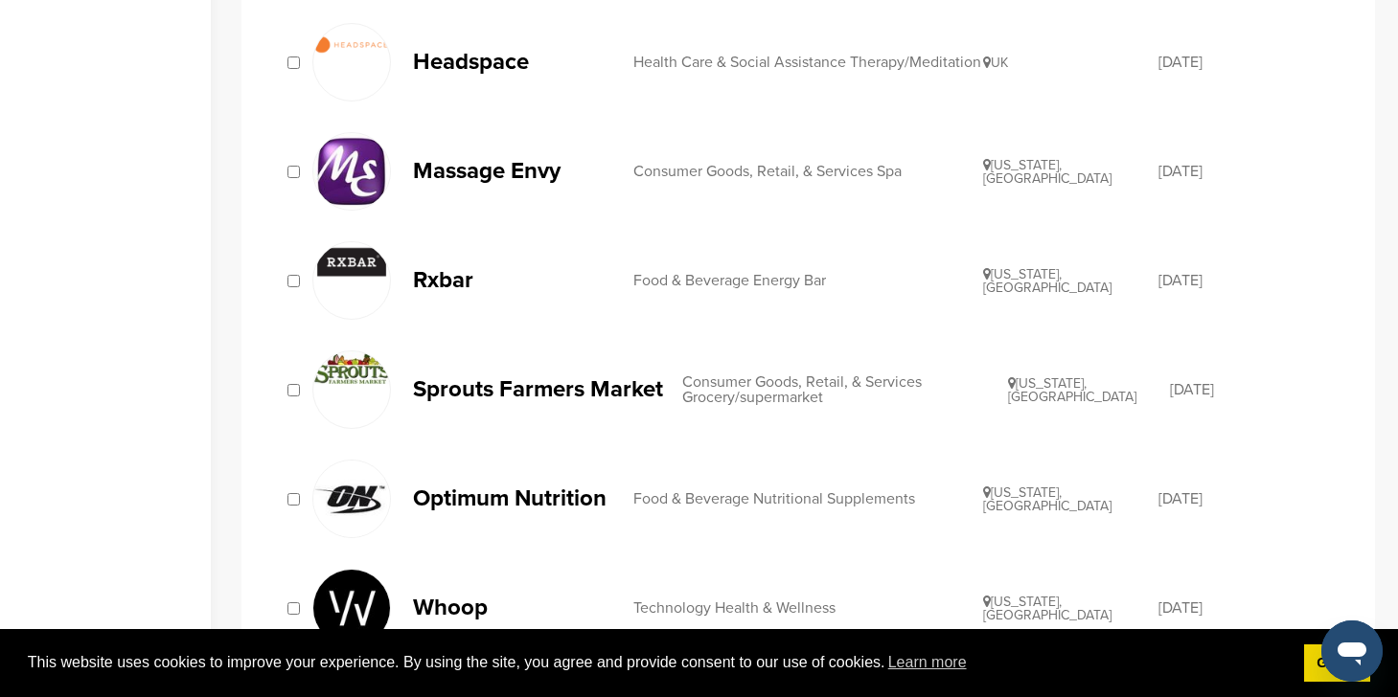
click at [438, 290] on p "Rxbar" at bounding box center [513, 280] width 201 height 24
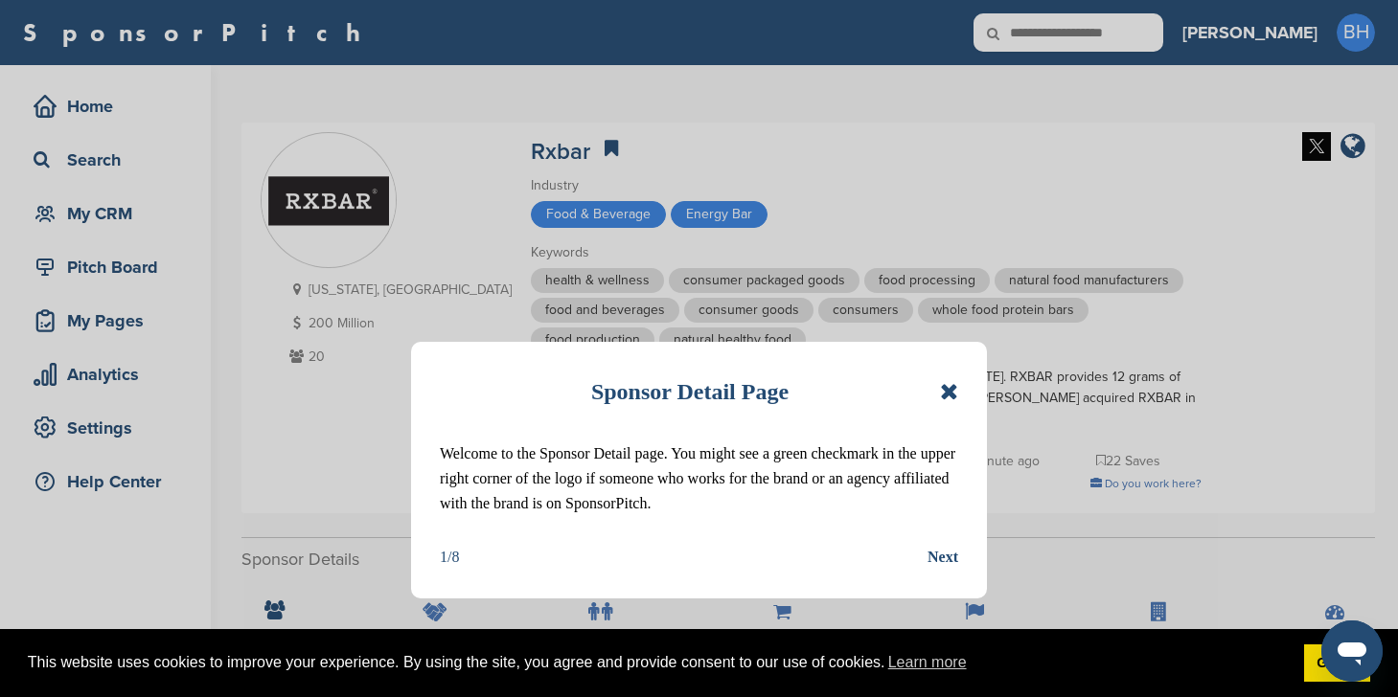
click at [959, 398] on div "Sponsor Detail Page Welcome to the Sponsor Detail page. You might see a green c…" at bounding box center [699, 470] width 576 height 257
click at [956, 392] on icon at bounding box center [949, 391] width 18 height 23
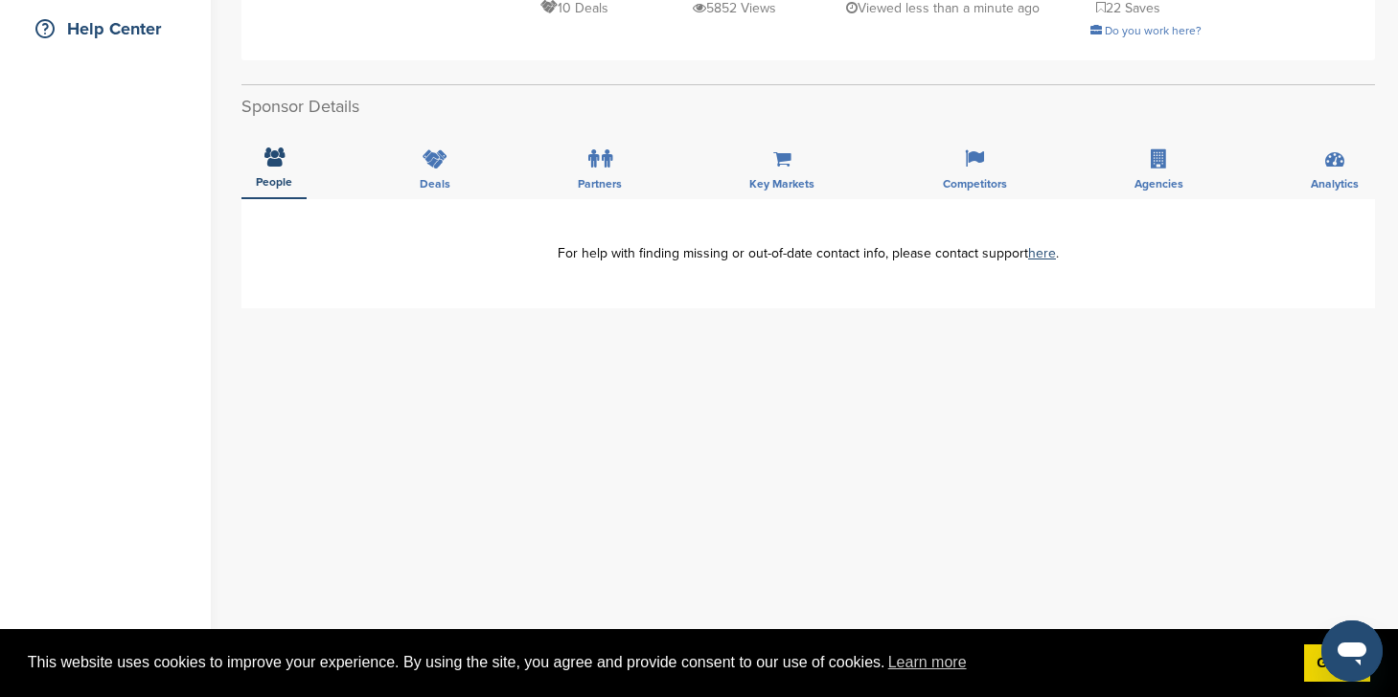
scroll to position [415, 0]
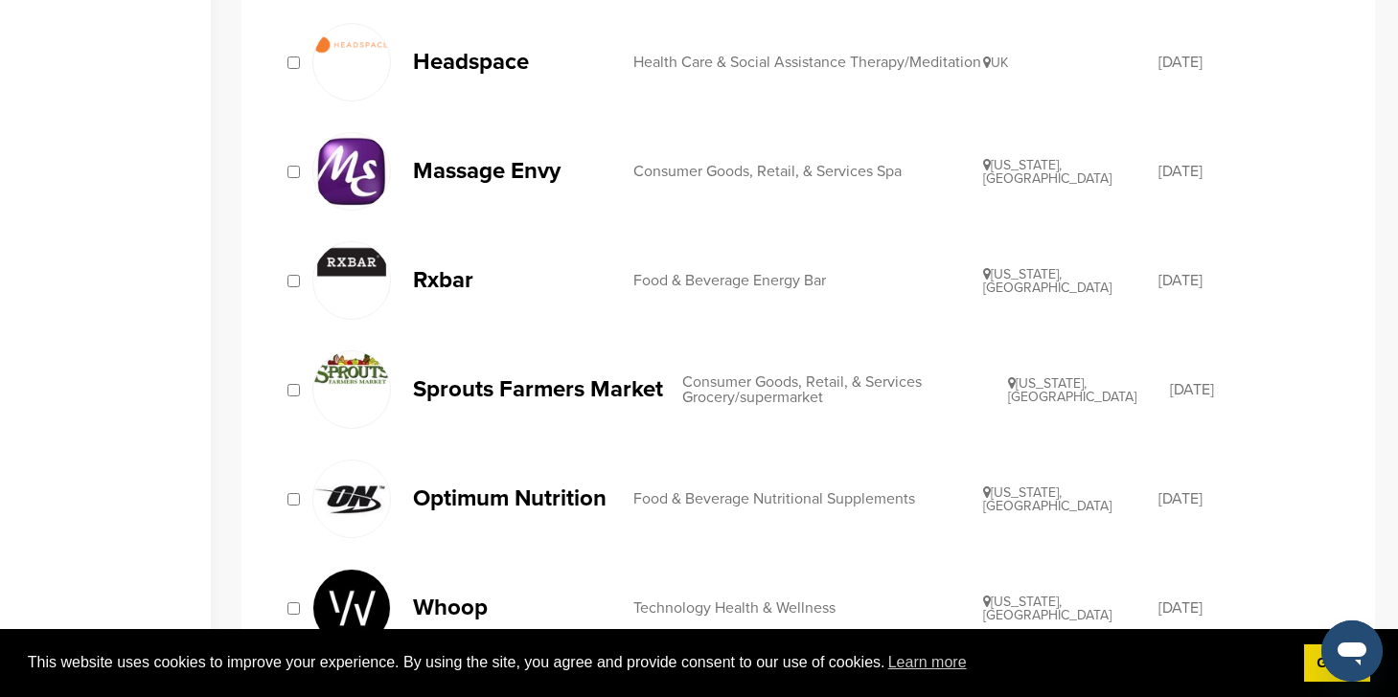
scroll to position [945, 0]
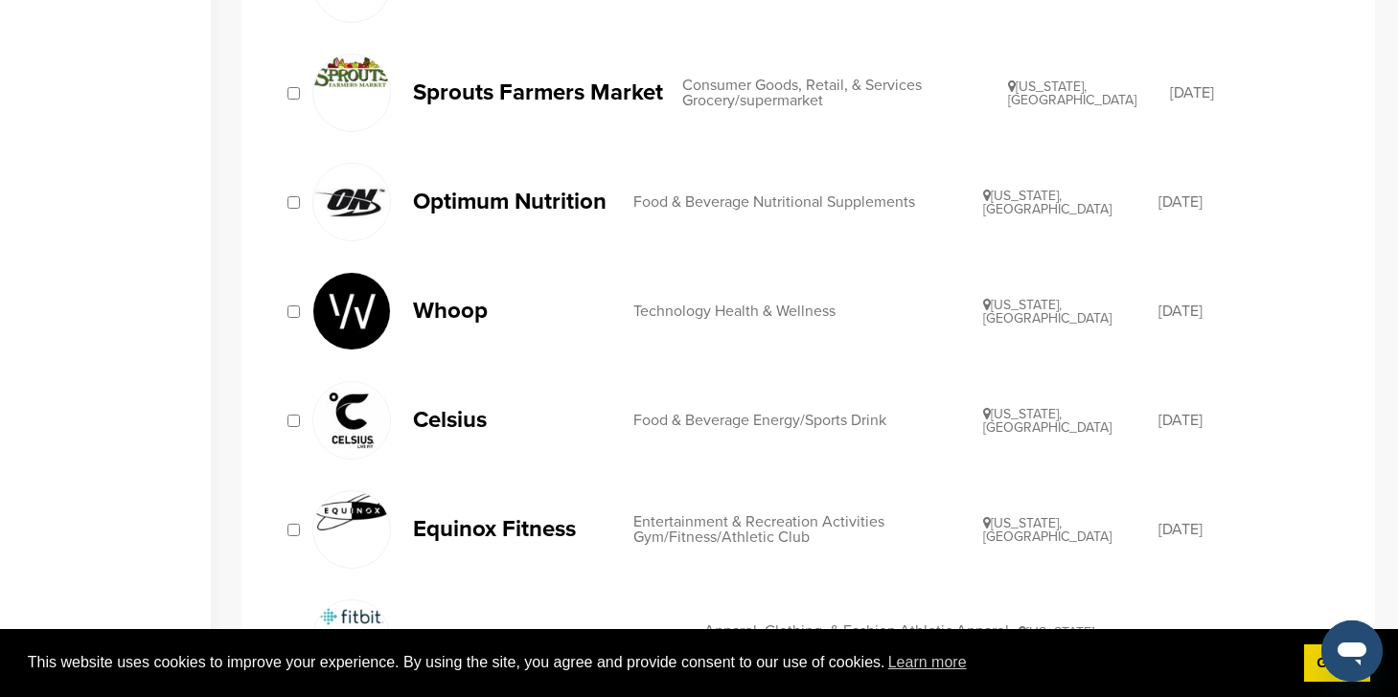
click at [443, 308] on p "Whoop" at bounding box center [513, 311] width 201 height 24
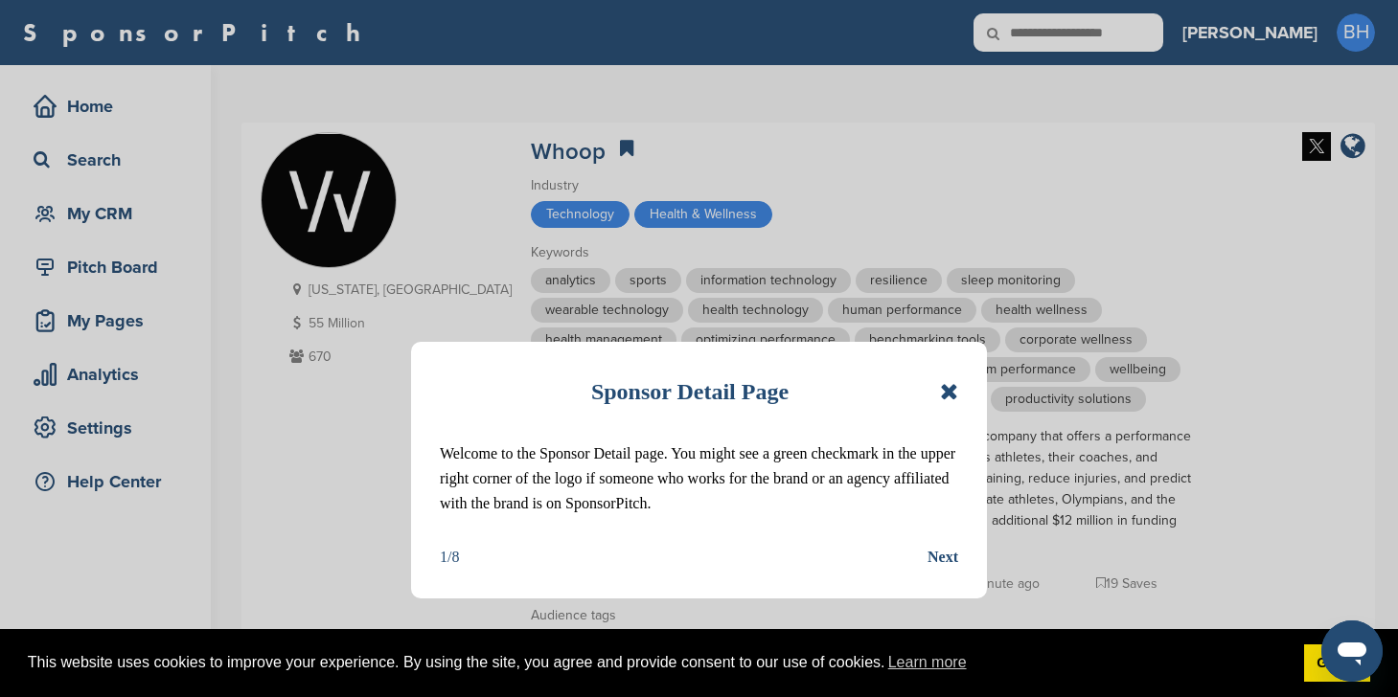
click at [951, 395] on icon at bounding box center [949, 391] width 18 height 23
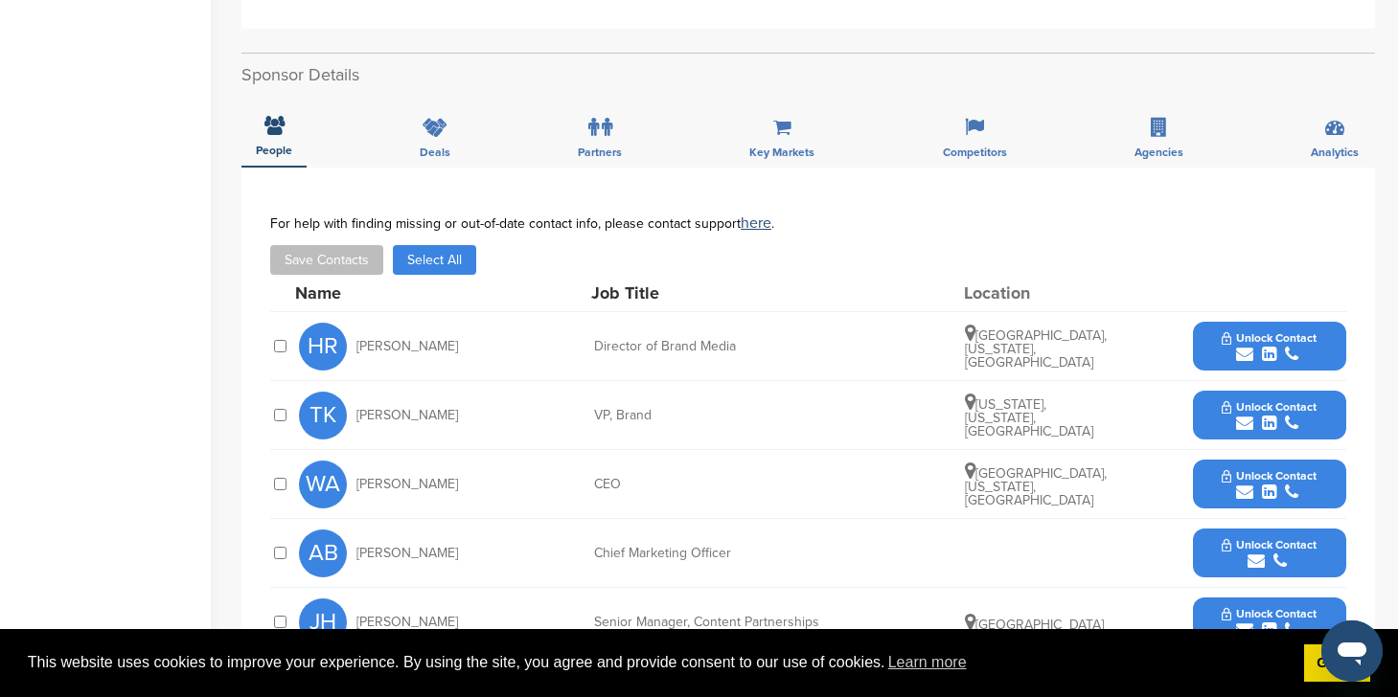
scroll to position [932, 0]
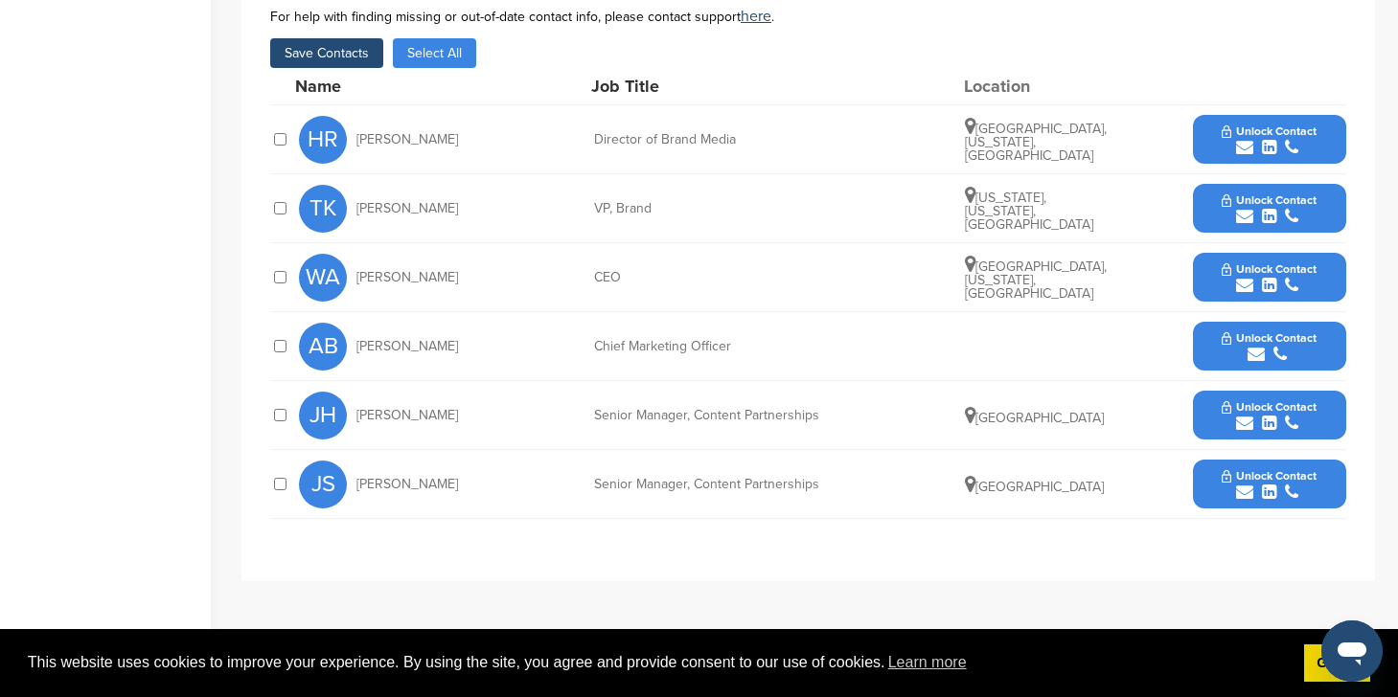
click at [282, 223] on div "TK Tatiana Kuzmowycz VP, Brand New York, New York, United States Unlock Contact" at bounding box center [808, 208] width 1076 height 69
click at [1242, 216] on icon "submit" at bounding box center [1244, 216] width 17 height 17
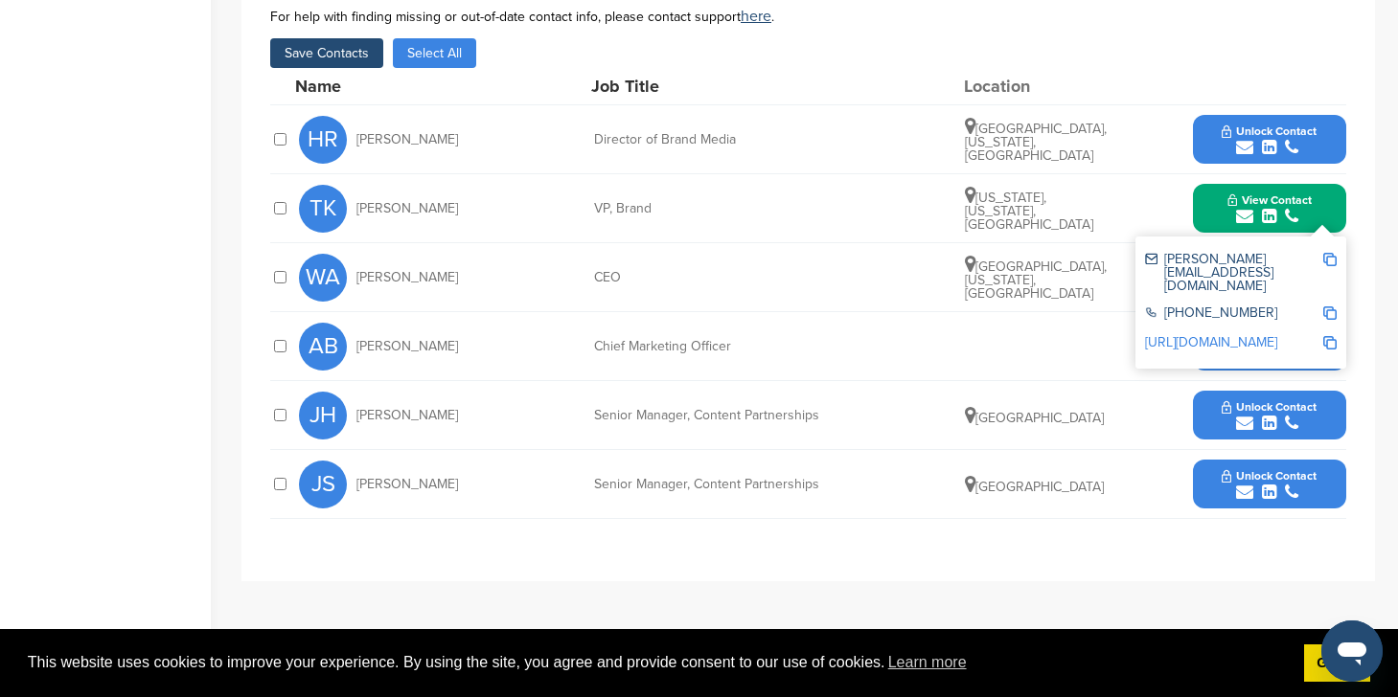
click at [1111, 377] on div "AB Antonio Bertone Chief Marketing Officer Unlock Contact" at bounding box center [822, 346] width 1047 height 68
click at [1347, 328] on div "**********" at bounding box center [807, 271] width 1133 height 621
click at [1321, 220] on button "View Contact" at bounding box center [1269, 208] width 130 height 57
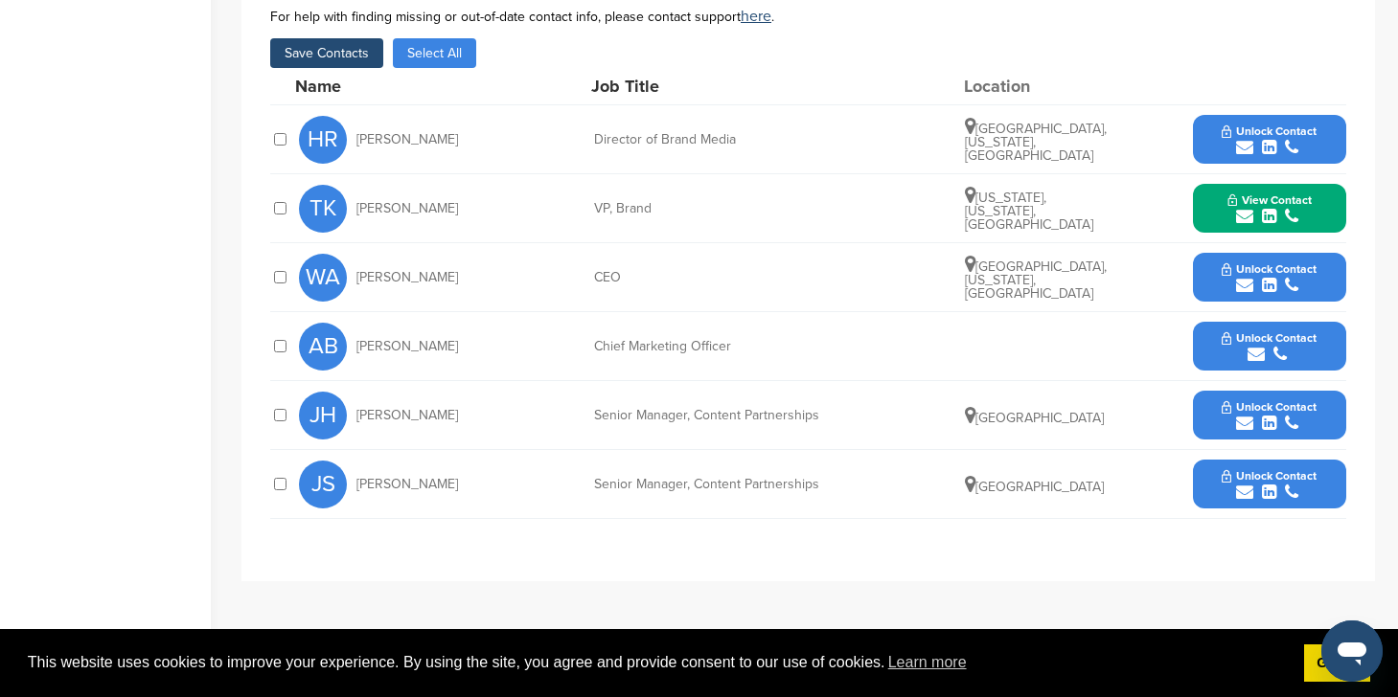
click at [1317, 263] on button "Unlock Contact" at bounding box center [1268, 277] width 141 height 57
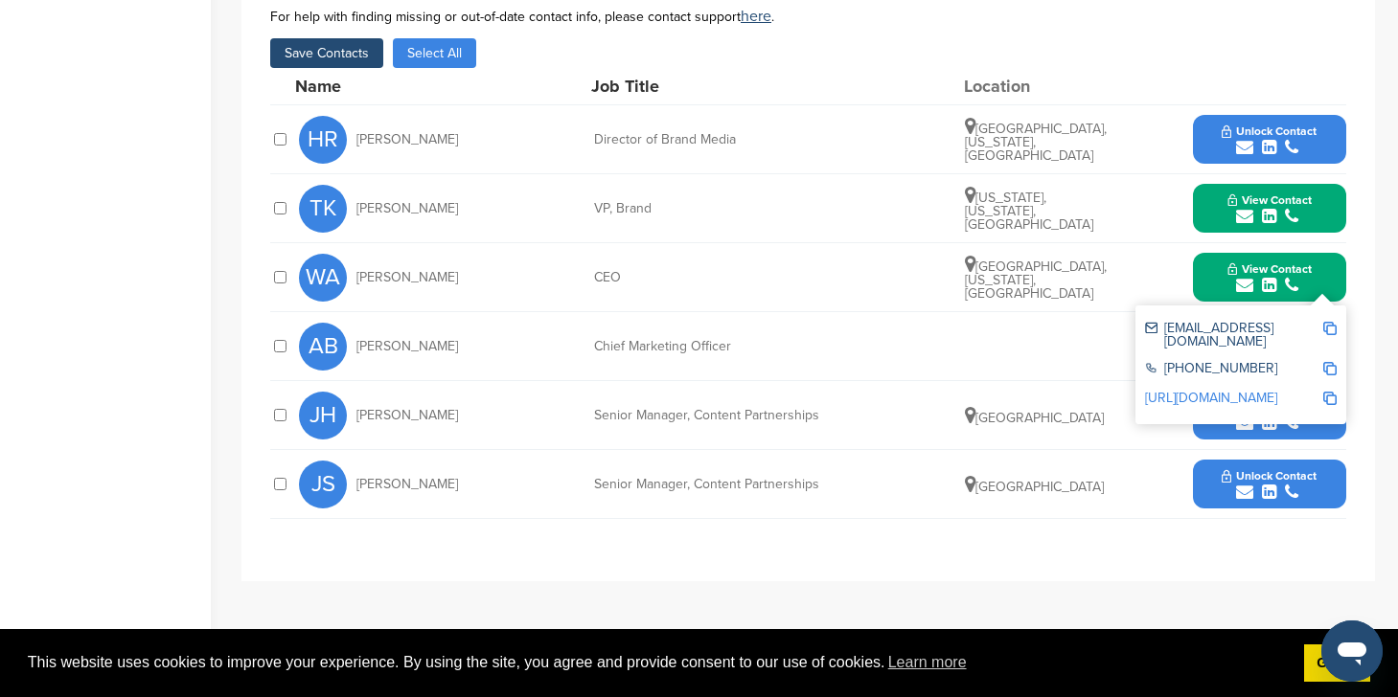
click at [1318, 270] on button "View Contact" at bounding box center [1269, 277] width 130 height 57
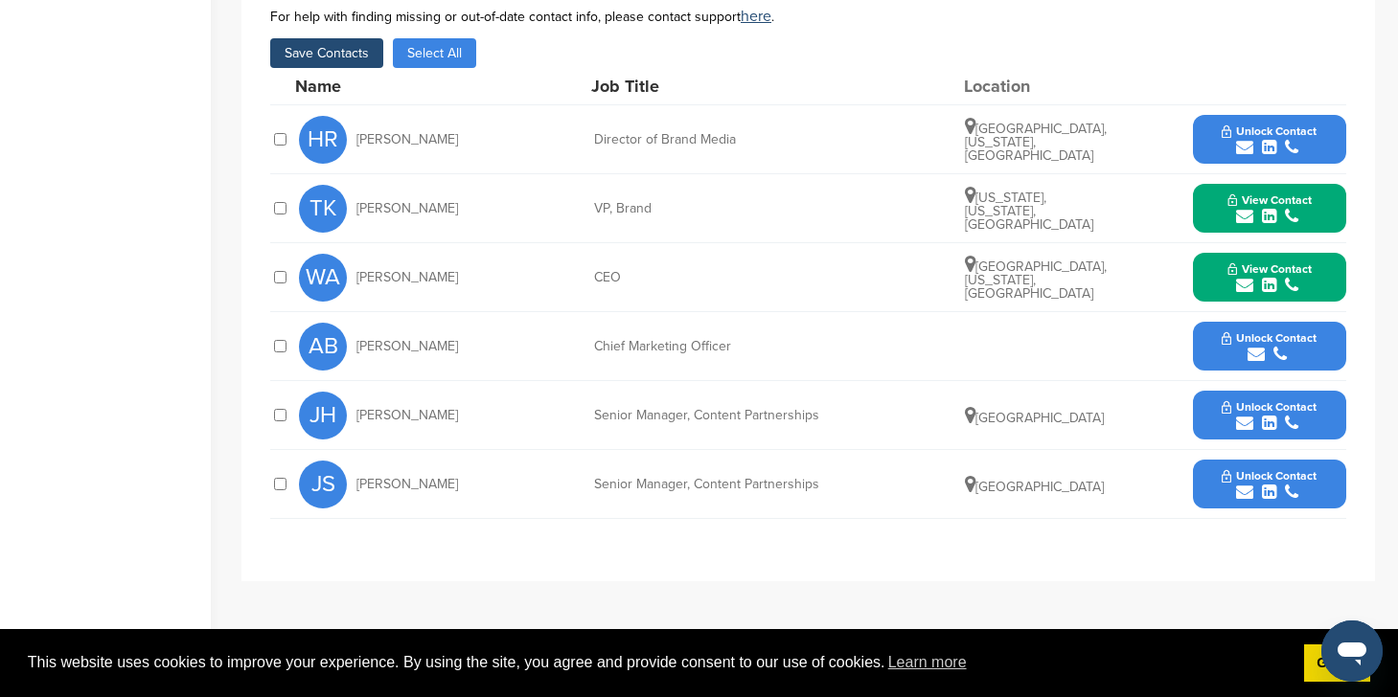
click at [1314, 339] on span "Unlock Contact" at bounding box center [1268, 337] width 95 height 13
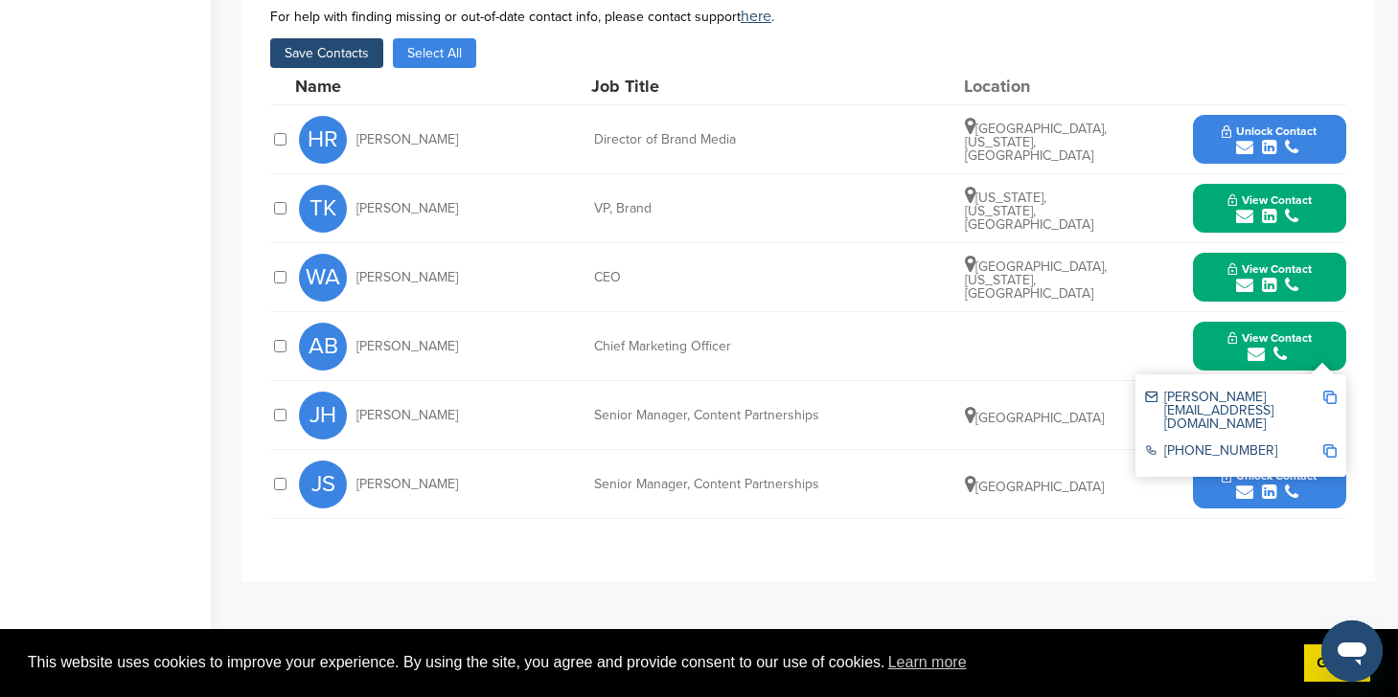
scroll to position [792, 0]
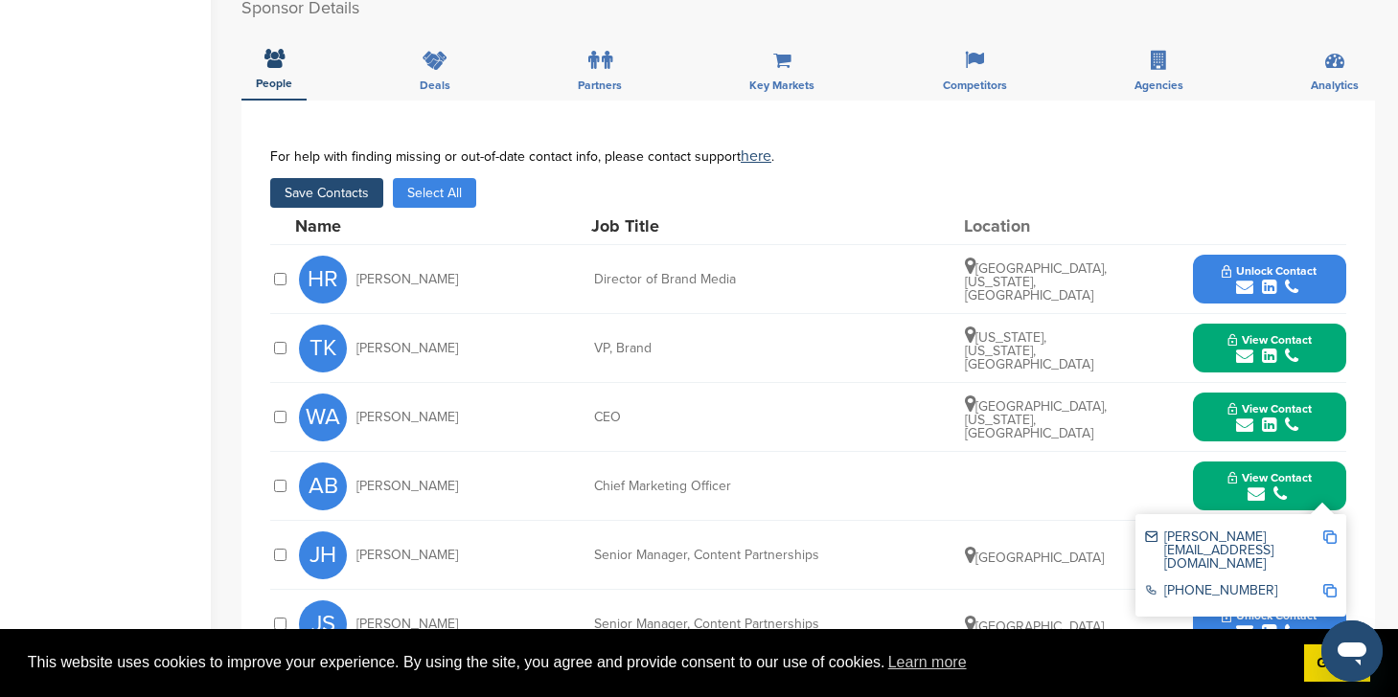
click at [339, 202] on button "Save Contacts" at bounding box center [326, 193] width 113 height 30
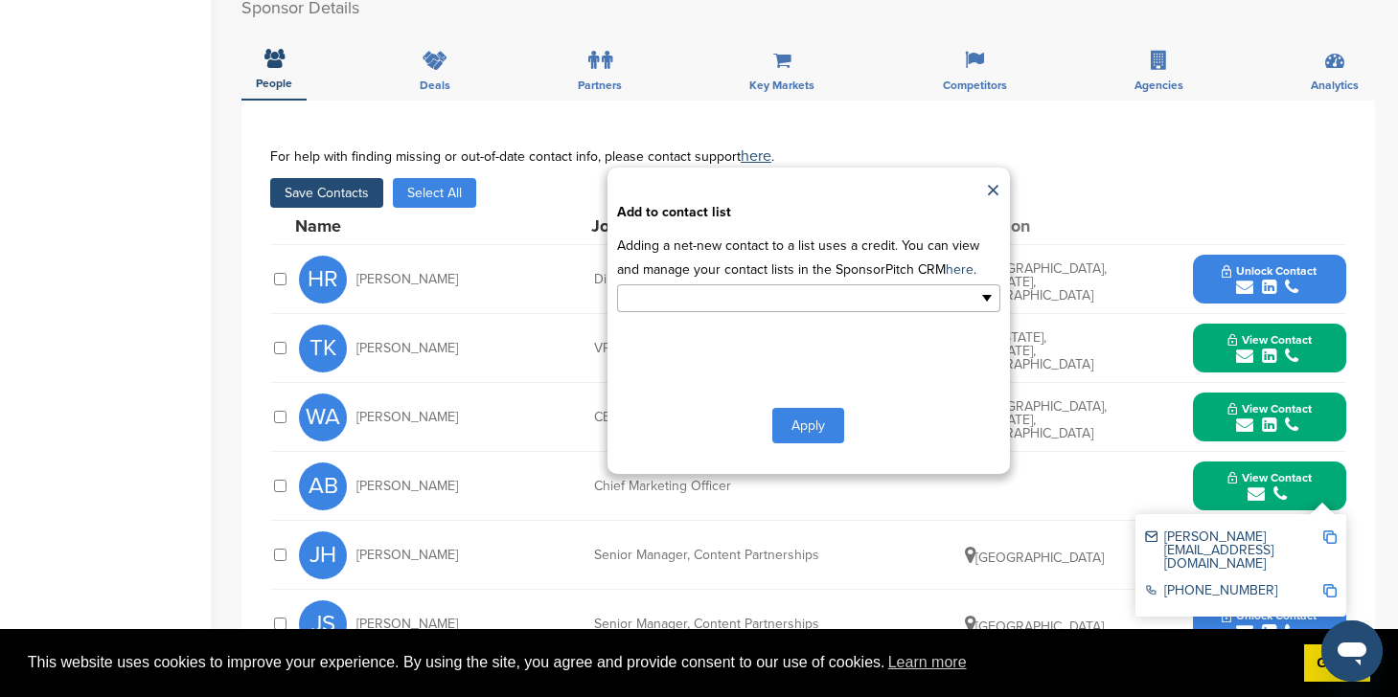
click at [720, 297] on input "text" at bounding box center [725, 298] width 201 height 22
click at [714, 325] on li "Default List" at bounding box center [808, 329] width 381 height 34
click at [817, 422] on button "Apply" at bounding box center [808, 429] width 72 height 35
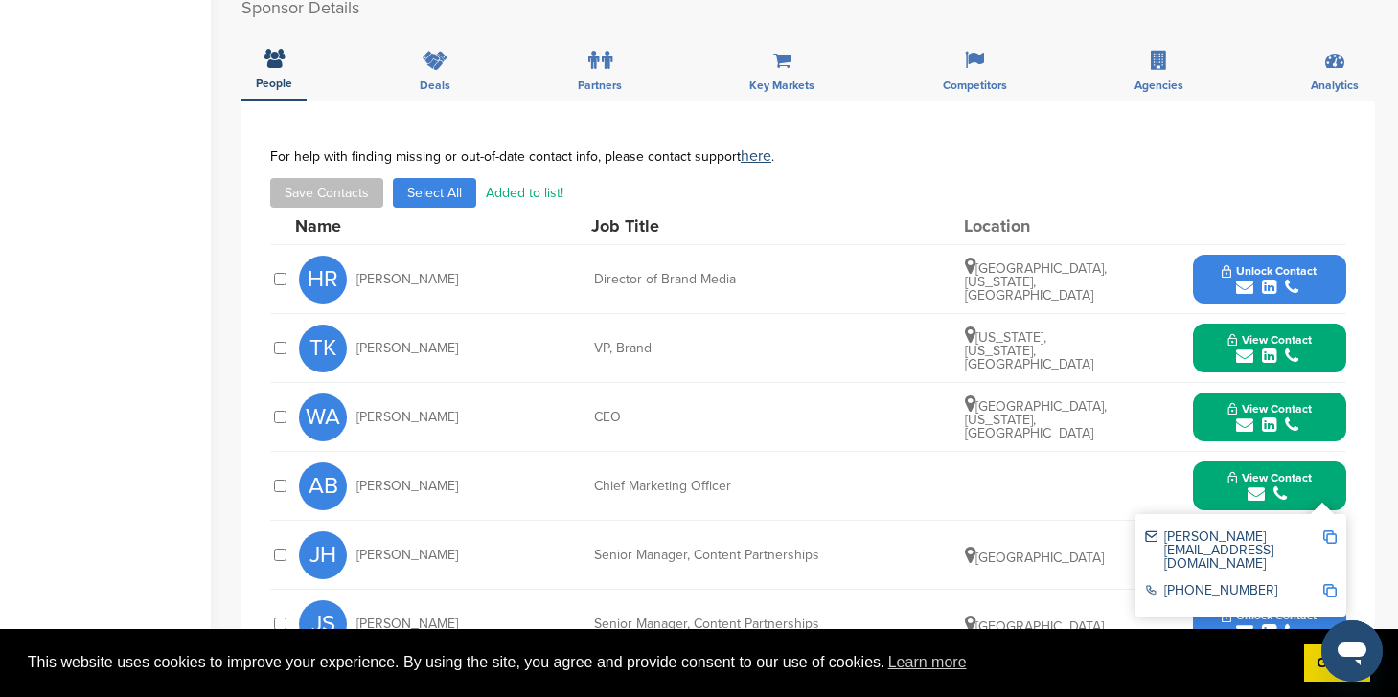
click at [133, 34] on div "Home Search My CRM Pitch Board My Pages Analytics Settings Help Center" at bounding box center [105, 156] width 211 height 1766
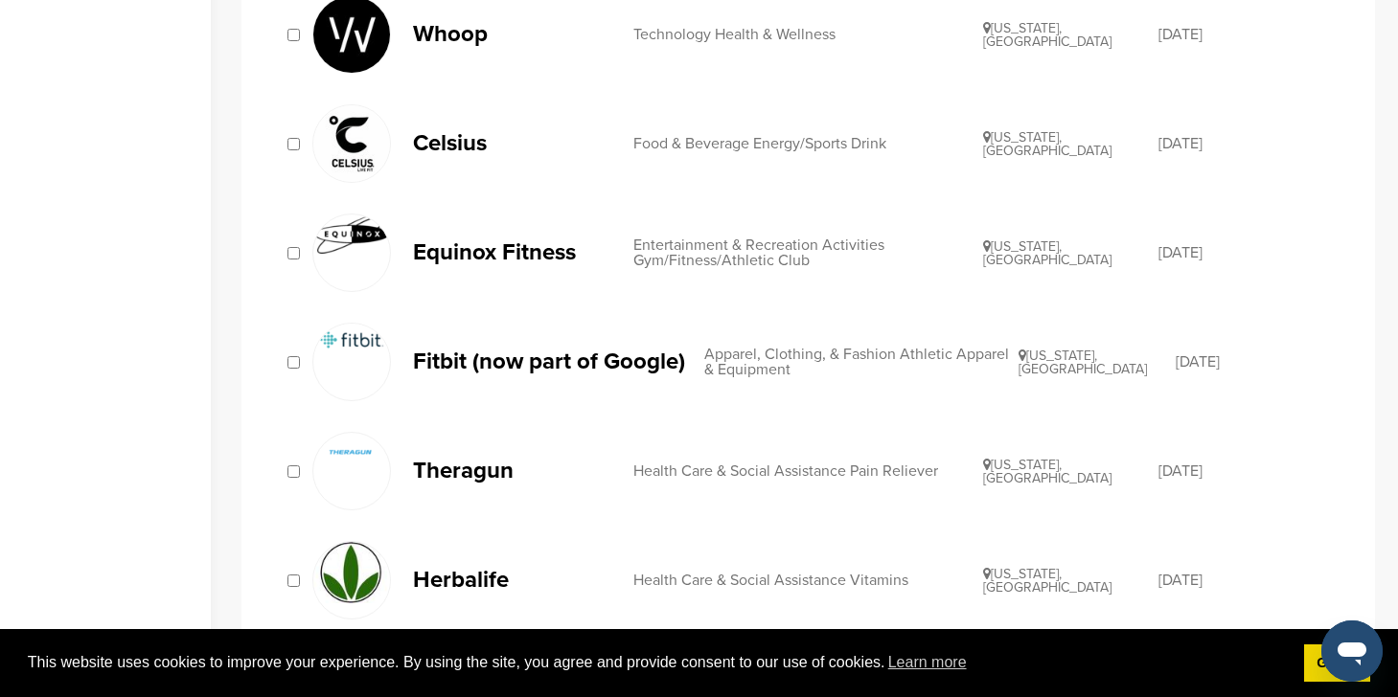
scroll to position [1330, 0]
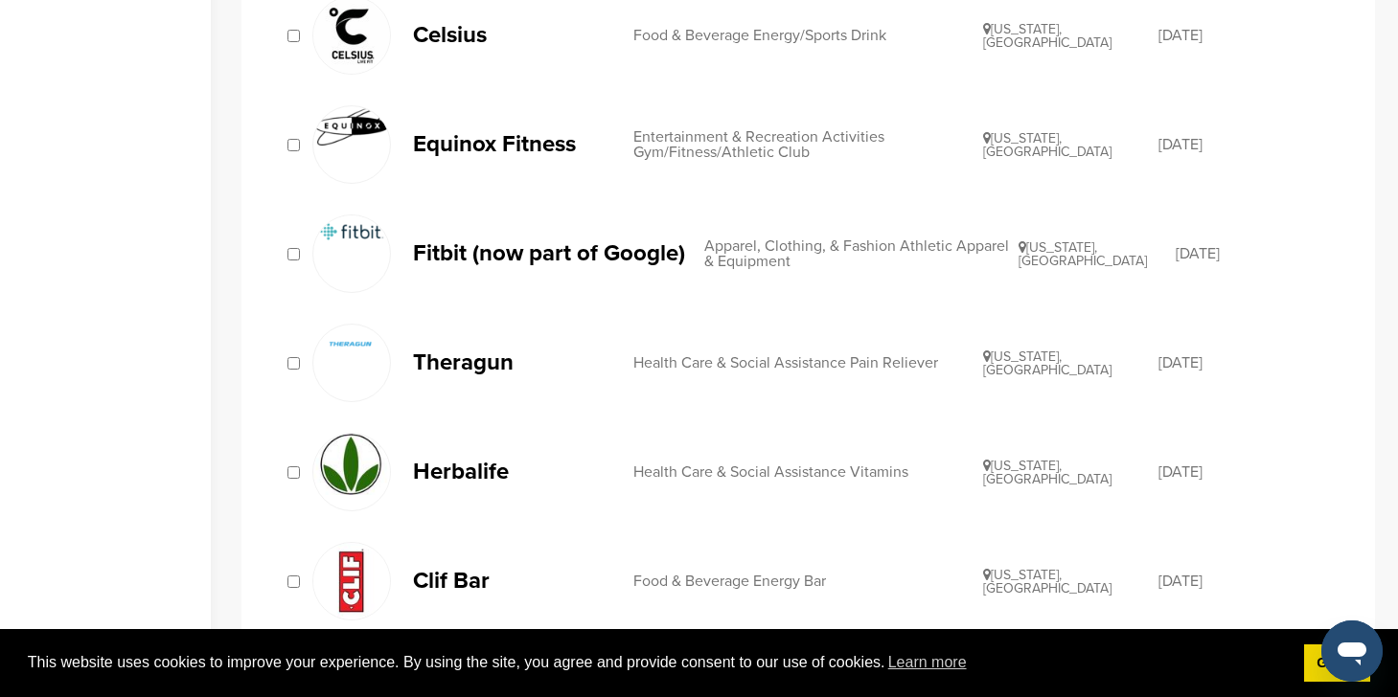
click at [548, 259] on p "Fitbit (now part of Google)" at bounding box center [549, 253] width 272 height 24
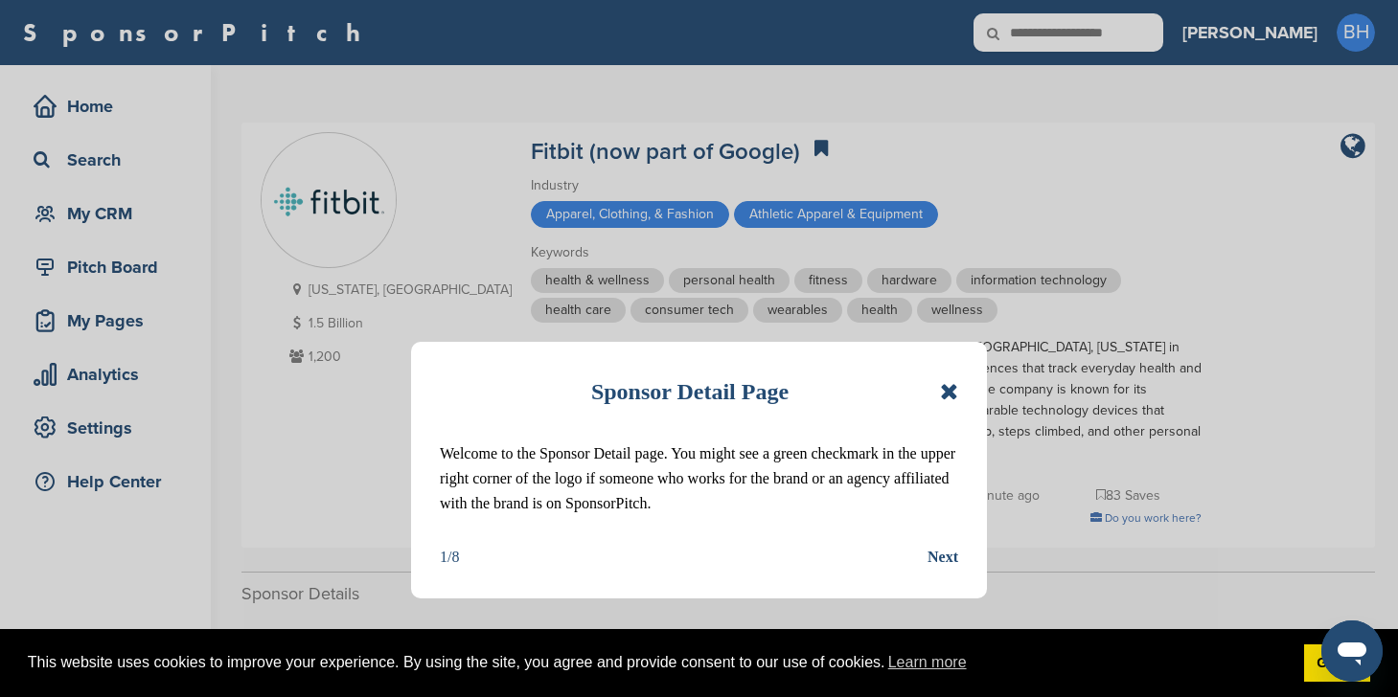
click at [953, 392] on icon at bounding box center [949, 391] width 18 height 23
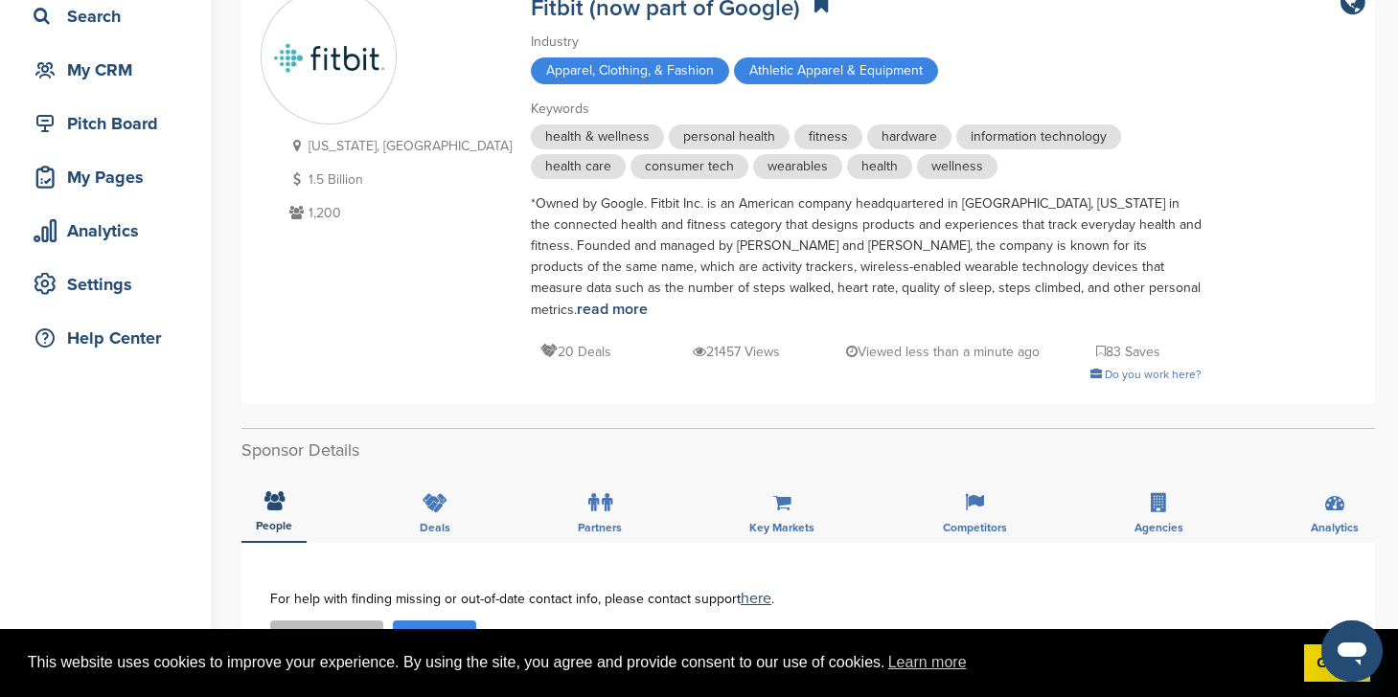
scroll to position [427, 0]
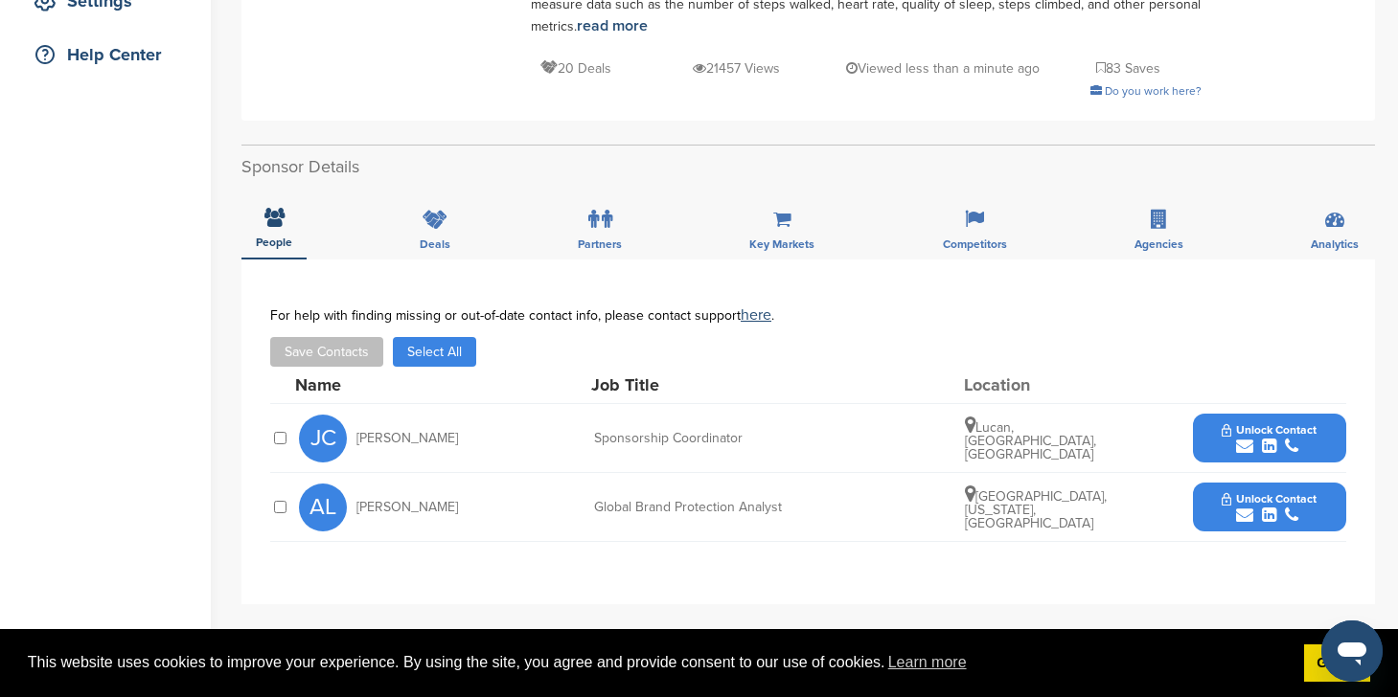
click at [1259, 410] on button "Unlock Contact" at bounding box center [1268, 438] width 141 height 57
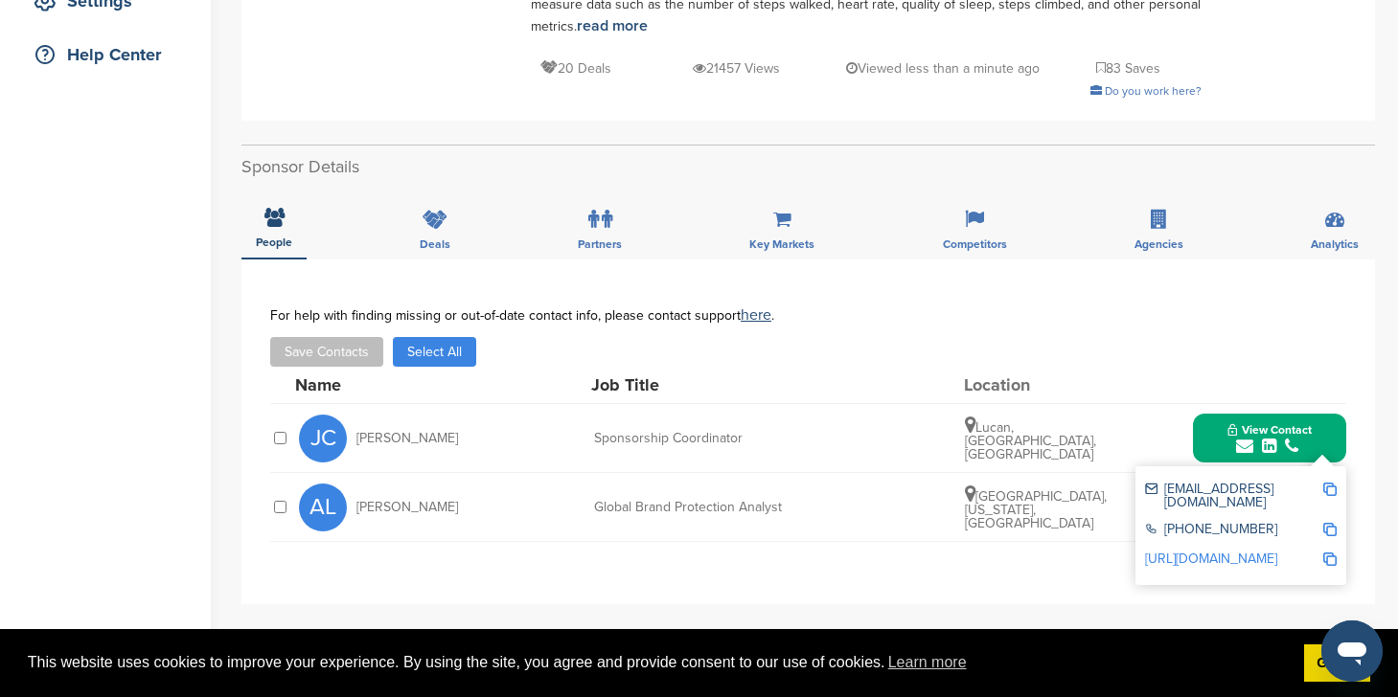
click at [1151, 598] on div "**********" at bounding box center [807, 643] width 1133 height 766
click at [1234, 423] on span "View Contact" at bounding box center [1269, 429] width 84 height 13
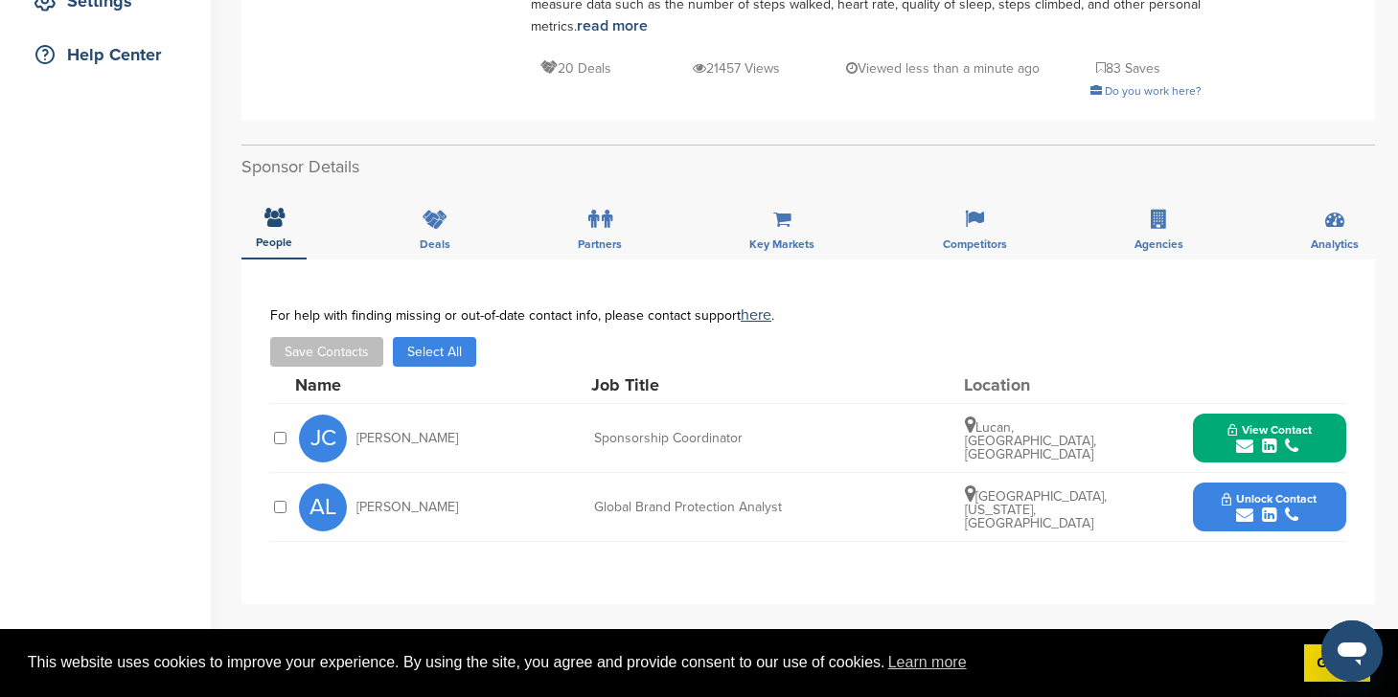
click at [1217, 479] on button "Unlock Contact" at bounding box center [1268, 507] width 141 height 57
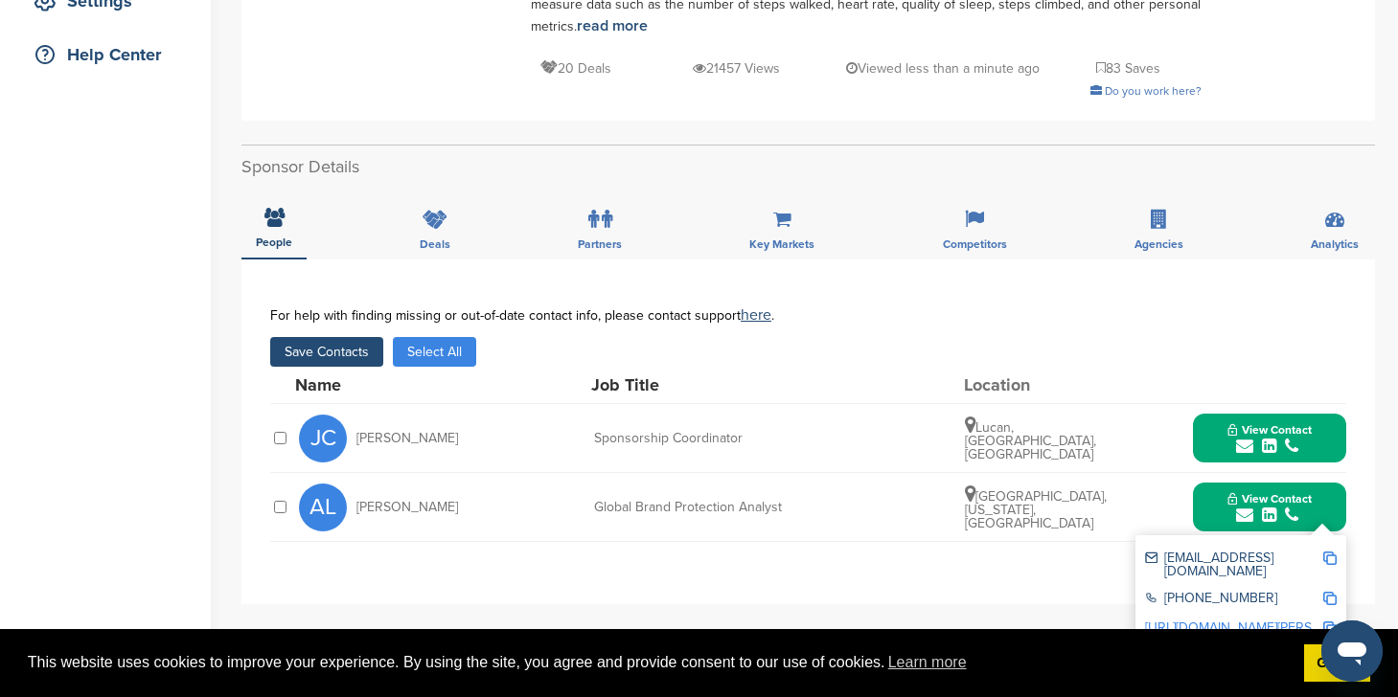
click at [347, 337] on button "Save Contacts" at bounding box center [326, 352] width 113 height 30
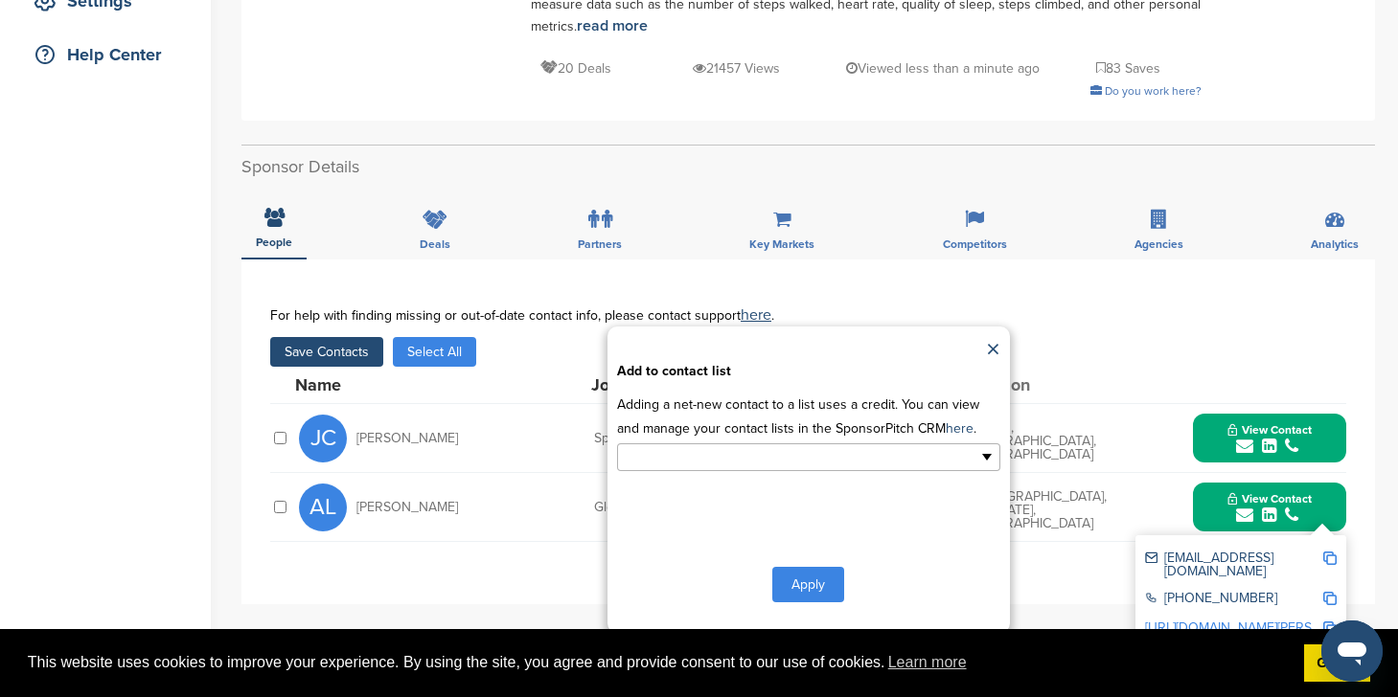
click at [674, 446] on input "text" at bounding box center [725, 457] width 201 height 22
click at [671, 473] on li "Default List" at bounding box center [808, 488] width 381 height 34
click at [816, 577] on button "Apply" at bounding box center [808, 588] width 72 height 35
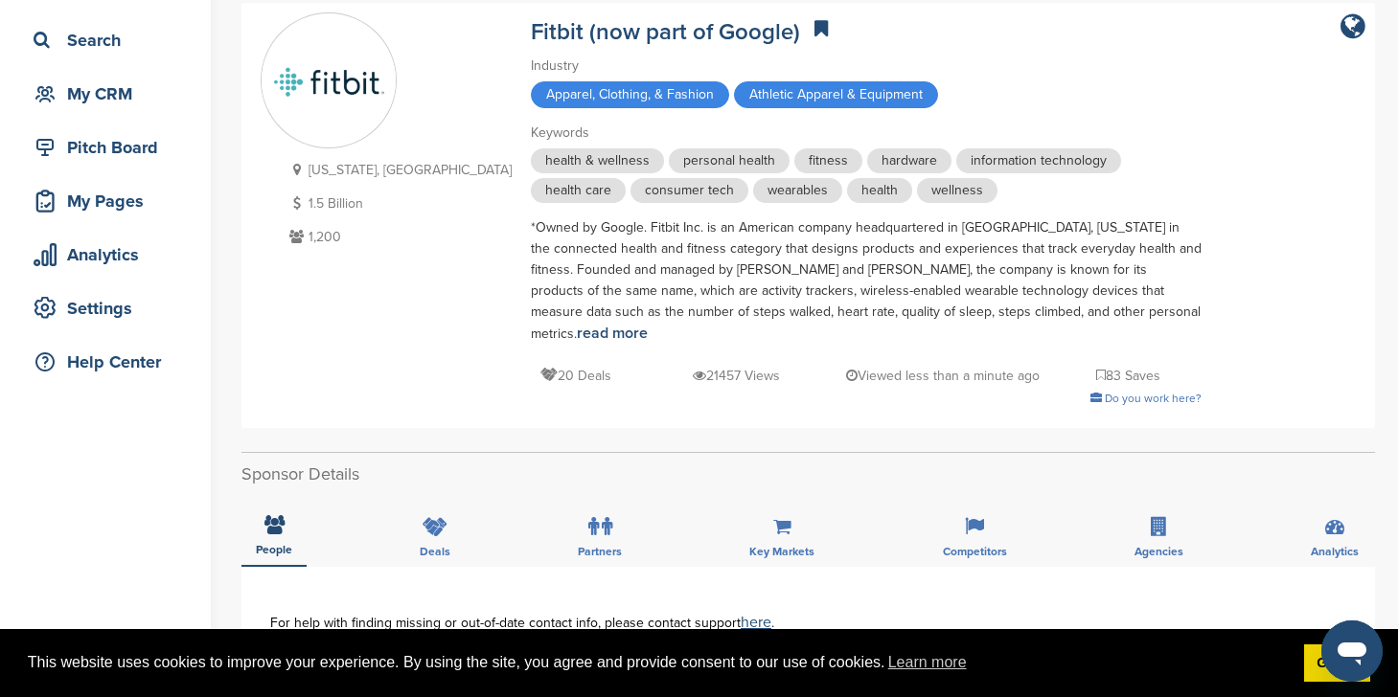
scroll to position [90, 0]
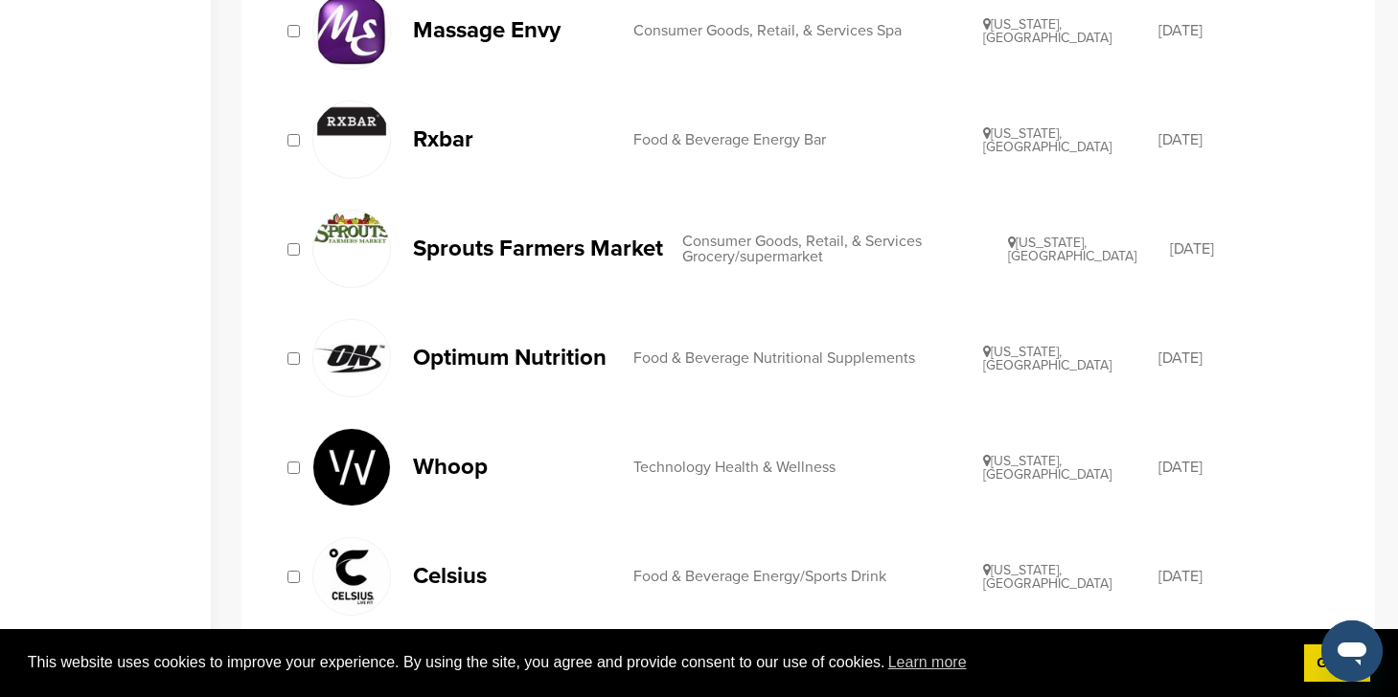
scroll to position [912, 0]
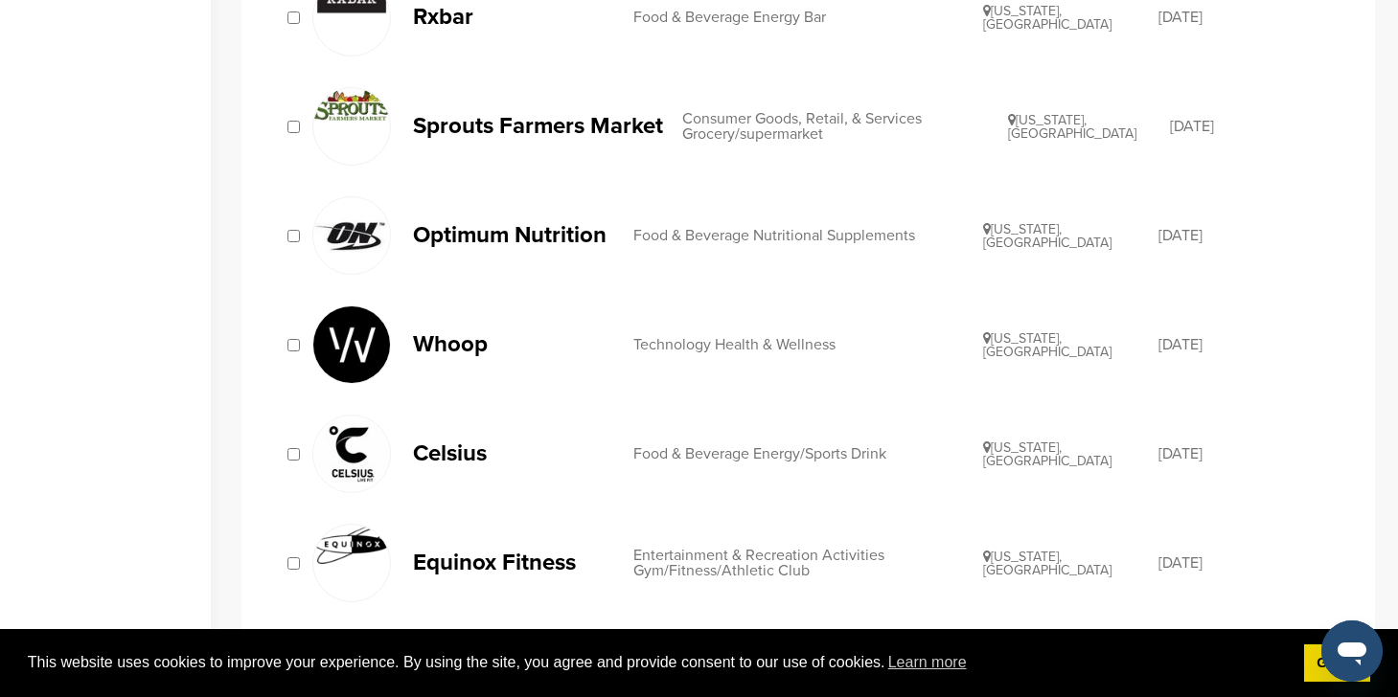
click at [526, 229] on p "Optimum Nutrition" at bounding box center [513, 235] width 201 height 24
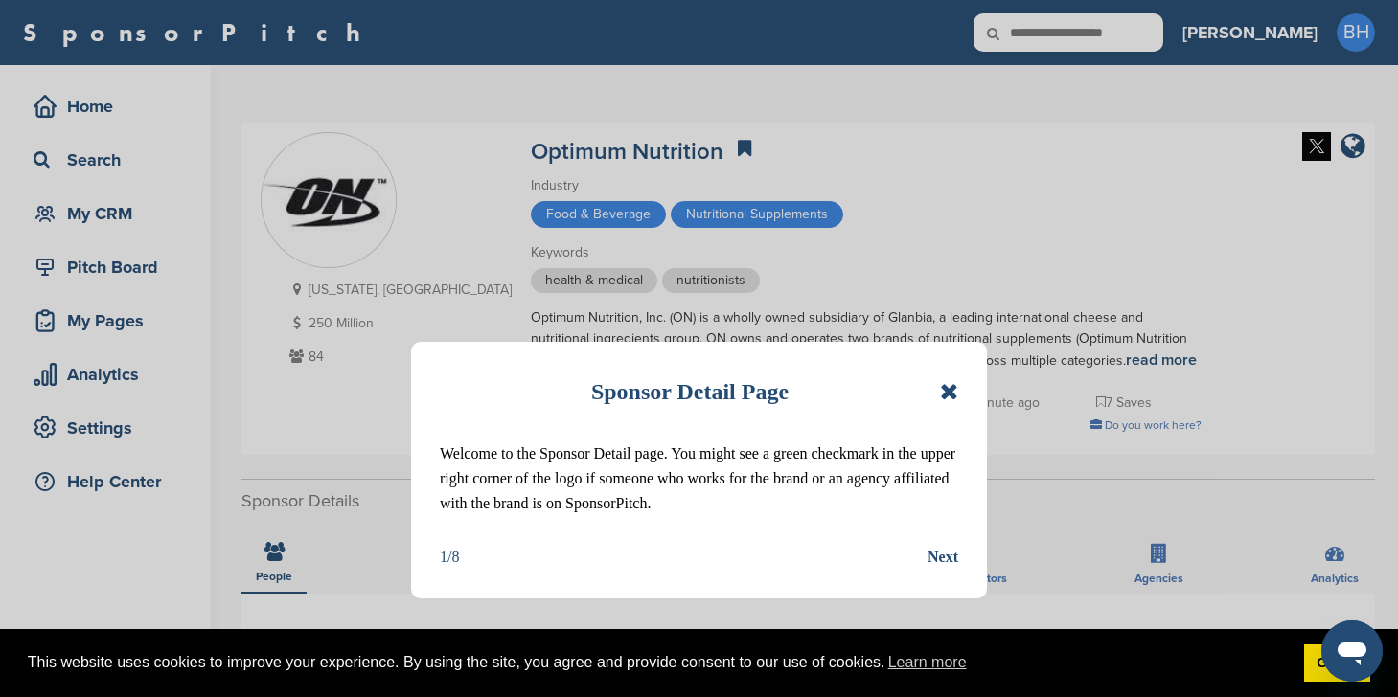
click at [948, 391] on icon at bounding box center [949, 391] width 18 height 23
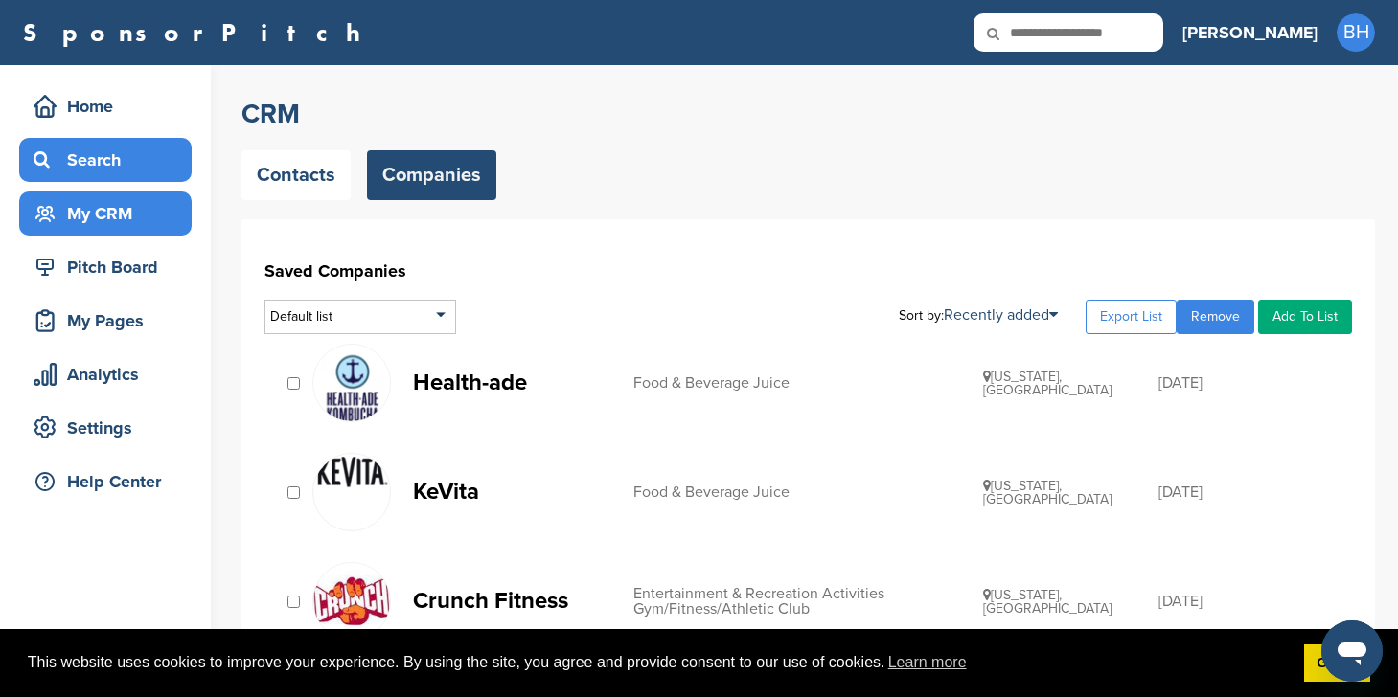
click at [88, 150] on div "Search" at bounding box center [110, 160] width 163 height 34
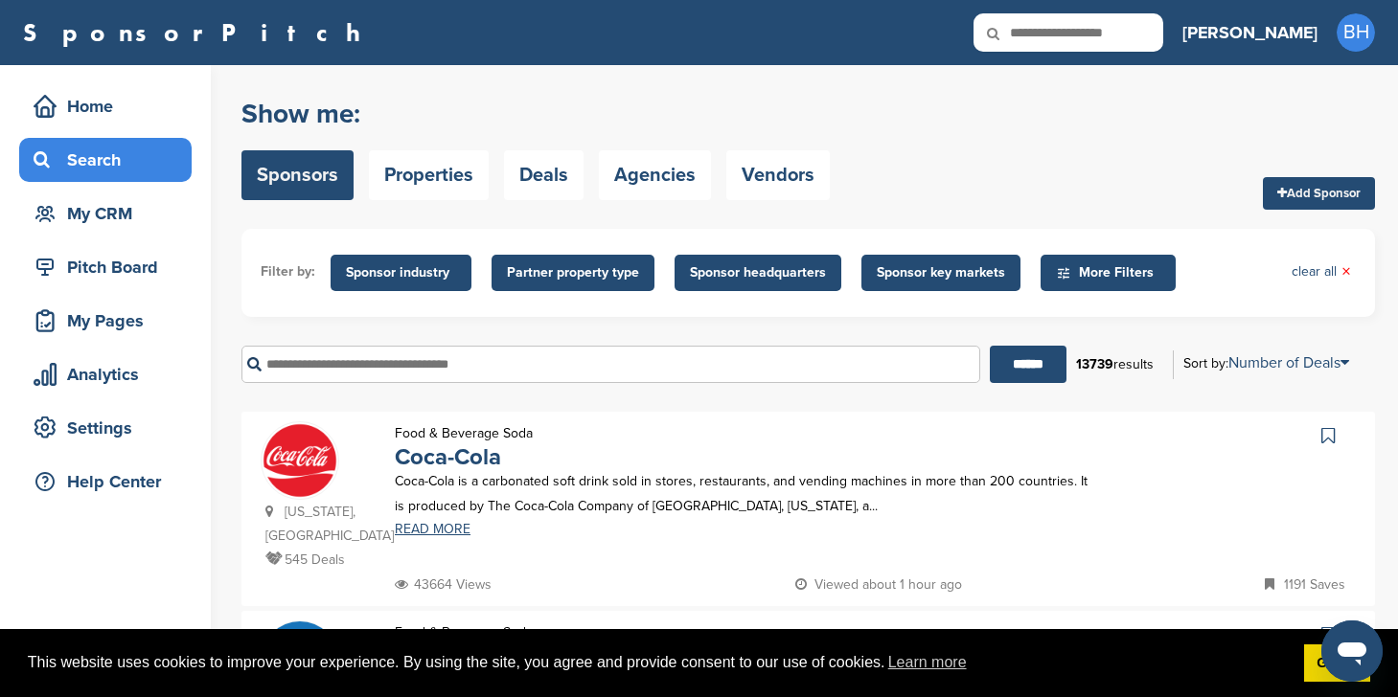
click at [814, 364] on input "text" at bounding box center [610, 364] width 739 height 37
type input "******"
click at [989, 346] on input "******" at bounding box center [1027, 364] width 77 height 37
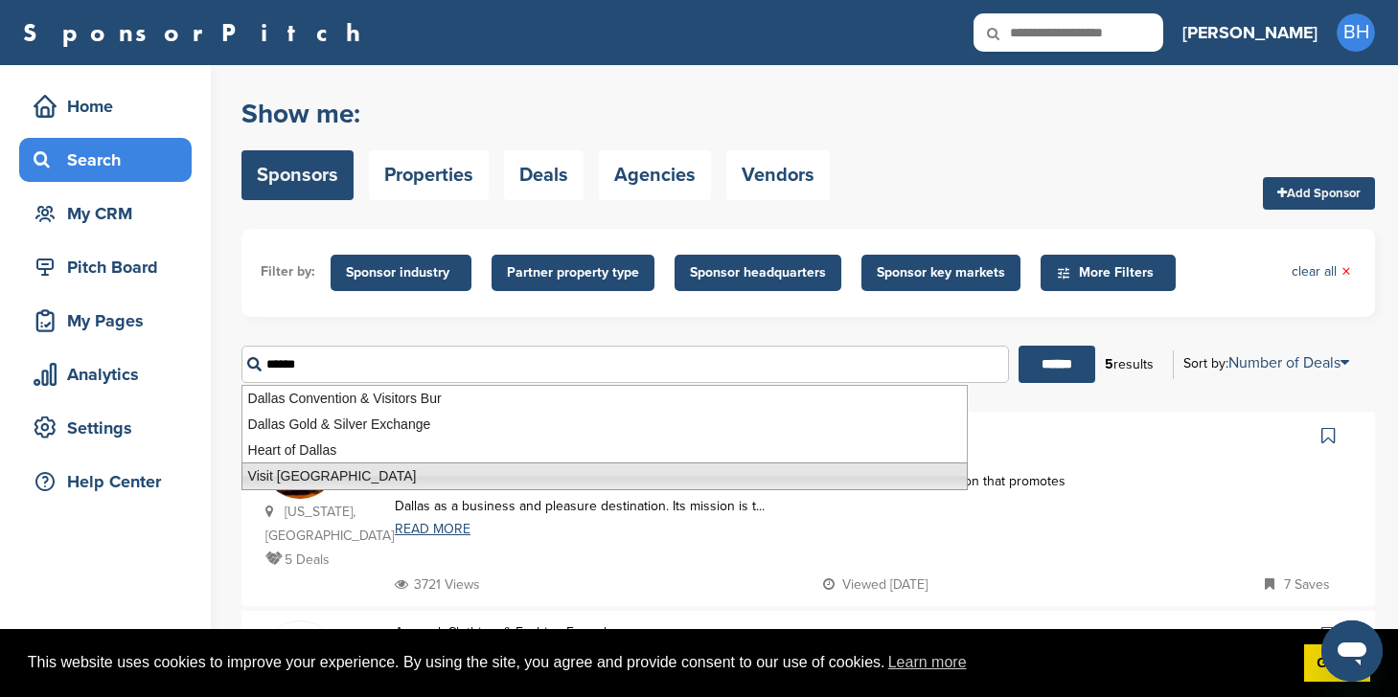
click at [762, 573] on div "3721 Views Viewed 1 day ago 7 Saves" at bounding box center [873, 585] width 966 height 24
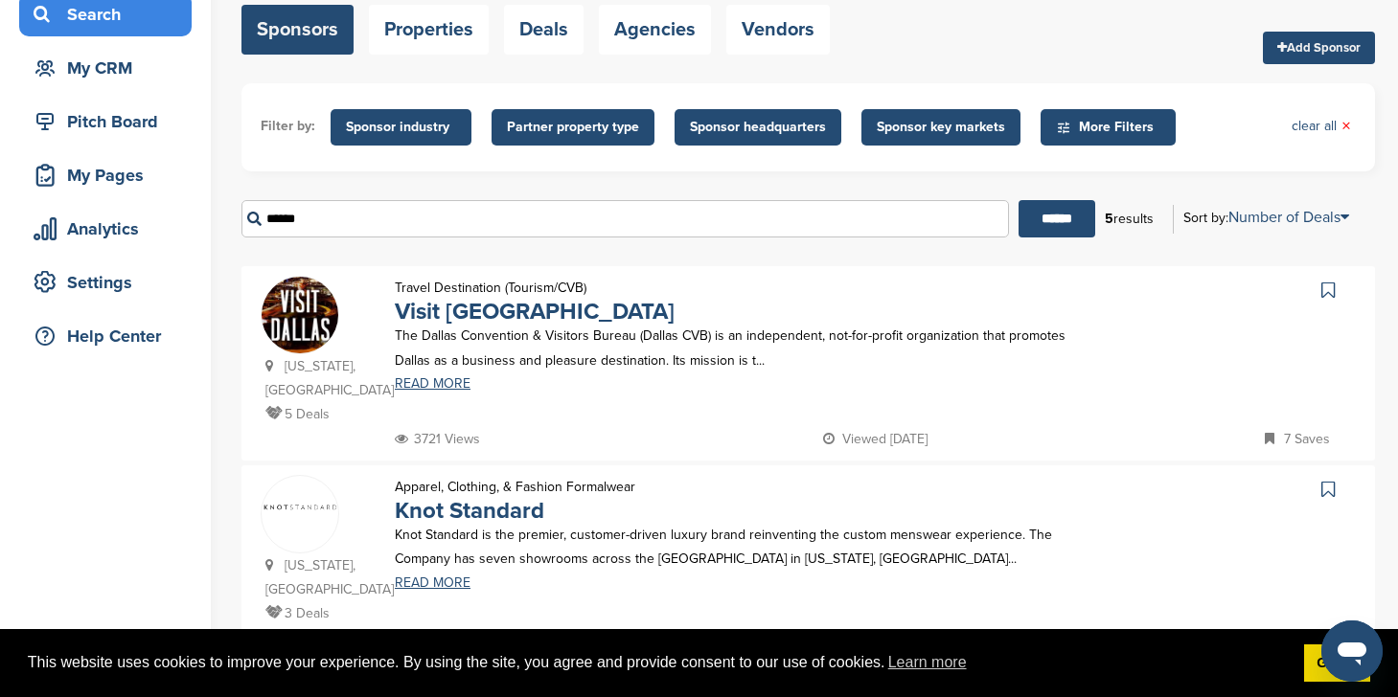
scroll to position [212, 0]
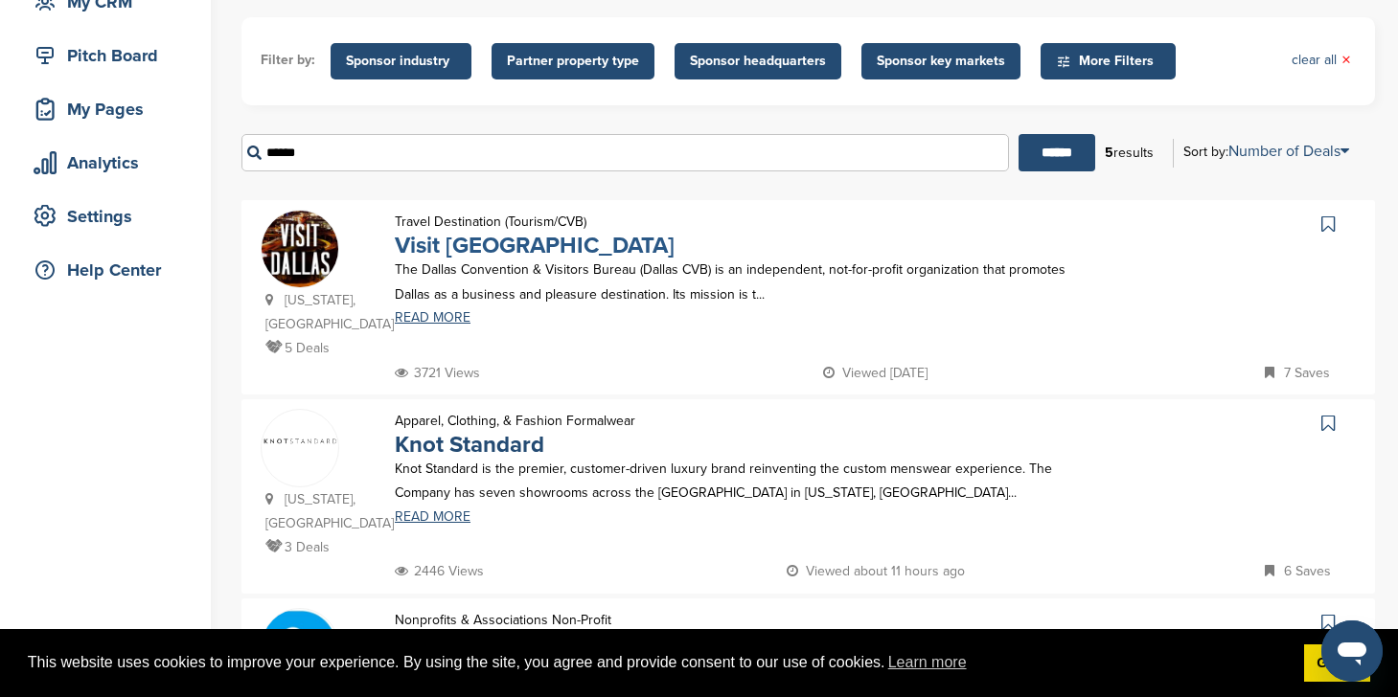
click at [471, 255] on link "Visit Dallas" at bounding box center [535, 246] width 280 height 28
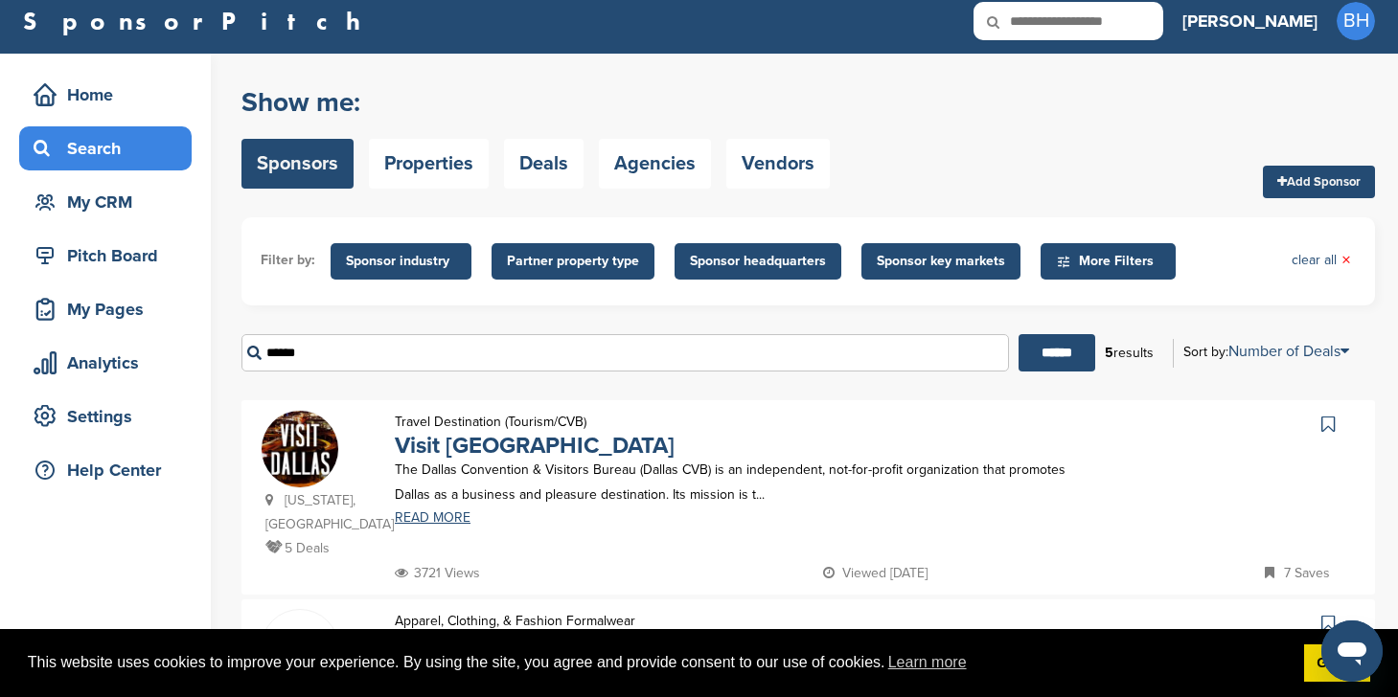
scroll to position [0, 0]
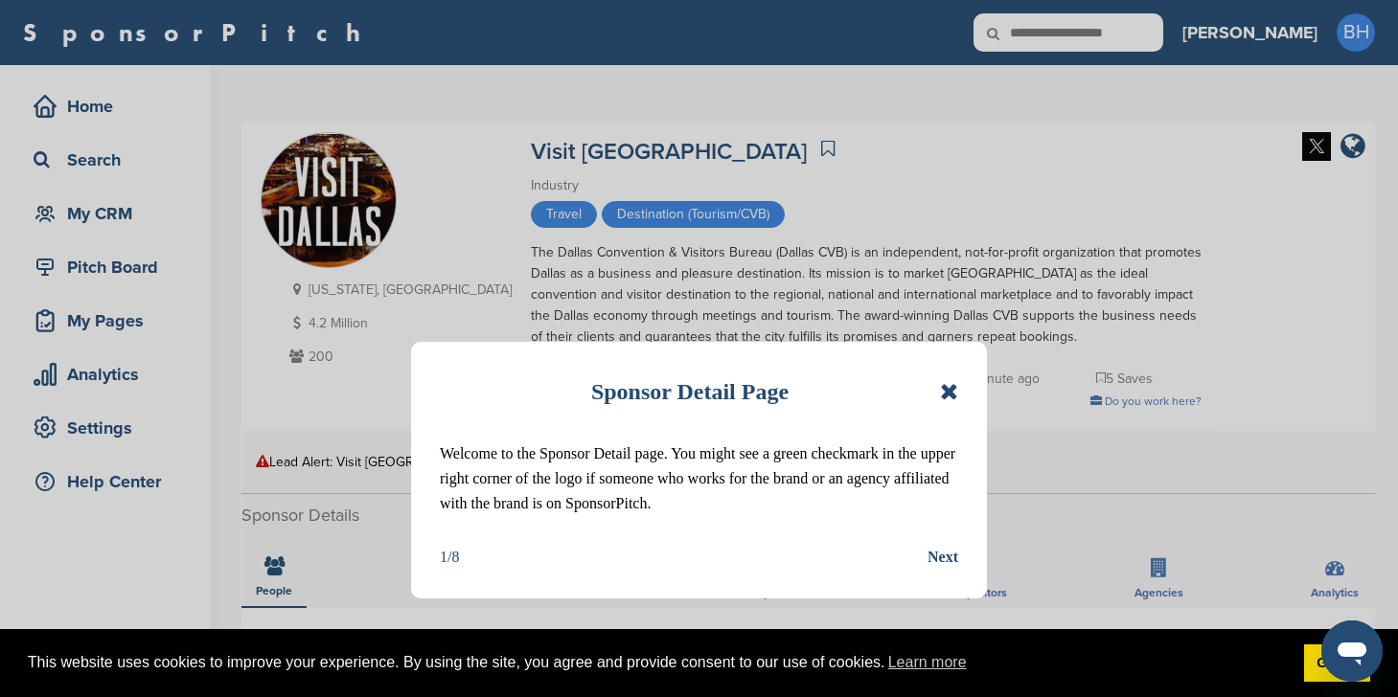
click at [949, 394] on icon at bounding box center [949, 391] width 18 height 23
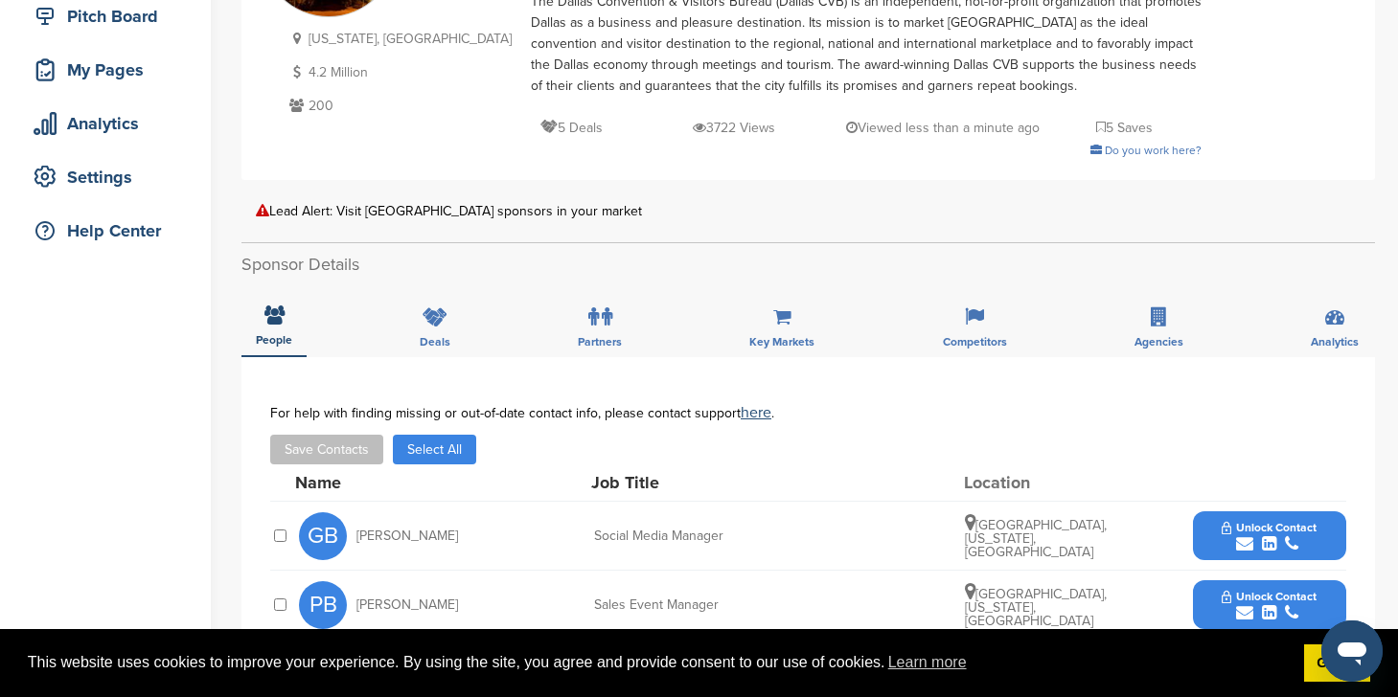
scroll to position [541, 0]
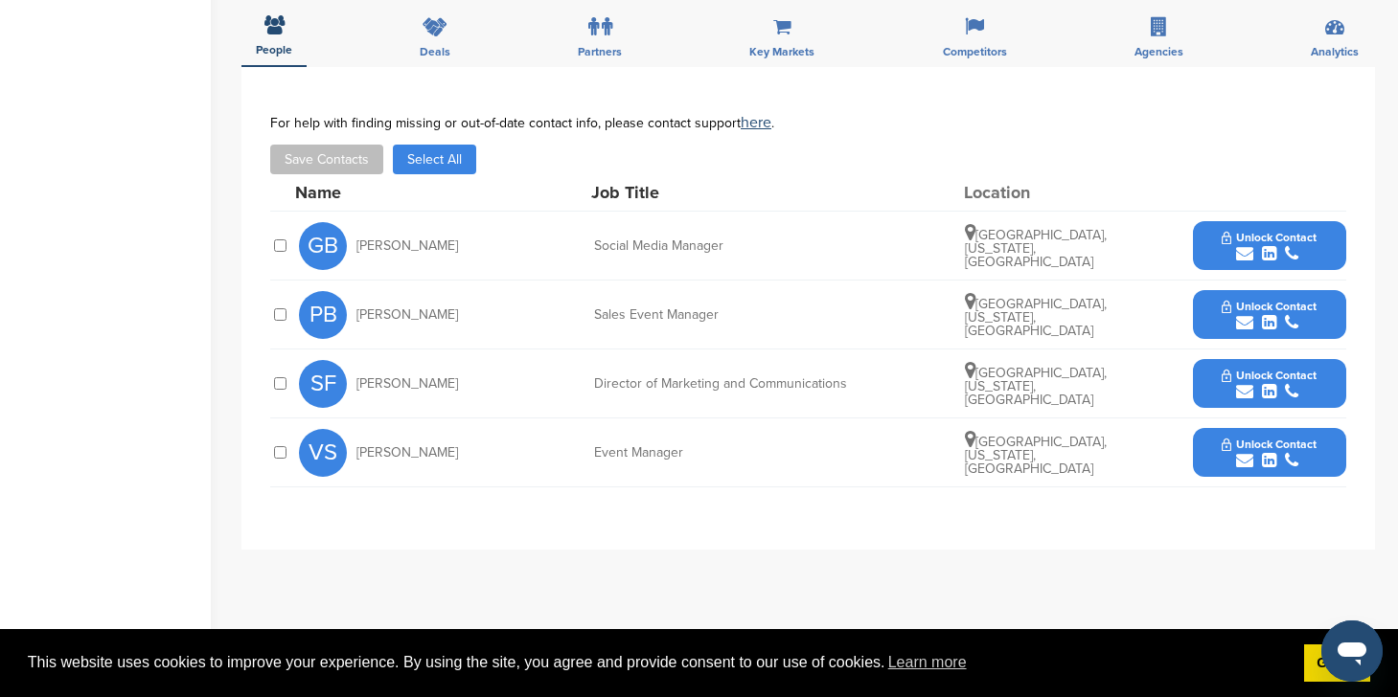
click at [1204, 383] on button "Unlock Contact" at bounding box center [1268, 383] width 141 height 57
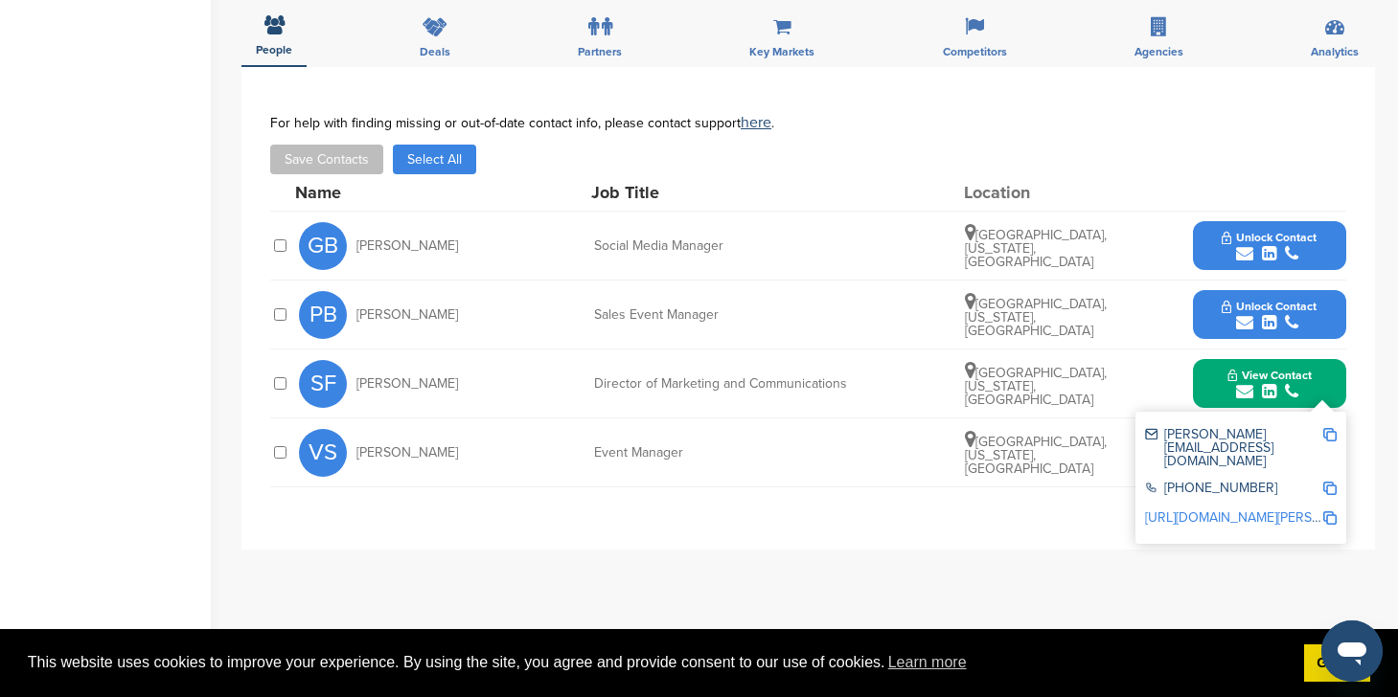
click at [1190, 548] on div "**********" at bounding box center [807, 308] width 1133 height 483
click at [1199, 548] on div "**********" at bounding box center [807, 308] width 1133 height 483
click at [1358, 365] on div "**********" at bounding box center [807, 308] width 1133 height 483
click at [1311, 382] on button "View Contact" at bounding box center [1269, 383] width 130 height 57
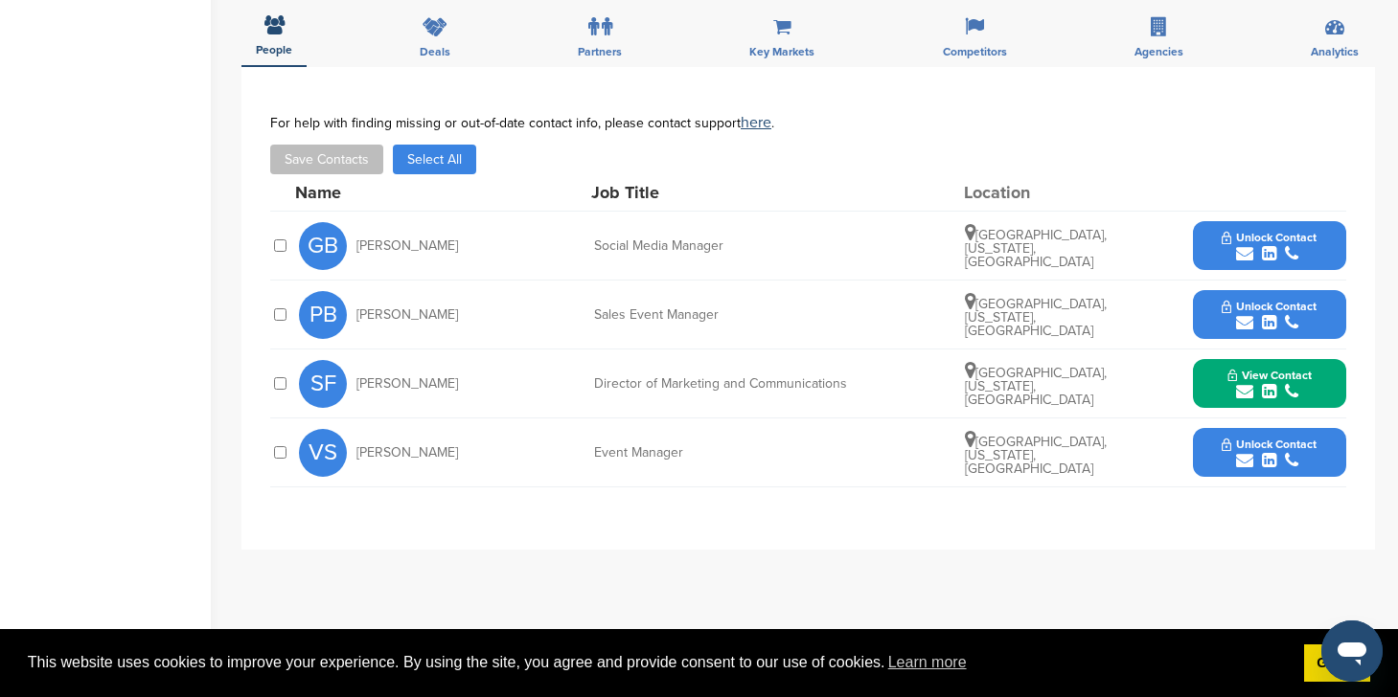
click at [1250, 438] on span "Unlock Contact" at bounding box center [1268, 444] width 95 height 13
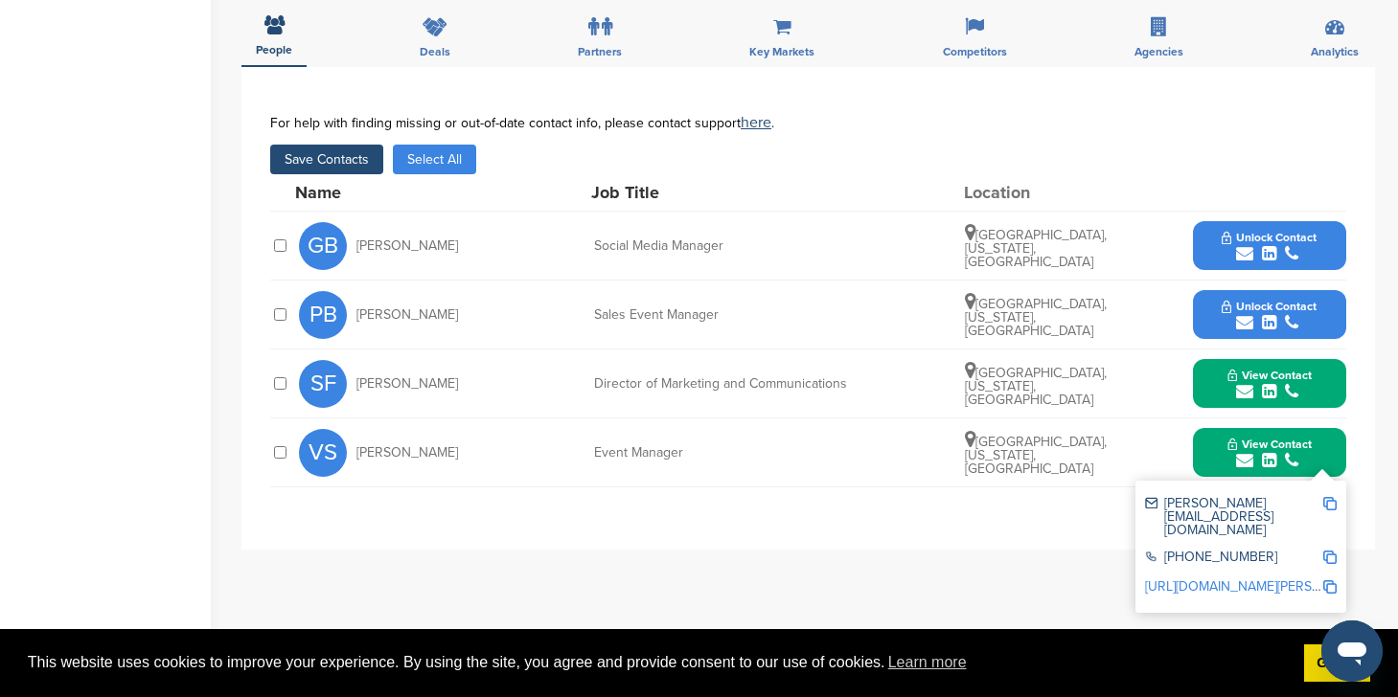
click at [266, 392] on div "**********" at bounding box center [807, 308] width 1133 height 483
click at [357, 159] on button "Save Contacts" at bounding box center [326, 160] width 113 height 30
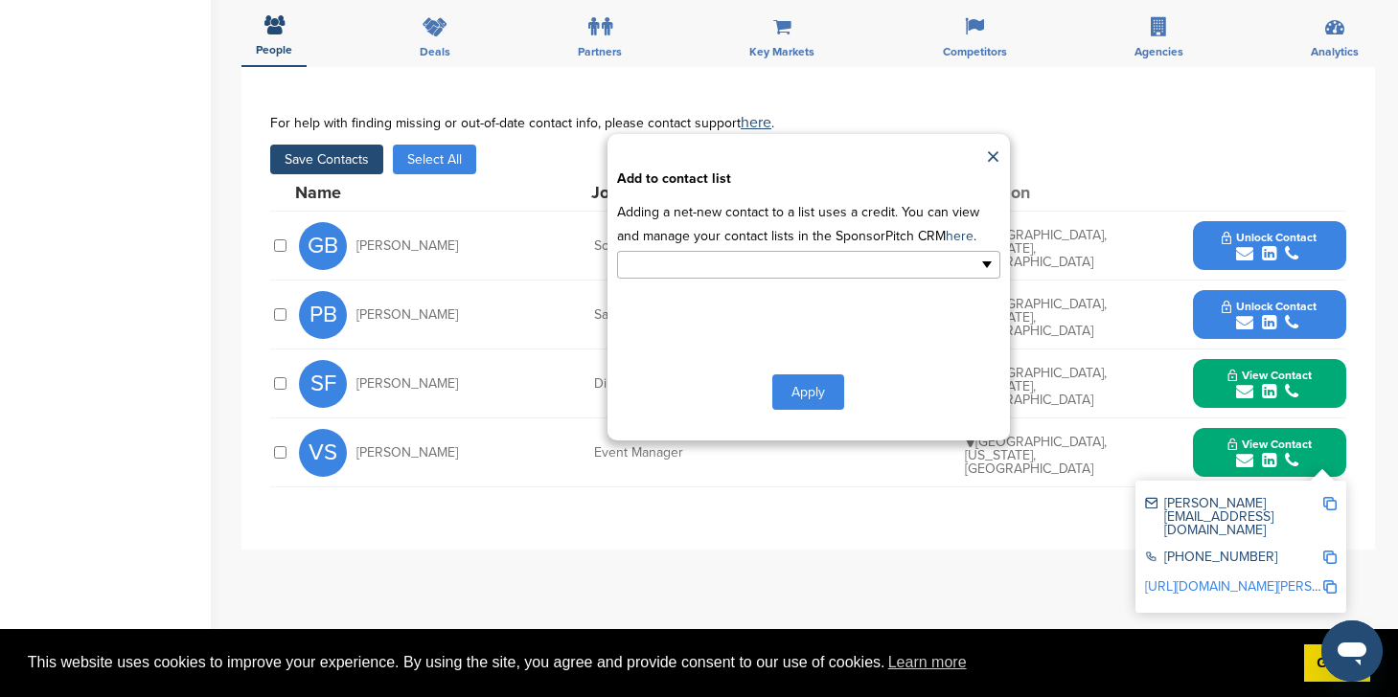
click at [719, 262] on input "text" at bounding box center [725, 265] width 201 height 22
click at [706, 307] on li "Default List" at bounding box center [808, 296] width 381 height 34
click at [802, 383] on button "Apply" at bounding box center [808, 395] width 72 height 35
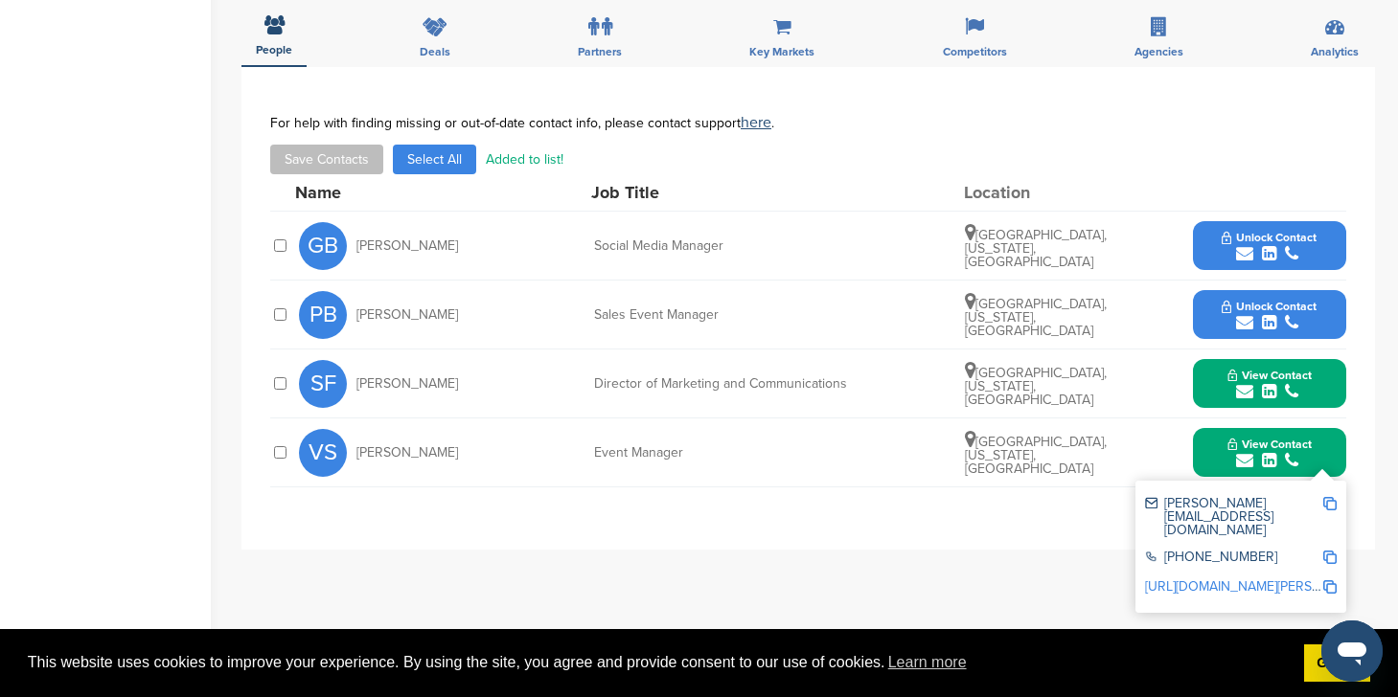
click at [802, 398] on div "SF Stephanie Faulk Director of Marketing and Communications Powell, Texas, Unit…" at bounding box center [822, 384] width 1047 height 68
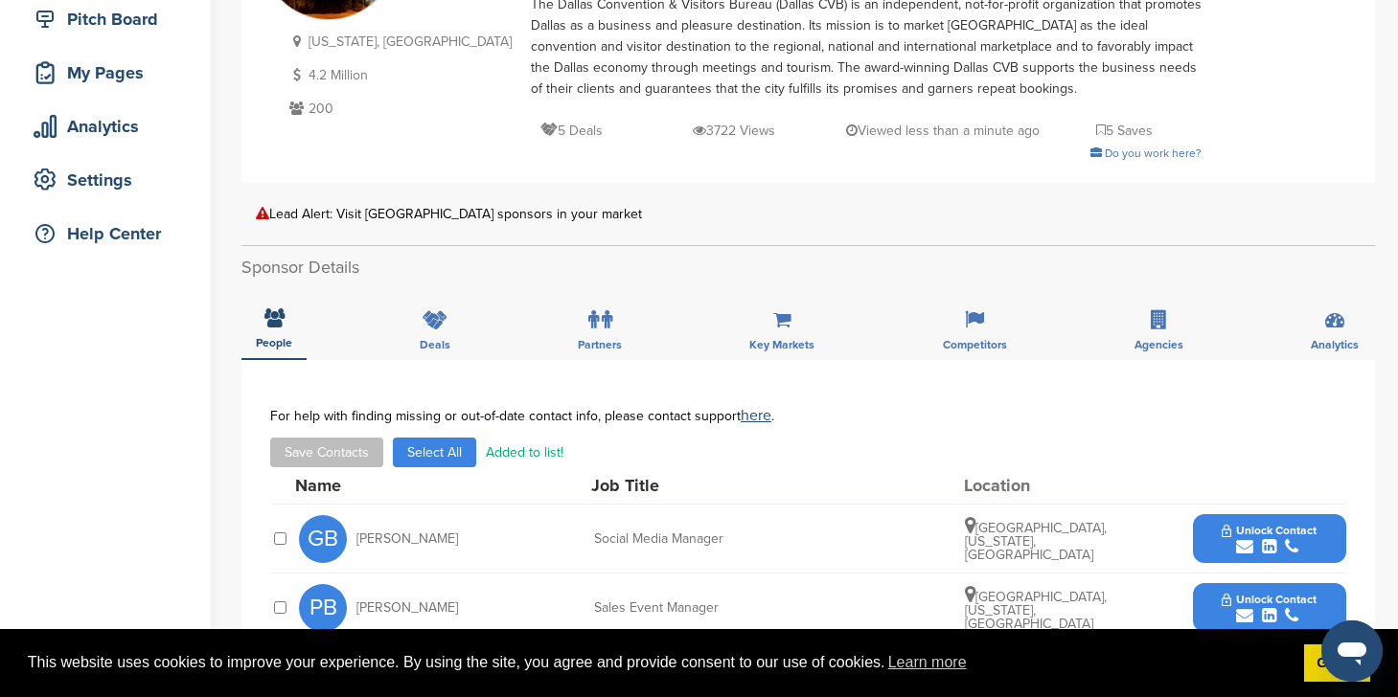
scroll to position [0, 0]
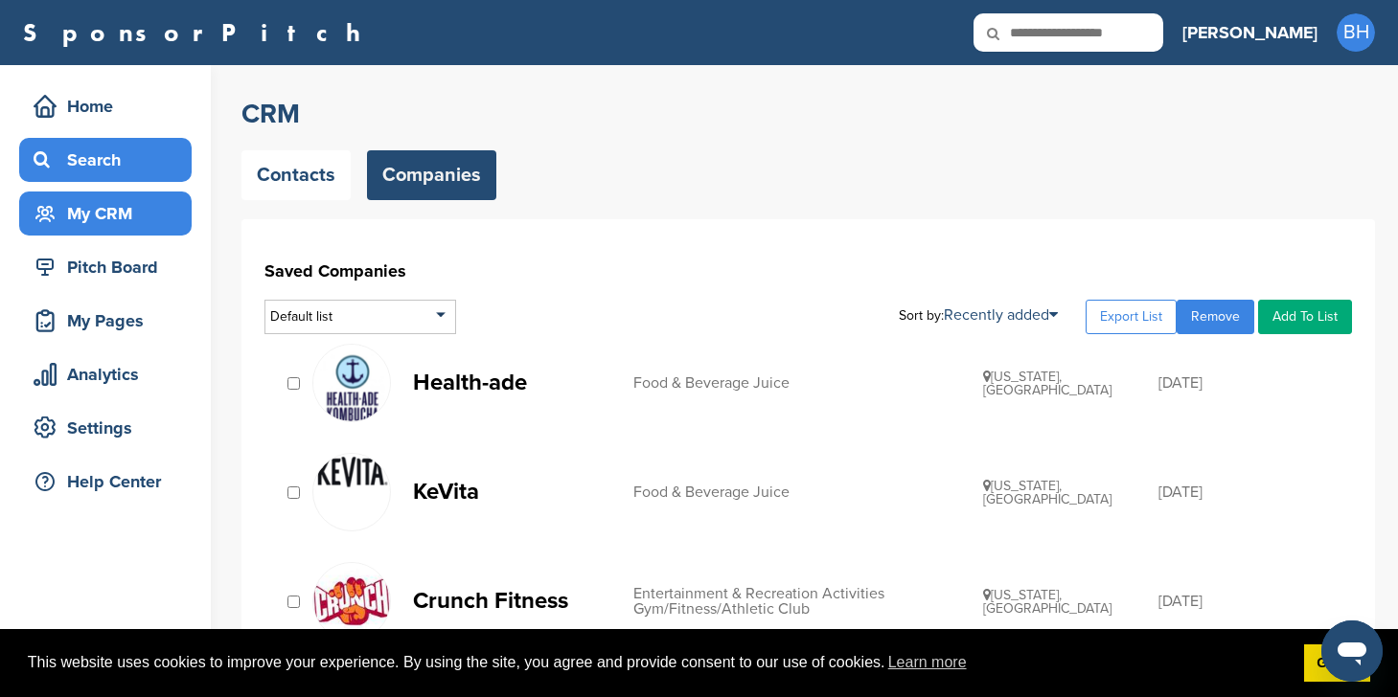
click at [97, 169] on div "Search" at bounding box center [110, 160] width 163 height 34
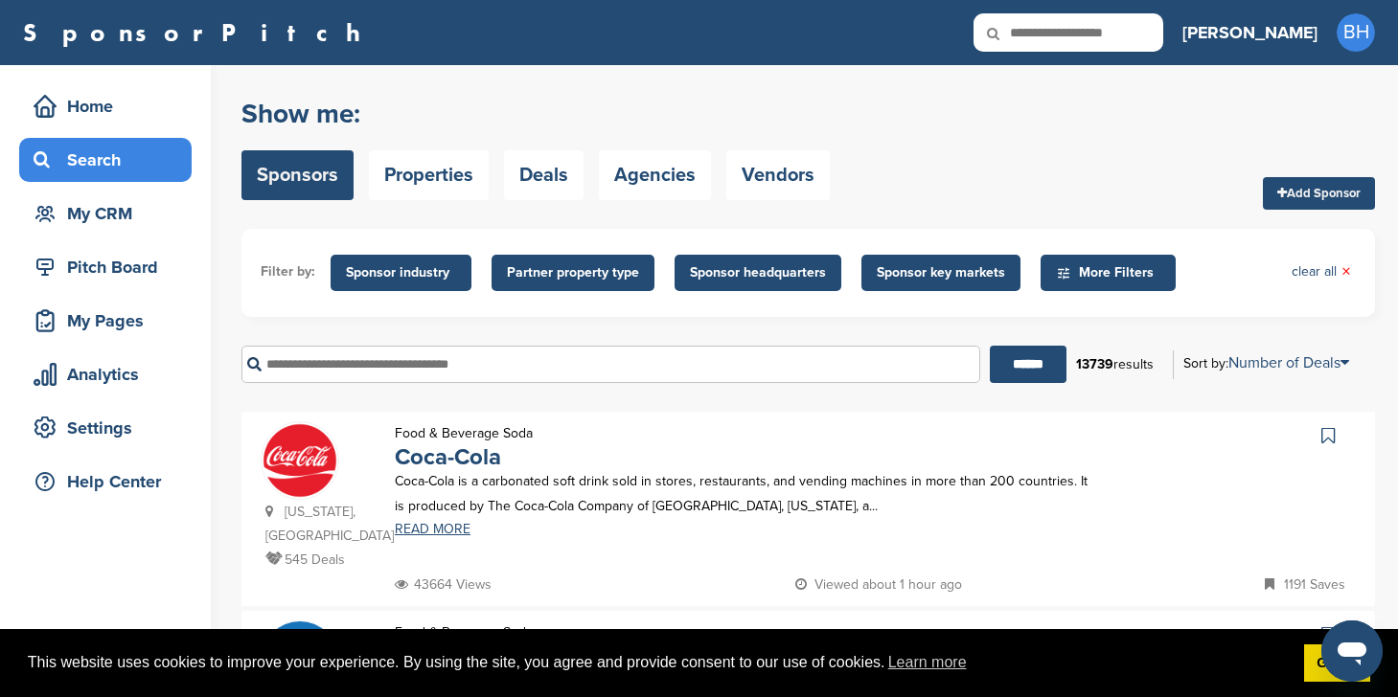
click at [401, 269] on span "Sponsor industry" at bounding box center [401, 272] width 110 height 21
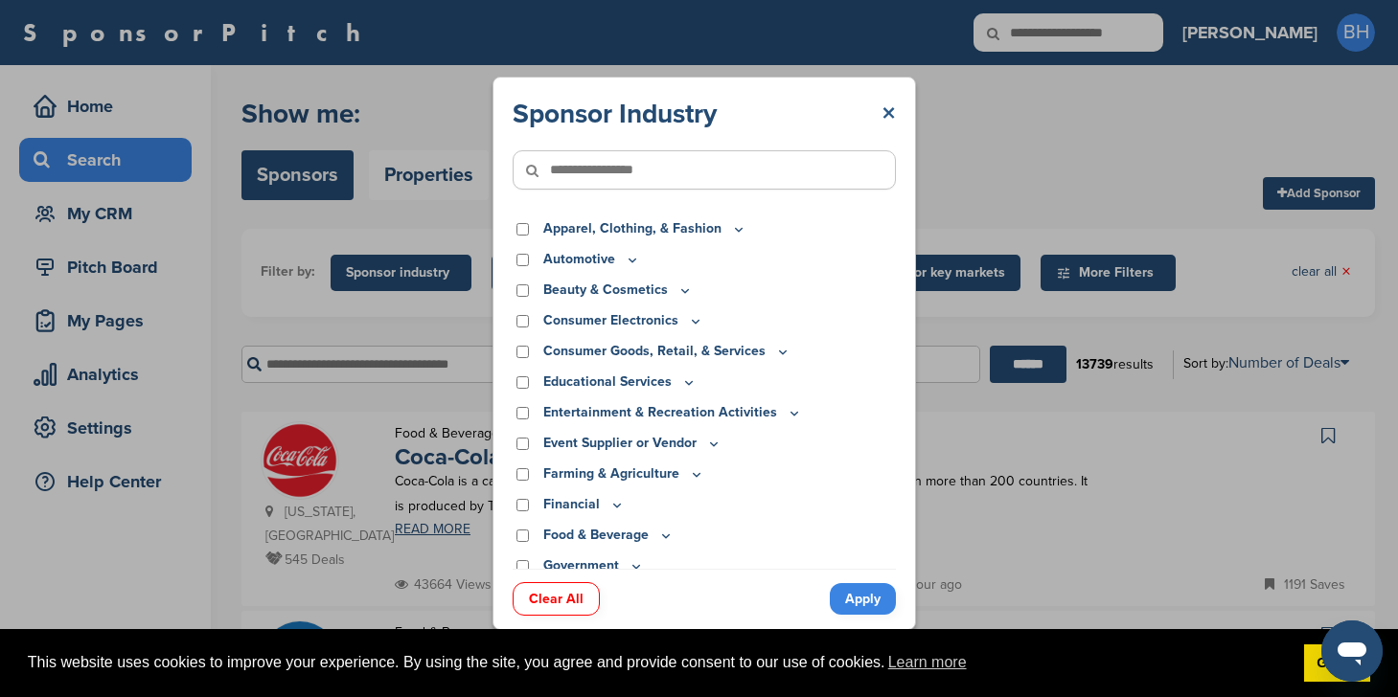
click at [886, 102] on link "×" at bounding box center [888, 114] width 14 height 34
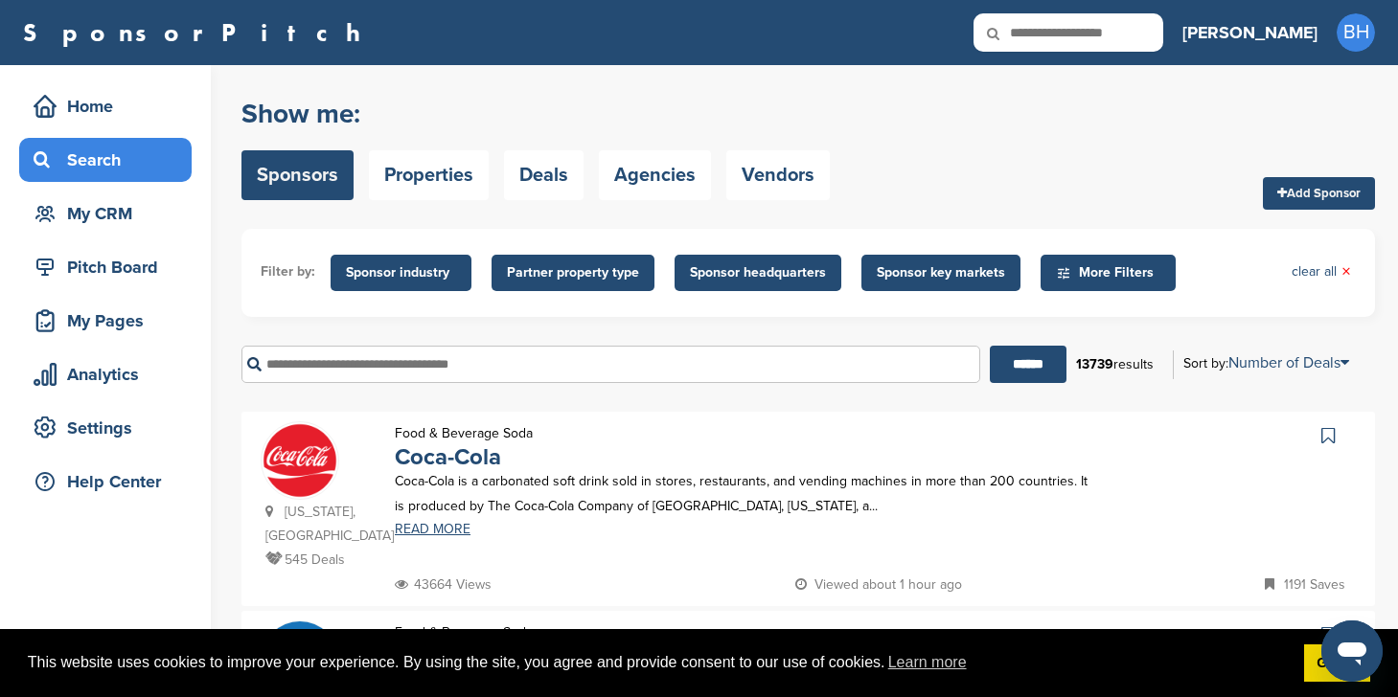
click at [577, 353] on input "text" at bounding box center [610, 364] width 739 height 37
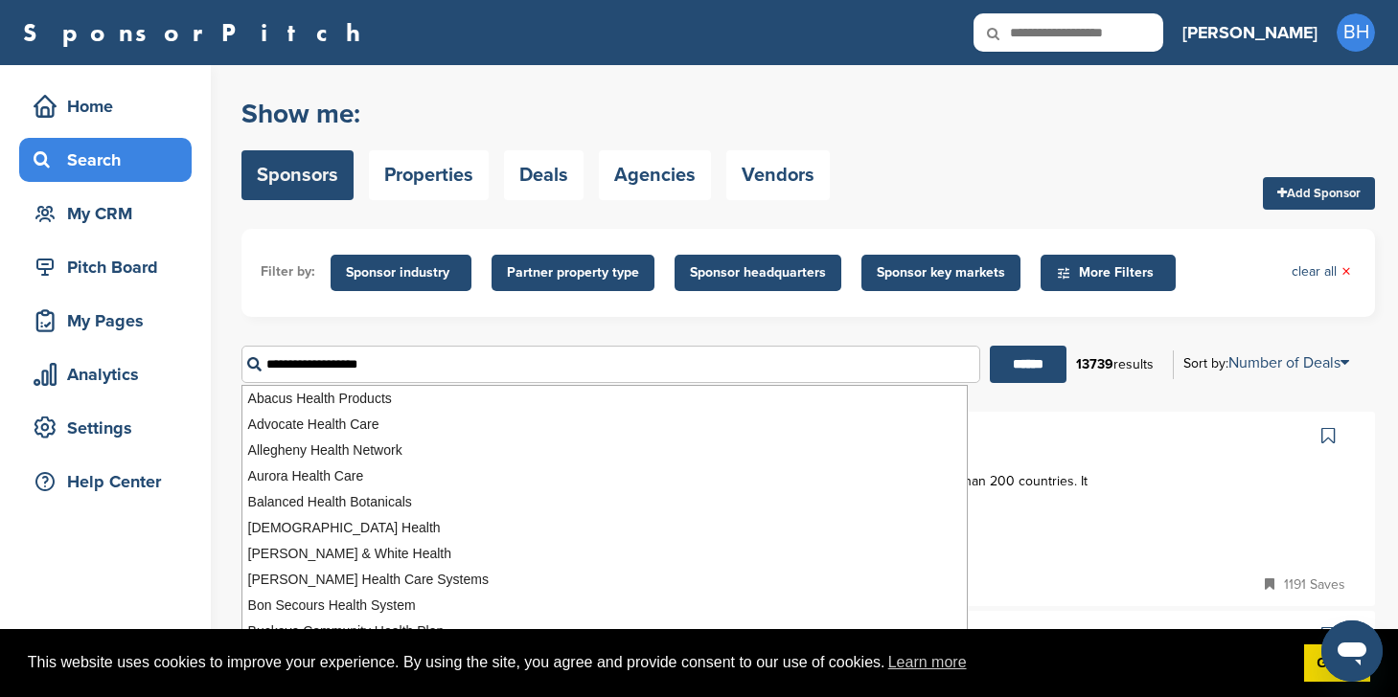
click at [989, 346] on input "******" at bounding box center [1027, 364] width 77 height 37
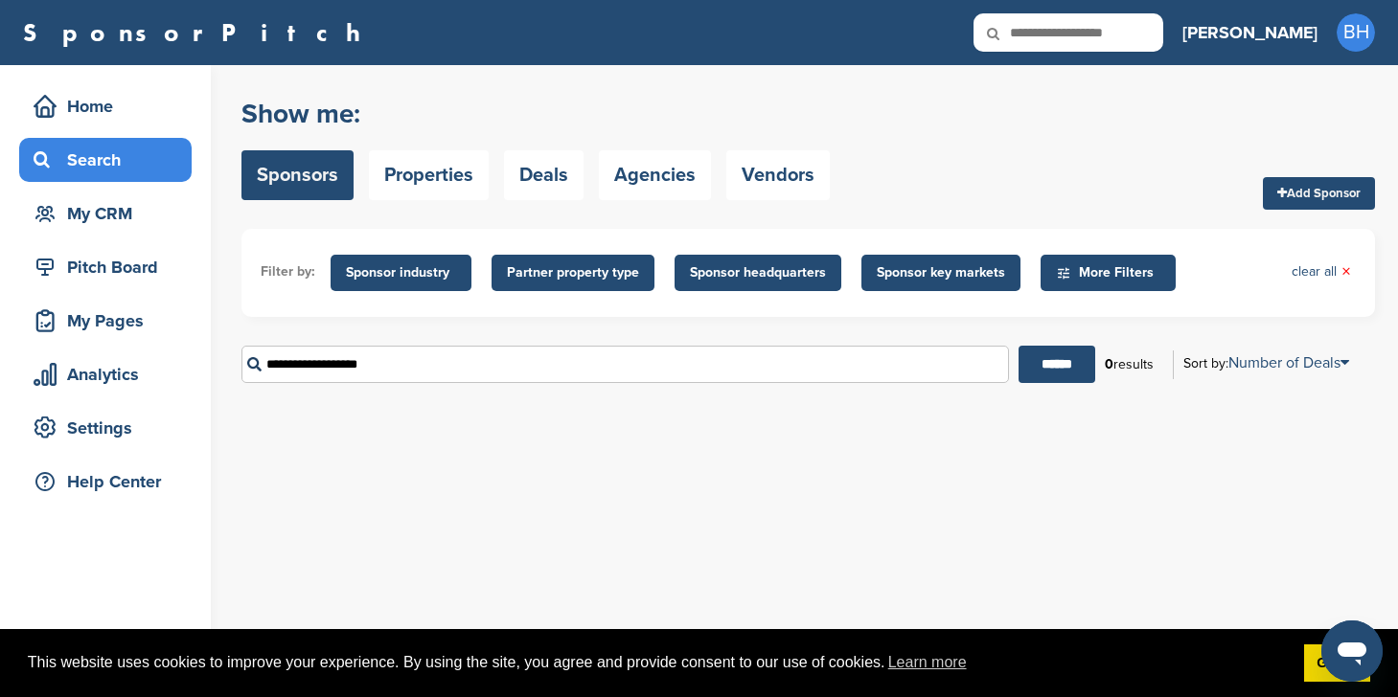
drag, startPoint x: 328, startPoint y: 362, endPoint x: 200, endPoint y: 352, distance: 127.8
click at [200, 352] on div "Home Search My CRM Pitch Board My Pages Analytics Settings Help Center You have…" at bounding box center [699, 381] width 1398 height 632
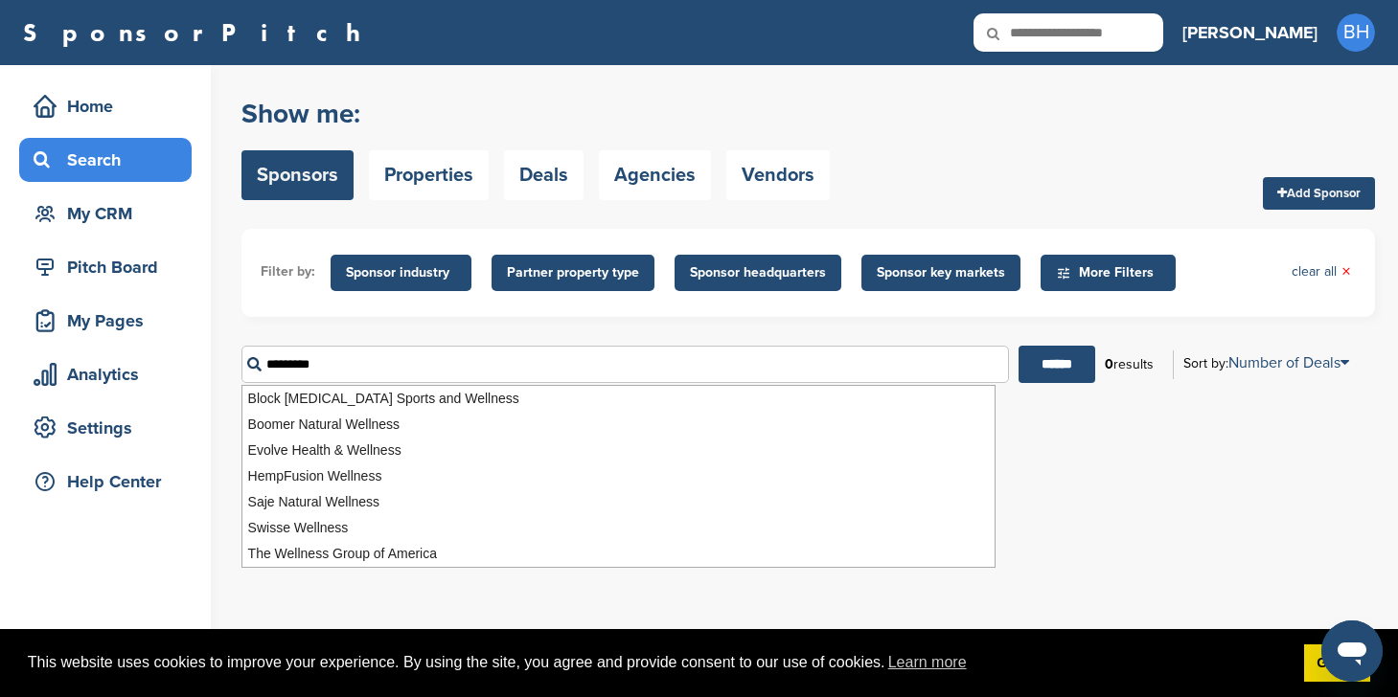
click at [272, 360] on input "********" at bounding box center [624, 364] width 767 height 37
type input "********"
click at [1018, 346] on input "******" at bounding box center [1056, 364] width 77 height 37
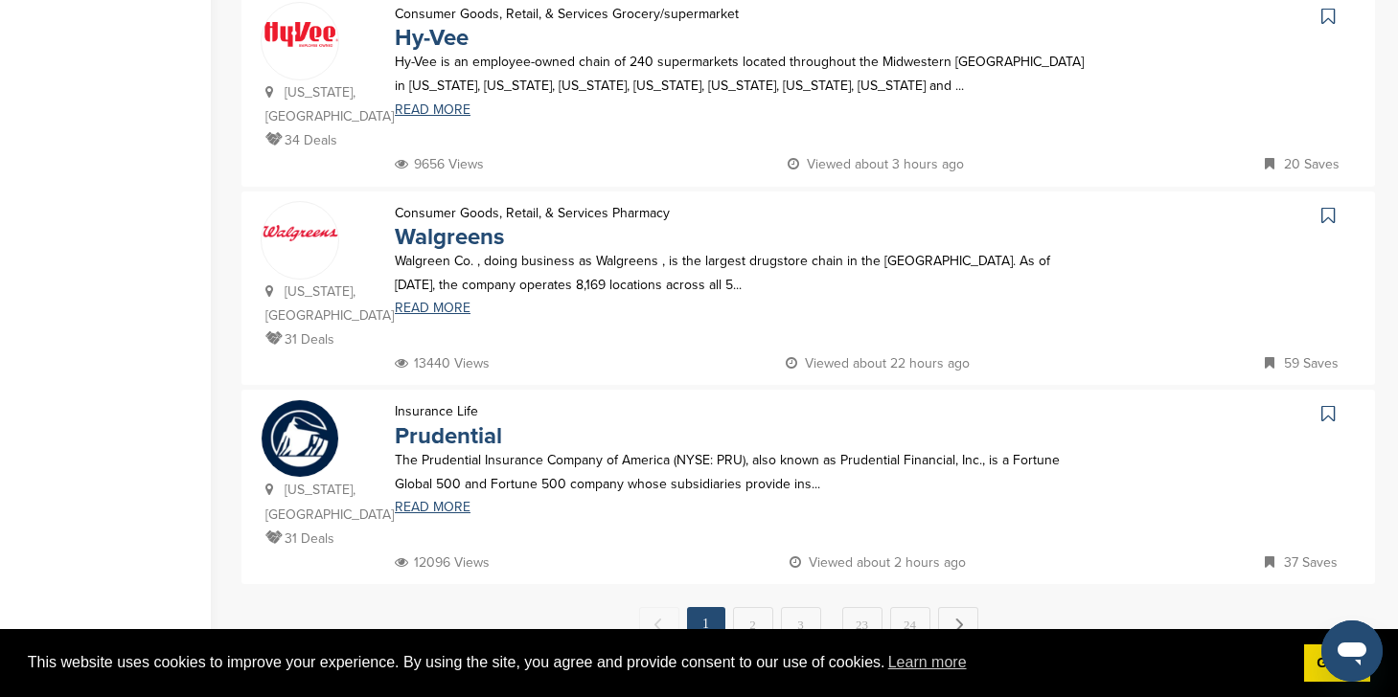
scroll to position [1815, 0]
click at [759, 605] on link "2" at bounding box center [753, 622] width 40 height 35
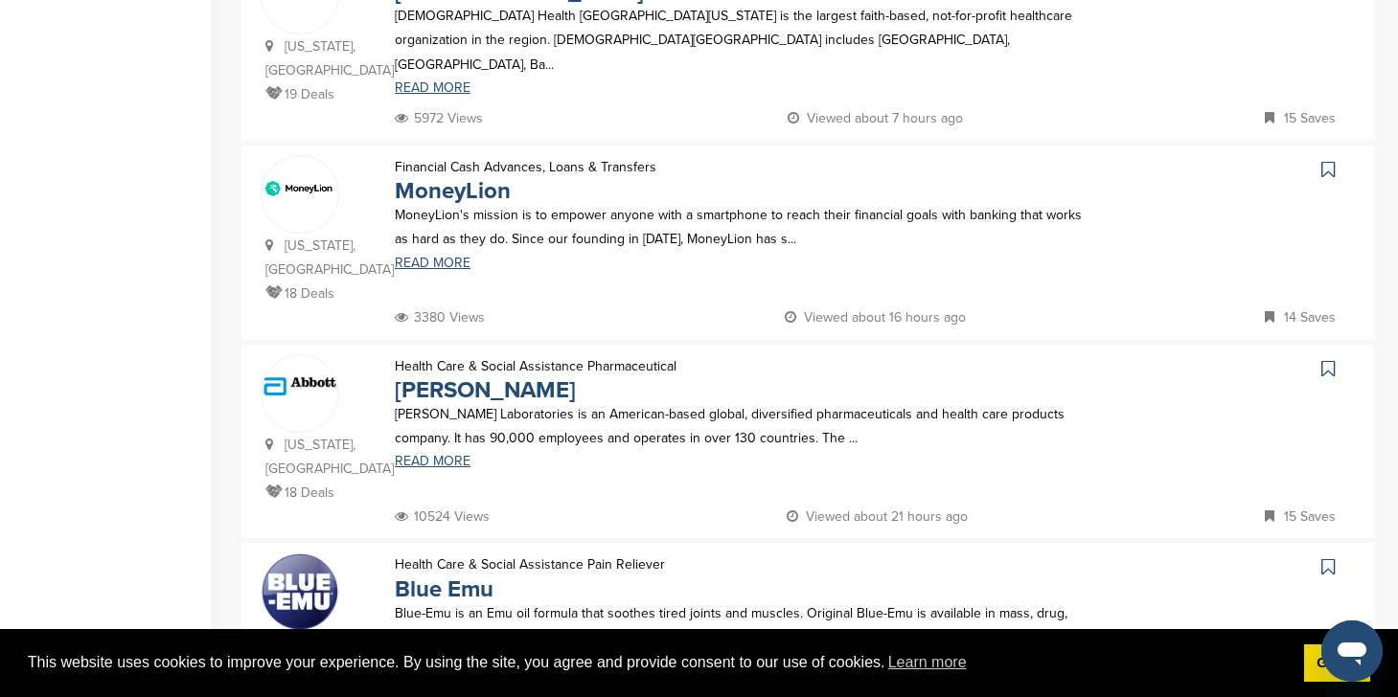
scroll to position [1717, 0]
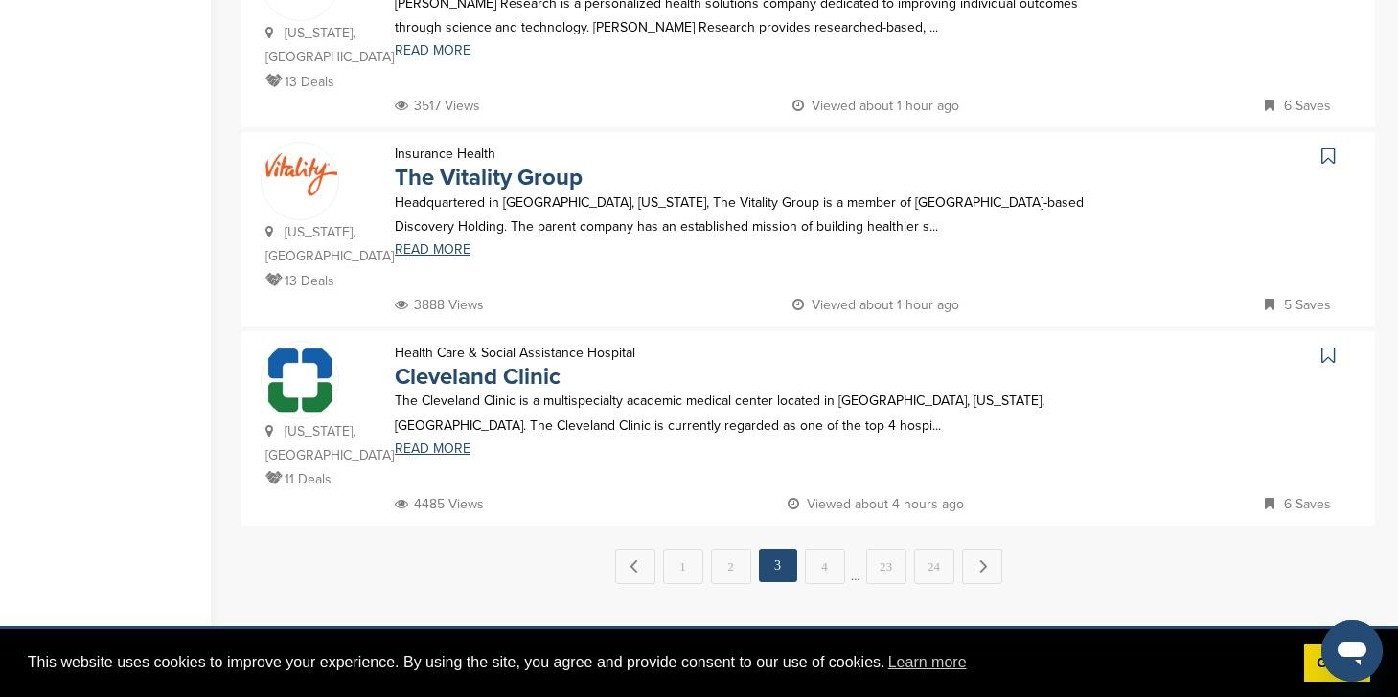
scroll to position [2057, 0]
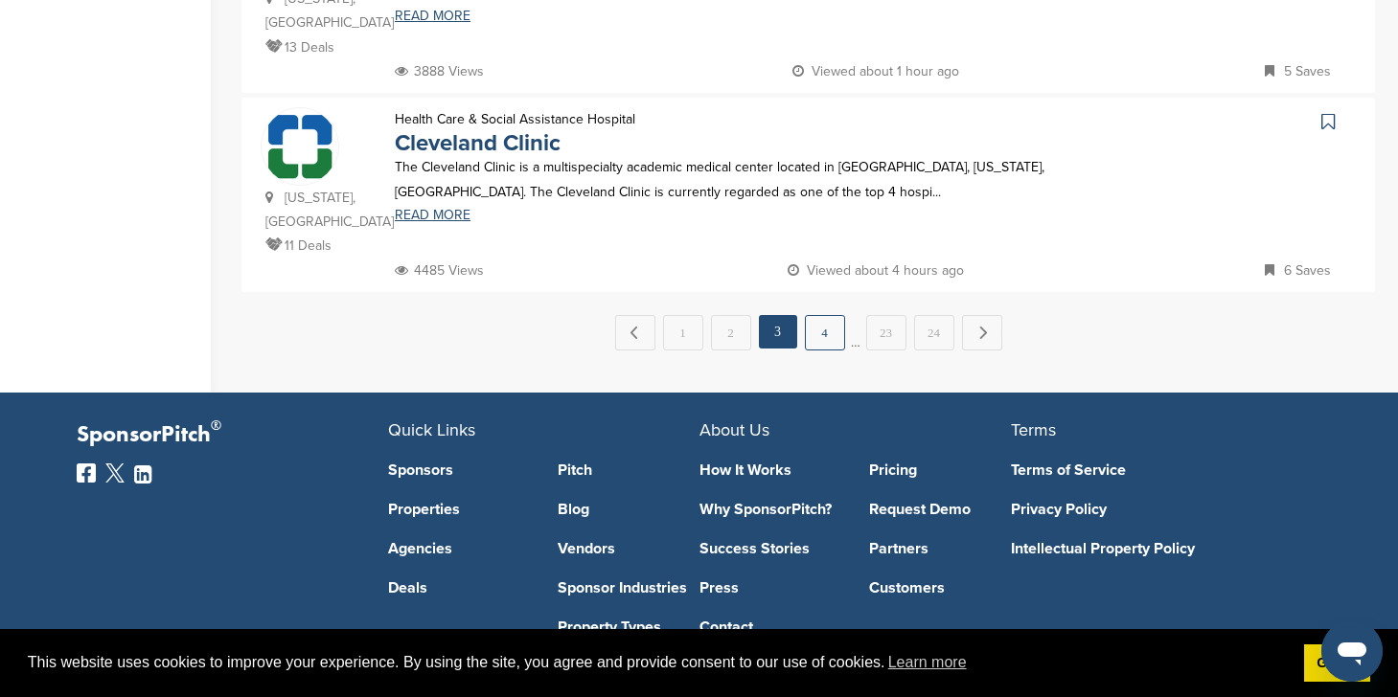
click at [830, 315] on link "4" at bounding box center [825, 332] width 40 height 35
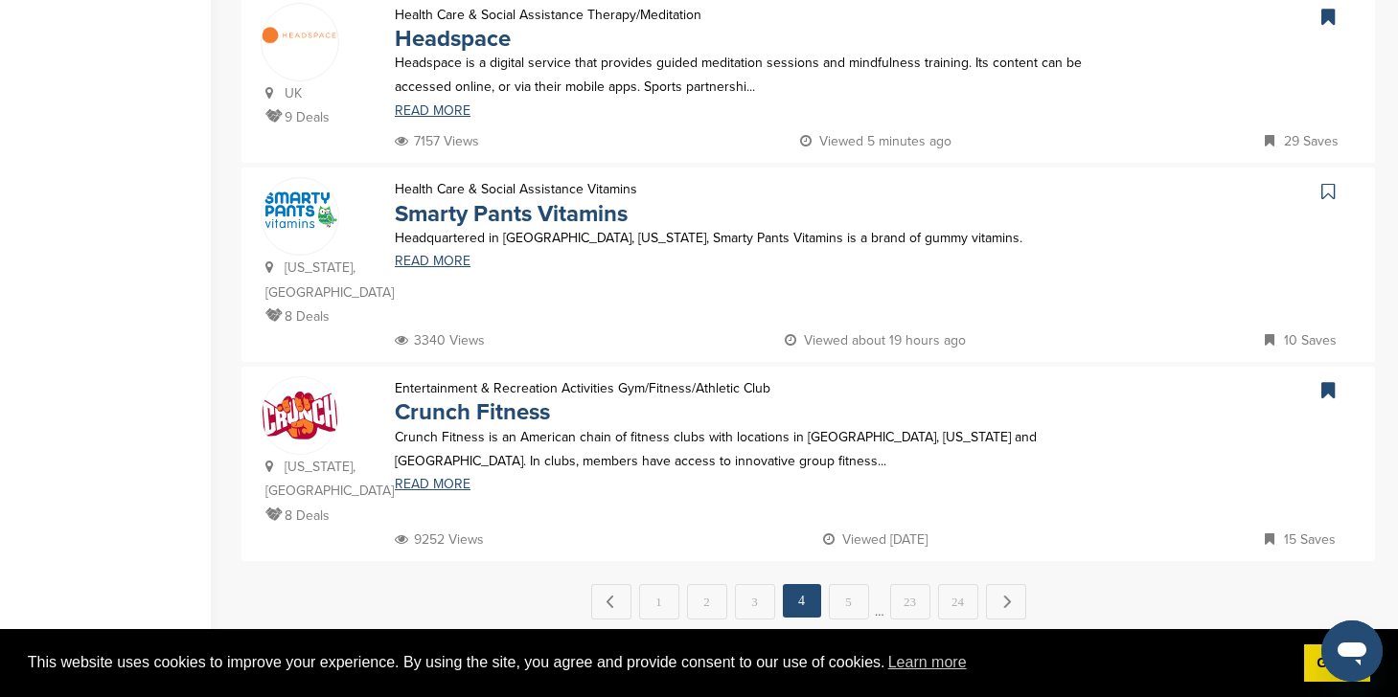
scroll to position [1819, 0]
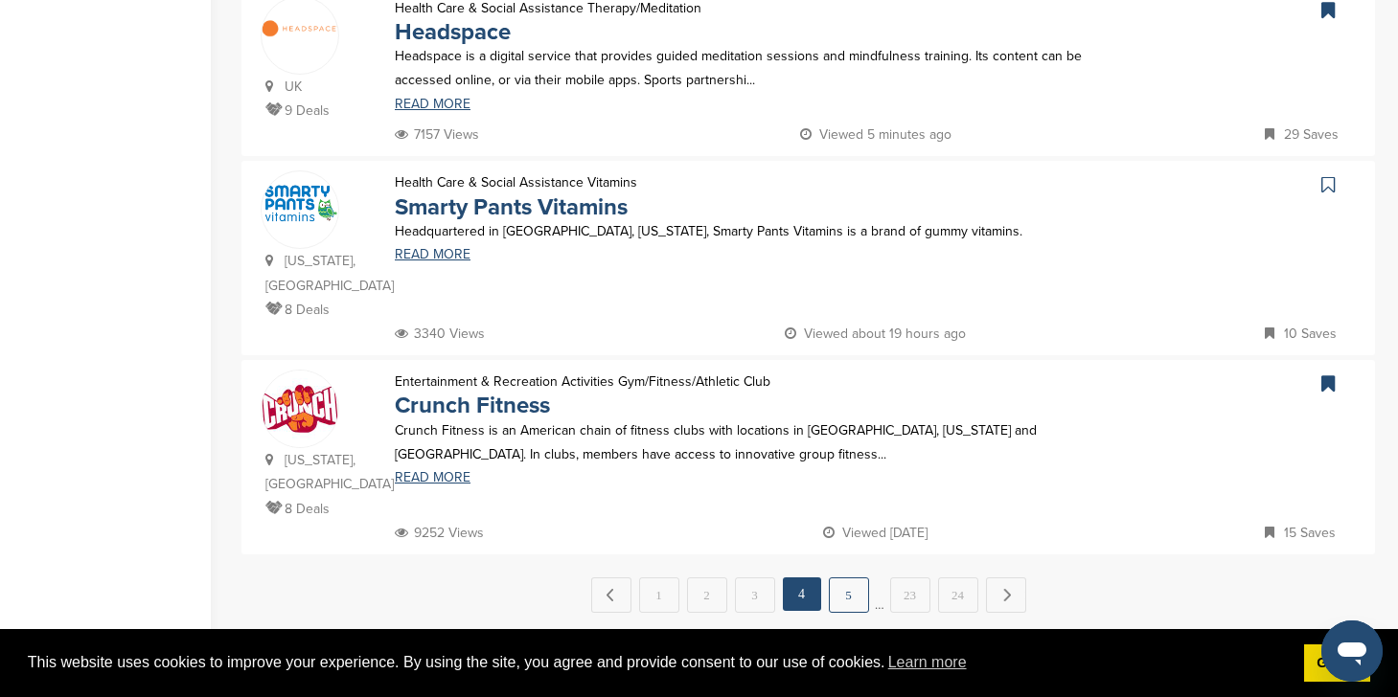
click at [836, 578] on link "5" at bounding box center [849, 595] width 40 height 35
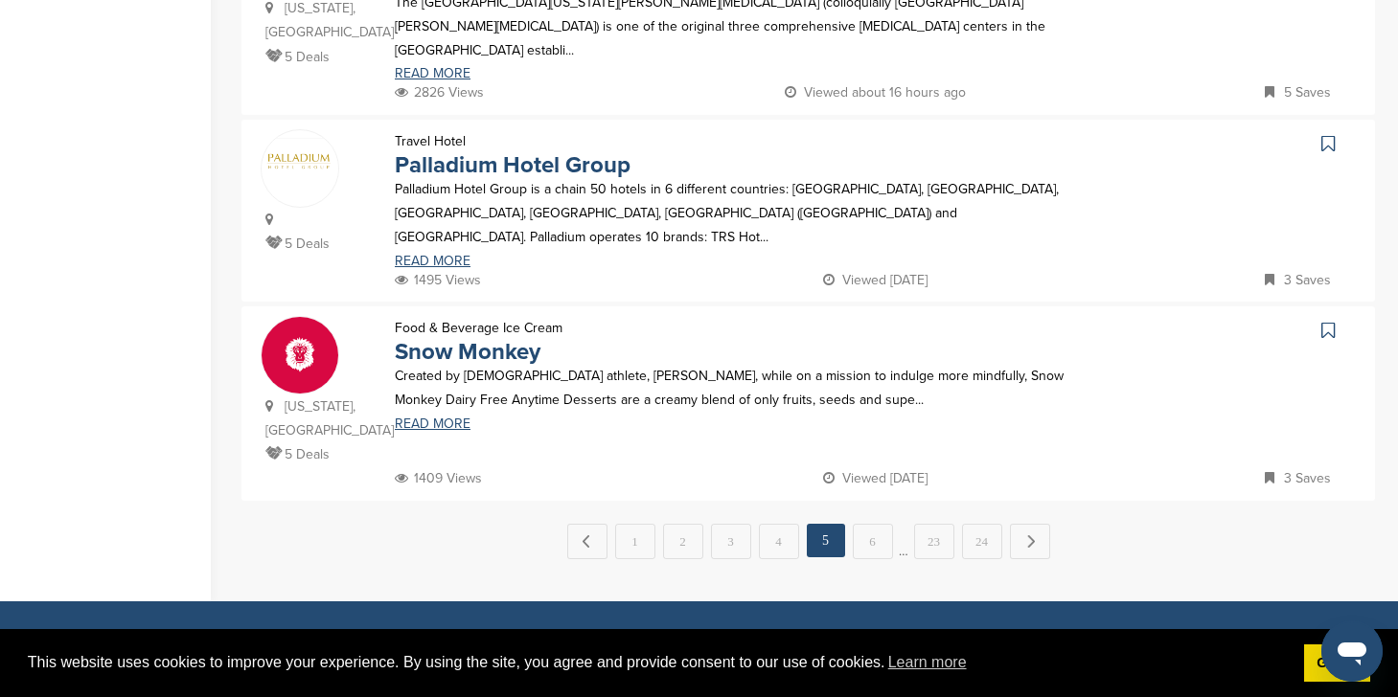
scroll to position [1922, 0]
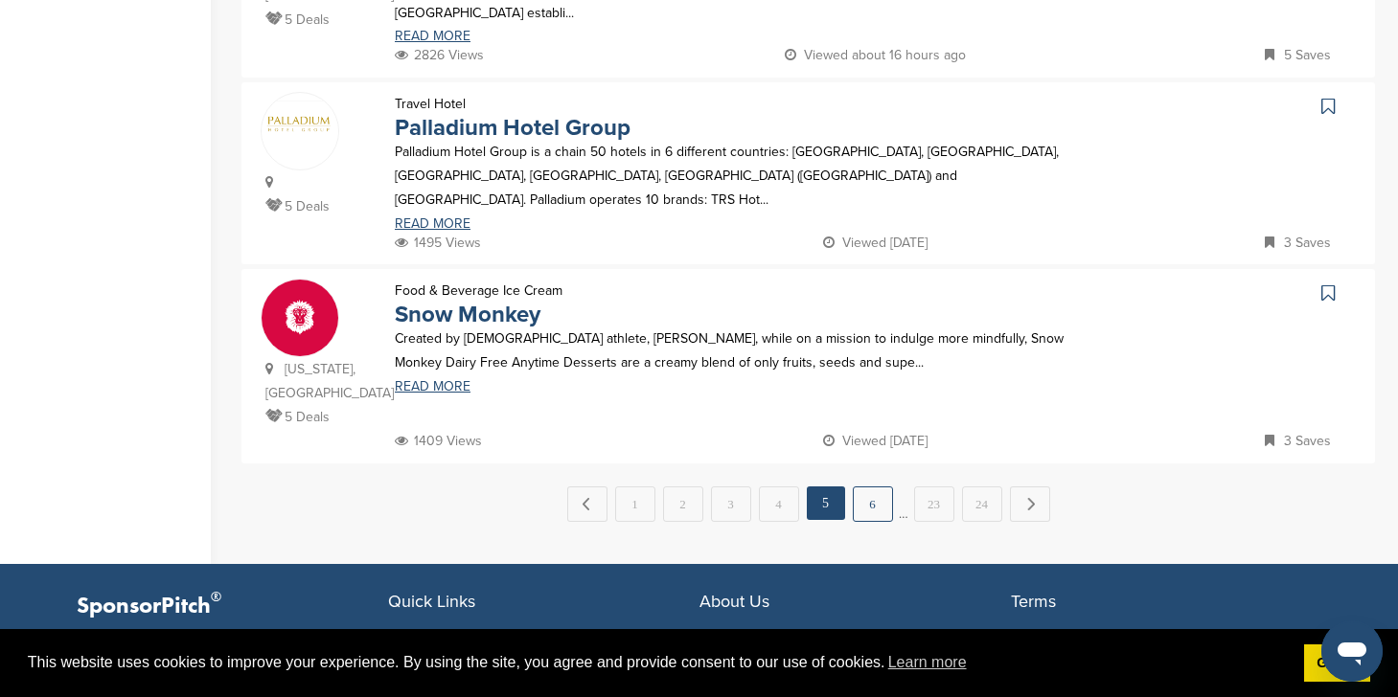
click at [869, 487] on link "6" at bounding box center [872, 504] width 40 height 35
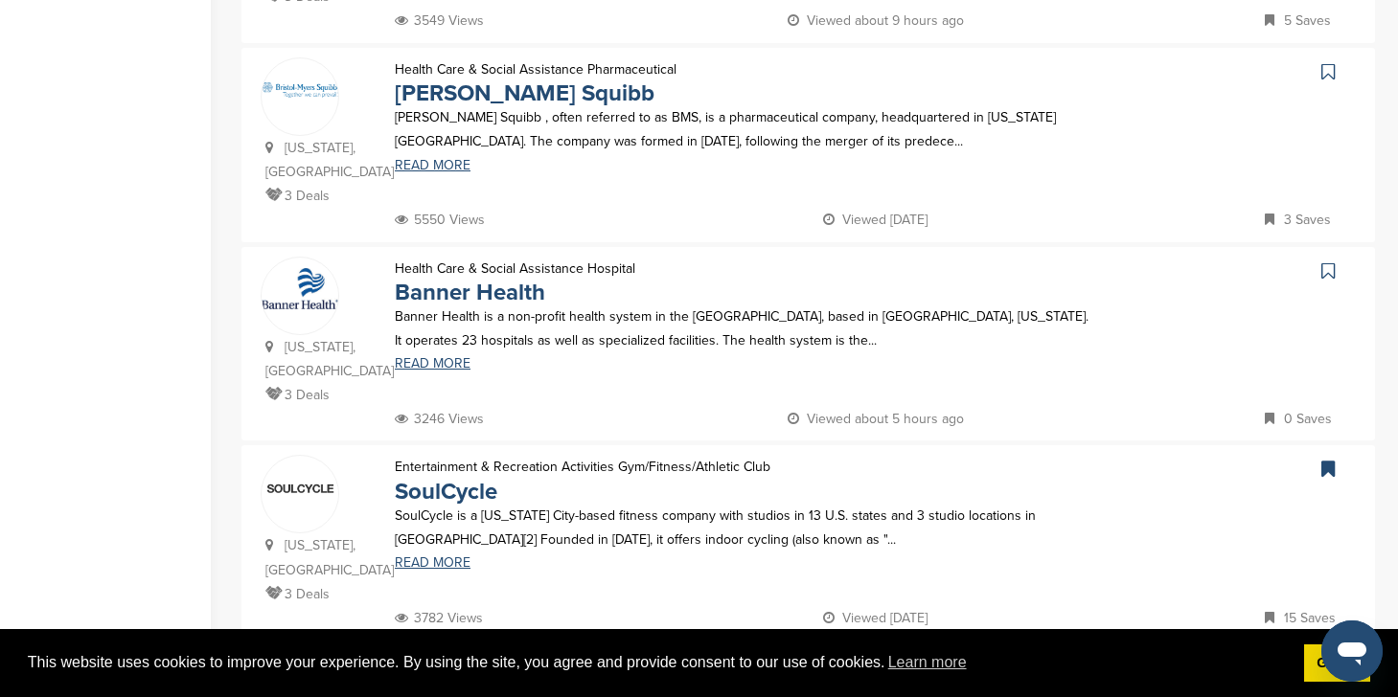
scroll to position [1803, 0]
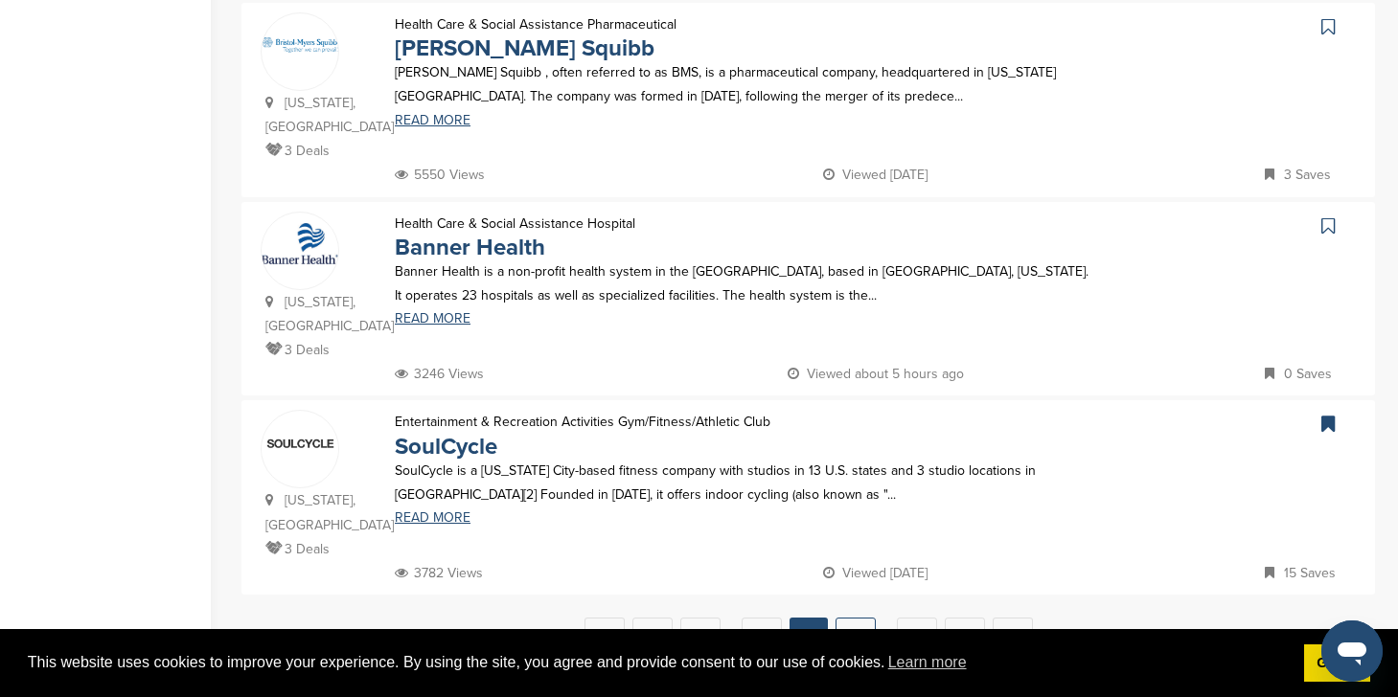
click at [849, 618] on link "7" at bounding box center [855, 635] width 40 height 35
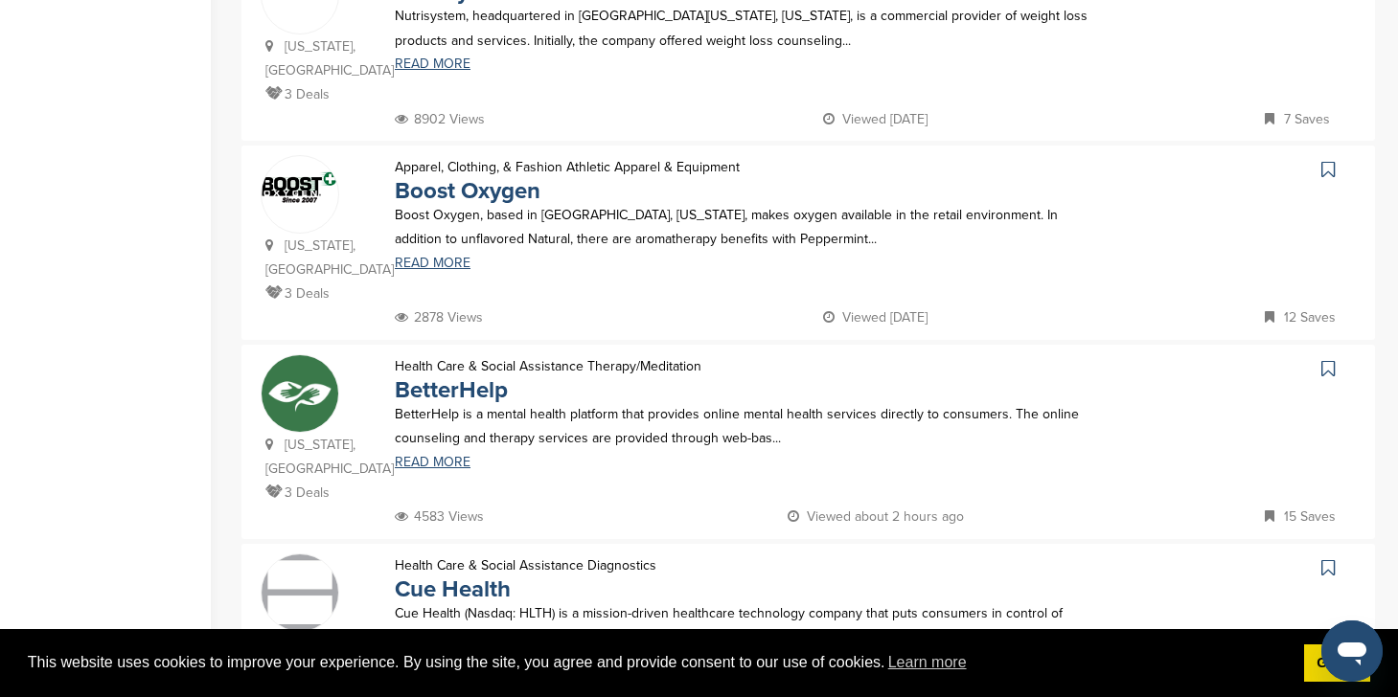
scroll to position [1596, 0]
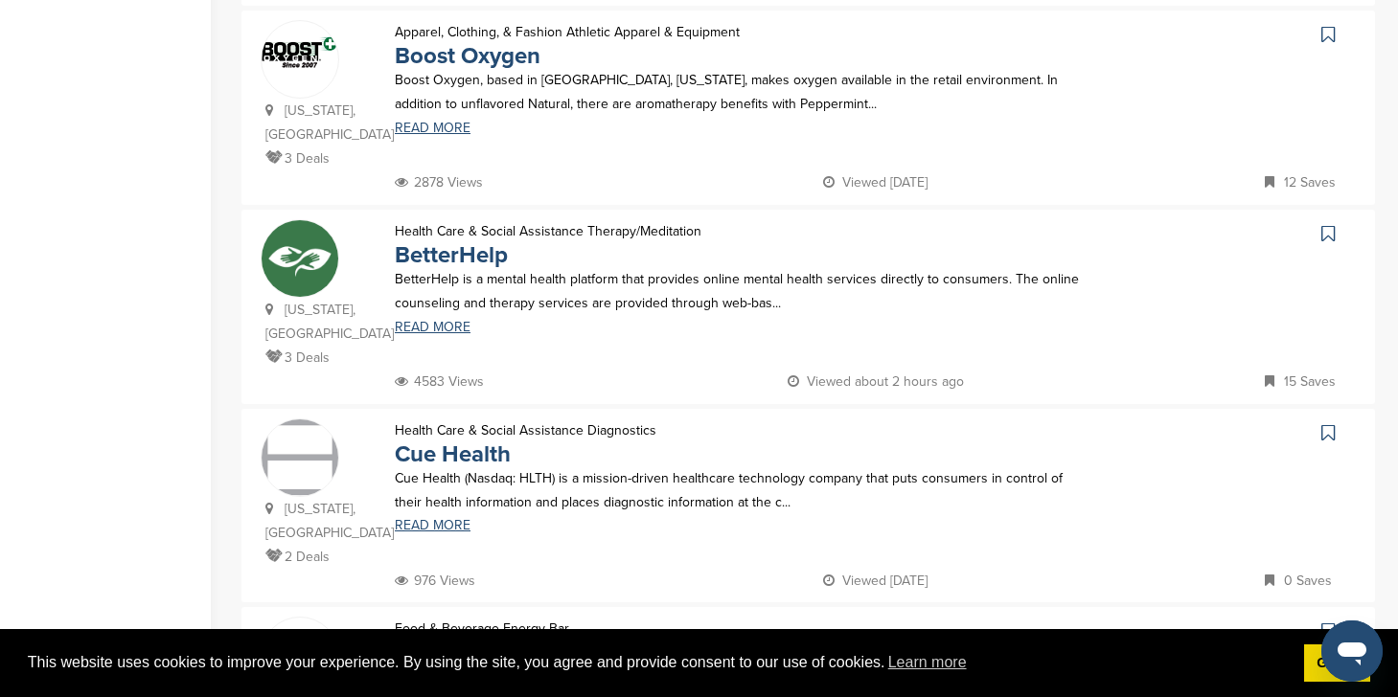
click at [459, 219] on p "Health Care & Social Assistance Therapy/Meditation" at bounding box center [548, 231] width 307 height 24
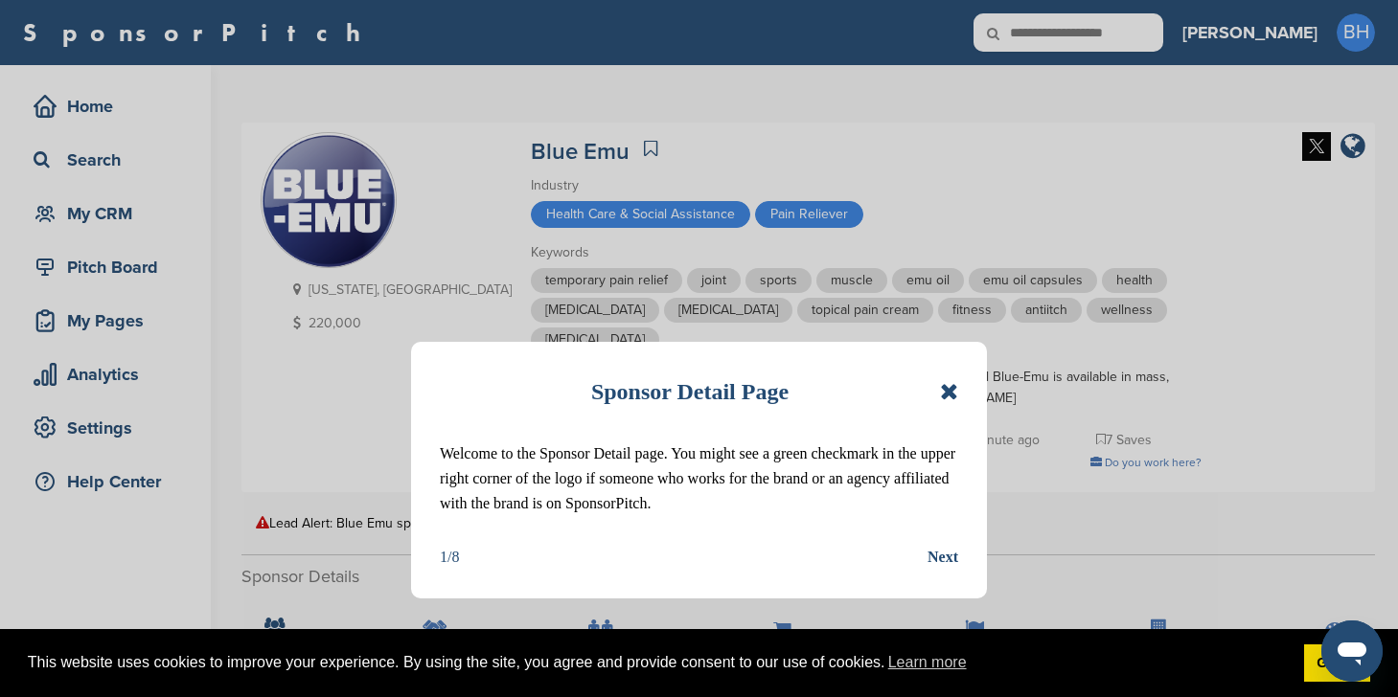
click at [949, 386] on icon at bounding box center [949, 391] width 18 height 23
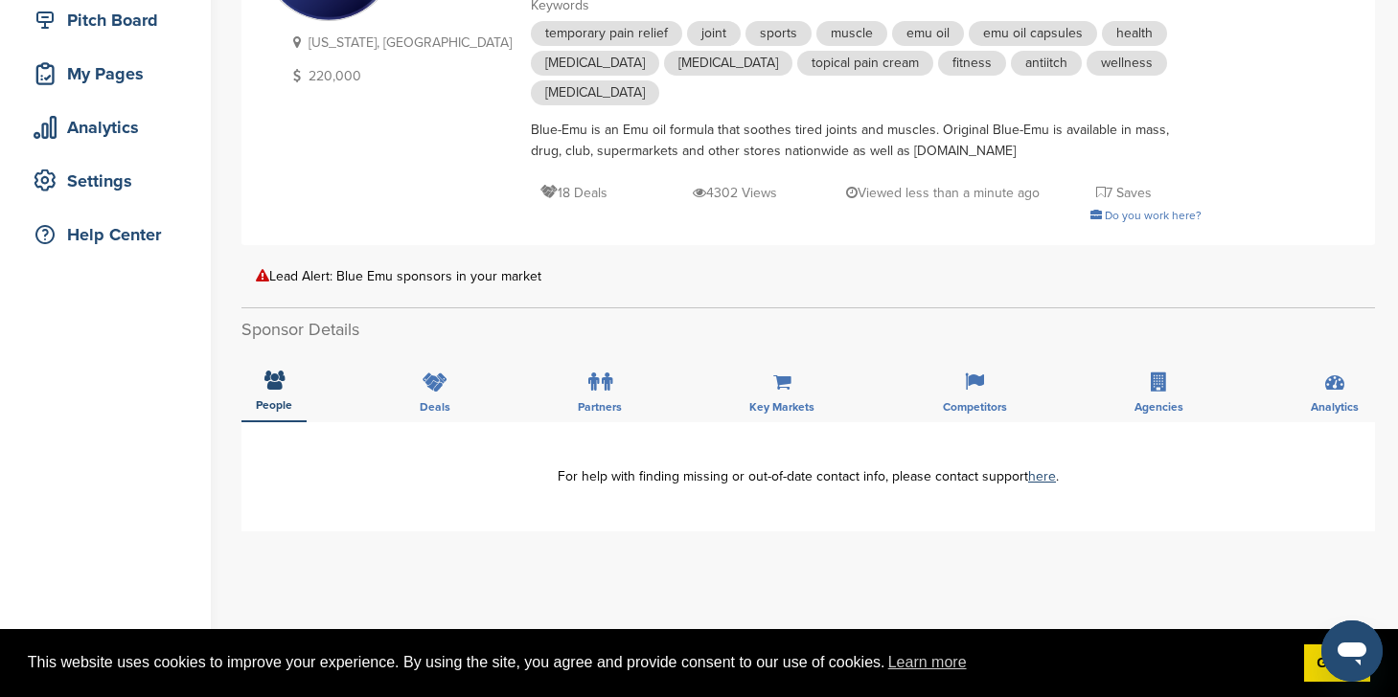
scroll to position [444, 0]
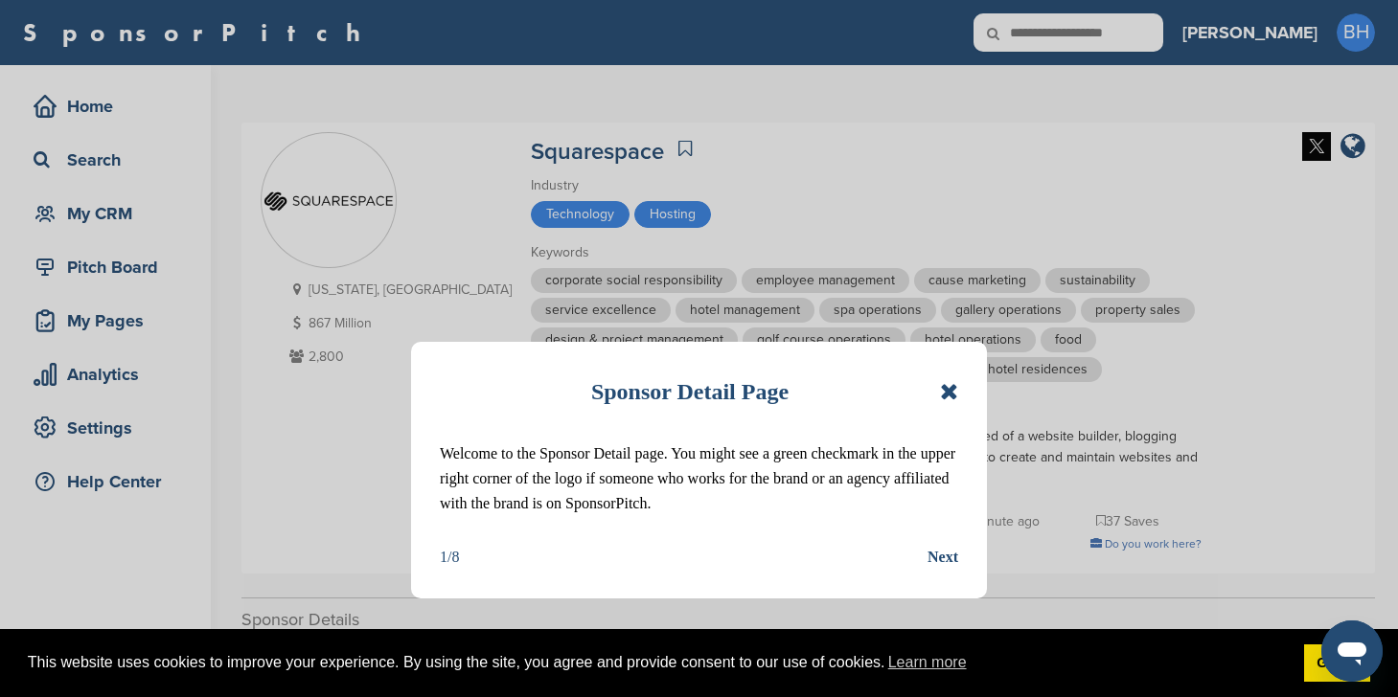
click at [948, 387] on icon at bounding box center [949, 391] width 18 height 23
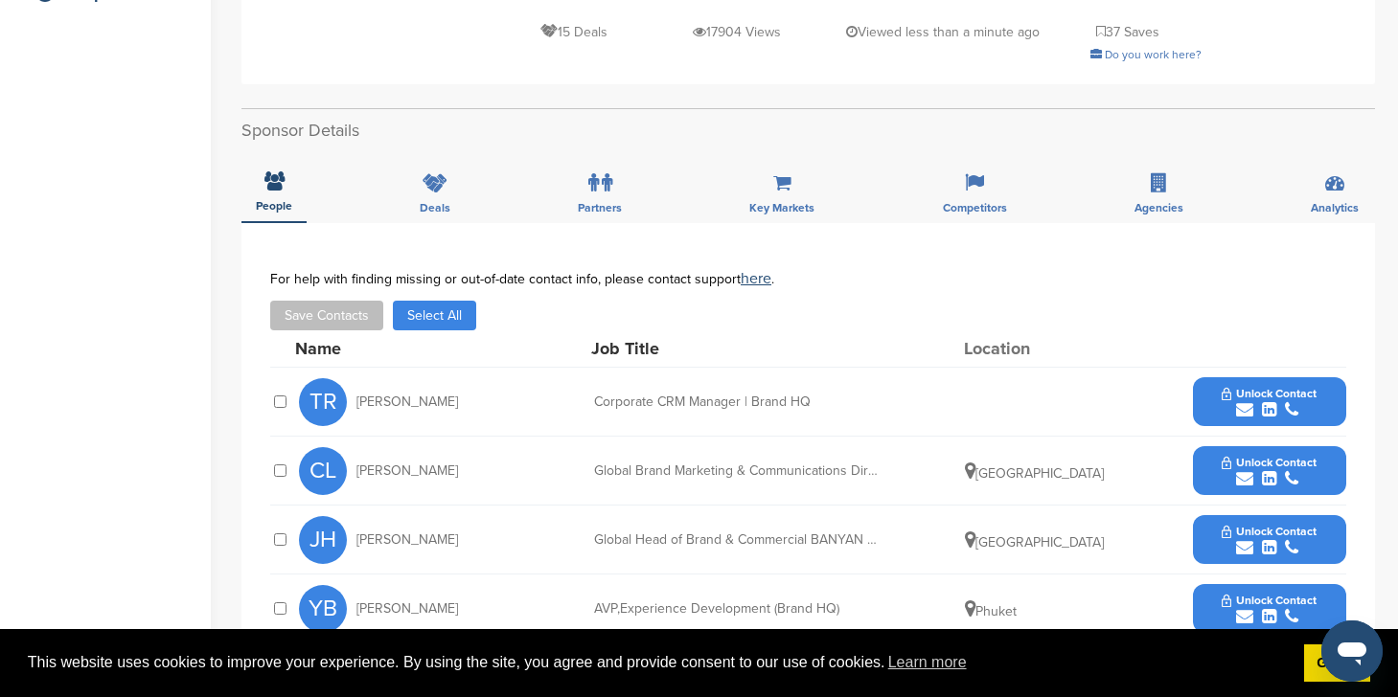
scroll to position [784, 0]
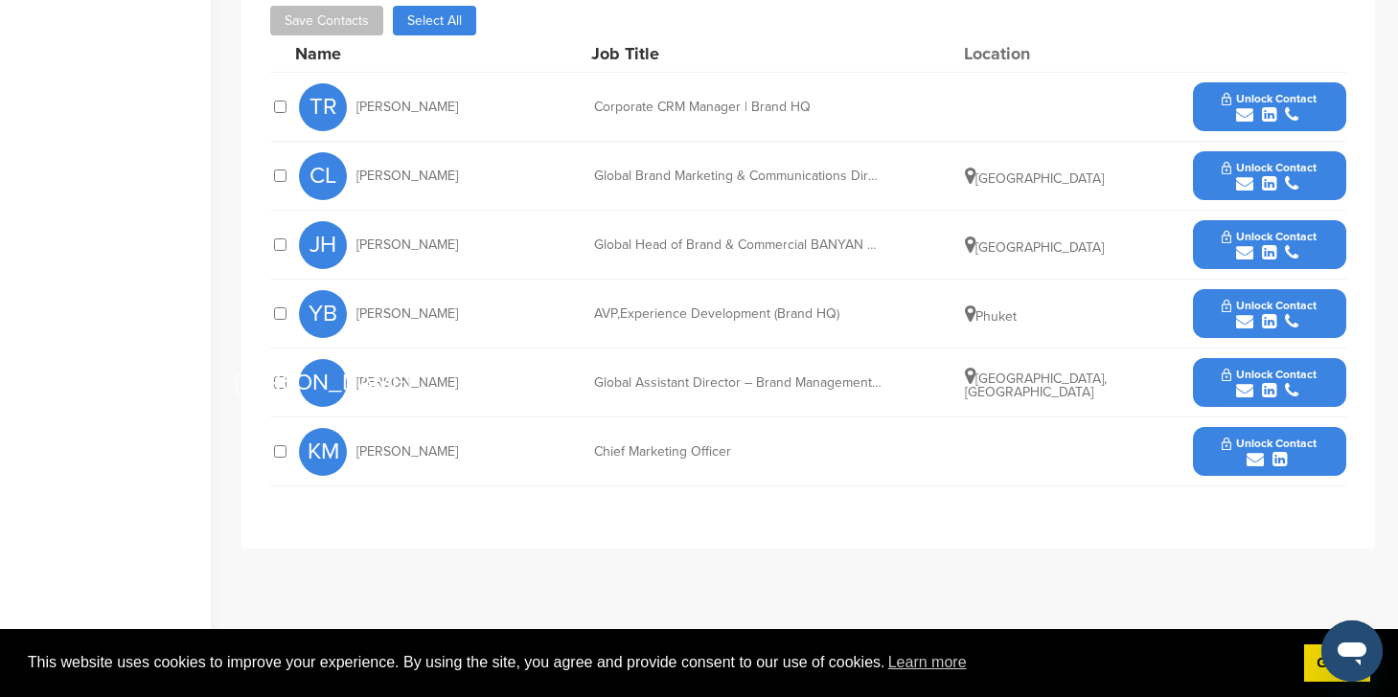
click at [1210, 165] on button "Unlock Contact" at bounding box center [1268, 176] width 141 height 57
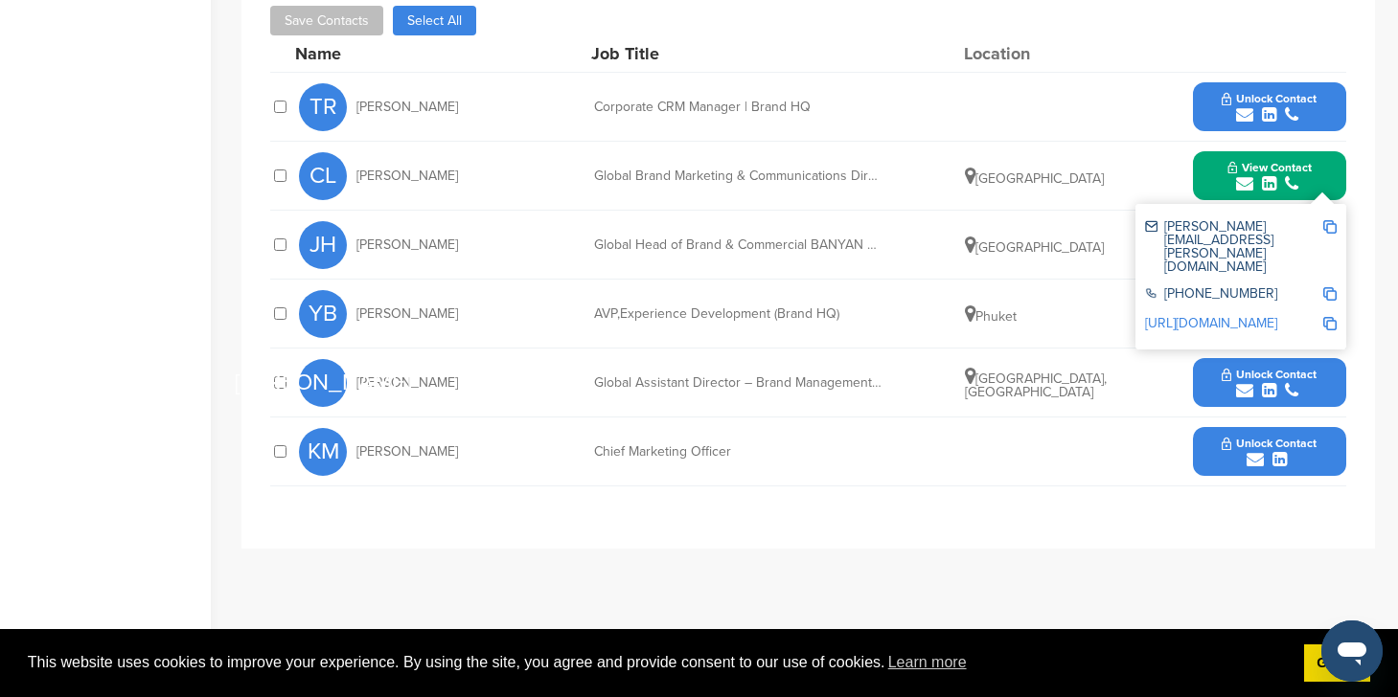
click at [999, 458] on div "KM [PERSON_NAME] Chief Marketing Officer Unlock Contact" at bounding box center [822, 452] width 1047 height 68
click at [1360, 230] on div "**********" at bounding box center [807, 238] width 1133 height 621
click at [1357, 251] on div "**********" at bounding box center [807, 238] width 1133 height 621
click at [1355, 259] on div "**********" at bounding box center [807, 238] width 1133 height 621
click at [1308, 171] on span "View Contact" at bounding box center [1269, 167] width 84 height 13
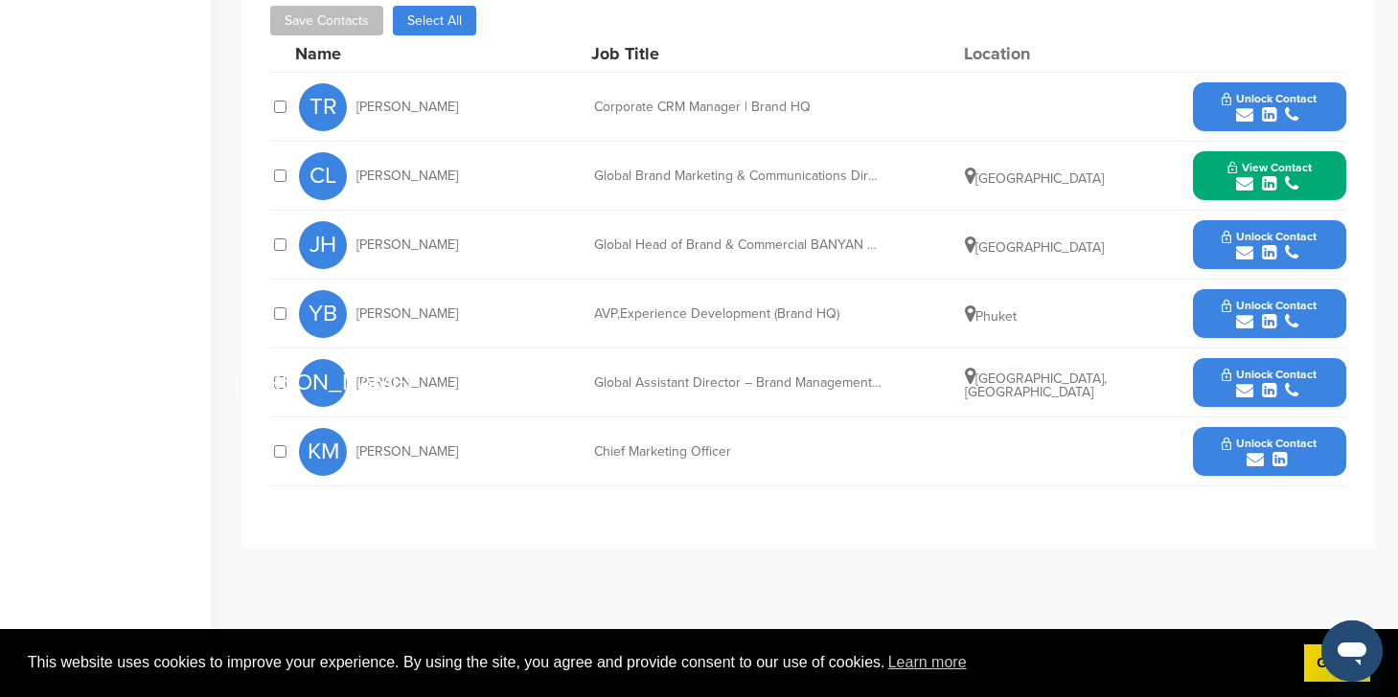
click at [1295, 233] on span "Unlock Contact" at bounding box center [1268, 236] width 95 height 13
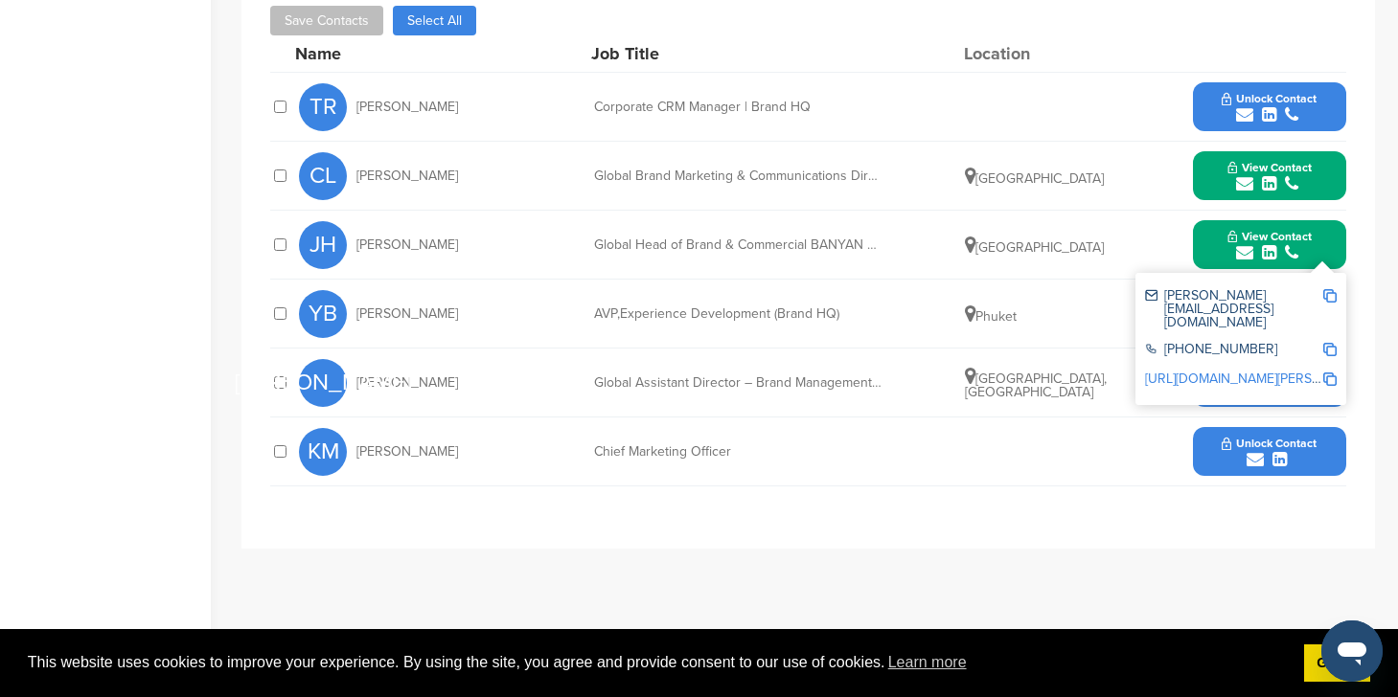
click at [1107, 562] on div "**********" at bounding box center [807, 311] width 1133 height 766
click at [1214, 456] on button "Unlock Contact" at bounding box center [1268, 451] width 141 height 57
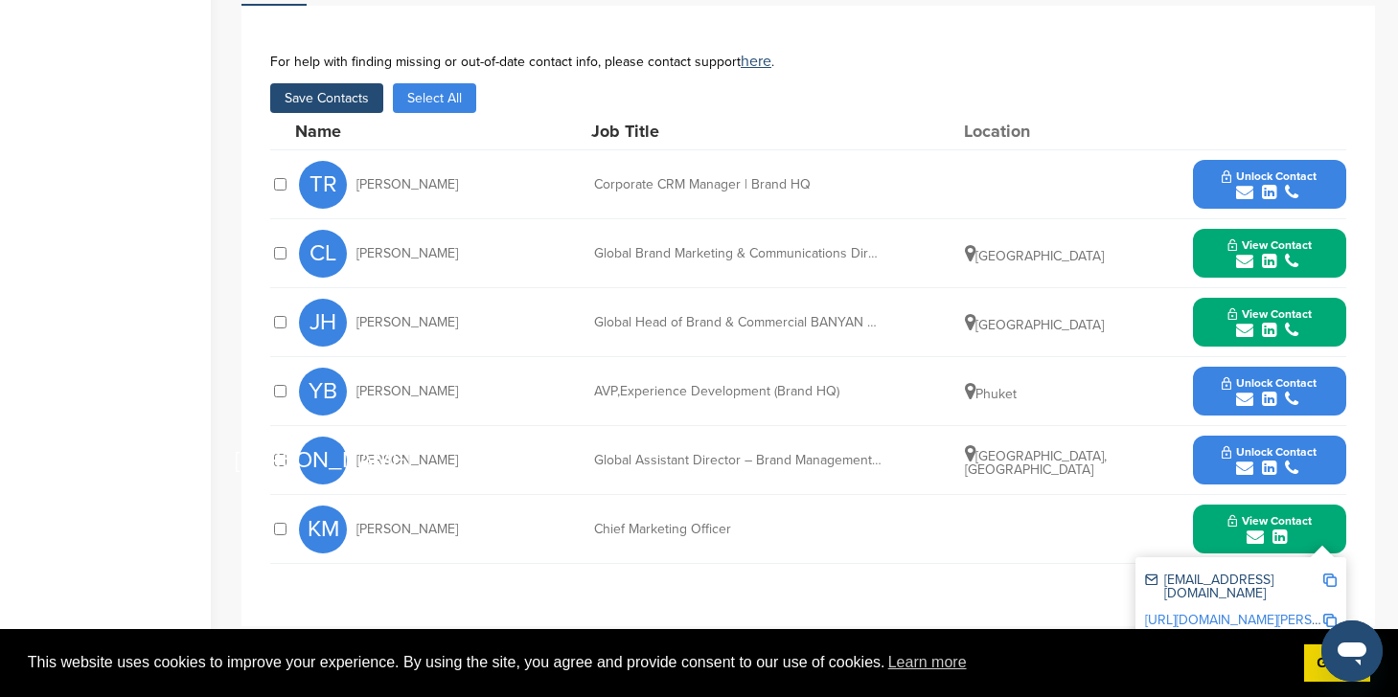
scroll to position [648, 0]
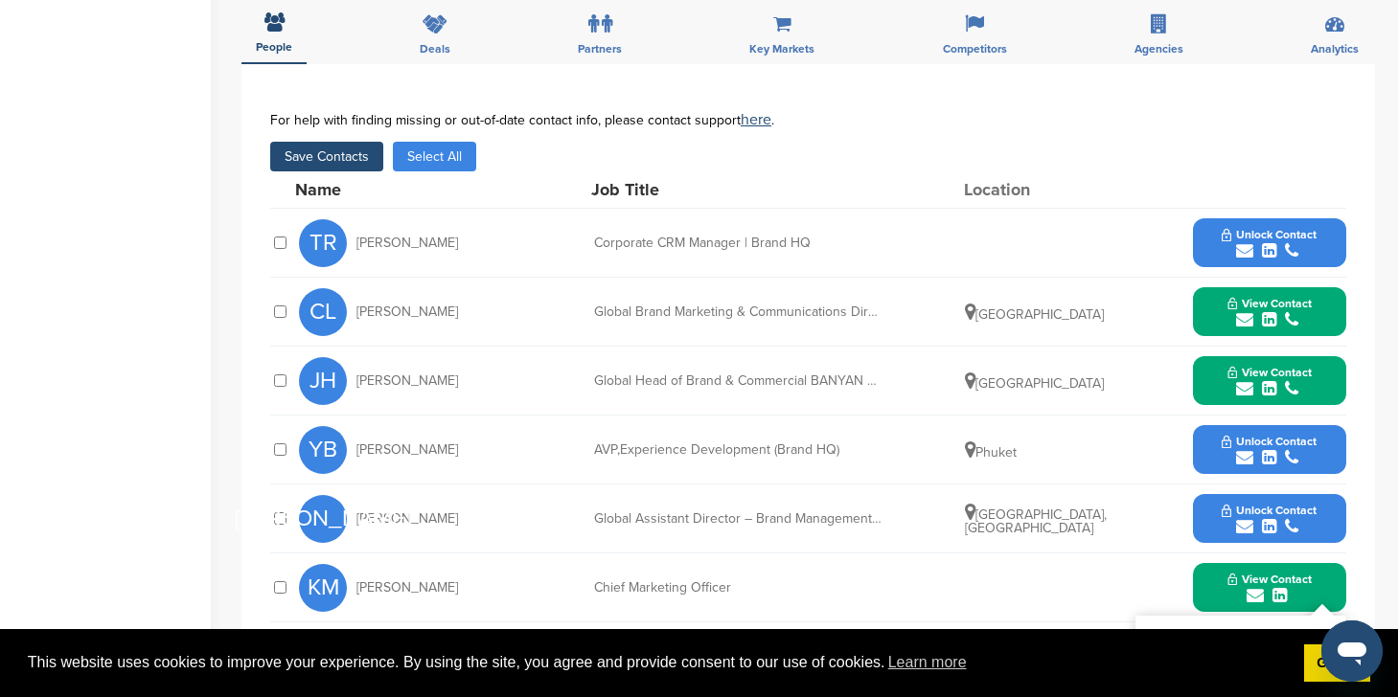
click at [306, 167] on button "Save Contacts" at bounding box center [326, 157] width 113 height 30
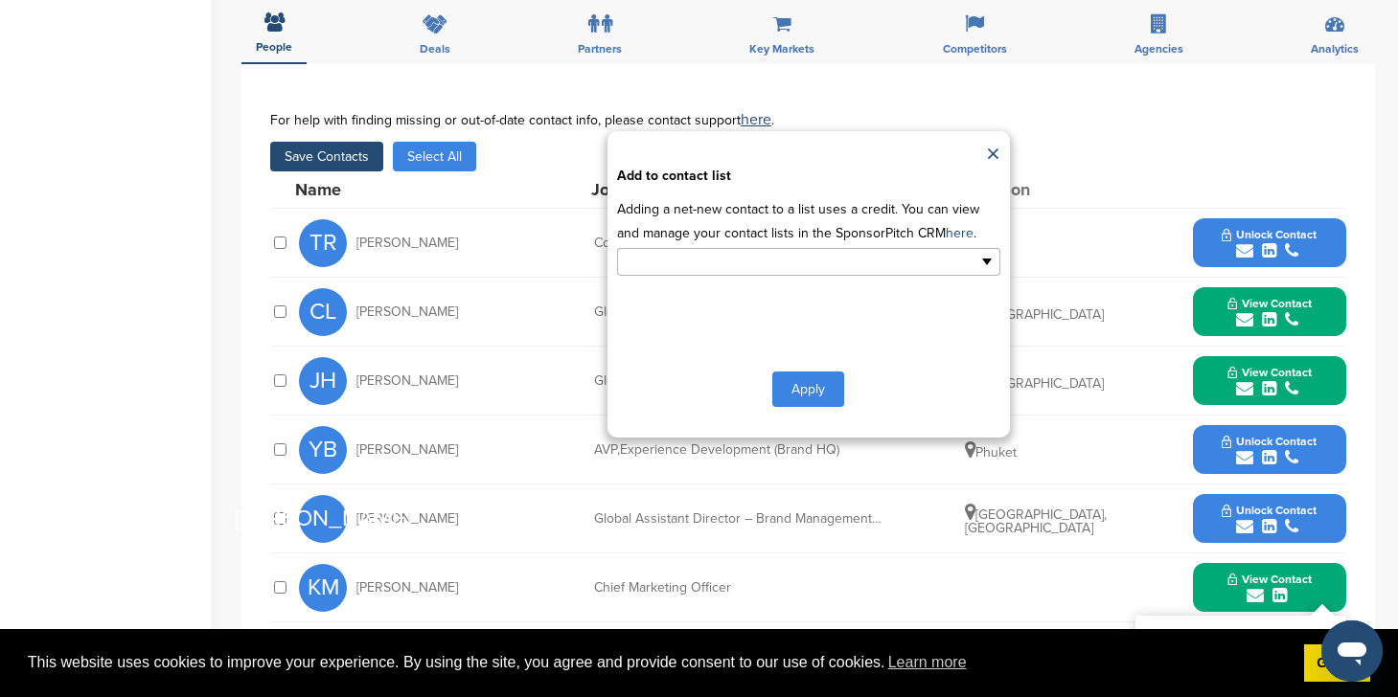
click at [779, 260] on input "text" at bounding box center [725, 262] width 201 height 22
click at [764, 293] on li "Default List" at bounding box center [808, 293] width 381 height 34
click at [789, 371] on div "**********" at bounding box center [808, 284] width 402 height 307
click at [793, 389] on button "Apply" at bounding box center [808, 392] width 72 height 35
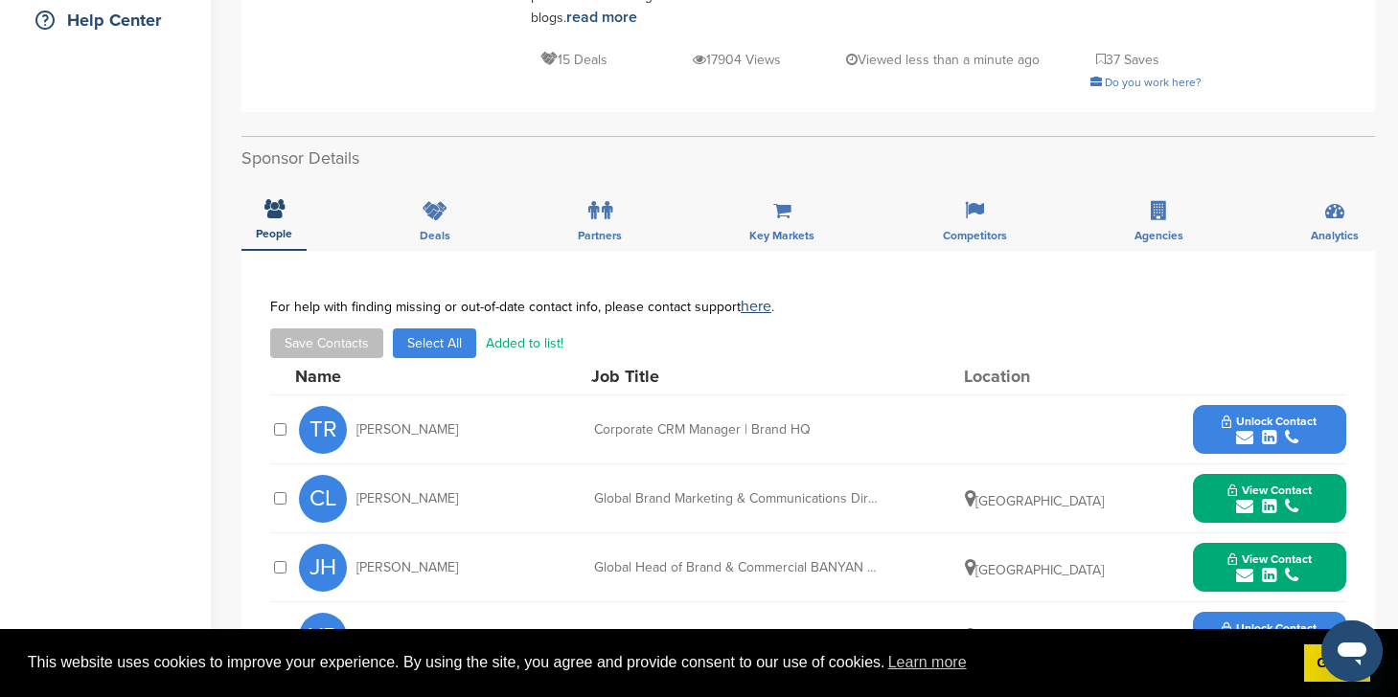
scroll to position [228, 0]
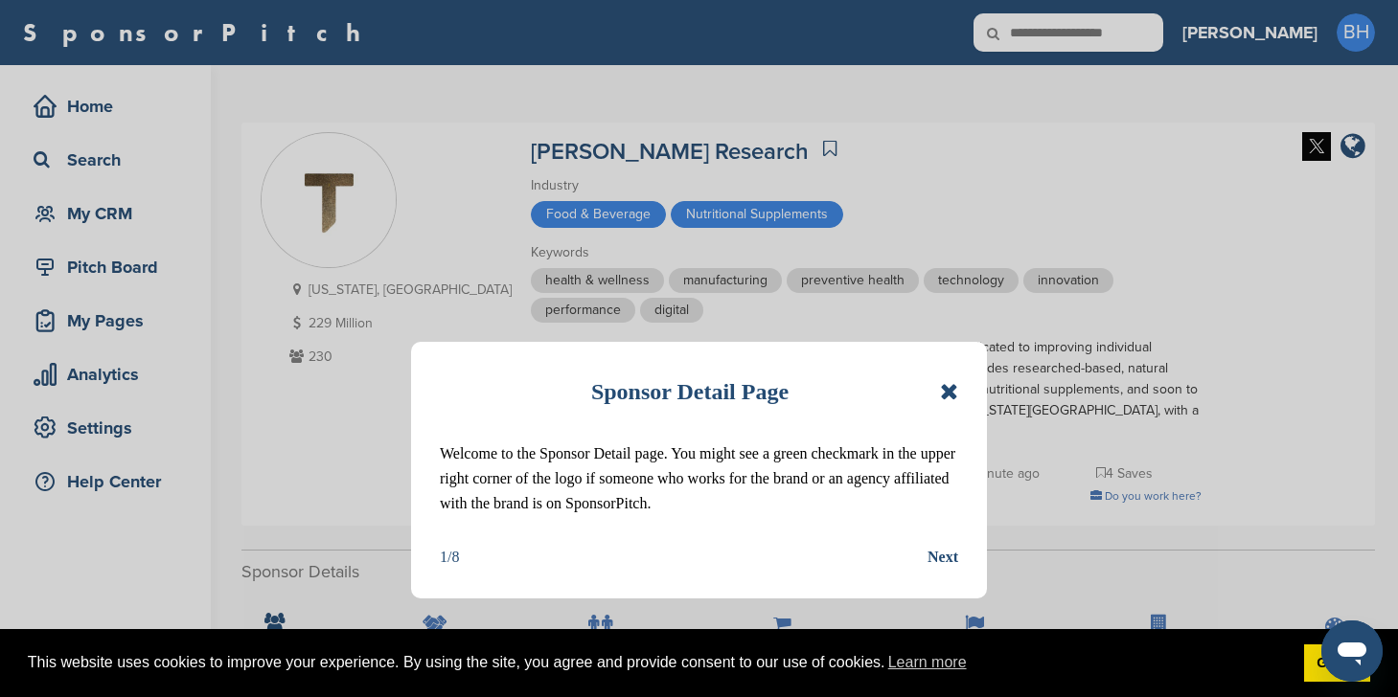
click at [953, 381] on icon at bounding box center [949, 391] width 18 height 23
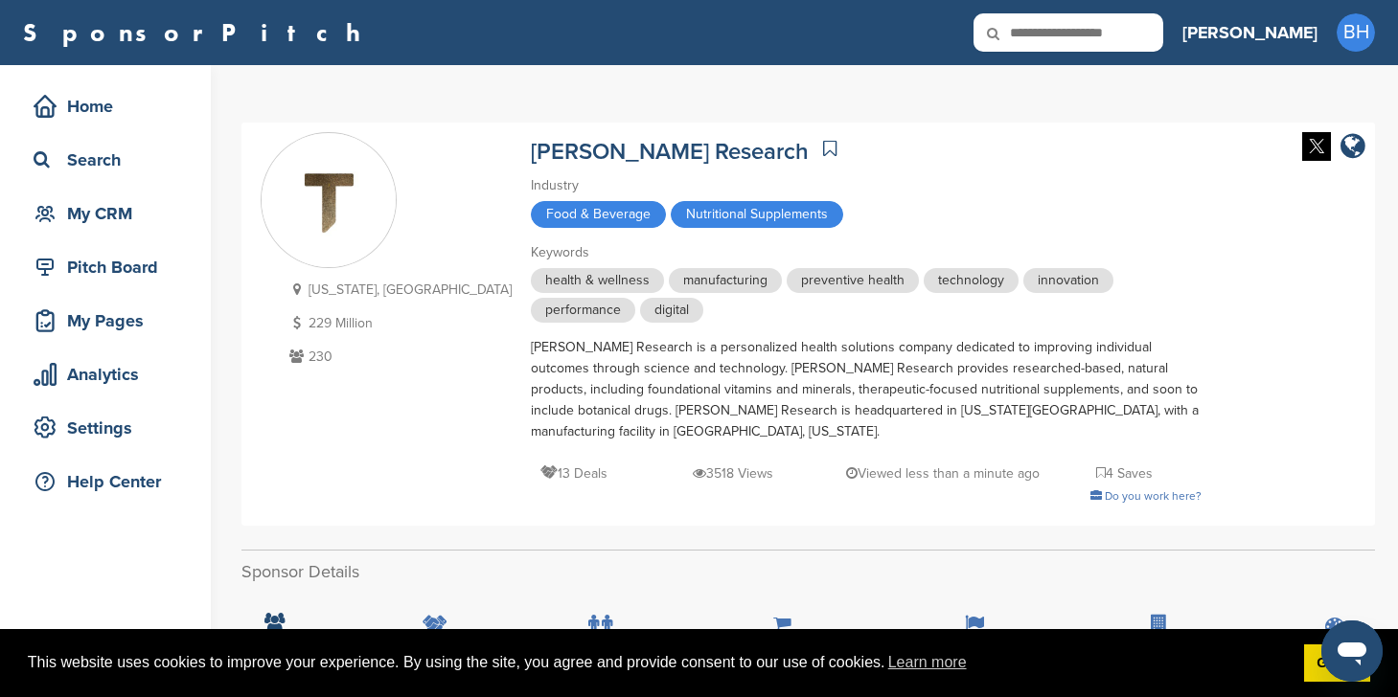
scroll to position [414, 0]
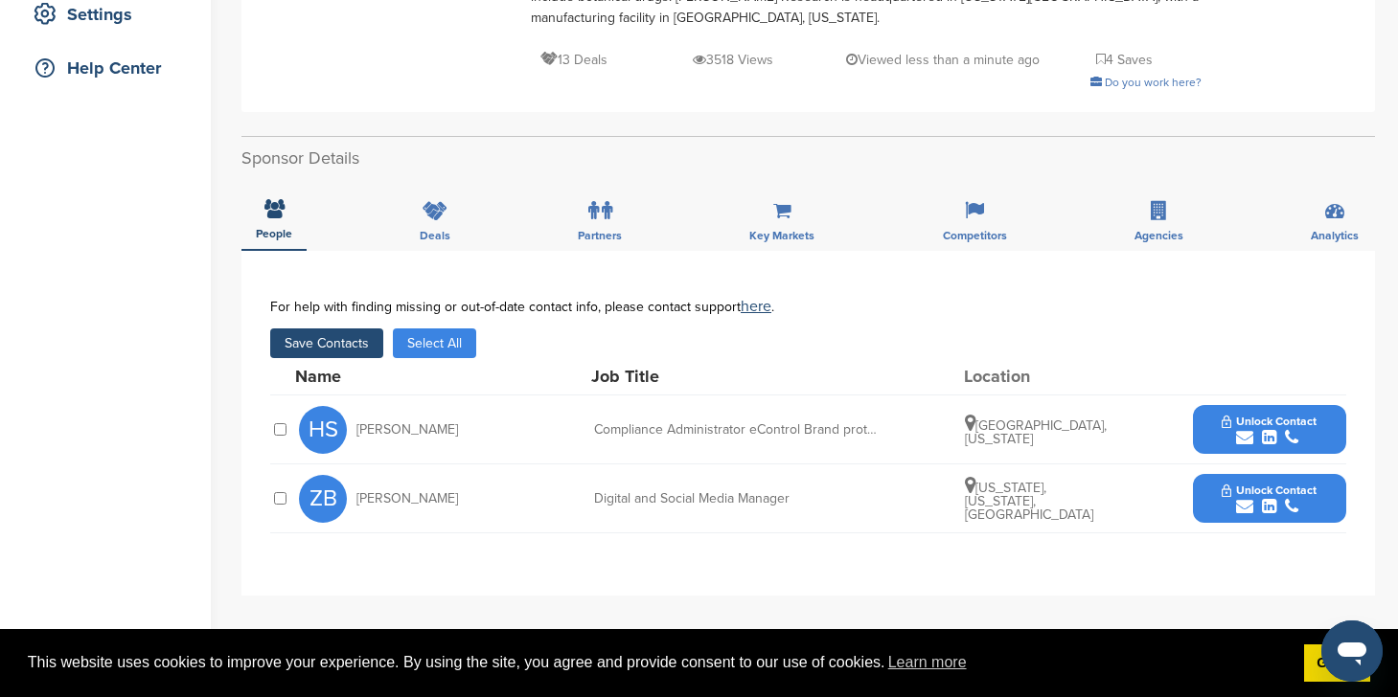
click at [1305, 401] on button "Unlock Contact" at bounding box center [1268, 429] width 141 height 57
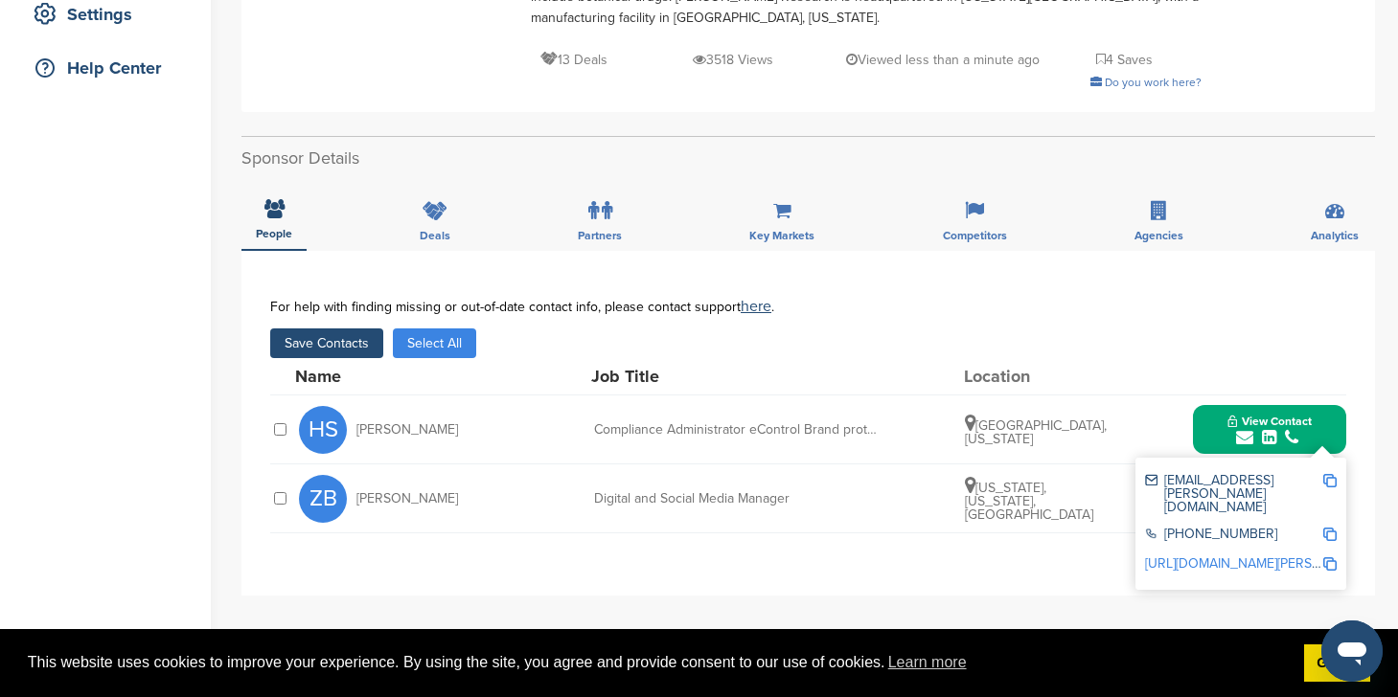
click at [372, 329] on button "Save Contacts" at bounding box center [326, 344] width 113 height 30
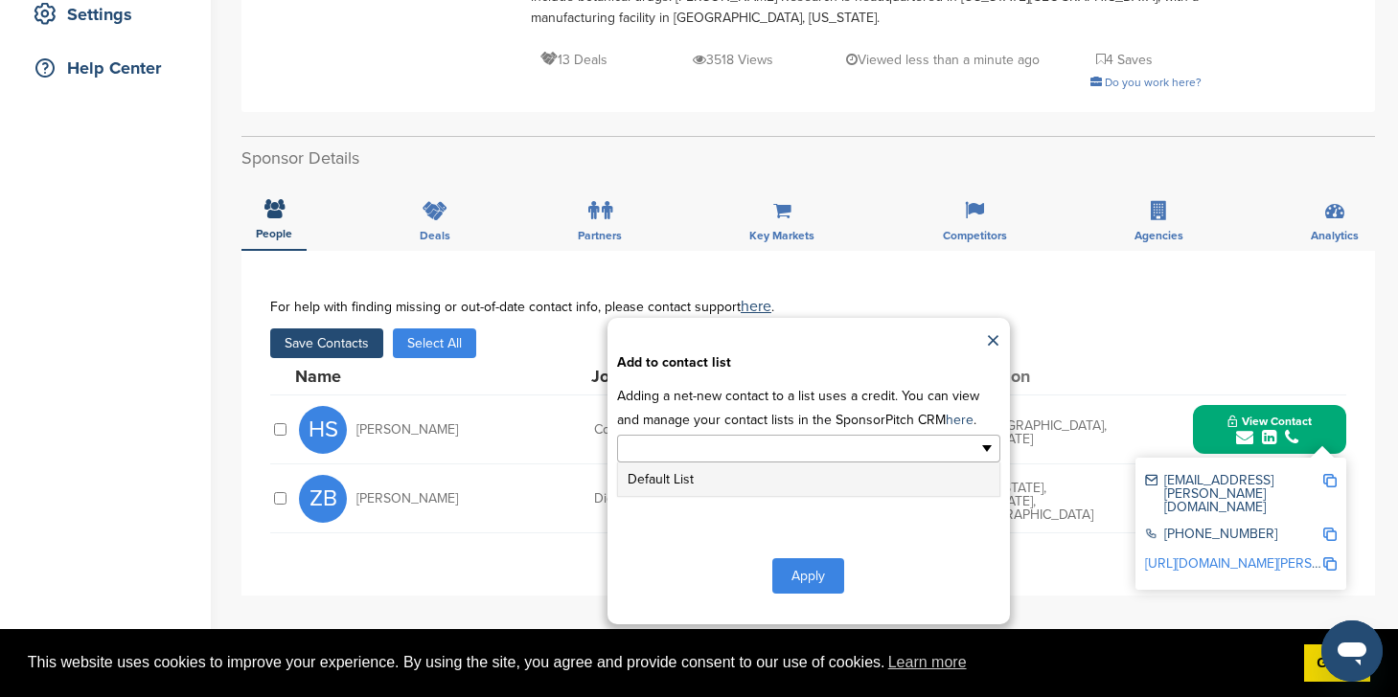
click at [852, 435] on ul at bounding box center [808, 449] width 383 height 28
click at [830, 463] on li "Default List" at bounding box center [808, 480] width 381 height 34
click at [799, 566] on button "Apply" at bounding box center [808, 579] width 72 height 35
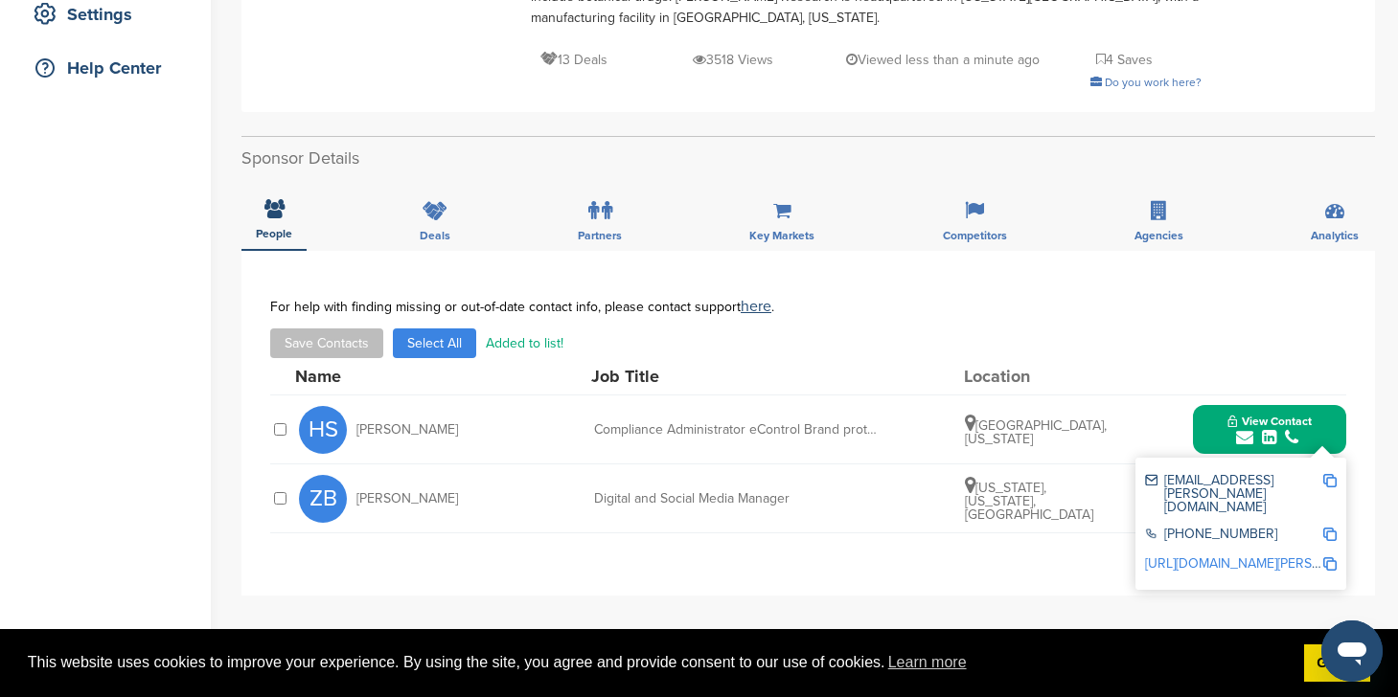
scroll to position [0, 0]
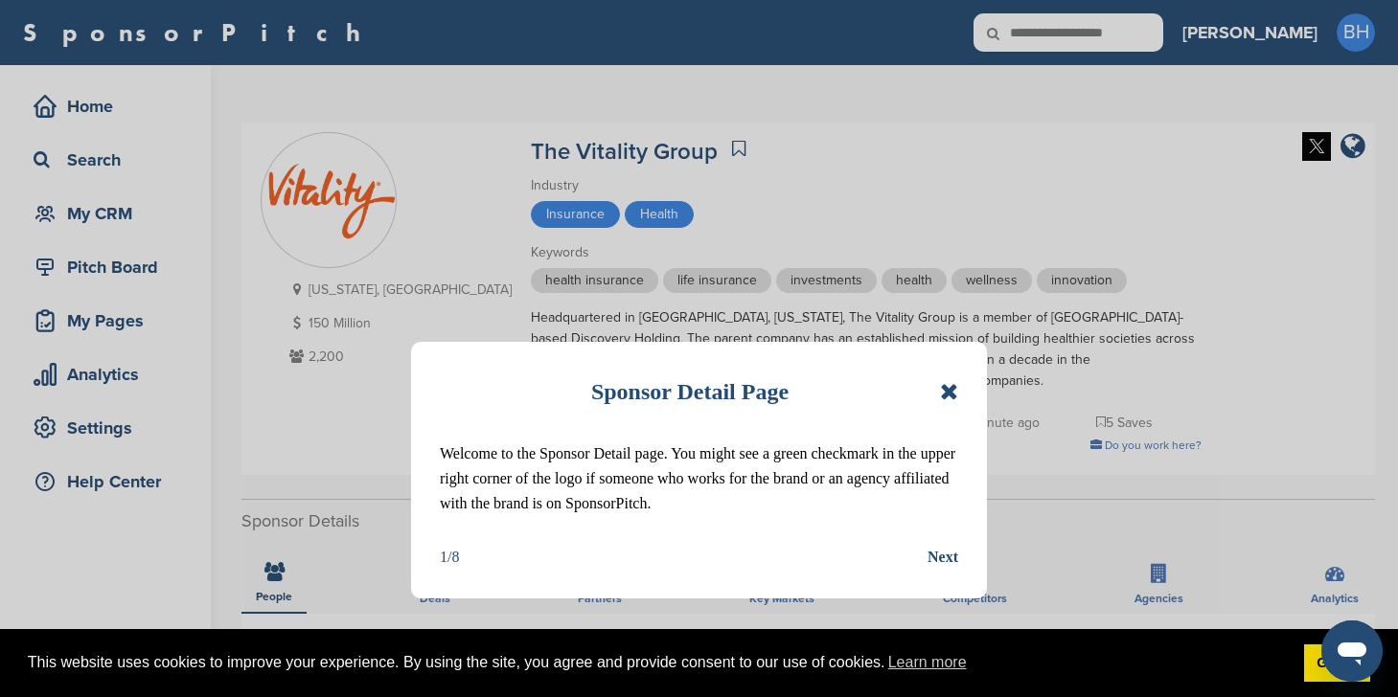
click at [951, 403] on div "Sponsor Detail Page" at bounding box center [699, 392] width 518 height 42
click at [948, 394] on icon at bounding box center [949, 391] width 18 height 23
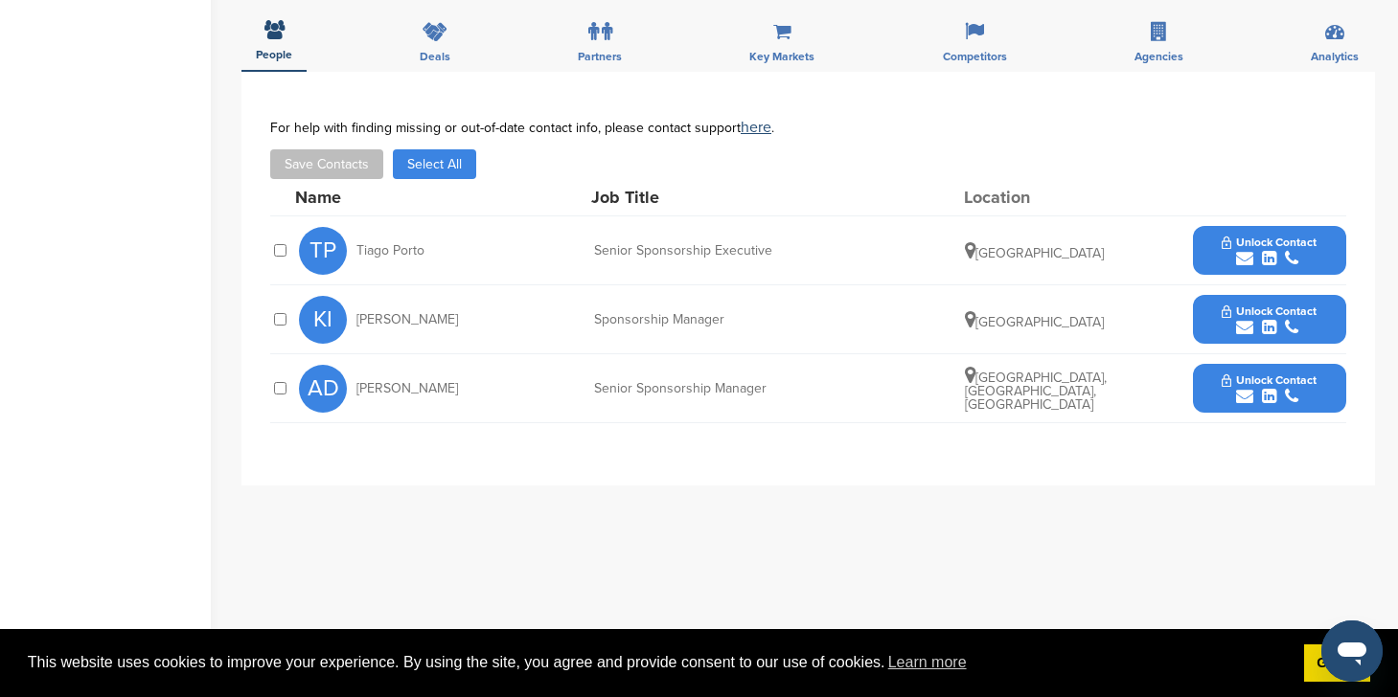
scroll to position [584, 0]
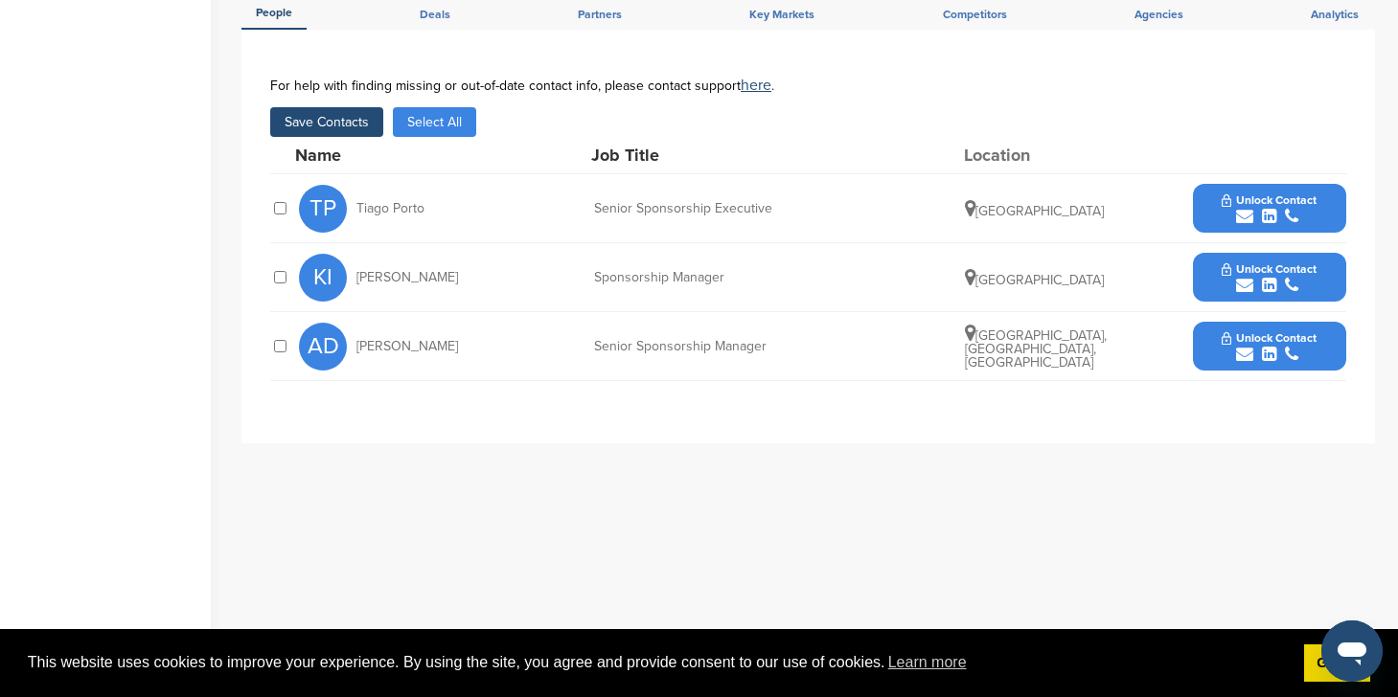
click at [1198, 194] on div "Unlock Contact" at bounding box center [1269, 208] width 153 height 49
click at [1212, 212] on button "Unlock Contact" at bounding box center [1268, 208] width 141 height 57
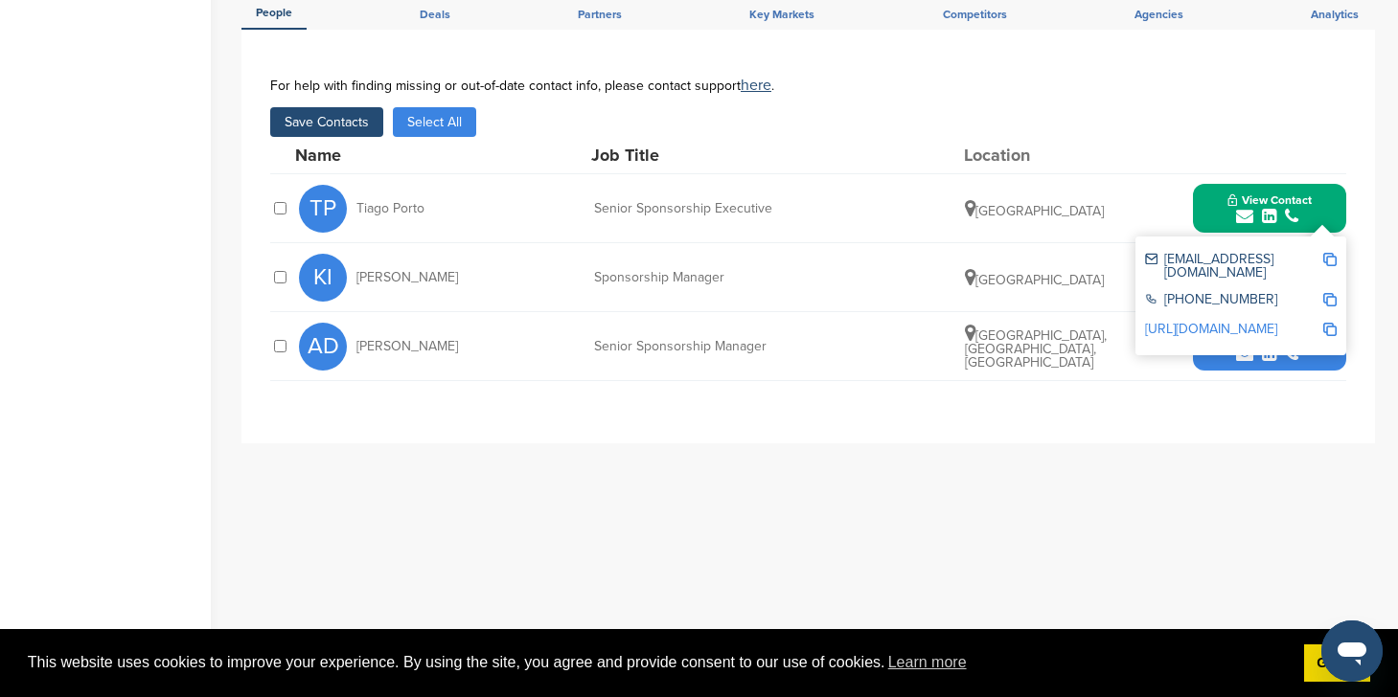
click at [1211, 359] on button "Unlock Contact" at bounding box center [1268, 346] width 141 height 57
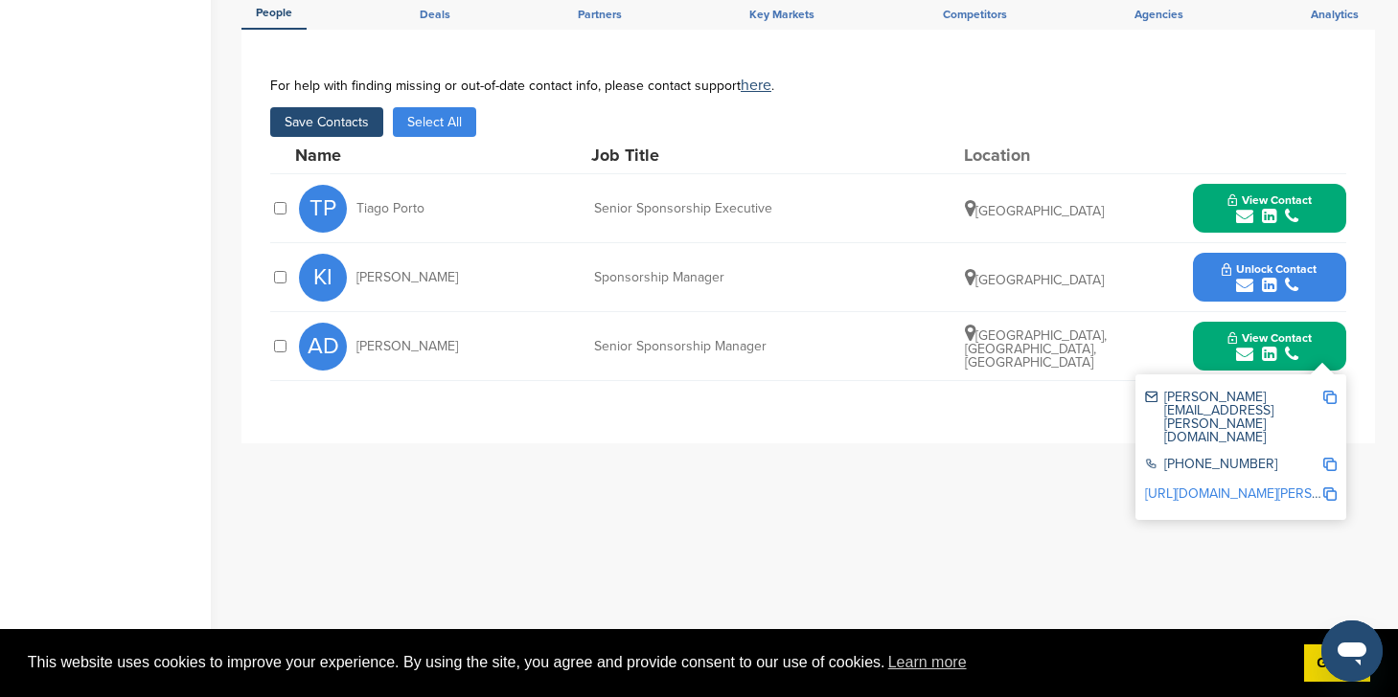
click at [344, 121] on button "Save Contacts" at bounding box center [326, 122] width 113 height 30
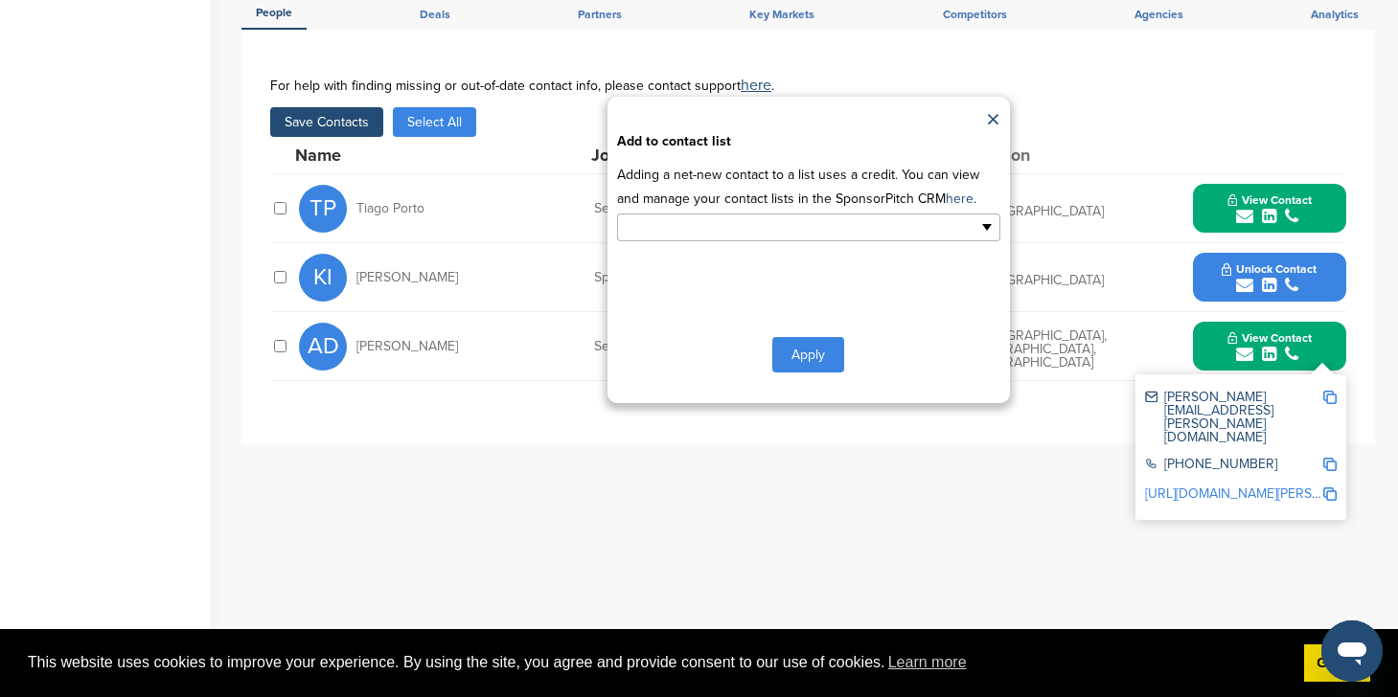
click at [762, 234] on input "text" at bounding box center [725, 227] width 201 height 22
click at [754, 263] on li "Default List" at bounding box center [808, 258] width 381 height 34
click at [813, 363] on button "Apply" at bounding box center [808, 358] width 72 height 35
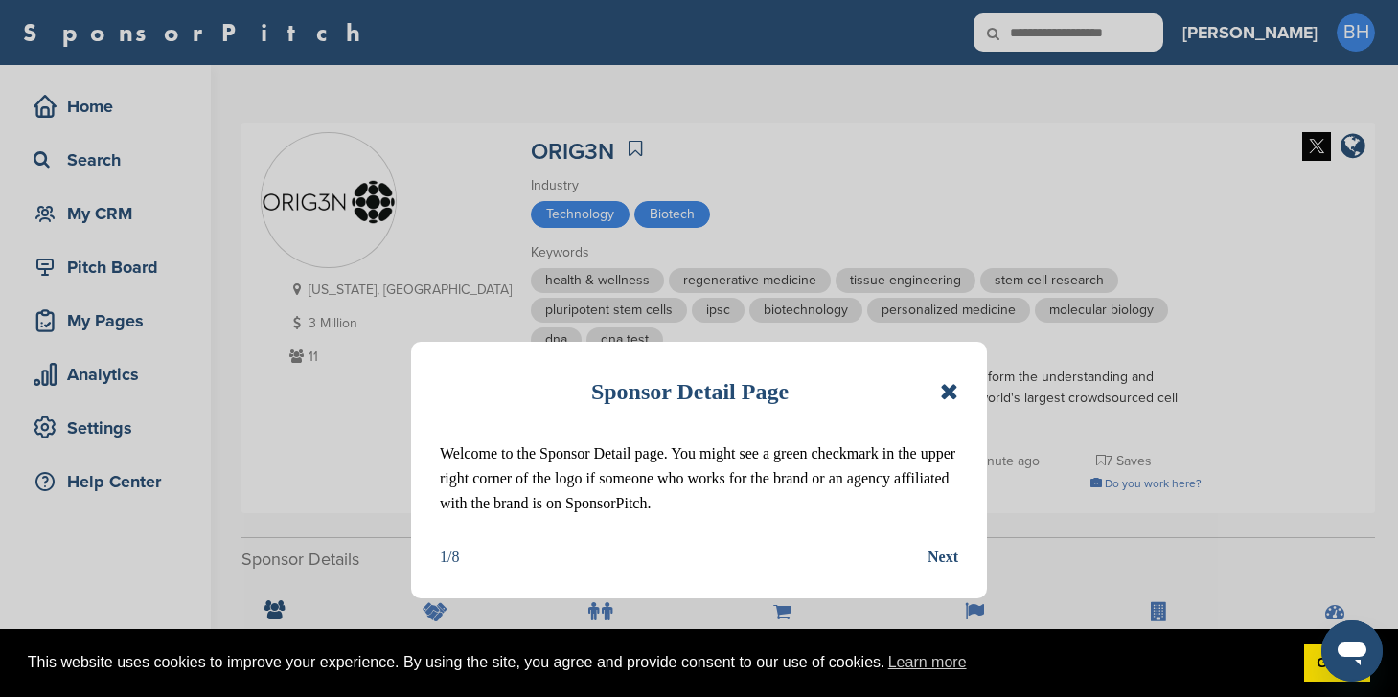
click at [942, 382] on icon at bounding box center [949, 391] width 18 height 23
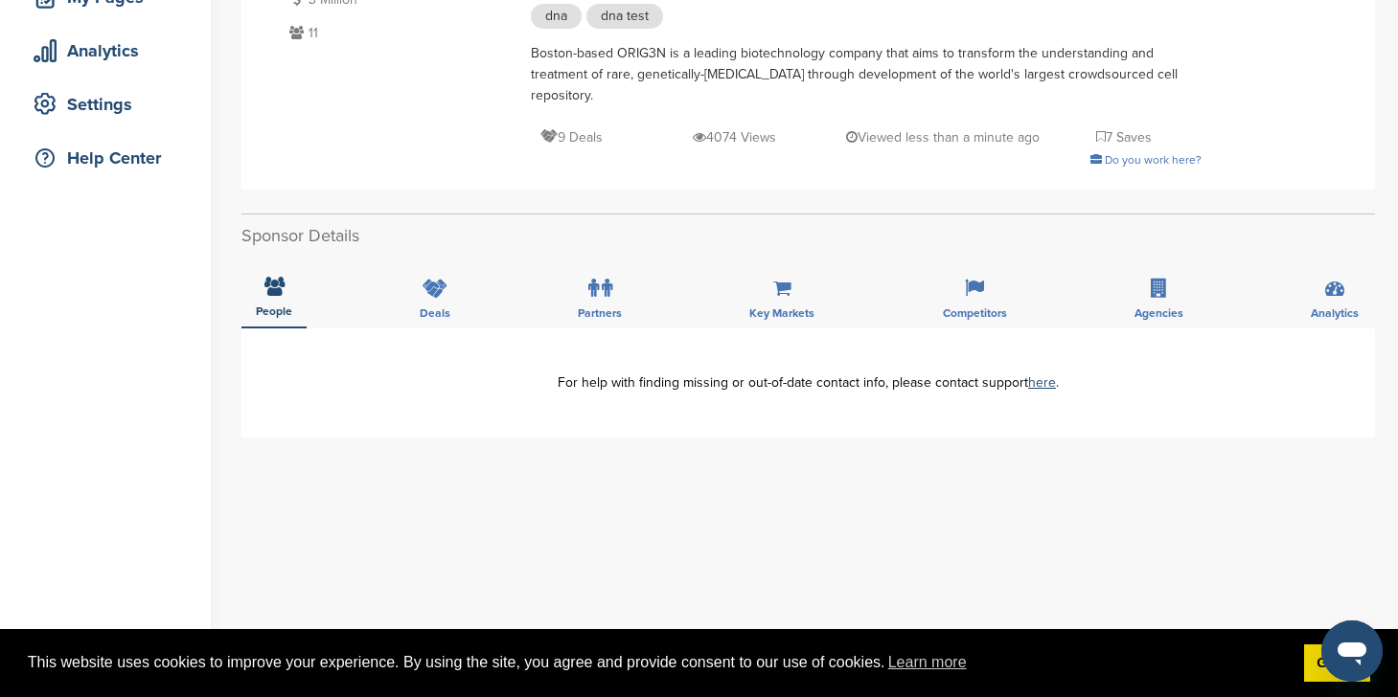
scroll to position [308, 0]
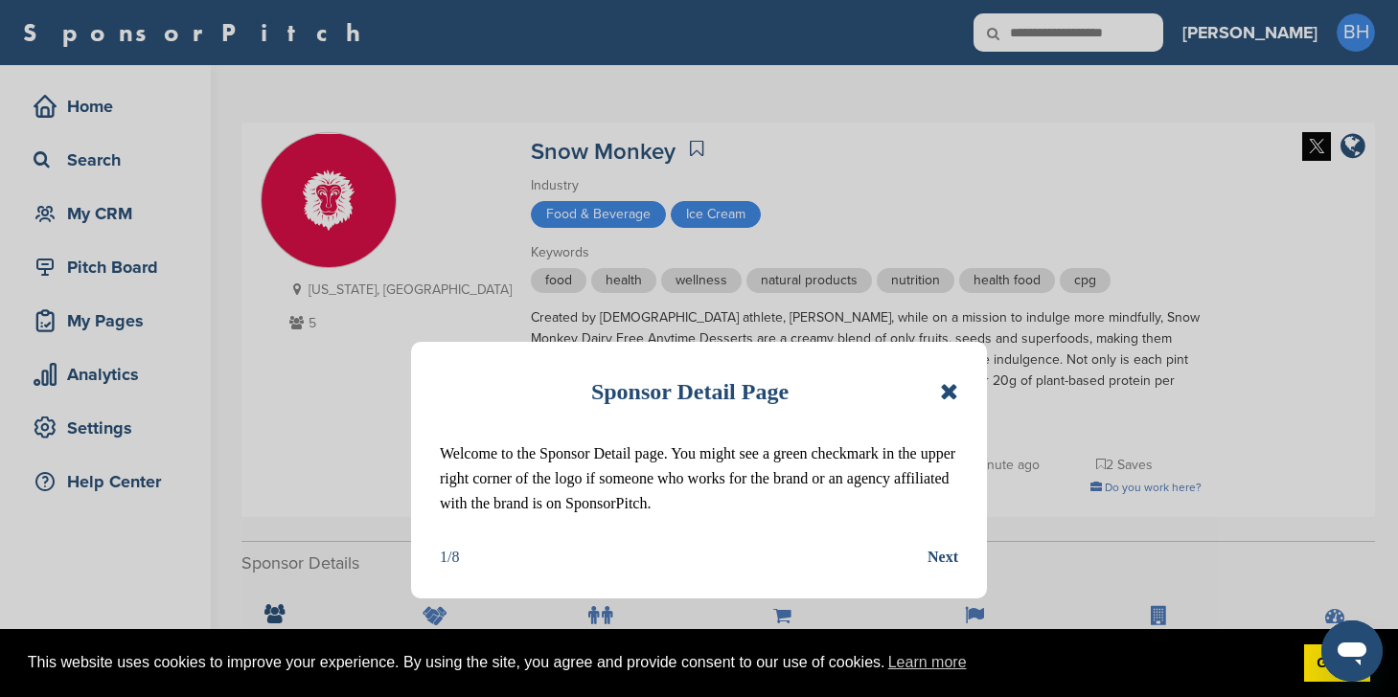
click at [950, 387] on icon at bounding box center [949, 391] width 18 height 23
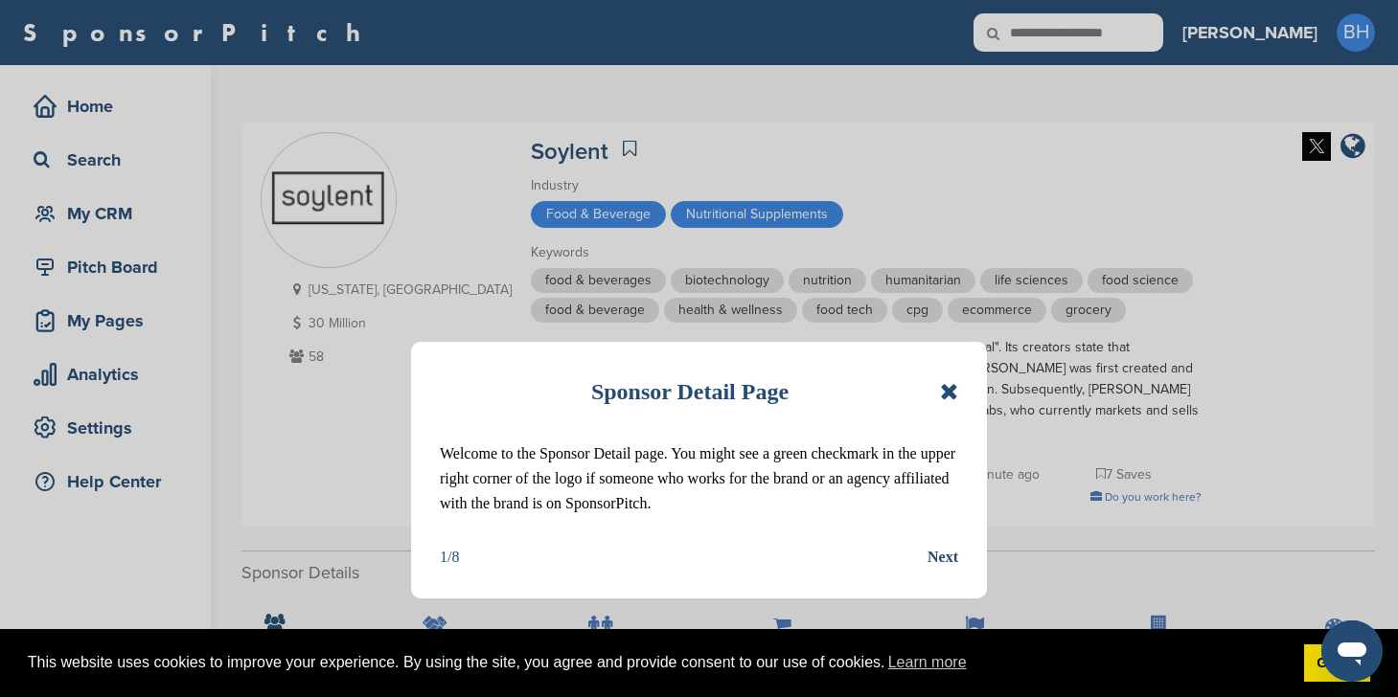
click at [963, 401] on div "Sponsor Detail Page Welcome to the Sponsor Detail page. You might see a green c…" at bounding box center [699, 470] width 576 height 257
click at [947, 396] on icon at bounding box center [949, 391] width 18 height 23
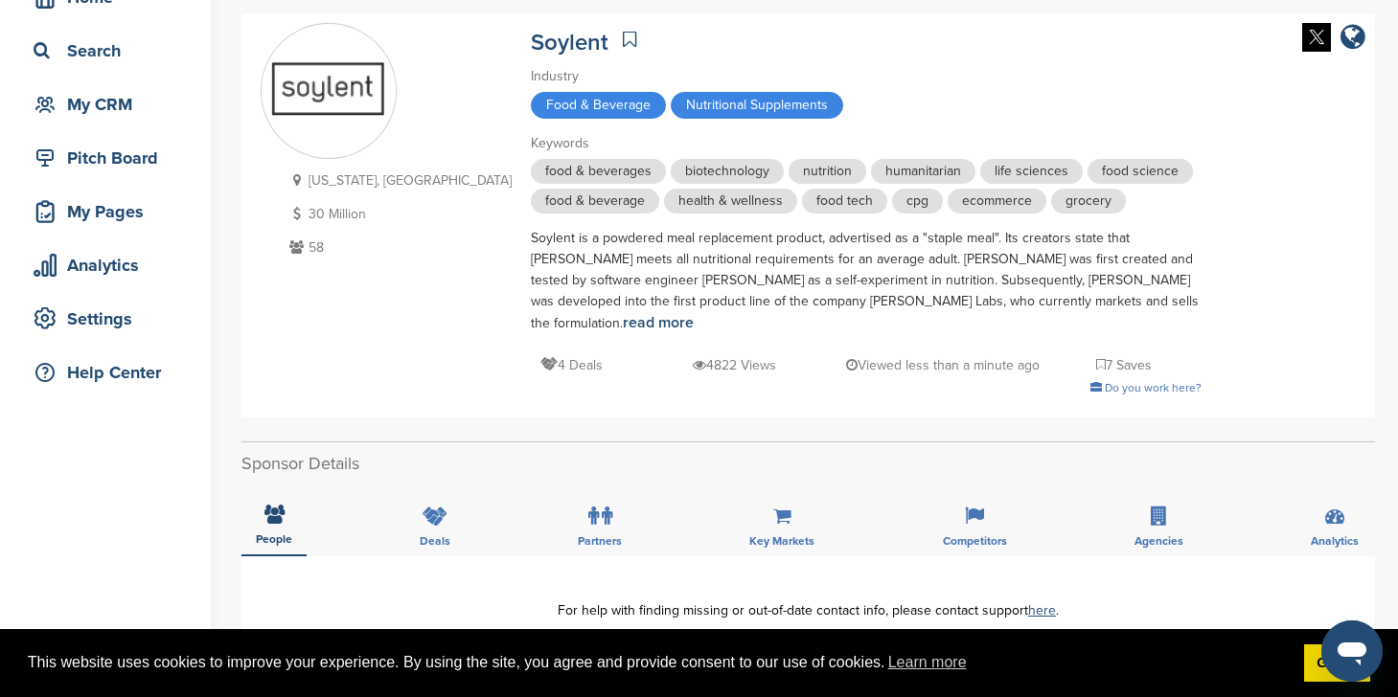
scroll to position [445, 0]
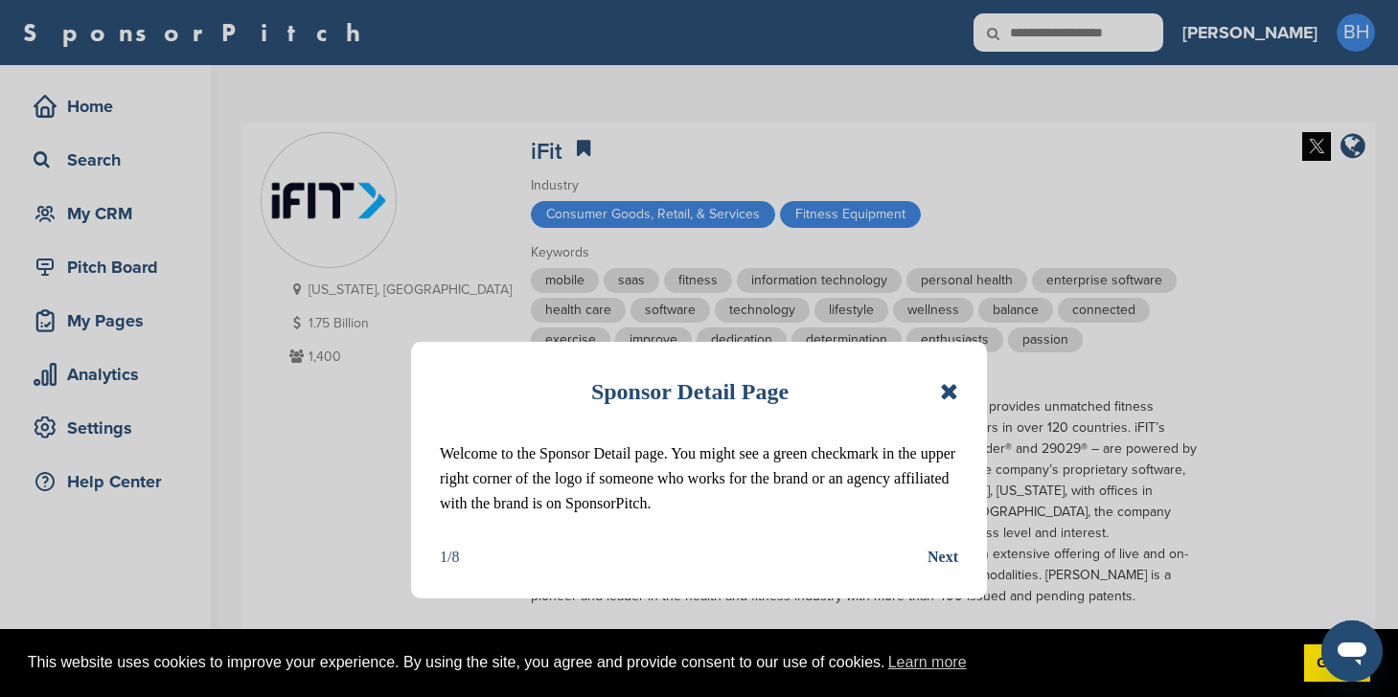
click at [944, 388] on icon at bounding box center [949, 391] width 18 height 23
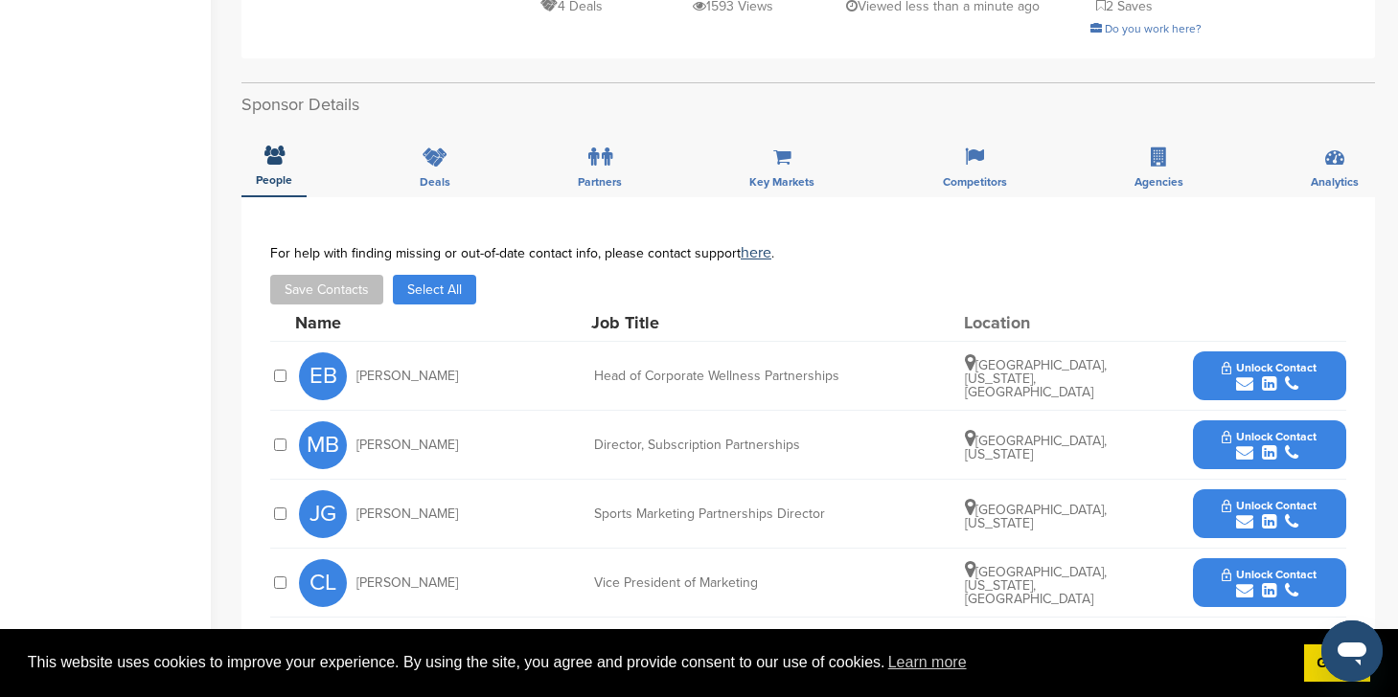
scroll to position [740, 0]
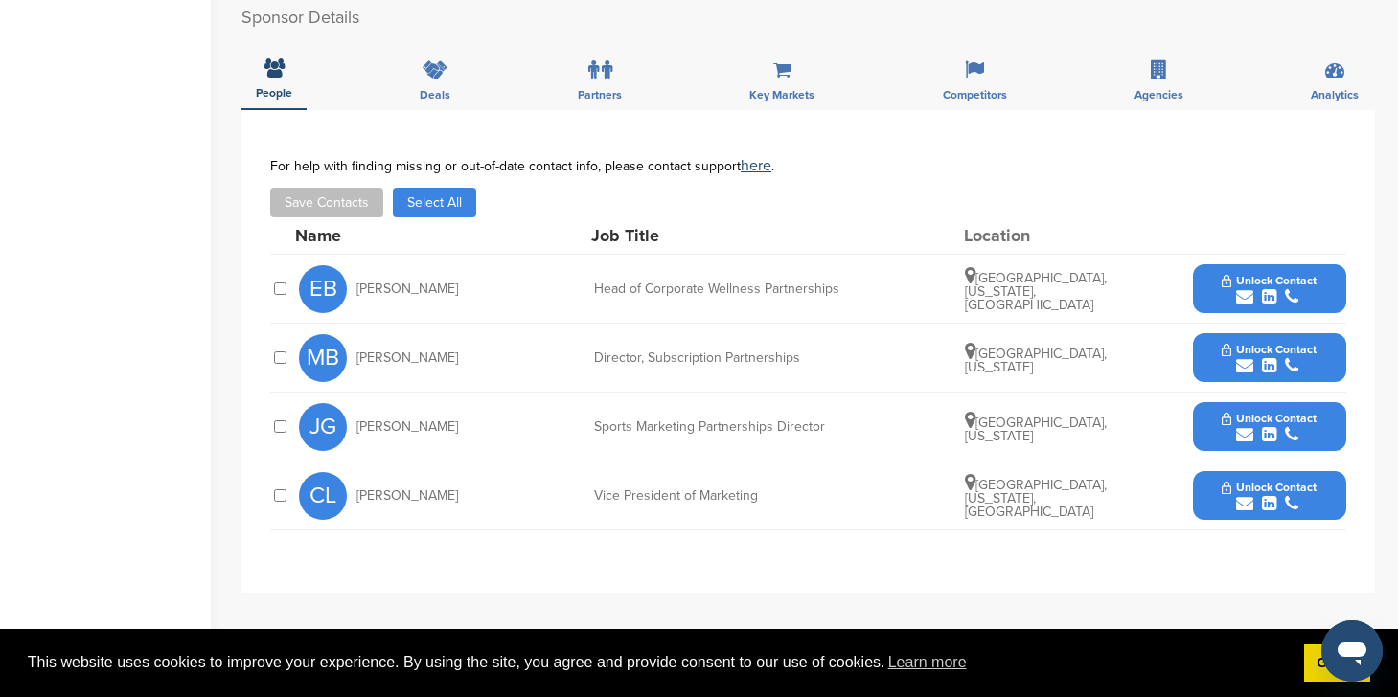
click at [1208, 261] on button "Unlock Contact" at bounding box center [1268, 289] width 141 height 57
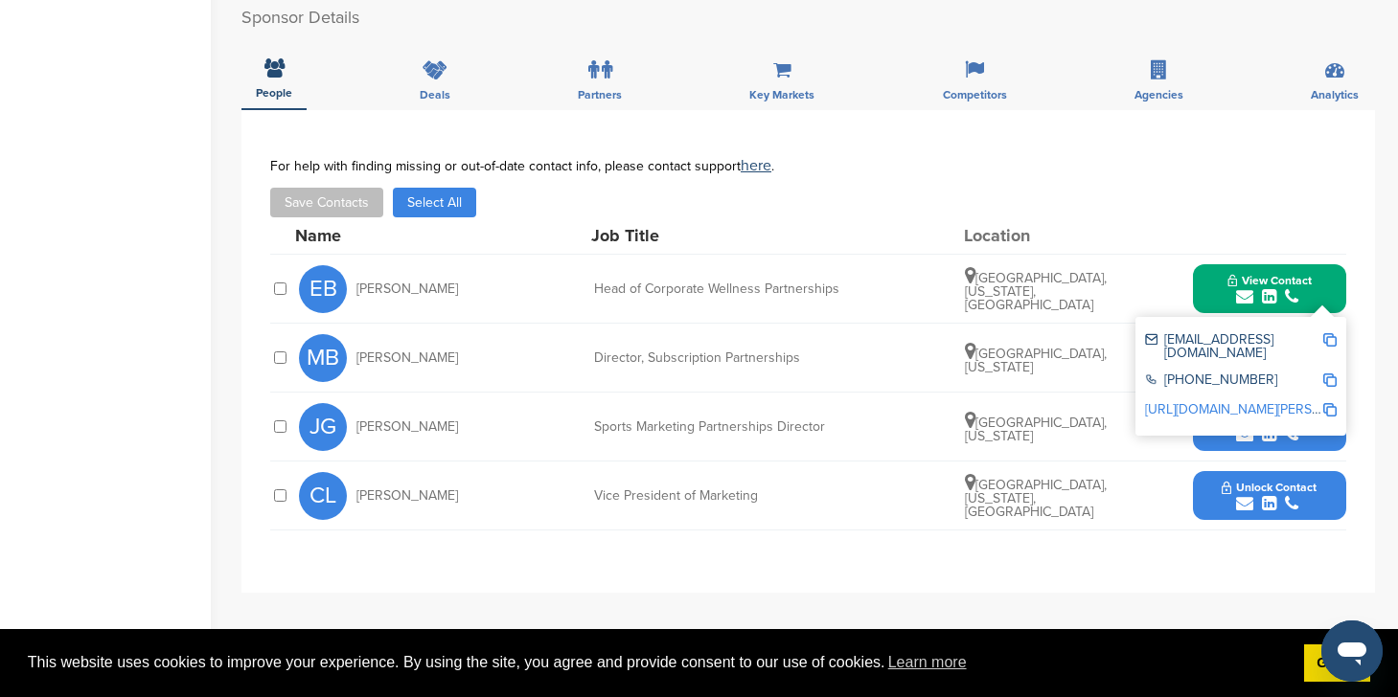
click at [1077, 529] on div "**********" at bounding box center [807, 351] width 1133 height 483
click at [1204, 477] on button "Unlock Contact" at bounding box center [1268, 495] width 141 height 57
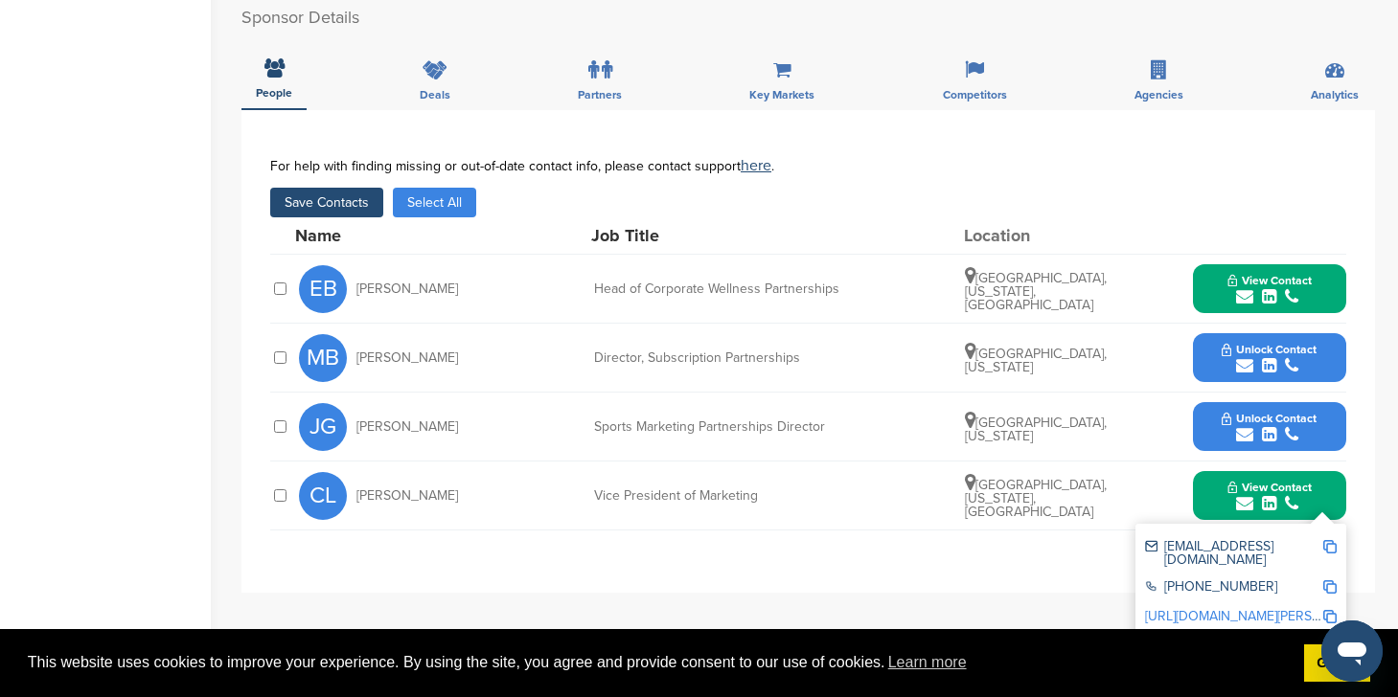
click at [321, 188] on button "Save Contacts" at bounding box center [326, 203] width 113 height 30
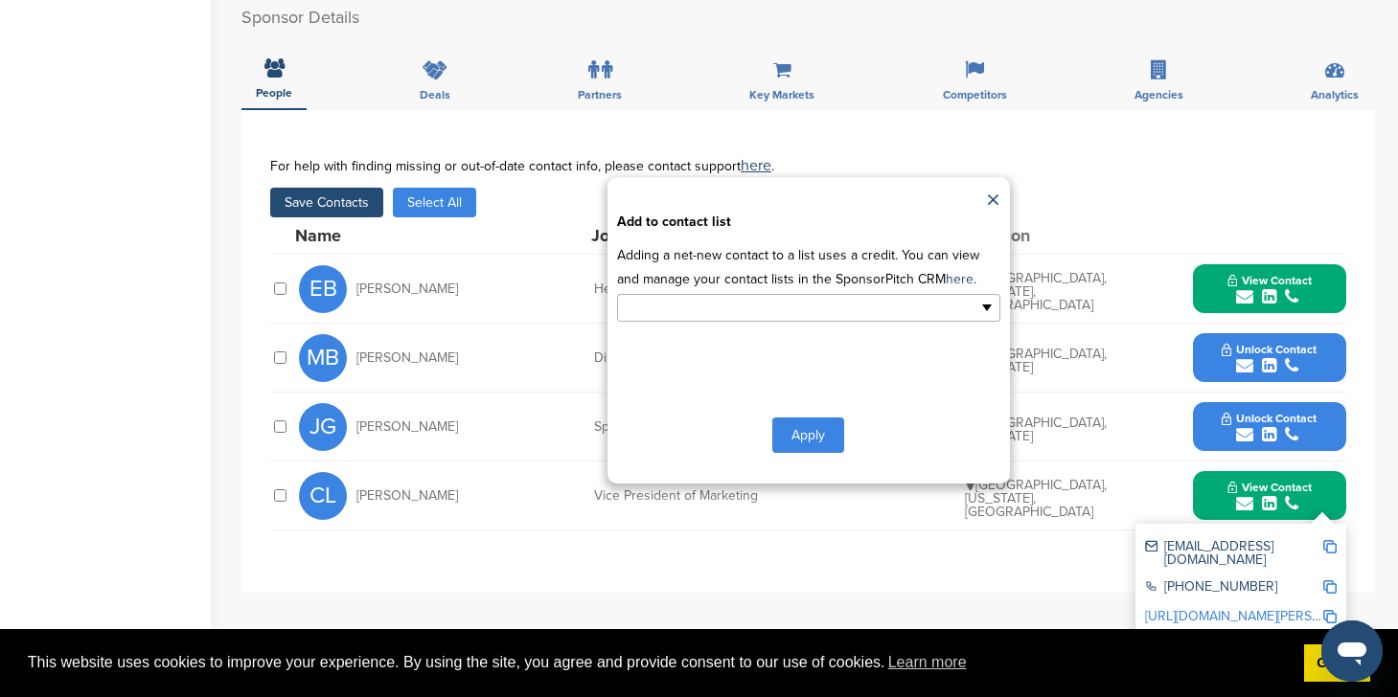
click at [714, 294] on ul at bounding box center [808, 308] width 383 height 28
click at [701, 322] on li "Default List" at bounding box center [808, 339] width 381 height 34
click at [838, 428] on button "Apply" at bounding box center [808, 438] width 72 height 35
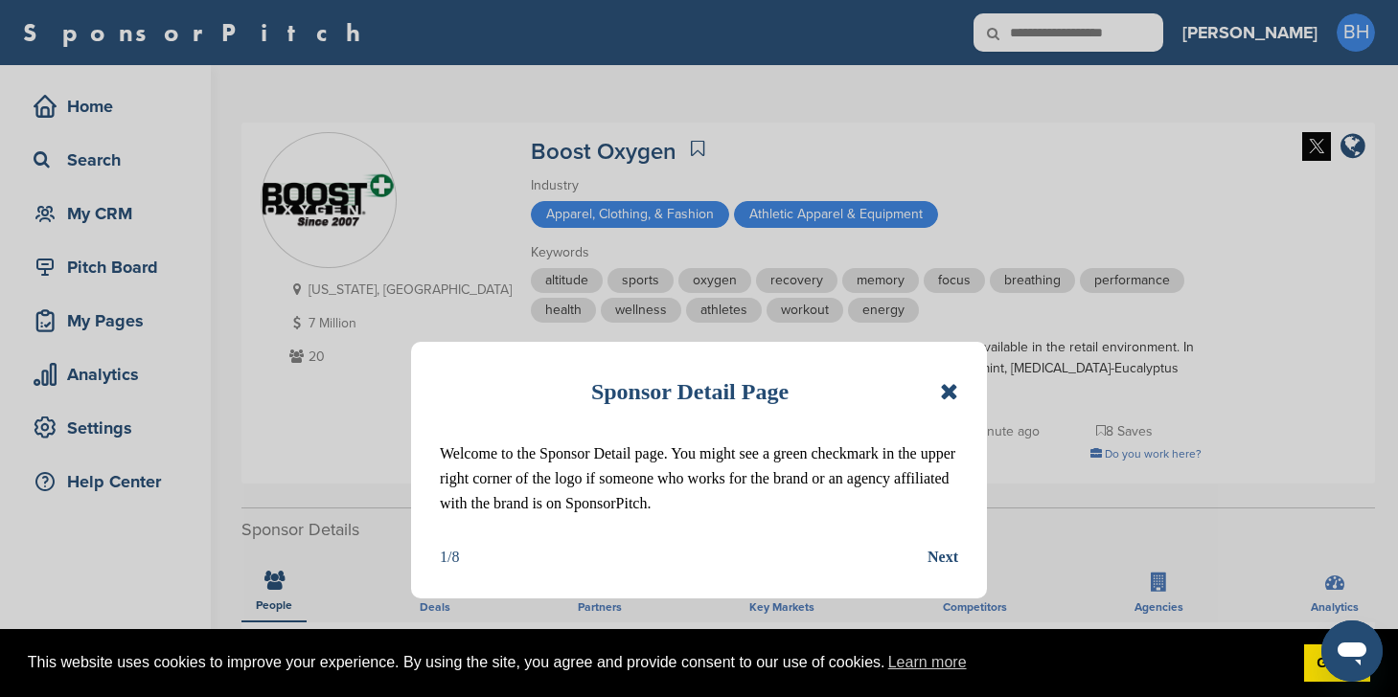
click at [952, 394] on icon at bounding box center [949, 391] width 18 height 23
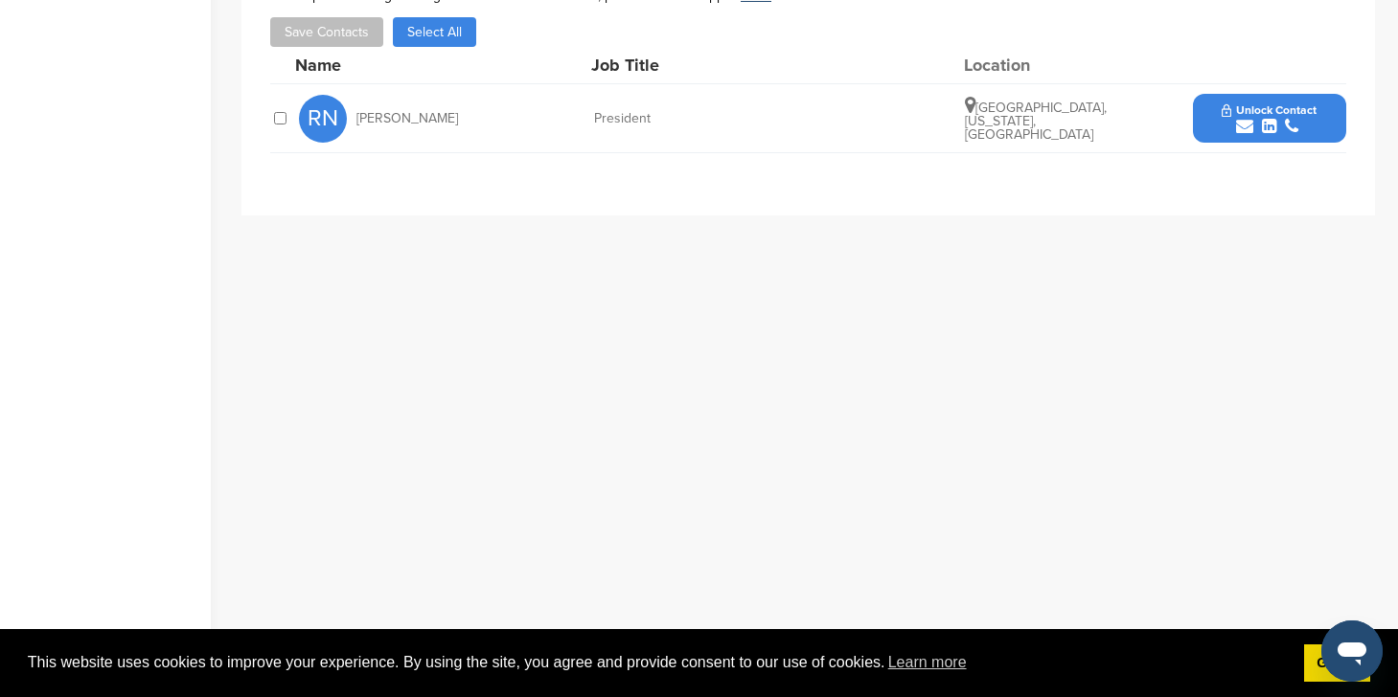
scroll to position [448, 0]
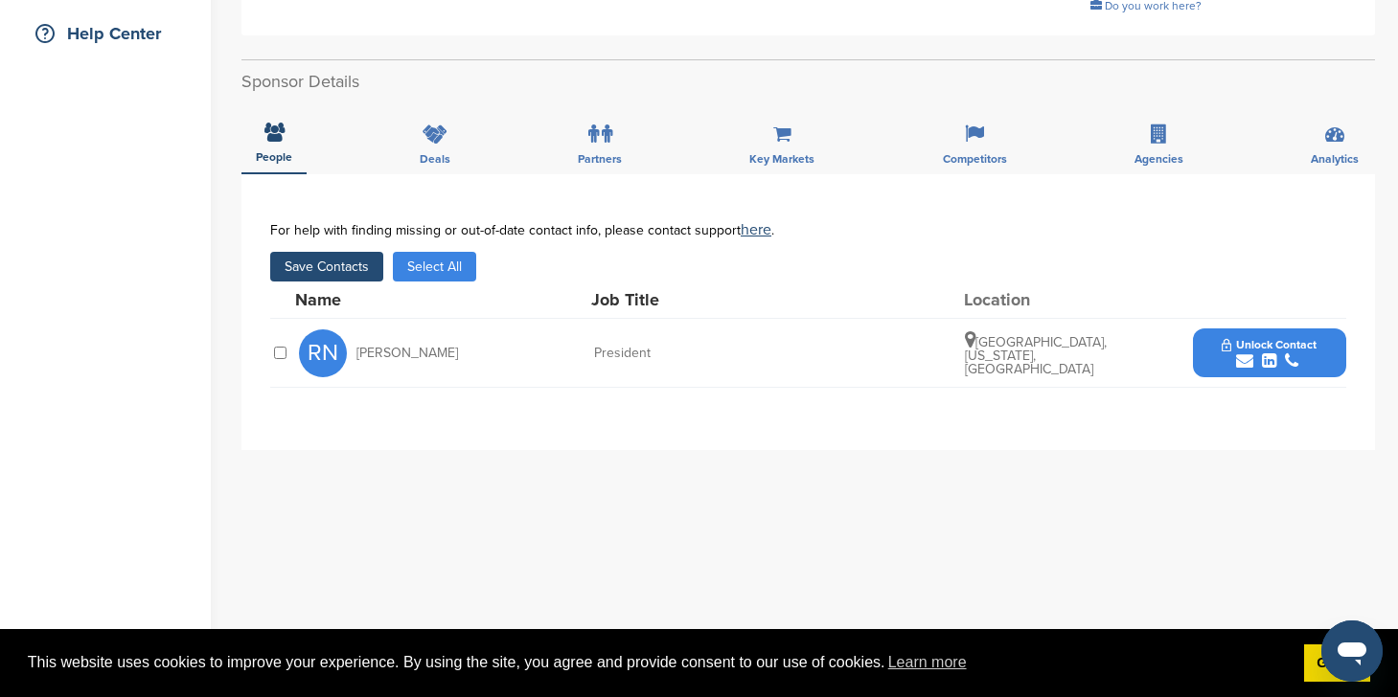
click at [1216, 325] on button "Unlock Contact" at bounding box center [1268, 353] width 141 height 57
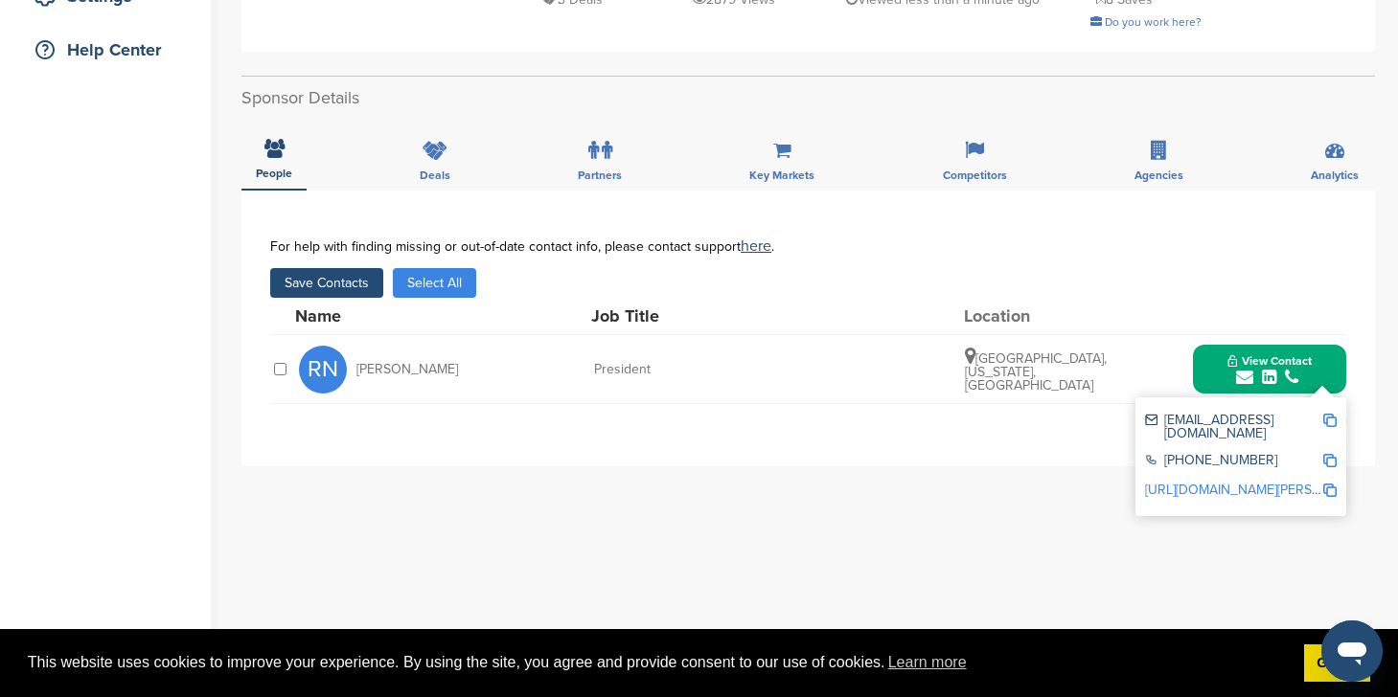
scroll to position [476, 0]
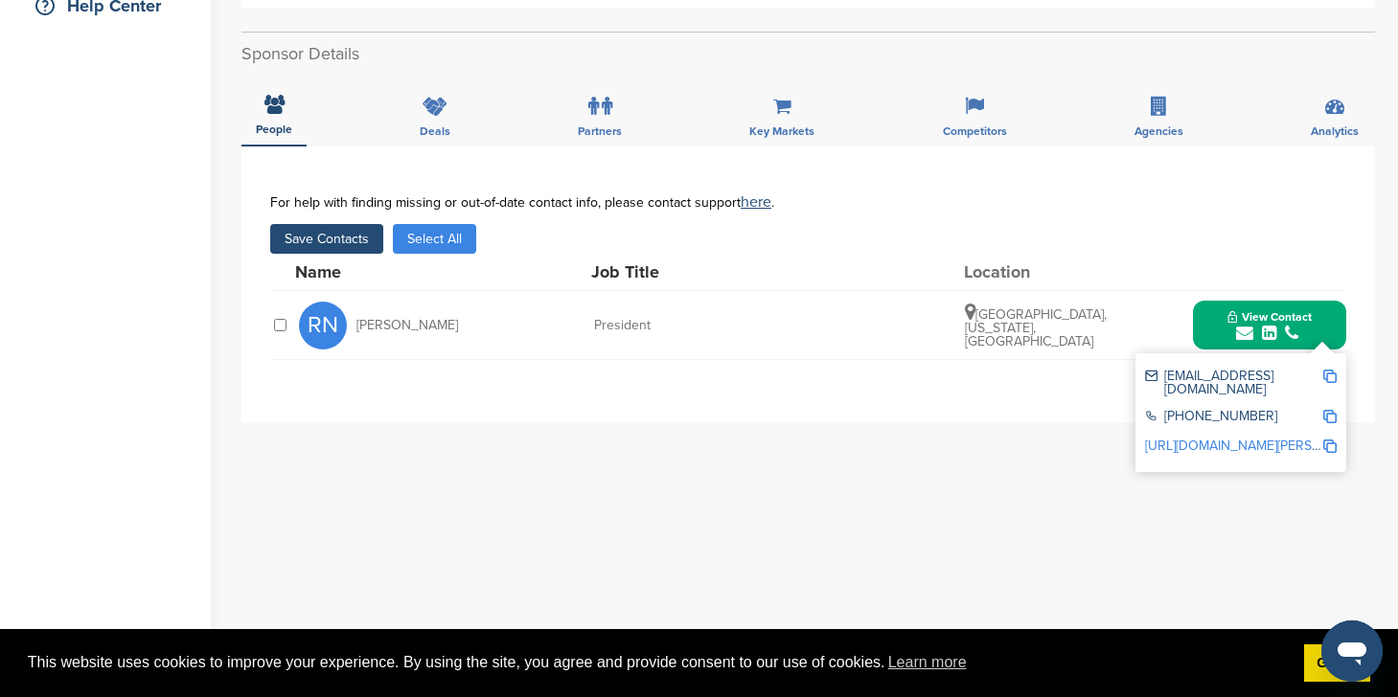
click at [321, 225] on button "Save Contacts" at bounding box center [326, 239] width 113 height 30
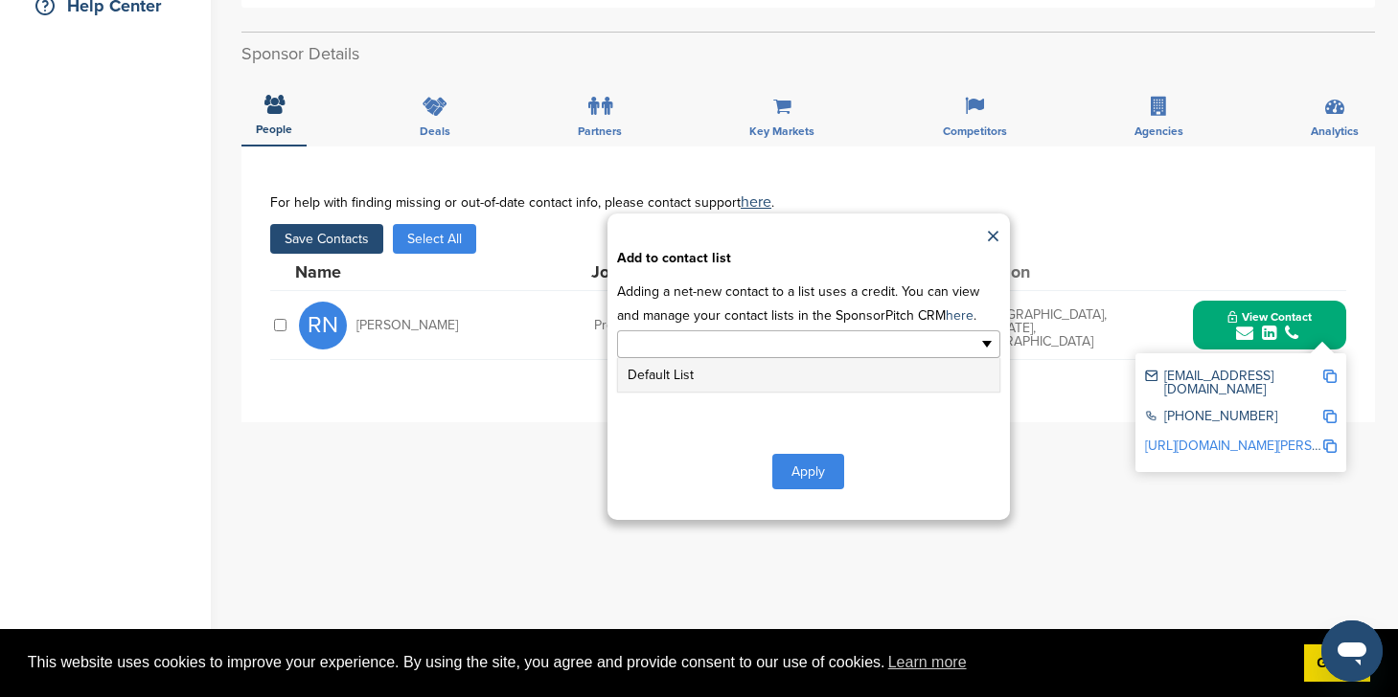
click at [713, 333] on input "text" at bounding box center [725, 344] width 201 height 22
click at [702, 359] on li "Default List" at bounding box center [808, 375] width 381 height 34
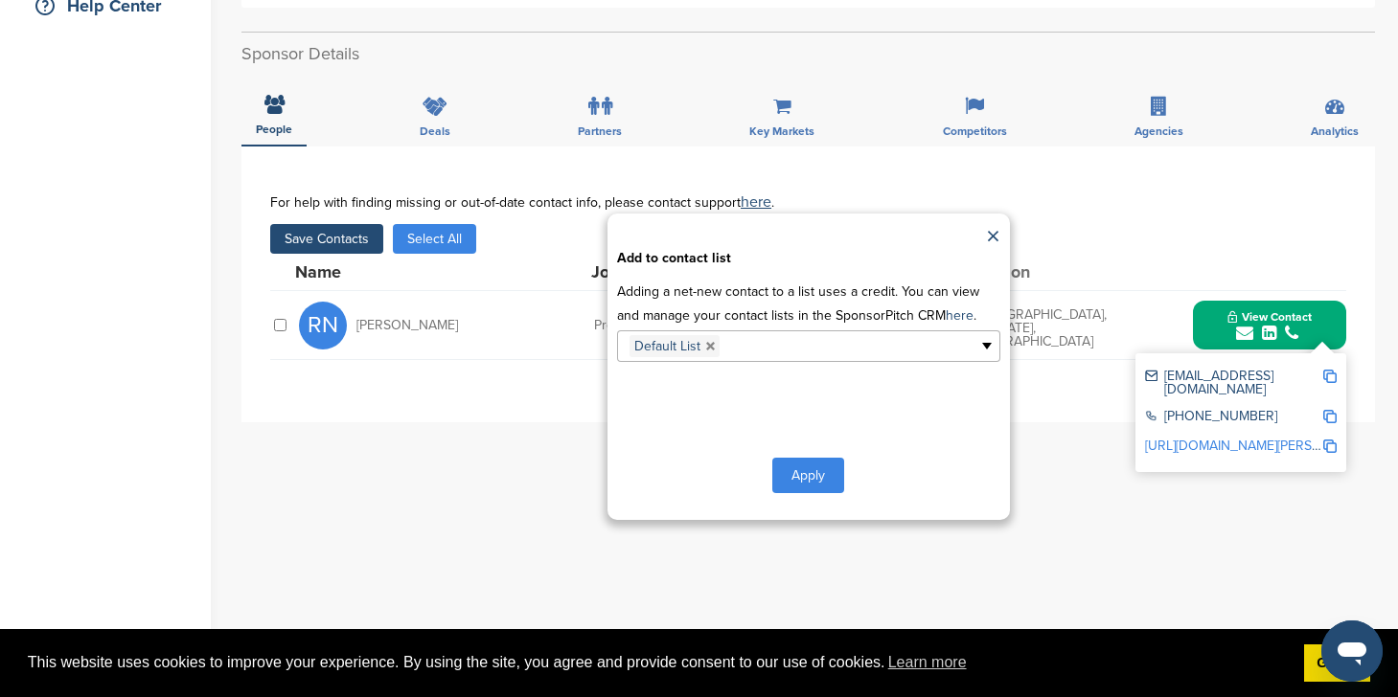
click at [811, 458] on button "Apply" at bounding box center [808, 475] width 72 height 35
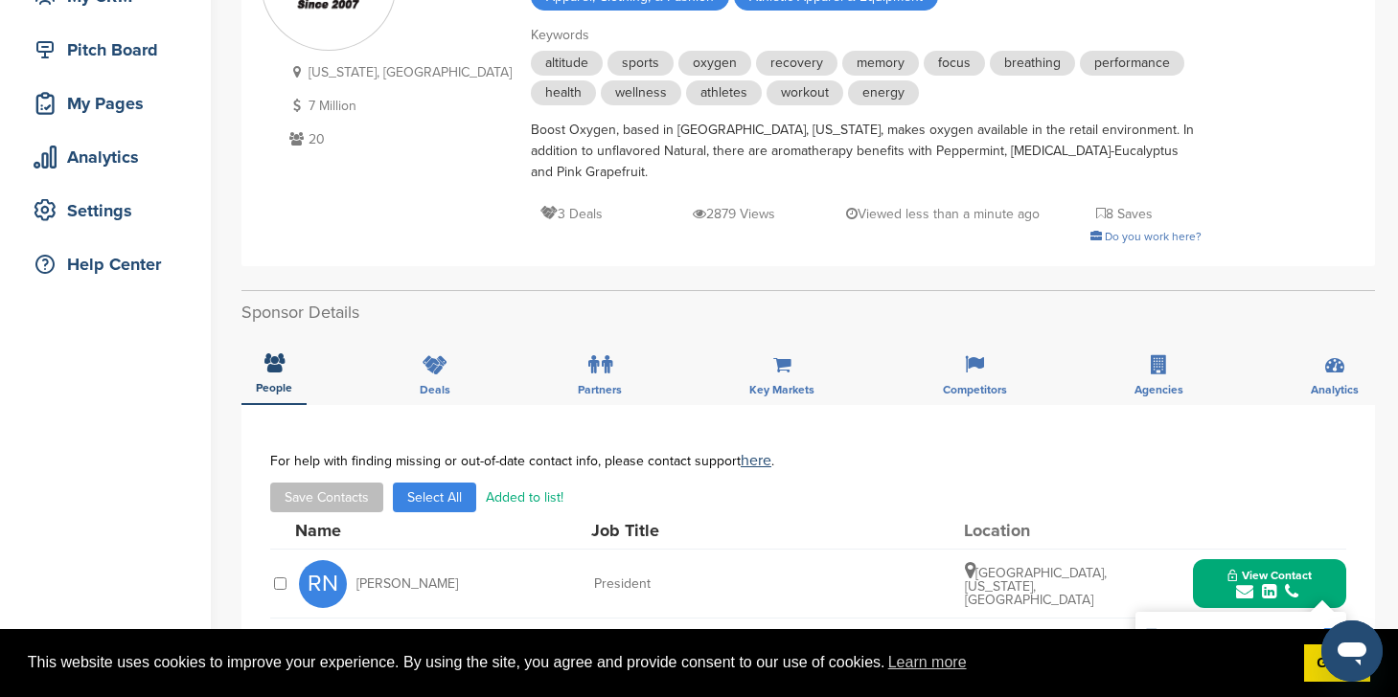
scroll to position [0, 0]
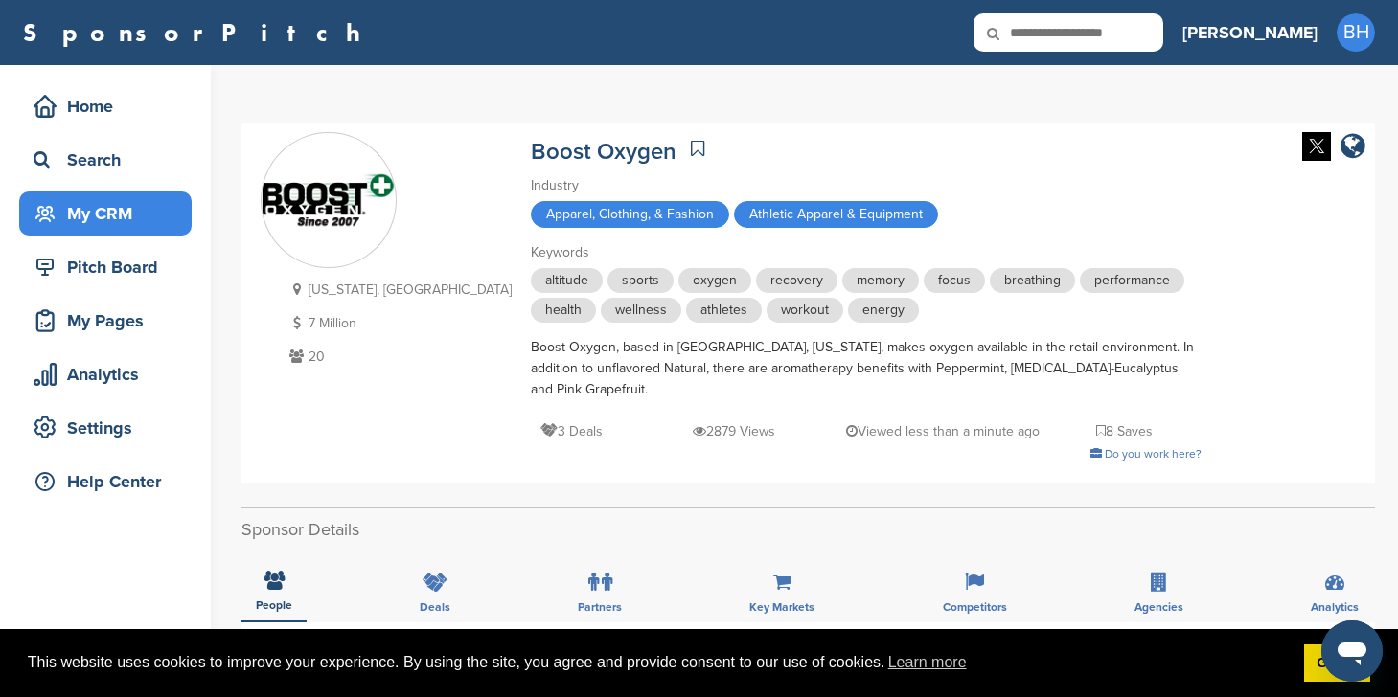
click at [139, 203] on div "My CRM" at bounding box center [110, 213] width 163 height 34
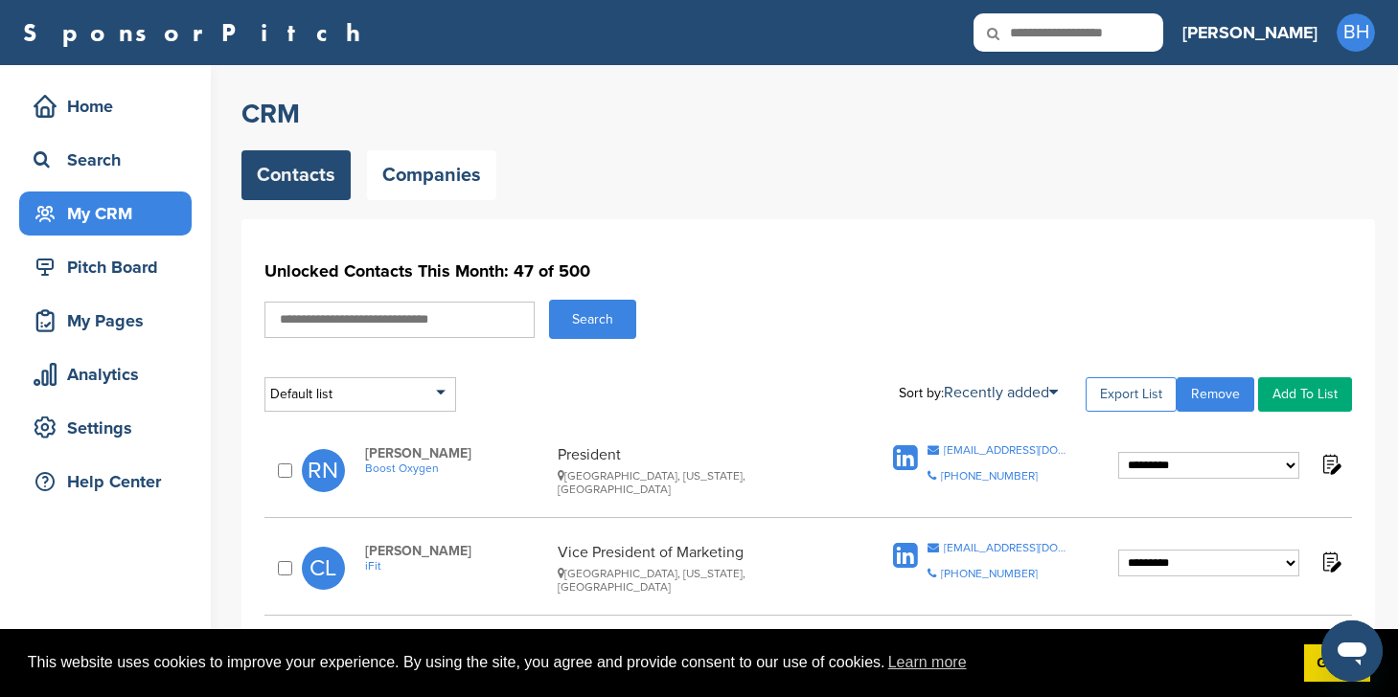
click at [1136, 398] on link "Export List" at bounding box center [1130, 394] width 91 height 34
